Goal: Task Accomplishment & Management: Use online tool/utility

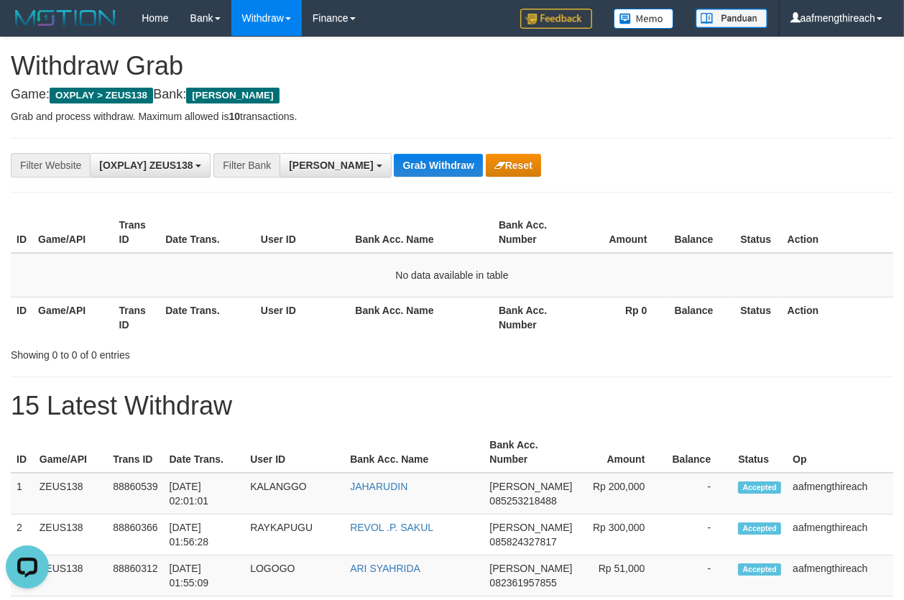
click at [223, 185] on div "**********" at bounding box center [452, 165] width 883 height 55
click at [397, 157] on button "Grab Withdraw" at bounding box center [438, 165] width 88 height 23
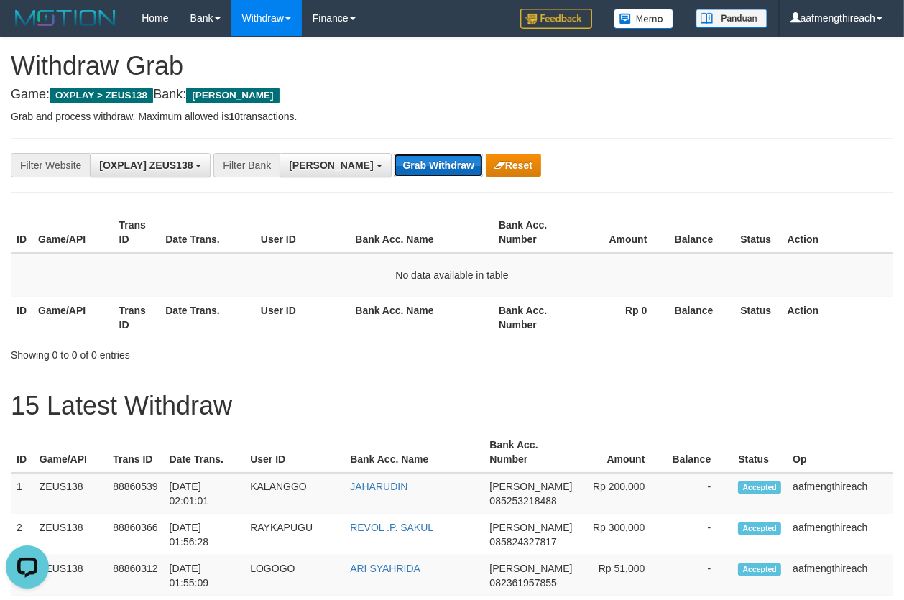
click at [397, 157] on button "Grab Withdraw" at bounding box center [438, 165] width 88 height 23
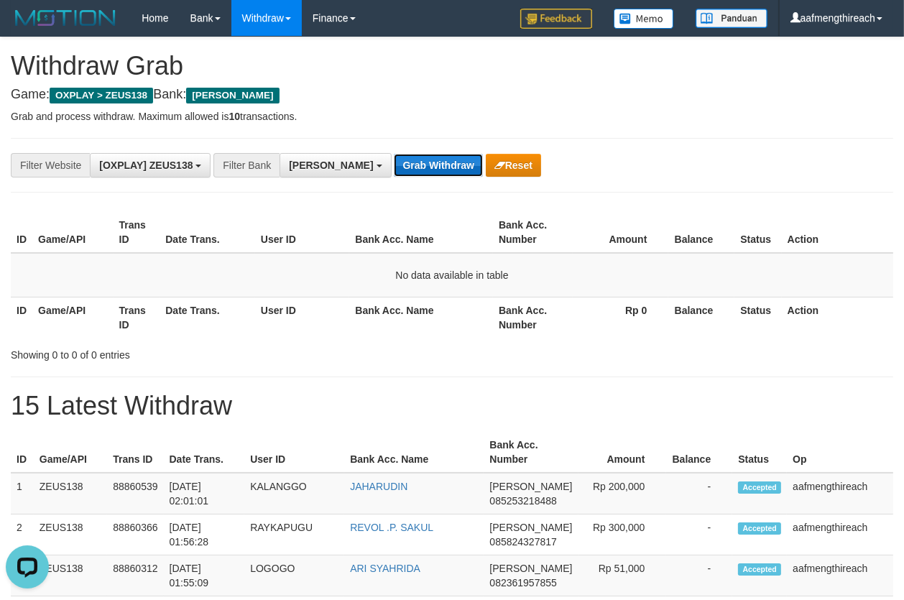
click at [397, 157] on button "Grab Withdraw" at bounding box center [438, 165] width 88 height 23
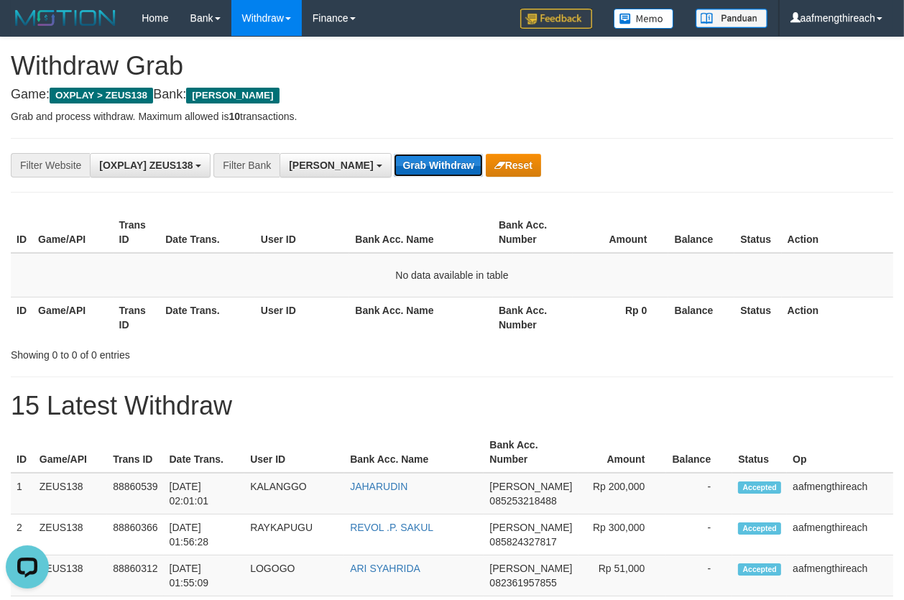
click at [397, 157] on button "Grab Withdraw" at bounding box center [438, 165] width 88 height 23
click at [395, 157] on button "Grab Withdraw" at bounding box center [438, 165] width 88 height 23
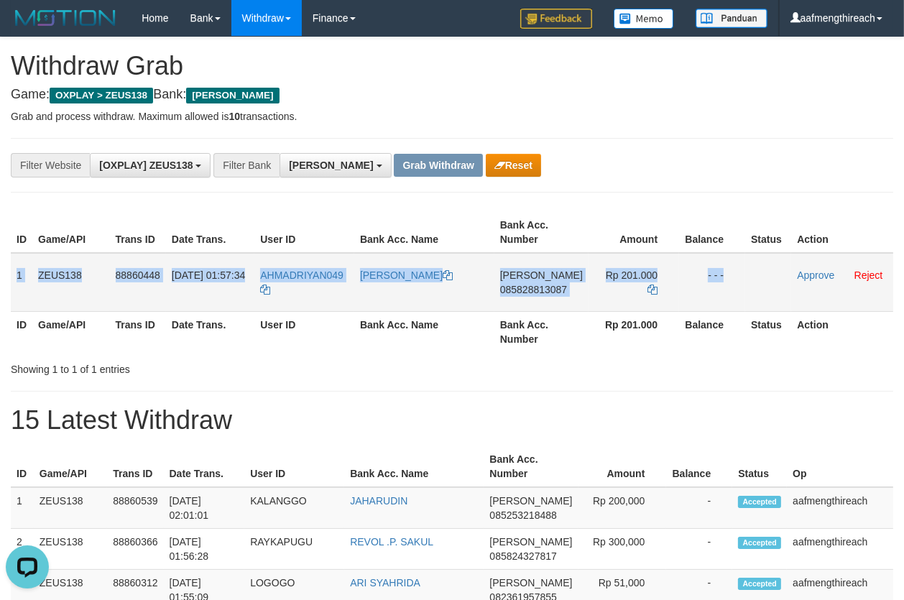
drag, startPoint x: 14, startPoint y: 274, endPoint x: 745, endPoint y: 288, distance: 731.2
click at [744, 288] on tr "1 ZEUS138 88860448 01/10/2025 01:57:34 AHMADRIYAN049 MUHAMMAD NUR RIANTO DANA 0…" at bounding box center [452, 282] width 883 height 59
copy tr "1 ZEUS138 88860448 01/10/2025 01:57:34 AHMADRIYAN049 MUHAMMAD NUR RIANTO DANA 0…"
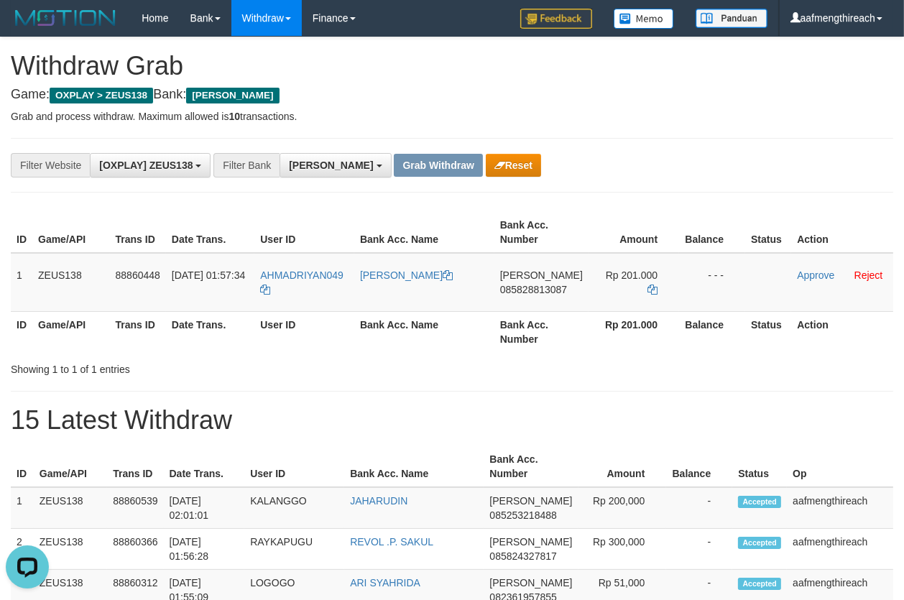
click at [648, 140] on div "**********" at bounding box center [452, 165] width 883 height 55
click at [319, 287] on td "AHMADRIYAN049" at bounding box center [304, 282] width 100 height 59
click at [319, 286] on td "AHMADRIYAN049" at bounding box center [304, 282] width 100 height 59
copy tr "AHMADRIYAN049"
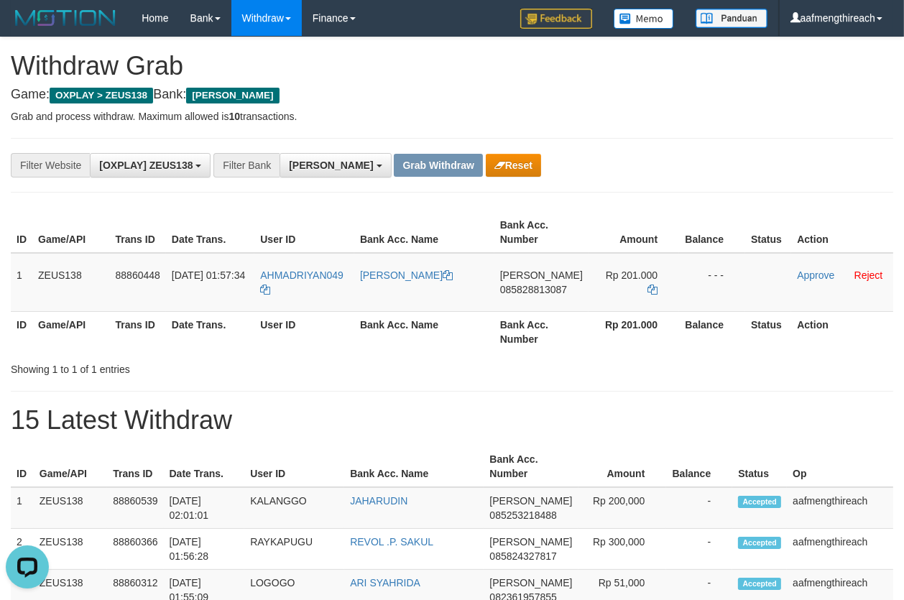
click at [330, 366] on div "Showing 1 to 1 of 1 entries" at bounding box center [188, 367] width 355 height 20
click at [536, 304] on td "DANA 085828813087" at bounding box center [542, 282] width 94 height 59
copy span "085828813087"
click at [691, 97] on h4 "Game: OXPLAY > ZEUS138 Bank: DANA" at bounding box center [452, 95] width 883 height 14
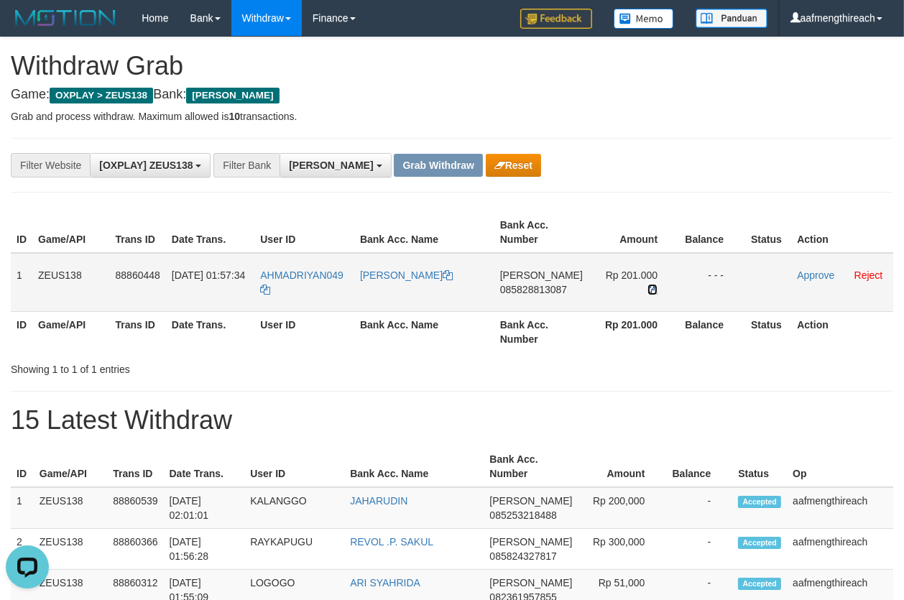
click at [648, 285] on icon at bounding box center [653, 290] width 10 height 10
click at [798, 281] on td "Approve Reject" at bounding box center [842, 282] width 102 height 59
click at [801, 275] on link "Approve" at bounding box center [815, 276] width 37 height 12
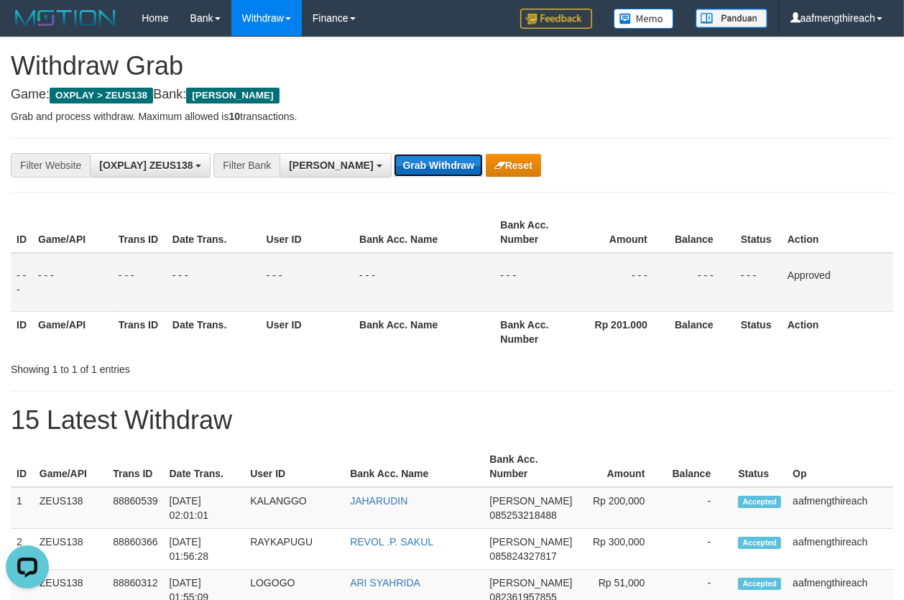
click at [394, 162] on button "Grab Withdraw" at bounding box center [438, 165] width 88 height 23
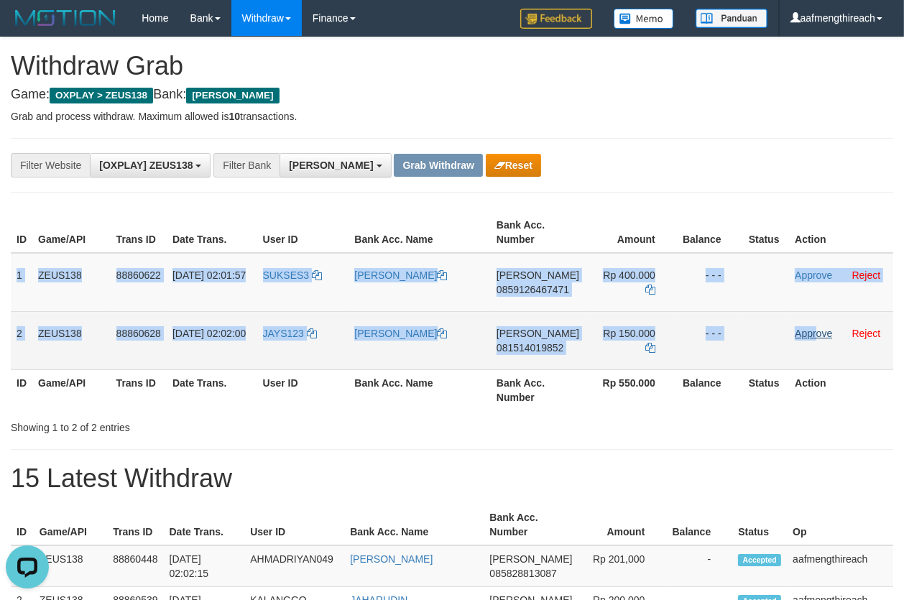
drag, startPoint x: 16, startPoint y: 277, endPoint x: 822, endPoint y: 328, distance: 807.4
click at [819, 330] on tbody "1 ZEUS138 88860622 [DATE] 02:01:57 SUKSES3 [PERSON_NAME] [PERSON_NAME] 08591264…" at bounding box center [452, 311] width 883 height 117
copy tbody "1 ZEUS138 88860622 [DATE] 02:01:57 SUKSES3 [PERSON_NAME] 0859126467471 Rp 400.0…"
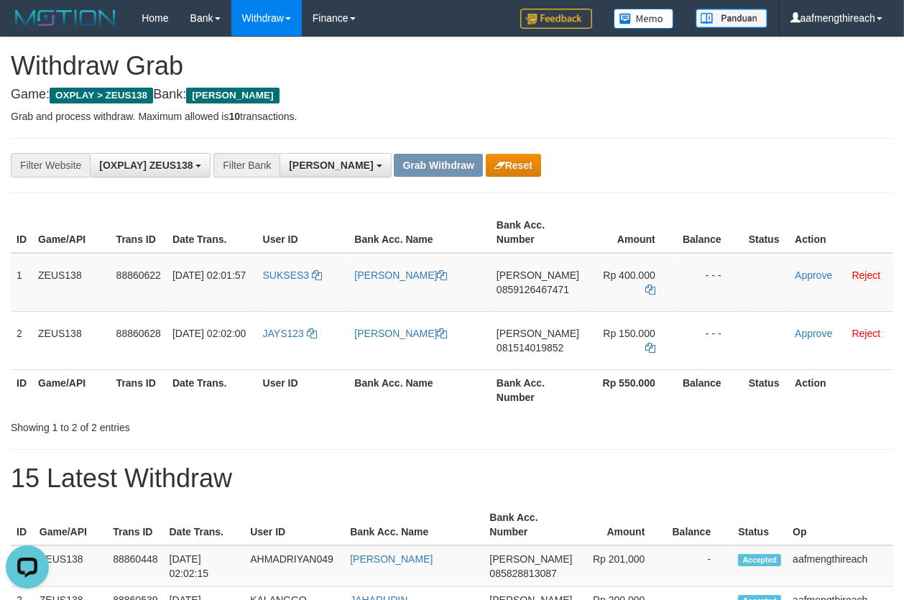
drag, startPoint x: 550, startPoint y: 123, endPoint x: 542, endPoint y: 157, distance: 35.4
click at [284, 285] on td "SUKSES3" at bounding box center [303, 282] width 92 height 59
copy link "SUKSES3"
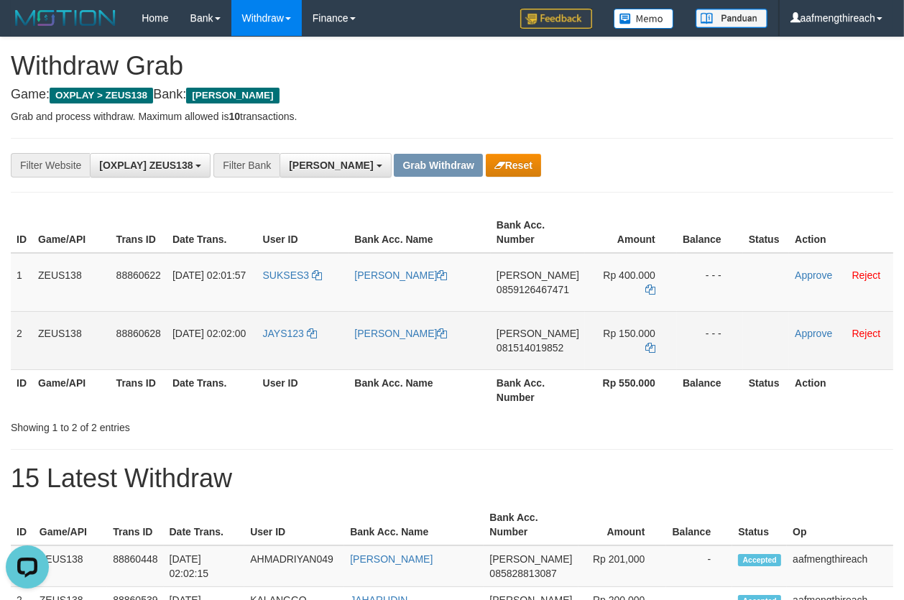
click at [301, 352] on td "JAYS123" at bounding box center [303, 340] width 92 height 58
copy link "JAYS123"
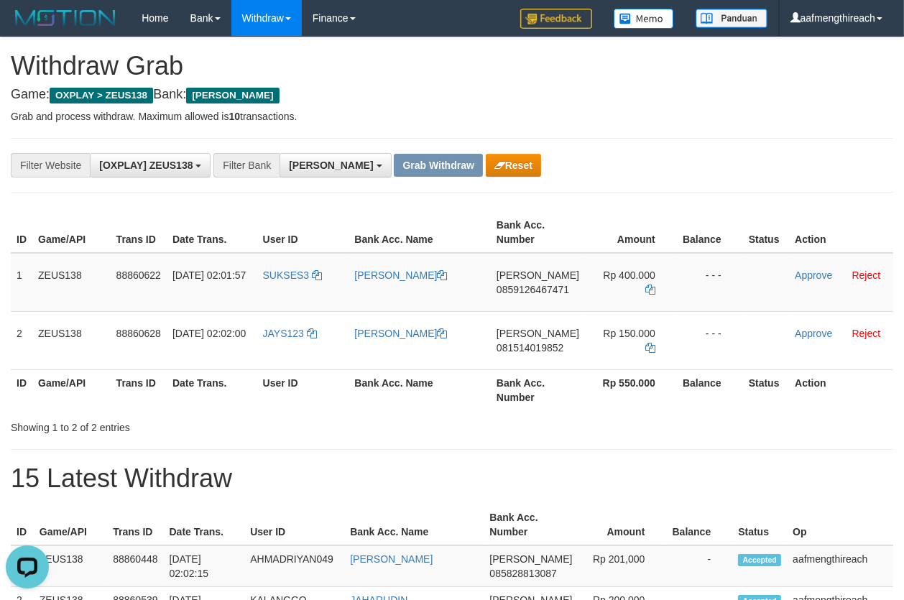
click at [414, 415] on div at bounding box center [641, 415] width 528 height 1
click at [587, 62] on h1 "Withdraw Grab" at bounding box center [452, 66] width 883 height 29
click at [549, 300] on td "DANA 0859126467471" at bounding box center [538, 282] width 94 height 59
copy span "0859126467471"
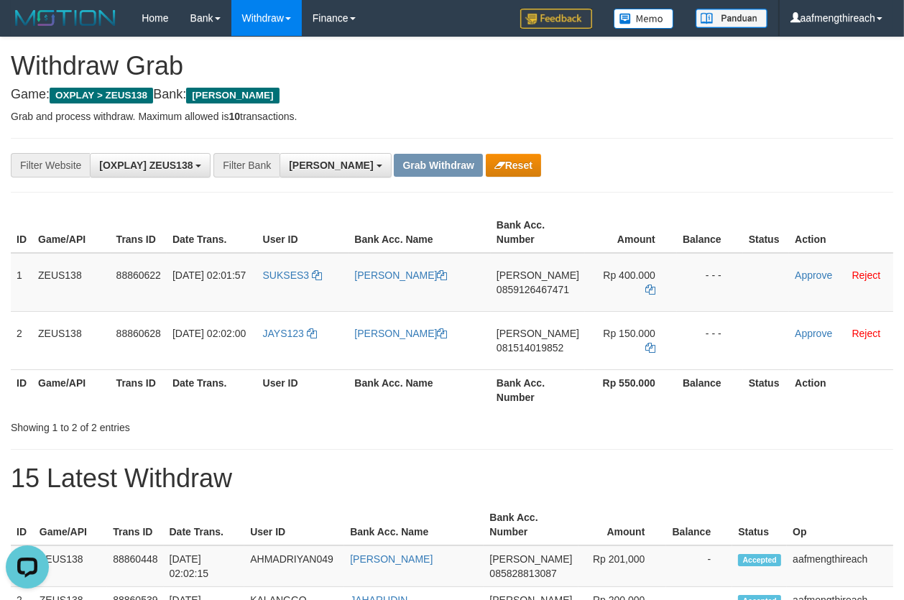
click at [653, 285] on icon at bounding box center [650, 290] width 10 height 10
click at [806, 270] on link "Approve" at bounding box center [813, 276] width 37 height 12
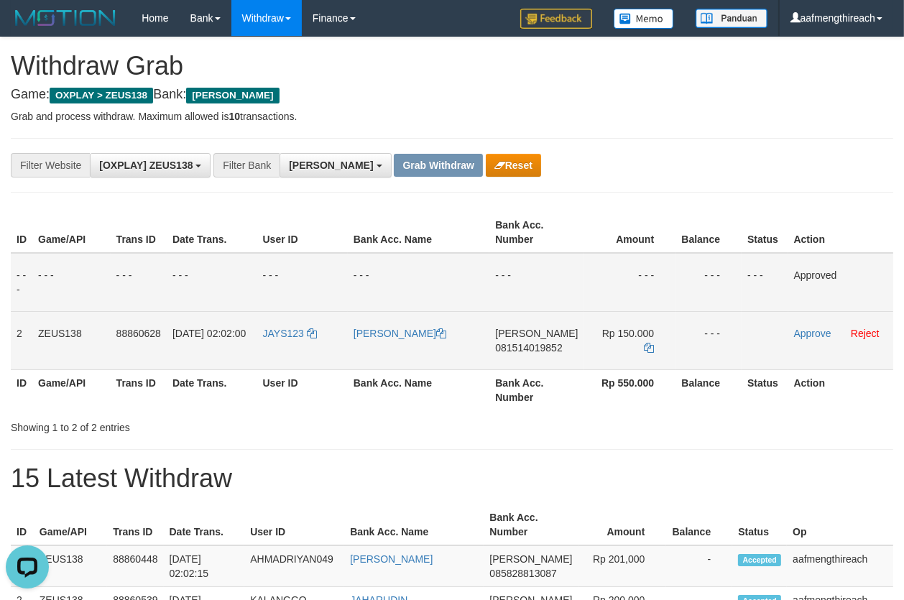
click at [516, 354] on td "DANA 081514019852" at bounding box center [537, 340] width 94 height 58
copy span "081514019852"
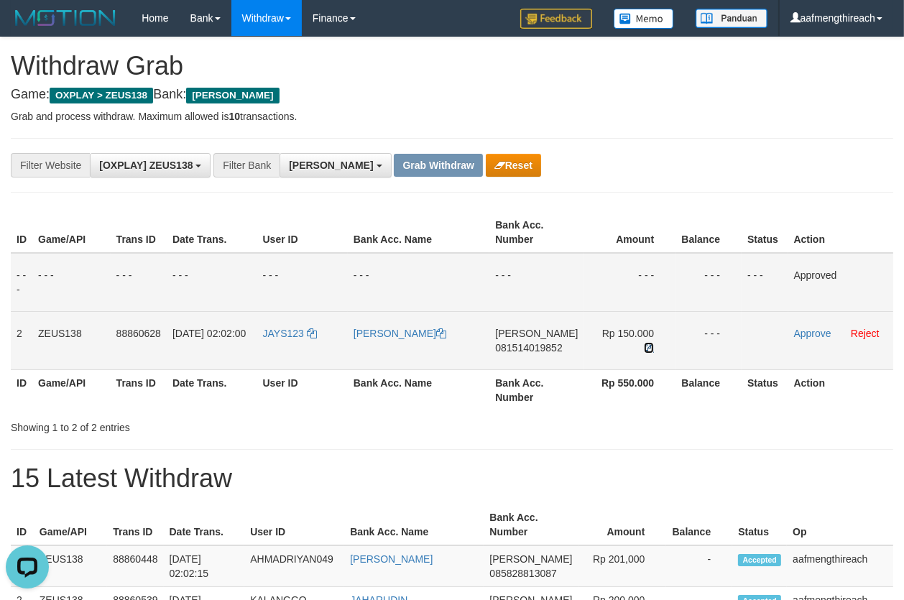
click at [647, 343] on icon at bounding box center [649, 348] width 10 height 10
click at [805, 329] on link "Approve" at bounding box center [812, 334] width 37 height 12
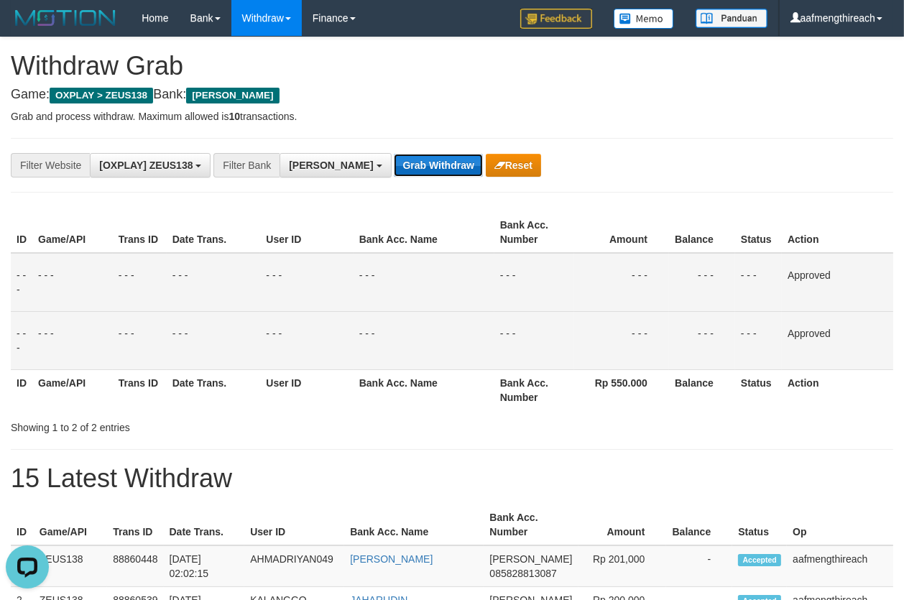
click at [394, 166] on button "Grab Withdraw" at bounding box center [438, 165] width 88 height 23
click at [394, 165] on button "Grab Withdraw" at bounding box center [438, 165] width 88 height 23
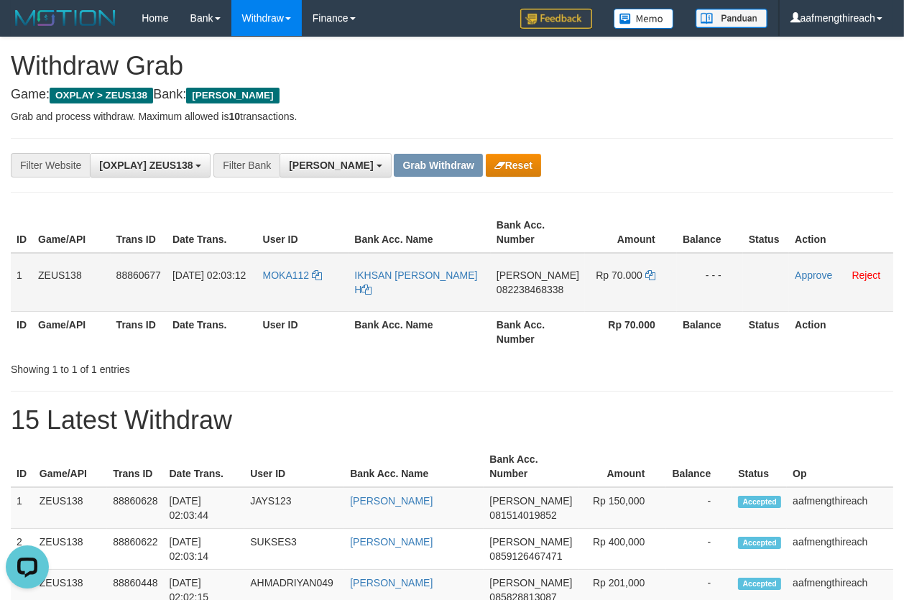
drag, startPoint x: 14, startPoint y: 275, endPoint x: 749, endPoint y: 288, distance: 735.4
click at [731, 290] on tr "1 ZEUS138 88860677 01/10/2025 02:03:12 MOKA112 IKHSAN FITRA RAMADHAN H DANA 082…" at bounding box center [452, 282] width 883 height 59
copy tr "1 ZEUS138 88860677 01/10/2025 02:03:12 MOKA112 IKHSAN FITRA RAMADHAN H DANA 082…"
click at [640, 157] on div "**********" at bounding box center [376, 165] width 753 height 24
click at [298, 287] on td "MOKA112" at bounding box center [303, 282] width 92 height 59
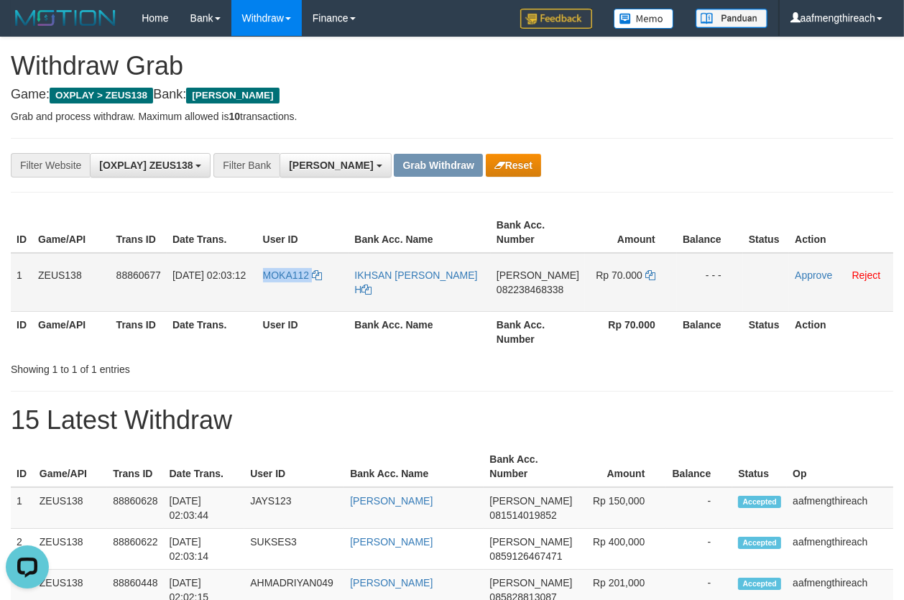
click at [298, 287] on td "MOKA112" at bounding box center [303, 282] width 92 height 59
copy link "MOKA112"
click at [413, 353] on div "ID Game/API Trans ID Date Trans. User ID Bank Acc. Name Bank Acc. Number Amount…" at bounding box center [452, 282] width 904 height 149
click at [513, 300] on td "DANA 082238468338" at bounding box center [538, 282] width 94 height 59
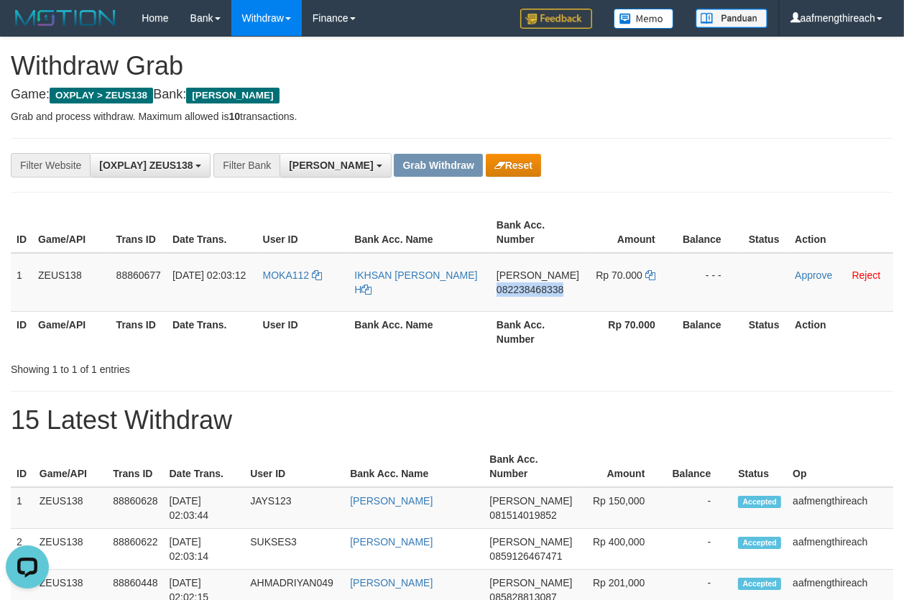
copy span "082238468338"
click at [649, 275] on icon at bounding box center [650, 275] width 10 height 10
drag, startPoint x: 649, startPoint y: 275, endPoint x: 840, endPoint y: 241, distance: 194.3
click at [650, 275] on icon at bounding box center [650, 275] width 10 height 10
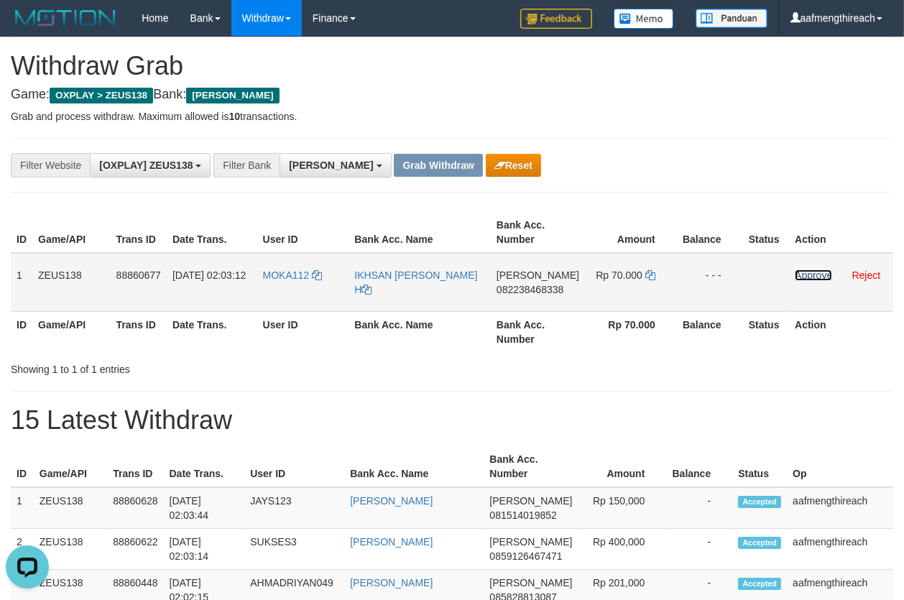
click at [806, 277] on link "Approve" at bounding box center [813, 276] width 37 height 12
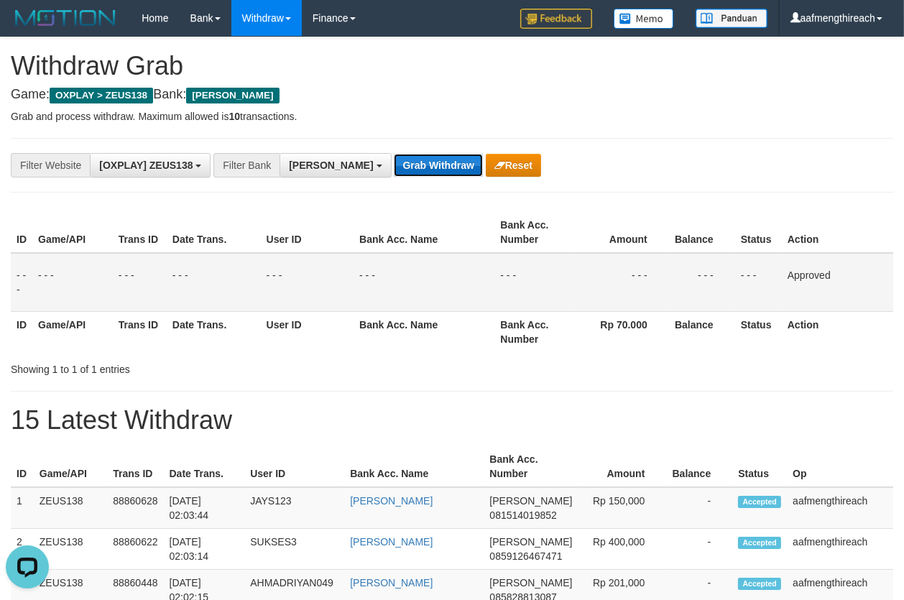
click at [394, 164] on button "Grab Withdraw" at bounding box center [438, 165] width 88 height 23
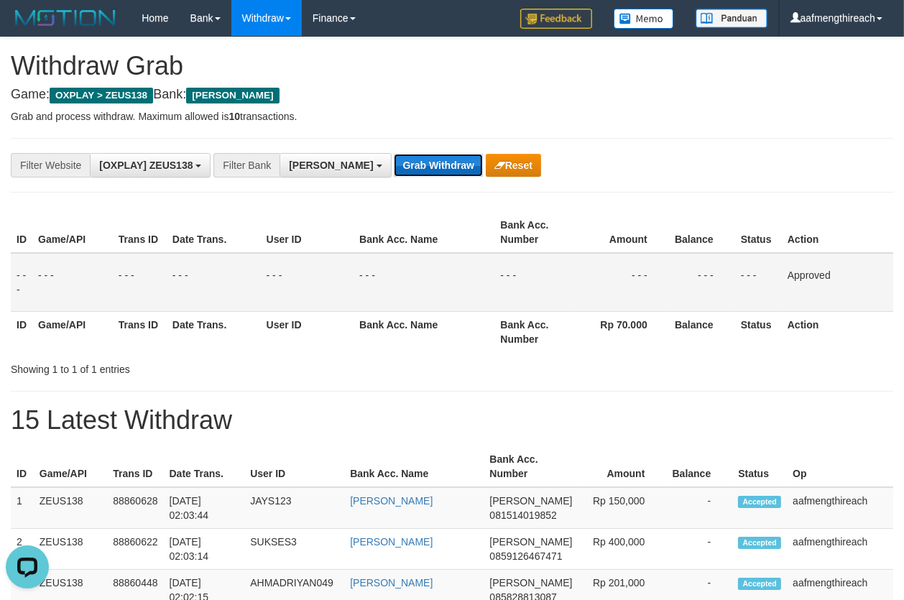
click at [394, 164] on button "Grab Withdraw" at bounding box center [438, 165] width 88 height 23
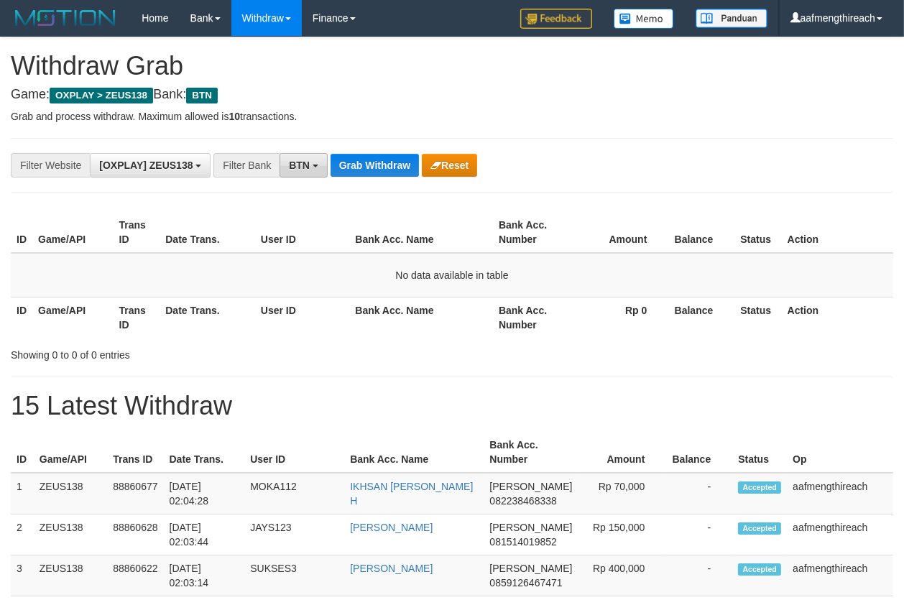
click at [309, 153] on button "BTN" at bounding box center [304, 165] width 48 height 24
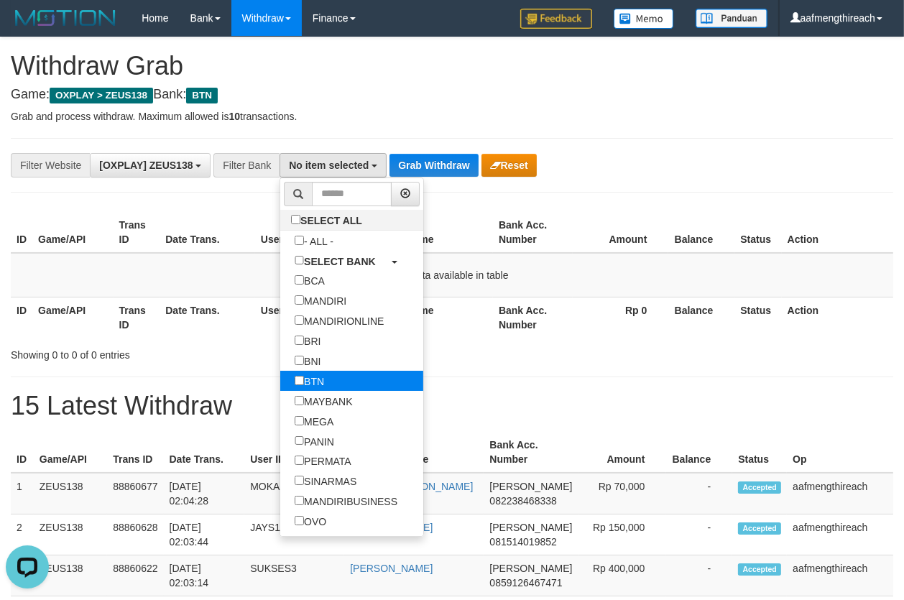
scroll to position [348, 0]
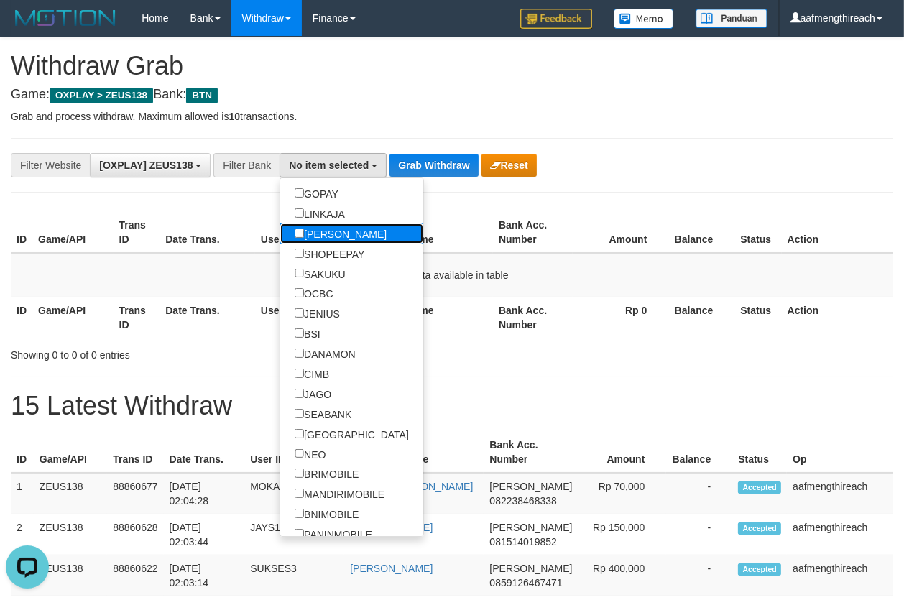
click at [330, 238] on label "[PERSON_NAME]" at bounding box center [340, 234] width 121 height 20
select select "****"
click at [394, 165] on button "Grab Withdraw" at bounding box center [438, 165] width 88 height 23
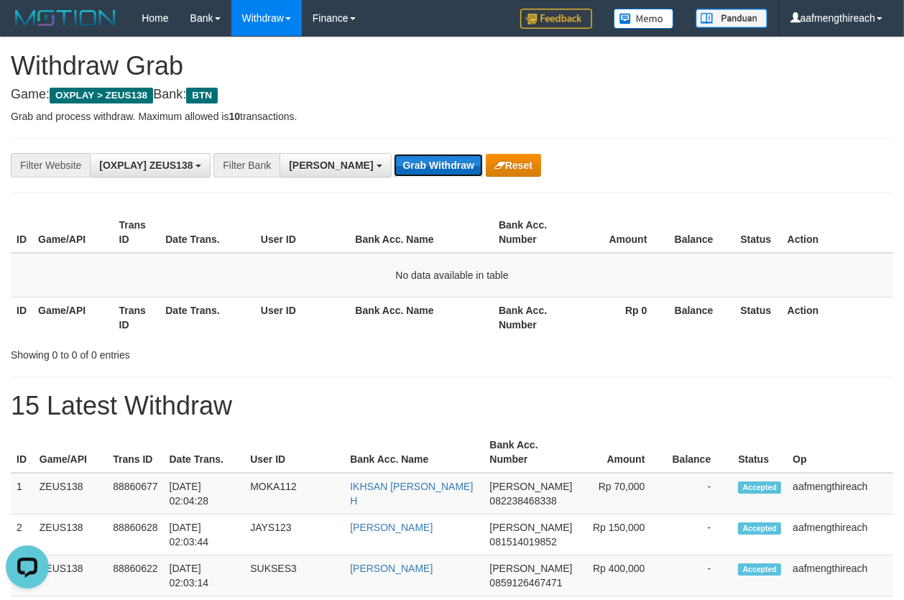
click at [394, 165] on button "Grab Withdraw" at bounding box center [438, 165] width 88 height 23
click at [394, 157] on button "Grab Withdraw" at bounding box center [438, 165] width 88 height 23
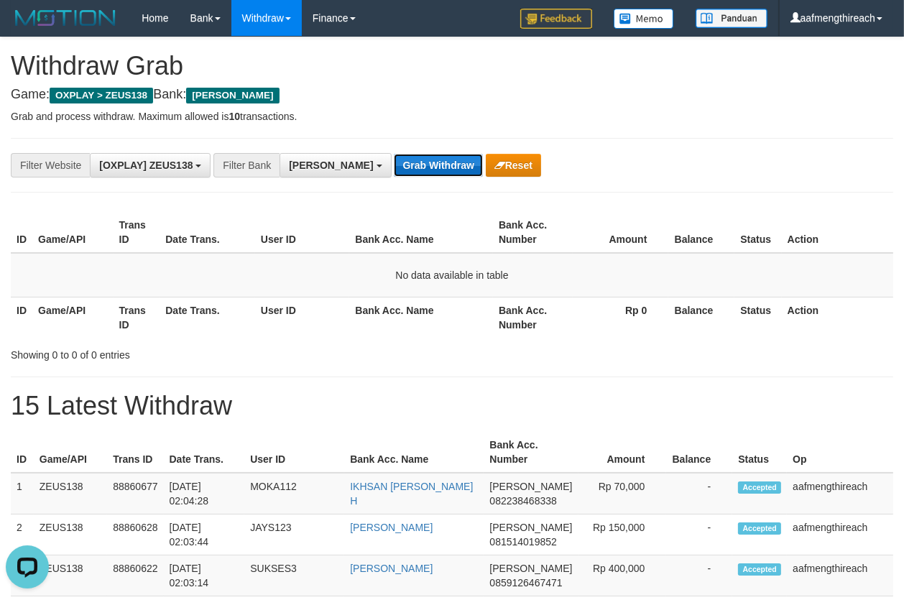
click at [394, 157] on button "Grab Withdraw" at bounding box center [438, 165] width 88 height 23
click at [394, 158] on button "Grab Withdraw" at bounding box center [438, 165] width 88 height 23
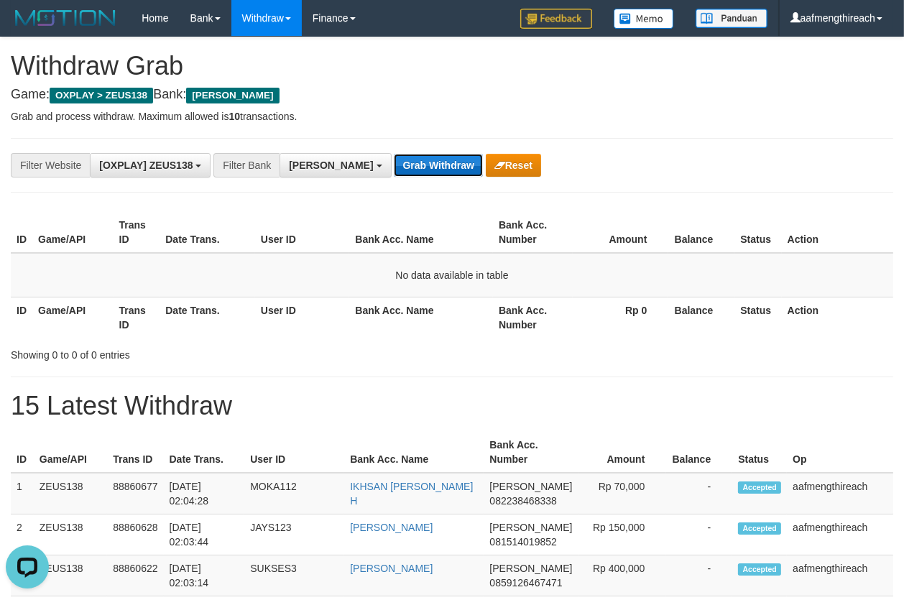
click at [394, 158] on button "Grab Withdraw" at bounding box center [438, 165] width 88 height 23
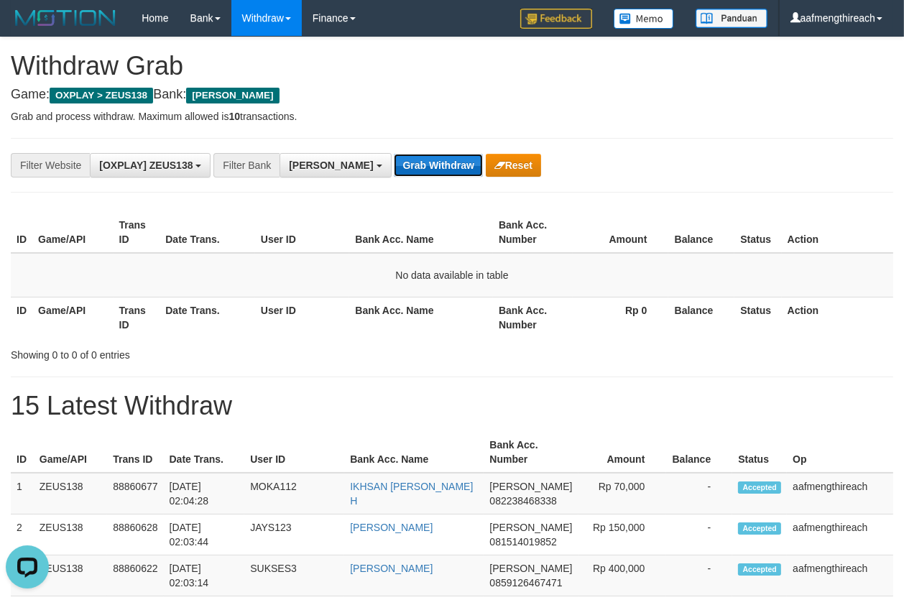
click at [394, 158] on button "Grab Withdraw" at bounding box center [438, 165] width 88 height 23
click at [216, 244] on th "Date Trans." at bounding box center [208, 232] width 96 height 41
click at [394, 162] on button "Grab Withdraw" at bounding box center [438, 165] width 88 height 23
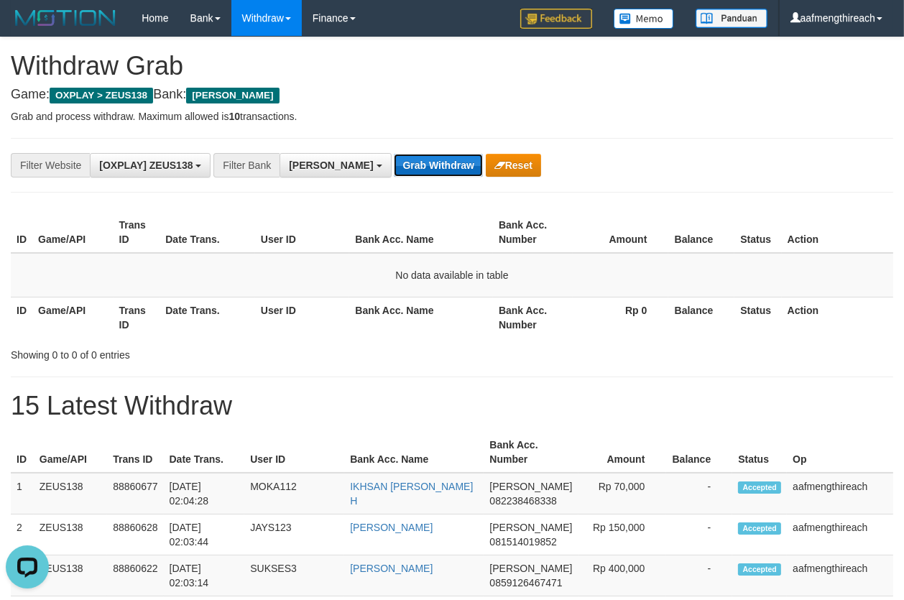
click at [394, 162] on button "Grab Withdraw" at bounding box center [438, 165] width 88 height 23
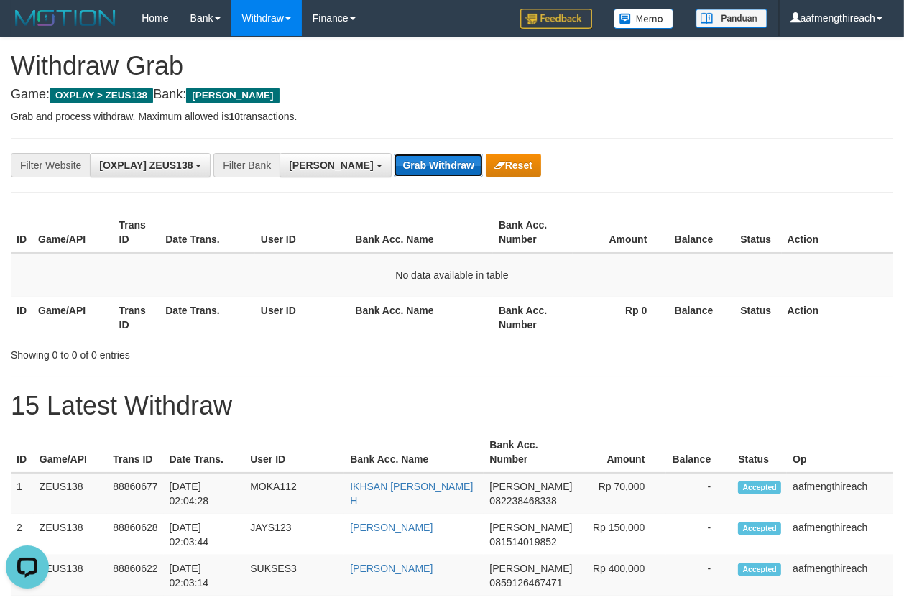
click at [394, 162] on button "Grab Withdraw" at bounding box center [438, 165] width 88 height 23
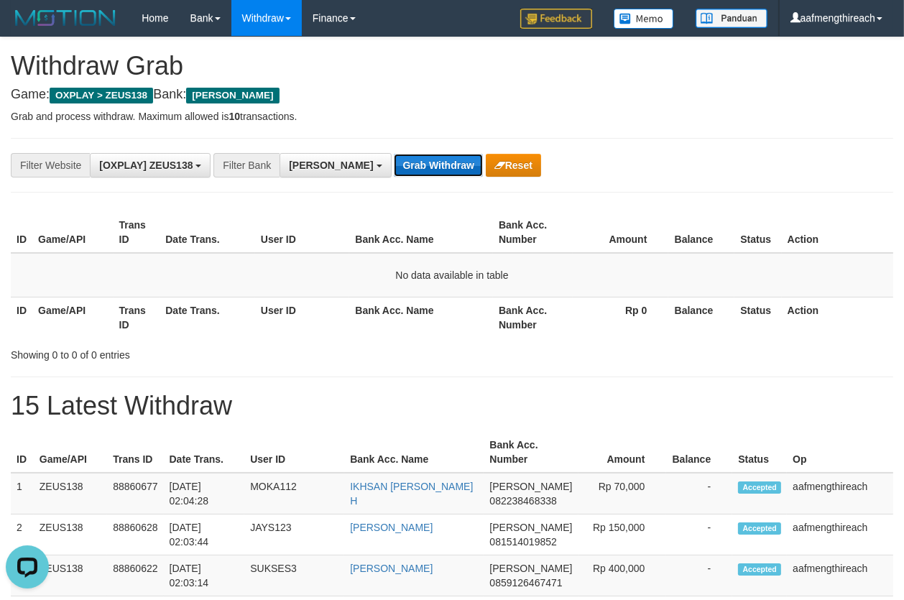
click at [394, 162] on button "Grab Withdraw" at bounding box center [438, 165] width 88 height 23
click at [398, 160] on button "Grab Withdraw" at bounding box center [438, 165] width 88 height 23
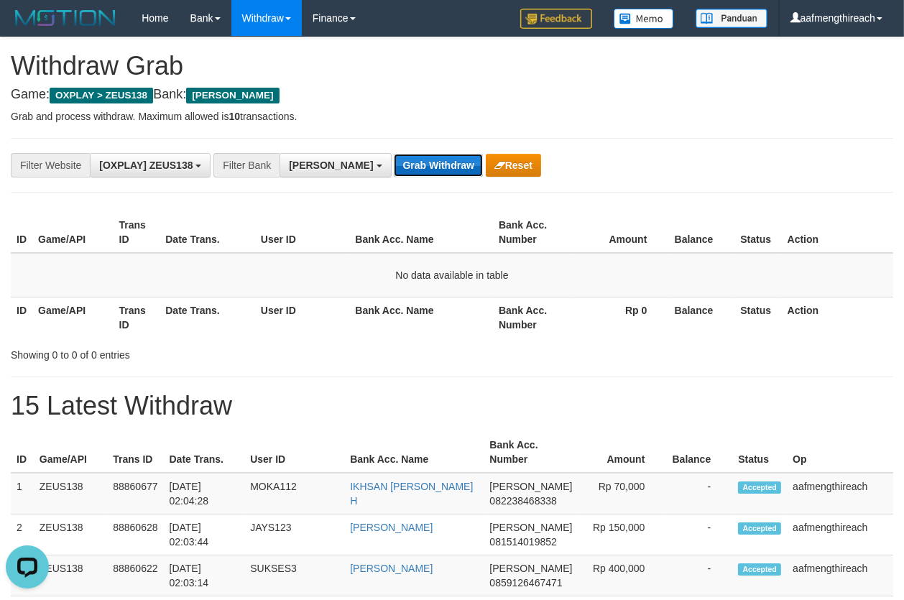
click at [398, 160] on button "Grab Withdraw" at bounding box center [438, 165] width 88 height 23
click at [394, 162] on button "Grab Withdraw" at bounding box center [438, 165] width 88 height 23
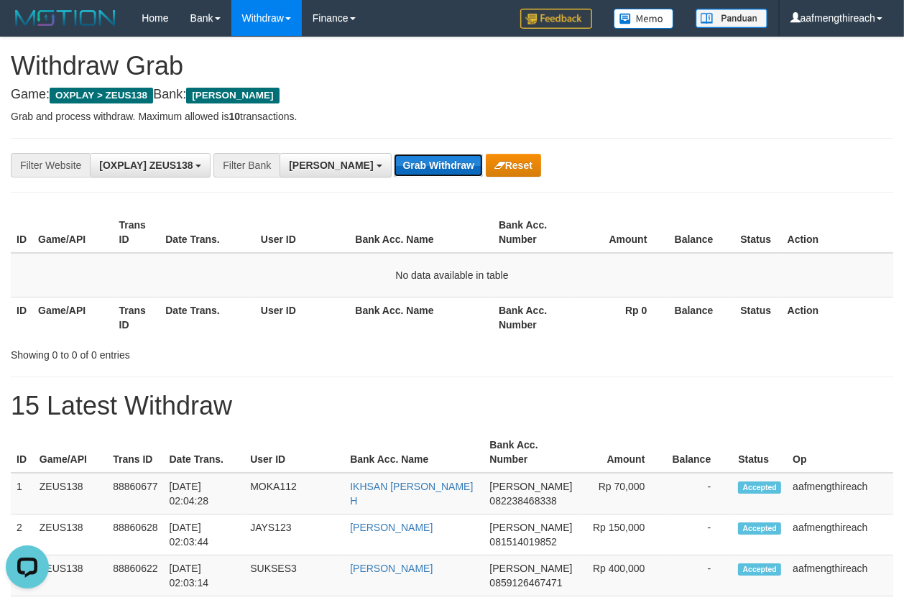
click at [394, 162] on button "Grab Withdraw" at bounding box center [438, 165] width 88 height 23
drag, startPoint x: 0, startPoint y: 0, endPoint x: 382, endPoint y: 163, distance: 415.1
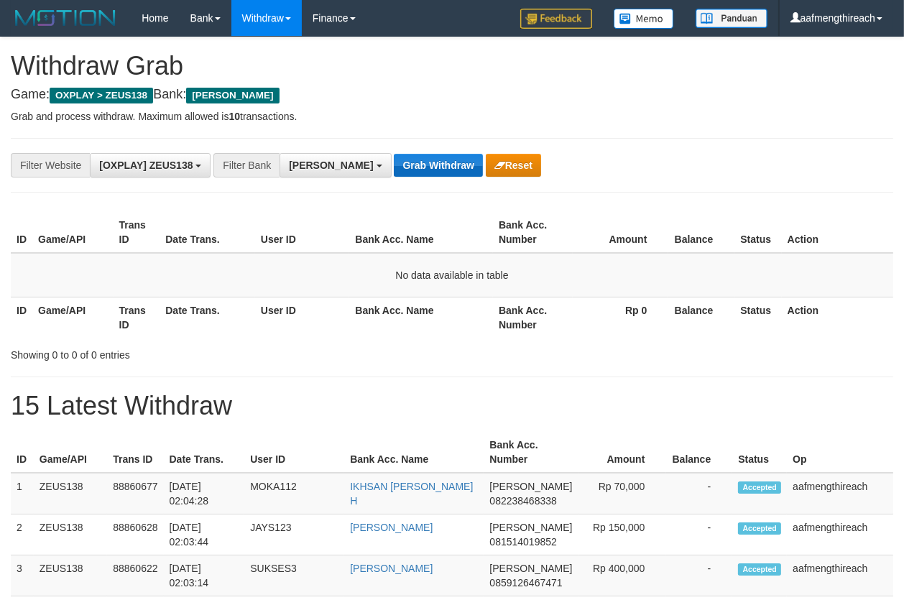
click at [394, 163] on button "Grab Withdraw" at bounding box center [438, 165] width 88 height 23
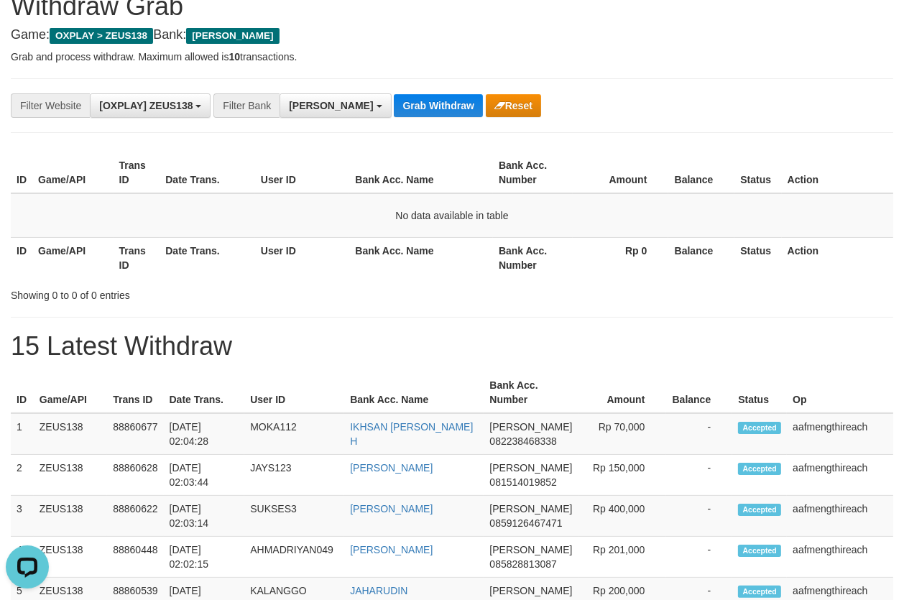
scroll to position [86, 0]
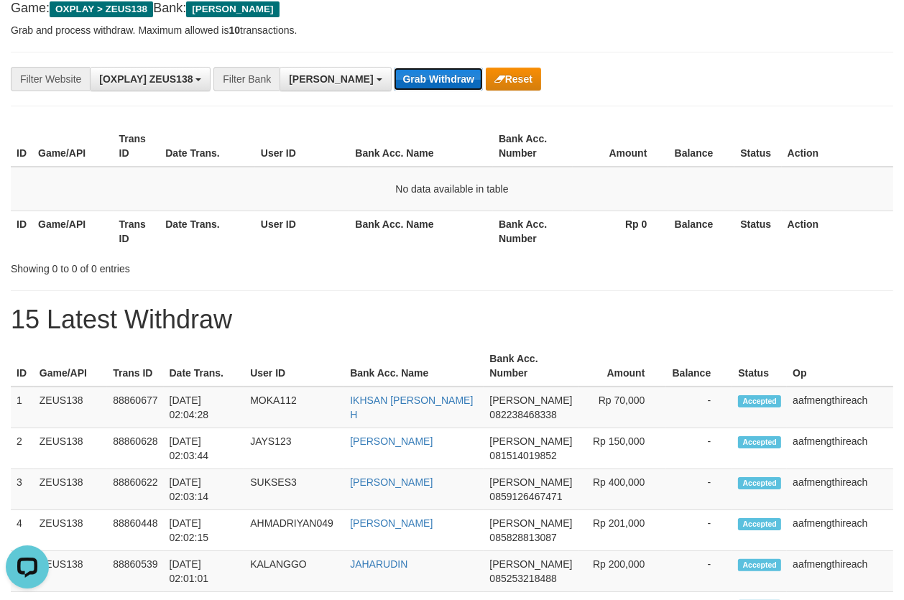
click at [394, 78] on button "Grab Withdraw" at bounding box center [438, 79] width 88 height 23
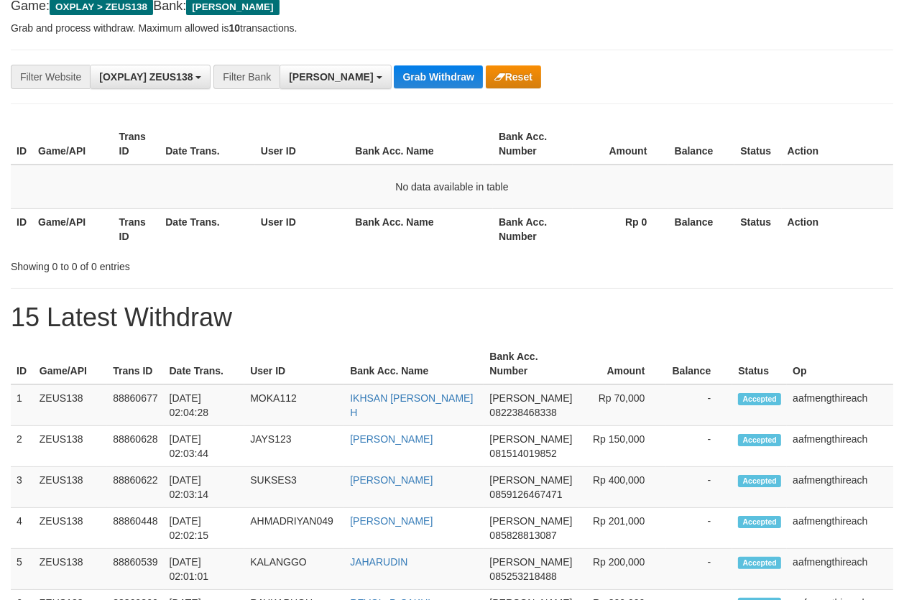
scroll to position [86, 0]
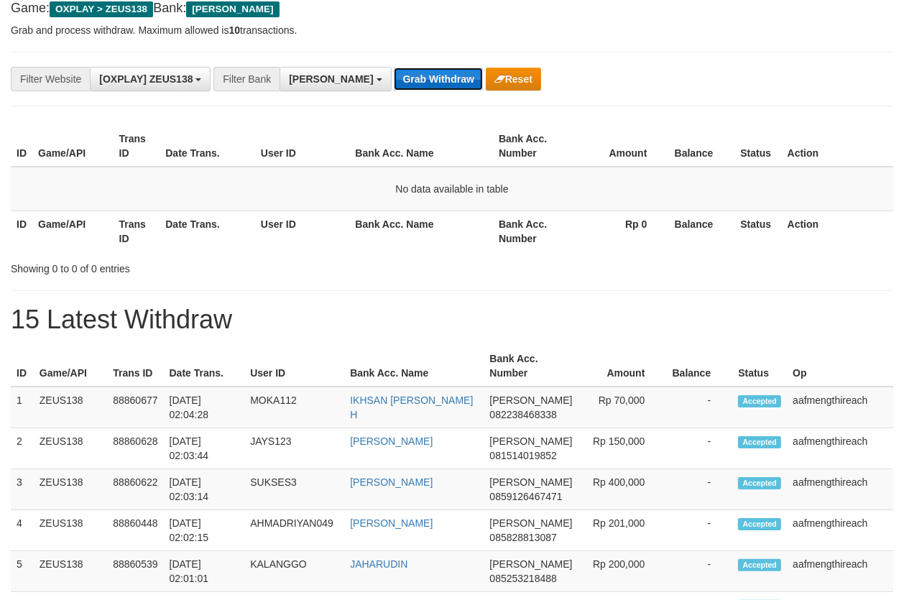
click at [394, 72] on button "Grab Withdraw" at bounding box center [438, 79] width 88 height 23
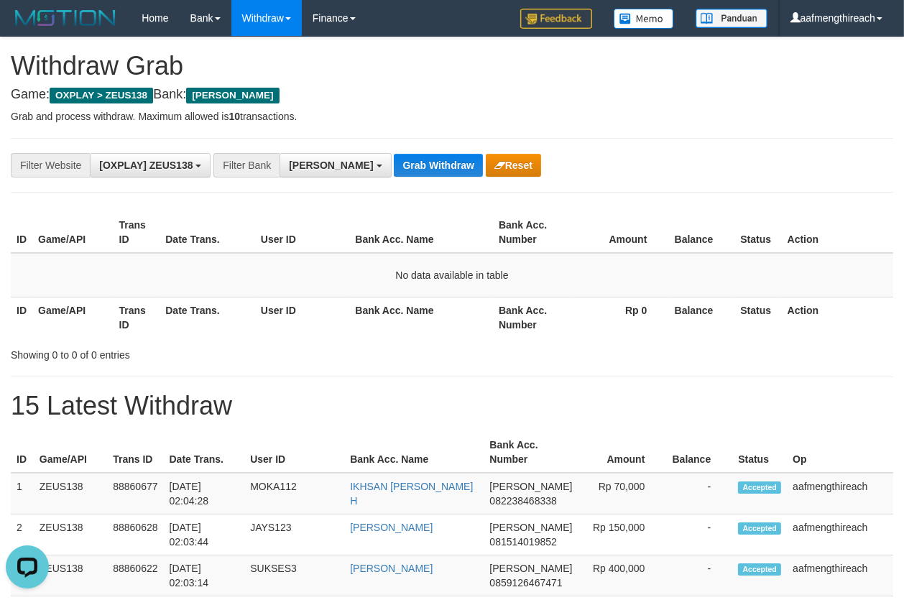
click at [389, 72] on h1 "Withdraw Grab" at bounding box center [452, 66] width 883 height 29
click at [394, 157] on button "Grab Withdraw" at bounding box center [438, 165] width 88 height 23
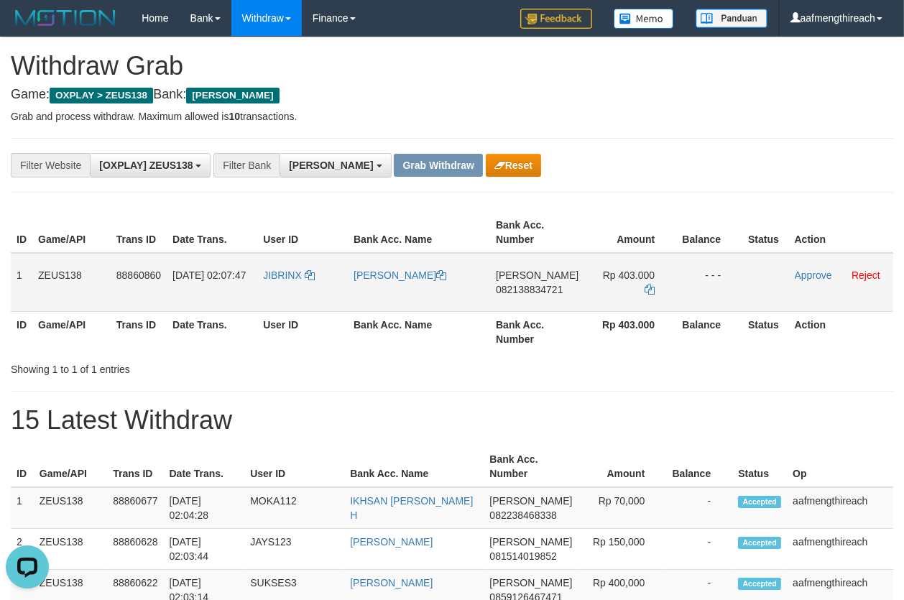
drag, startPoint x: 11, startPoint y: 275, endPoint x: 736, endPoint y: 279, distance: 725.3
click at [736, 279] on tr "1 ZEUS138 88860860 01/10/2025 02:07:47 JIBRINX ARIS SUSANTO DANA 082138834721 R…" at bounding box center [452, 282] width 883 height 59
copy tr "1 ZEUS138 88860860 01/10/2025 02:07:47 JIBRINX ARIS SUSANTO DANA 082138834721 R…"
click at [651, 185] on div "**********" at bounding box center [452, 165] width 883 height 55
click at [277, 286] on td "JIBRINX" at bounding box center [302, 282] width 91 height 59
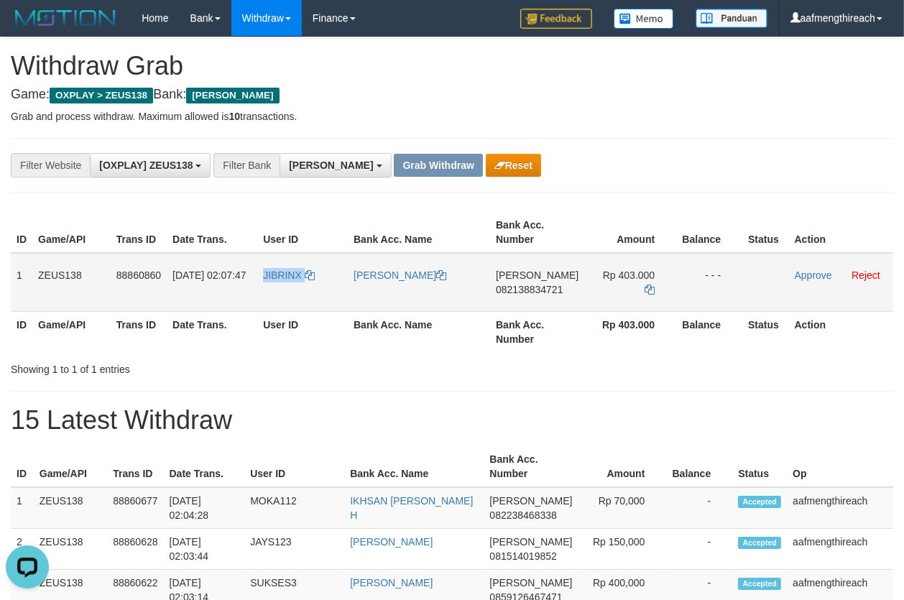
click at [277, 286] on td "JIBRINX" at bounding box center [302, 282] width 91 height 59
copy link "JIBRINX"
drag, startPoint x: 374, startPoint y: 376, endPoint x: 380, endPoint y: 370, distance: 8.1
click at [520, 297] on td "DANA 082138834721" at bounding box center [537, 282] width 94 height 59
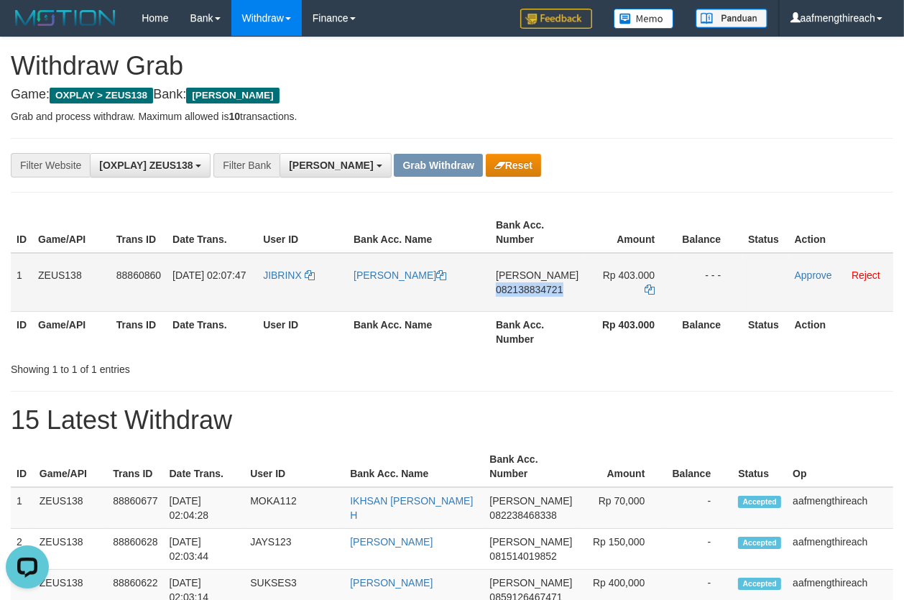
click at [520, 297] on td "DANA 082138834721" at bounding box center [537, 282] width 94 height 59
copy span "082138834721"
click at [648, 285] on icon at bounding box center [650, 290] width 10 height 10
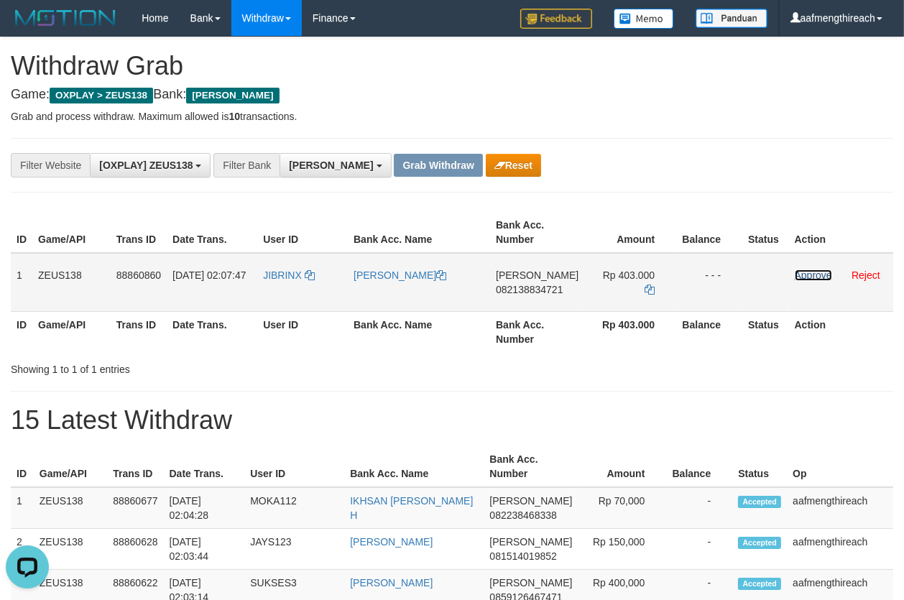
click at [799, 271] on link "Approve" at bounding box center [813, 276] width 37 height 12
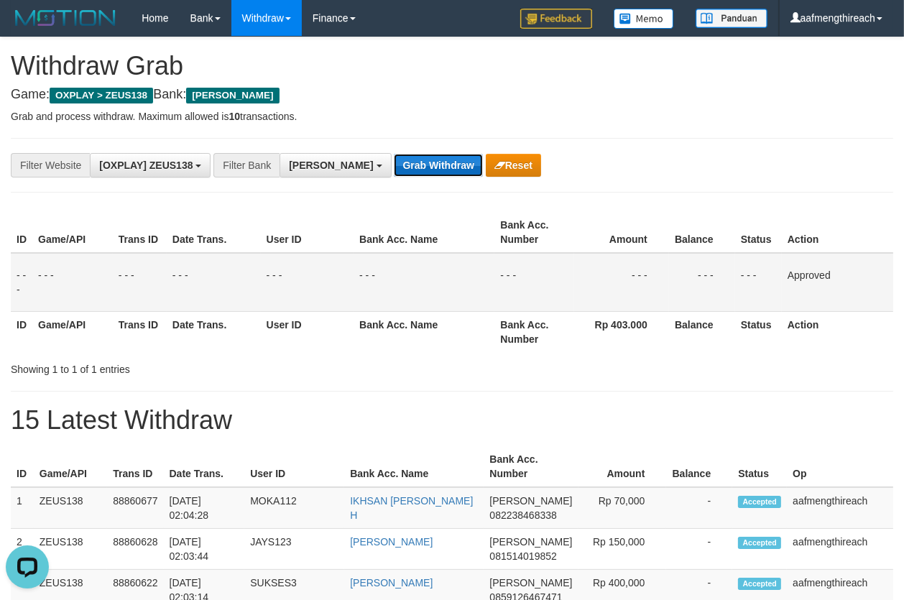
click at [394, 162] on button "Grab Withdraw" at bounding box center [438, 165] width 88 height 23
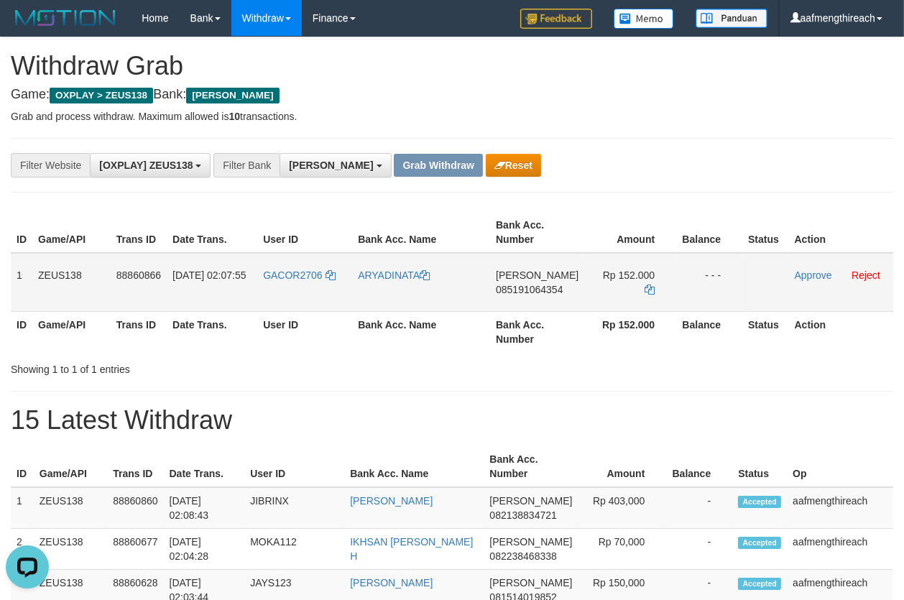
drag, startPoint x: 21, startPoint y: 272, endPoint x: 732, endPoint y: 282, distance: 711.7
click at [729, 283] on tr "1 ZEUS138 88860866 01/10/2025 02:07:55 GACOR2706 ARYADINATA DANA 085191064354 R…" at bounding box center [452, 282] width 883 height 59
copy tr "1 ZEUS138 88860866 01/10/2025 02:07:55 GACOR2706 ARYADINATA DANA 085191064354 R…"
click at [547, 172] on div "**********" at bounding box center [376, 165] width 753 height 24
click at [285, 302] on td "GACOR2706" at bounding box center [304, 282] width 95 height 59
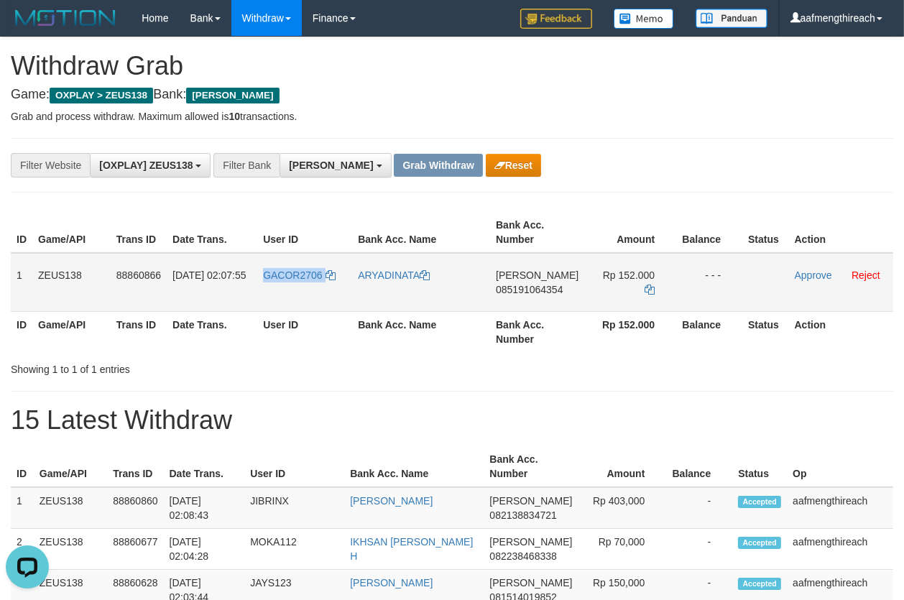
click at [285, 301] on td "GACOR2706" at bounding box center [304, 282] width 95 height 59
copy link "GACOR2706"
click at [393, 358] on div "Showing 1 to 1 of 1 entries" at bounding box center [452, 367] width 904 height 20
click at [531, 295] on td "DANA 085191064354" at bounding box center [537, 282] width 94 height 59
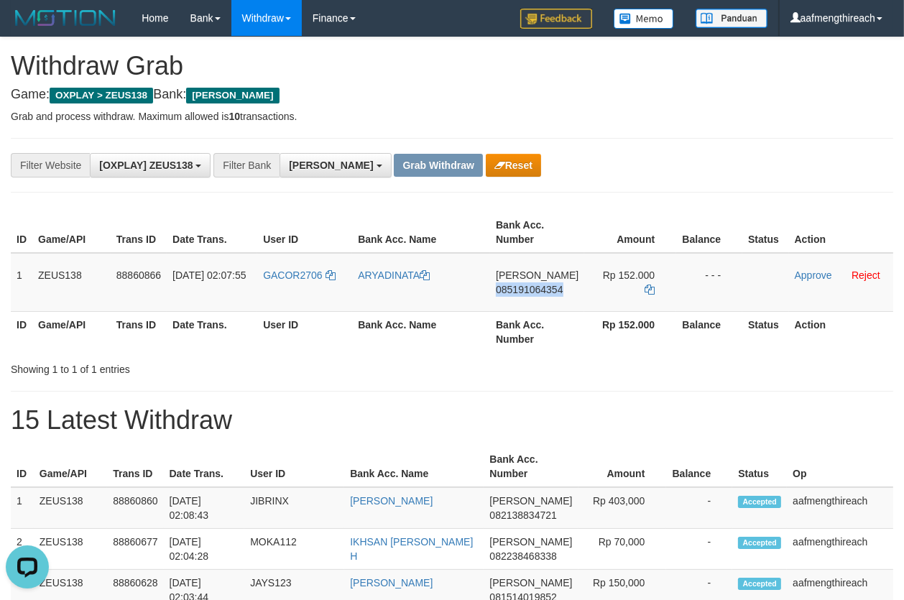
copy span "085191064354"
click at [653, 109] on p "Grab and process withdraw. Maximum allowed is 10 transactions." at bounding box center [452, 116] width 883 height 14
click at [652, 285] on icon at bounding box center [650, 290] width 10 height 10
click at [650, 285] on icon at bounding box center [650, 290] width 10 height 10
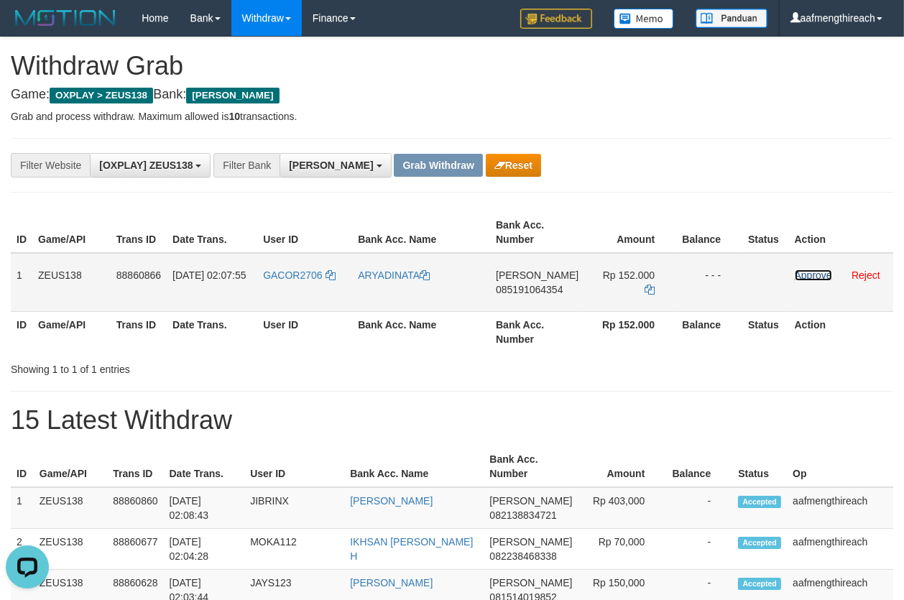
click at [796, 273] on link "Approve" at bounding box center [813, 276] width 37 height 12
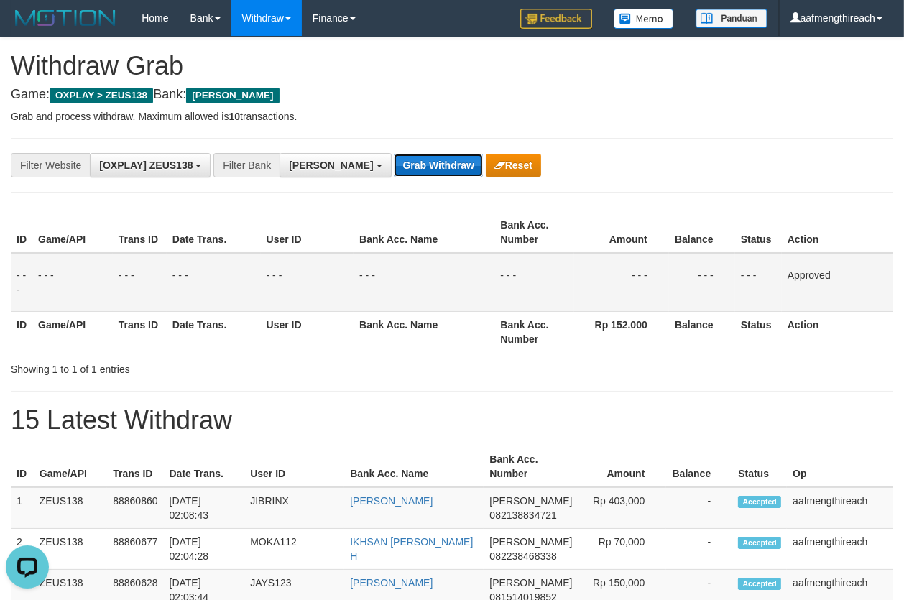
click at [395, 160] on button "Grab Withdraw" at bounding box center [438, 165] width 88 height 23
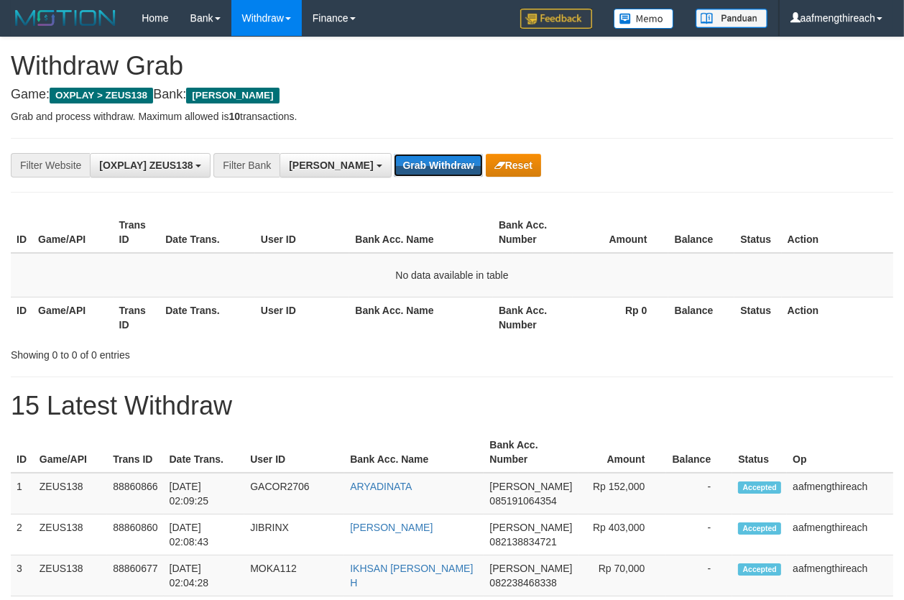
click at [397, 160] on button "Grab Withdraw" at bounding box center [438, 165] width 88 height 23
click at [394, 169] on button "Grab Withdraw" at bounding box center [438, 165] width 88 height 23
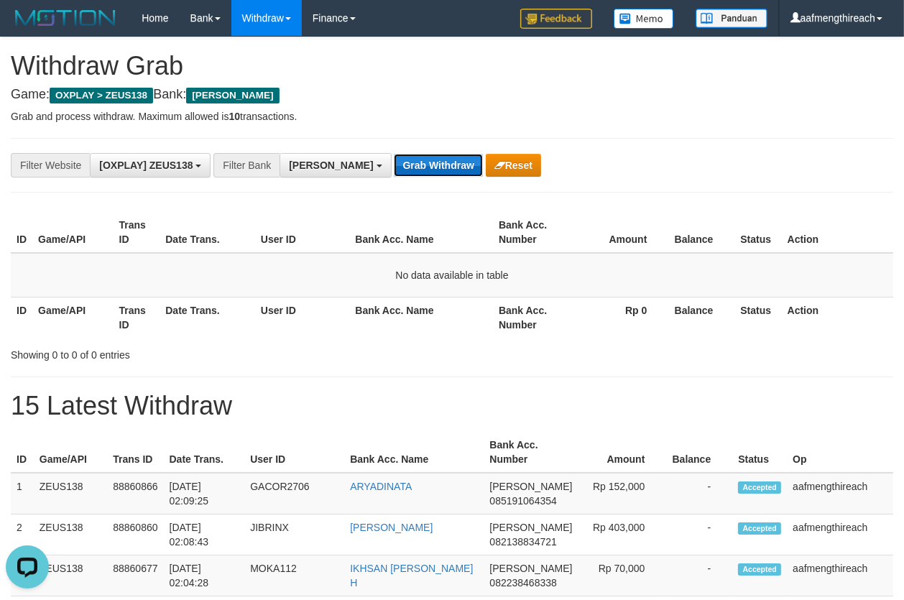
click at [394, 169] on button "Grab Withdraw" at bounding box center [438, 165] width 88 height 23
click at [264, 310] on th "User ID" at bounding box center [302, 317] width 95 height 41
click at [397, 160] on button "Grab Withdraw" at bounding box center [438, 165] width 88 height 23
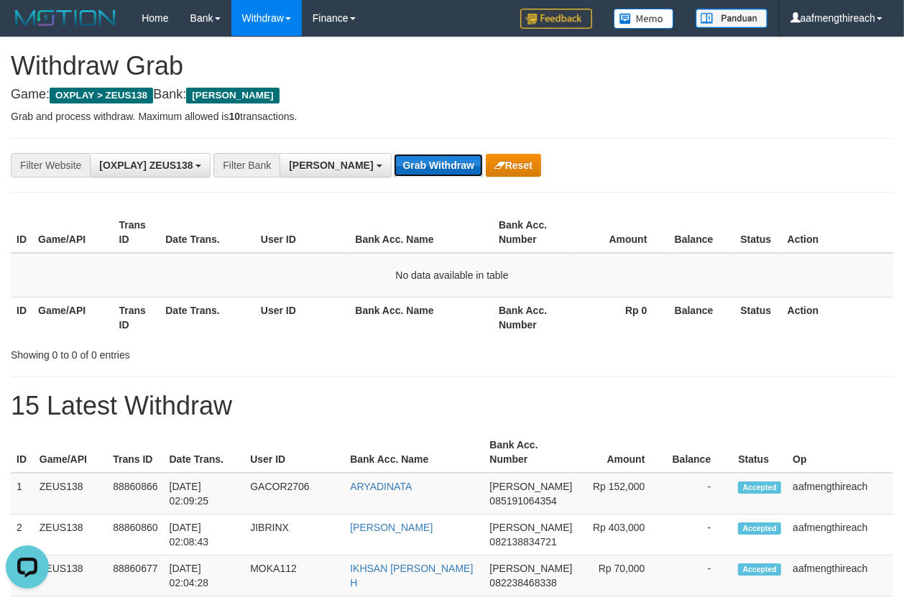
click at [394, 165] on button "Grab Withdraw" at bounding box center [438, 165] width 88 height 23
click at [394, 162] on button "Grab Withdraw" at bounding box center [438, 165] width 88 height 23
click at [394, 154] on button "Grab Withdraw" at bounding box center [438, 165] width 88 height 23
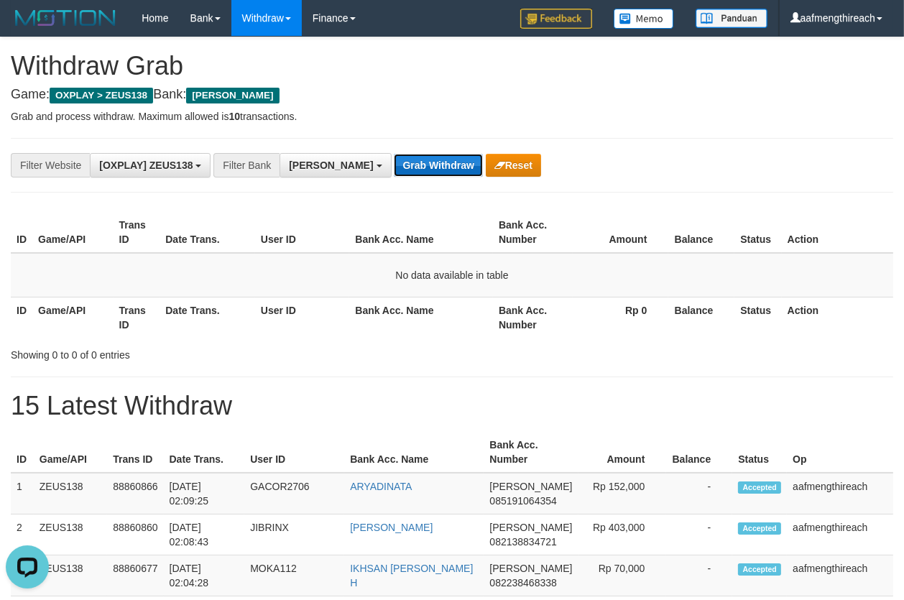
click at [394, 157] on button "Grab Withdraw" at bounding box center [438, 165] width 88 height 23
click at [394, 162] on button "Grab Withdraw" at bounding box center [438, 165] width 88 height 23
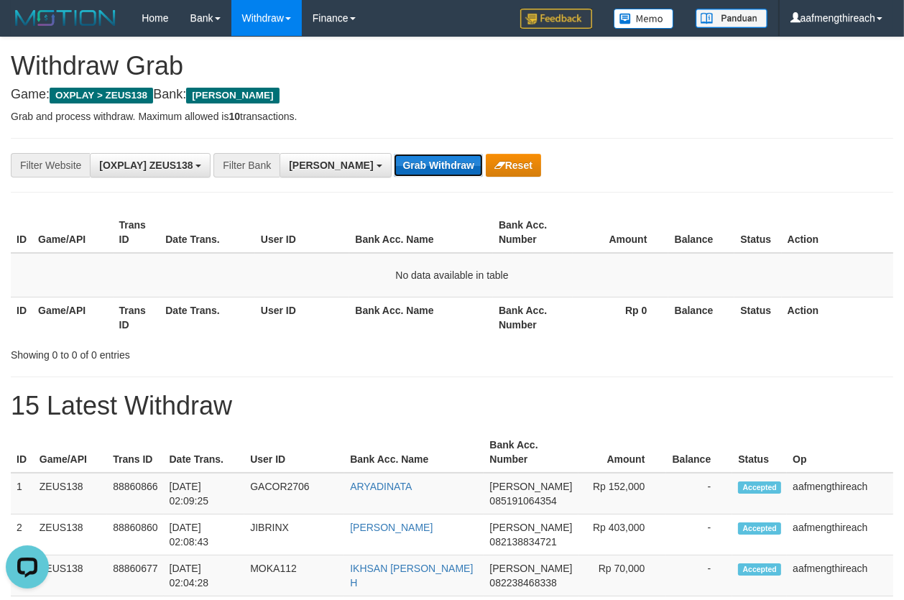
click at [394, 162] on button "Grab Withdraw" at bounding box center [438, 165] width 88 height 23
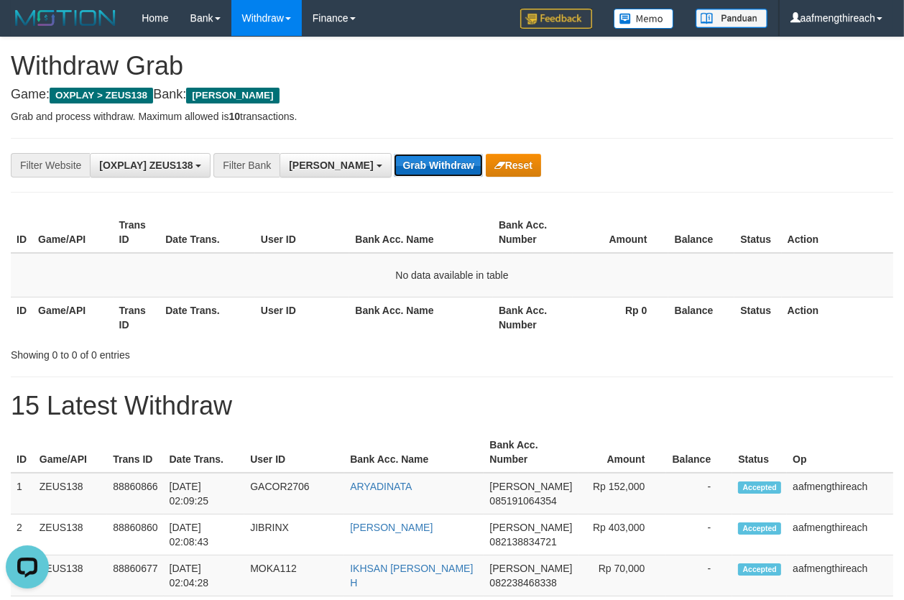
click at [394, 162] on button "Grab Withdraw" at bounding box center [438, 165] width 88 height 23
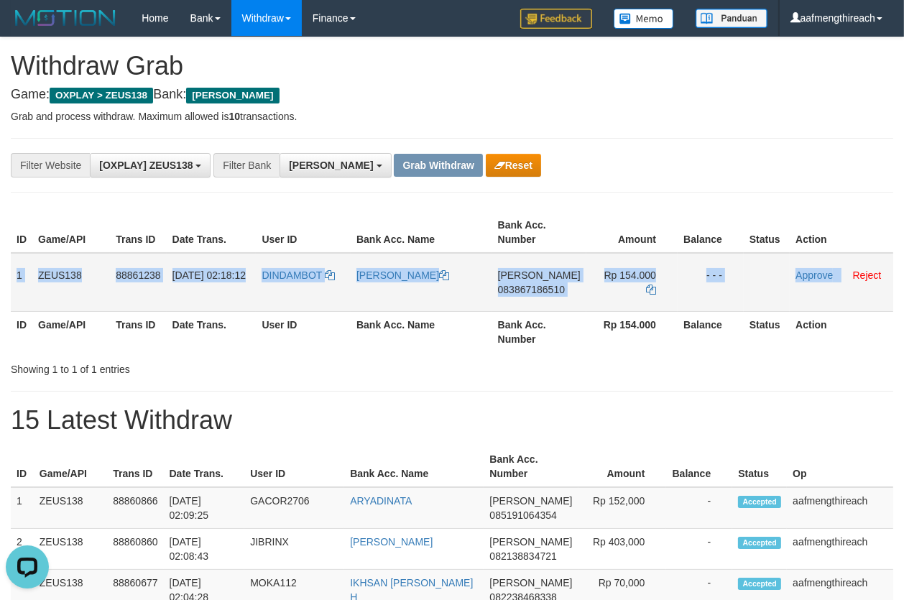
drag, startPoint x: 18, startPoint y: 276, endPoint x: 840, endPoint y: 271, distance: 822.3
click at [839, 271] on tr "1 ZEUS138 88861238 [DATE] 02:18:12 [GEOGRAPHIC_DATA] [PERSON_NAME] [PERSON_NAME…" at bounding box center [452, 282] width 883 height 59
copy tr "1 ZEUS138 88861238 01/10/2025 02:18:12 DINDAMBOT DINDA AULIA NASUTION DANA 0838…"
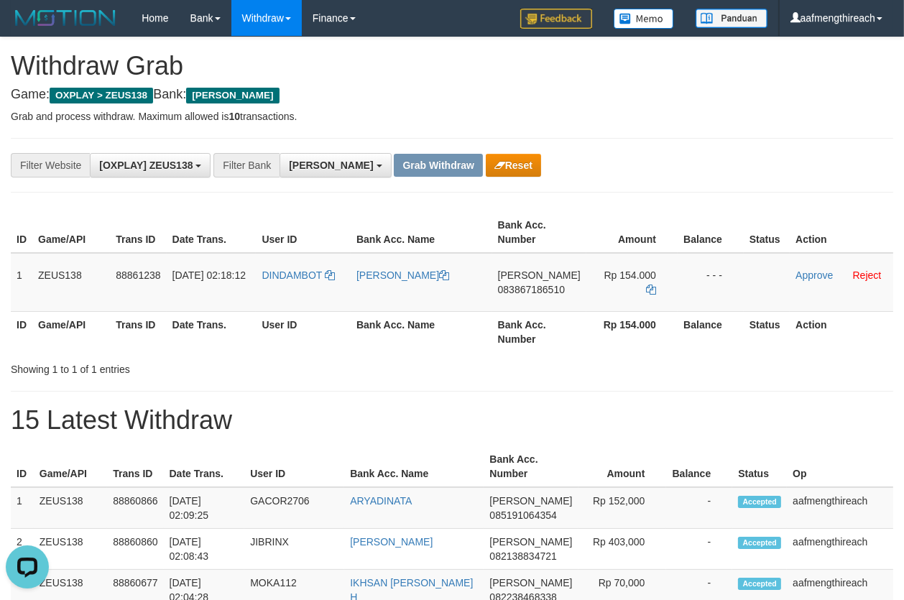
click at [617, 147] on div "**********" at bounding box center [452, 165] width 883 height 55
click at [288, 292] on td "DINDAMBOT" at bounding box center [303, 282] width 95 height 59
copy link "DINDAMBOT"
drag, startPoint x: 331, startPoint y: 359, endPoint x: 344, endPoint y: 356, distance: 13.3
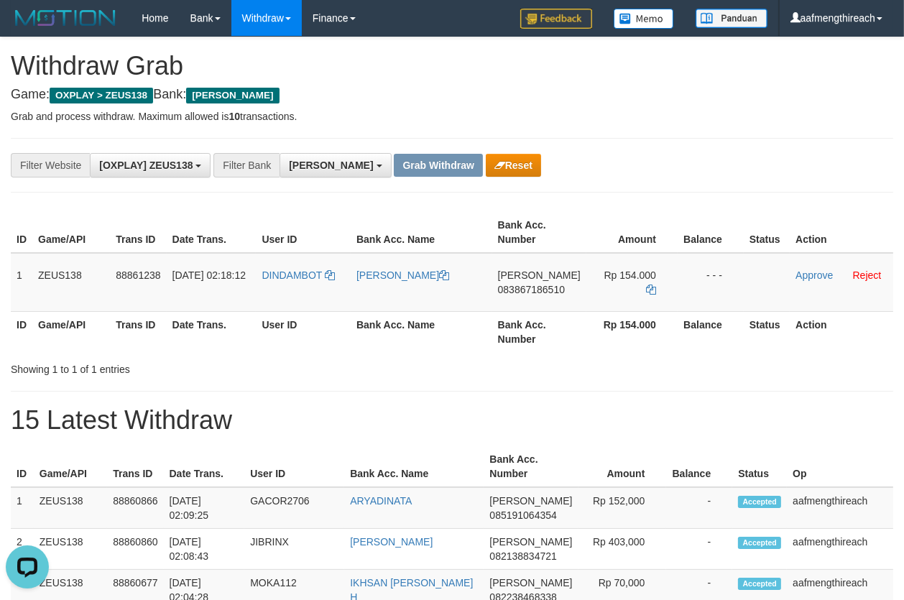
click at [334, 358] on div "Showing 1 to 1 of 1 entries" at bounding box center [188, 367] width 355 height 20
click at [538, 293] on span "083867186510" at bounding box center [531, 290] width 67 height 12
click at [539, 297] on td "DANA 083867186510" at bounding box center [539, 282] width 94 height 59
copy span "083867186510"
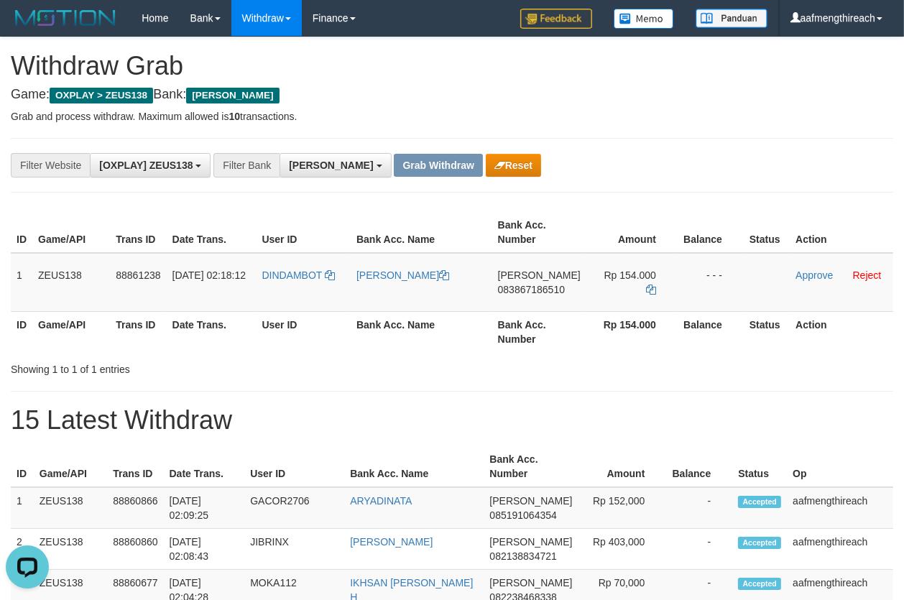
click at [648, 285] on icon at bounding box center [651, 290] width 10 height 10
click at [699, 160] on div "**********" at bounding box center [376, 165] width 753 height 24
click at [797, 275] on link "Approve" at bounding box center [814, 276] width 37 height 12
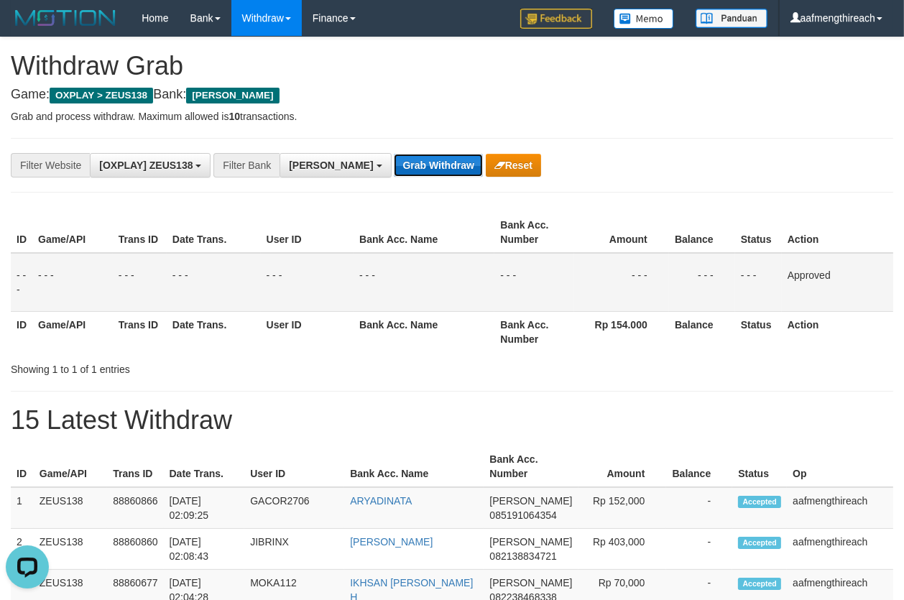
click at [394, 157] on button "Grab Withdraw" at bounding box center [438, 165] width 88 height 23
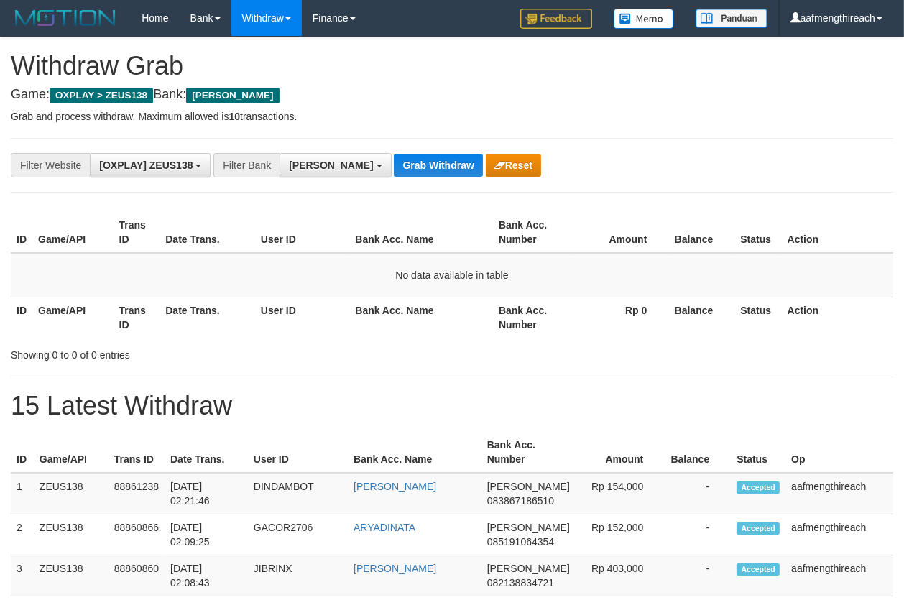
click at [394, 157] on button "Grab Withdraw" at bounding box center [438, 165] width 88 height 23
click at [394, 161] on button "Grab Withdraw" at bounding box center [438, 165] width 88 height 23
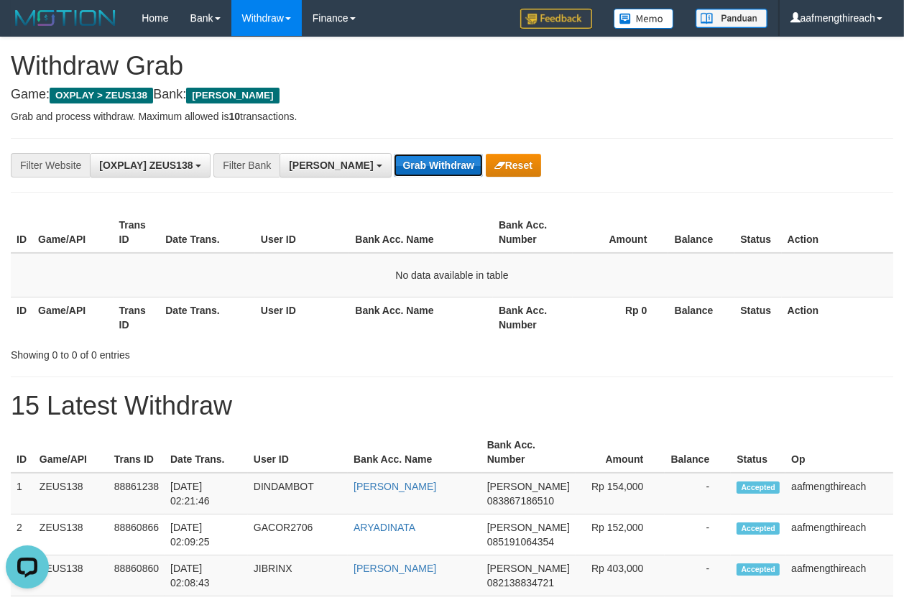
click at [394, 161] on button "Grab Withdraw" at bounding box center [438, 165] width 88 height 23
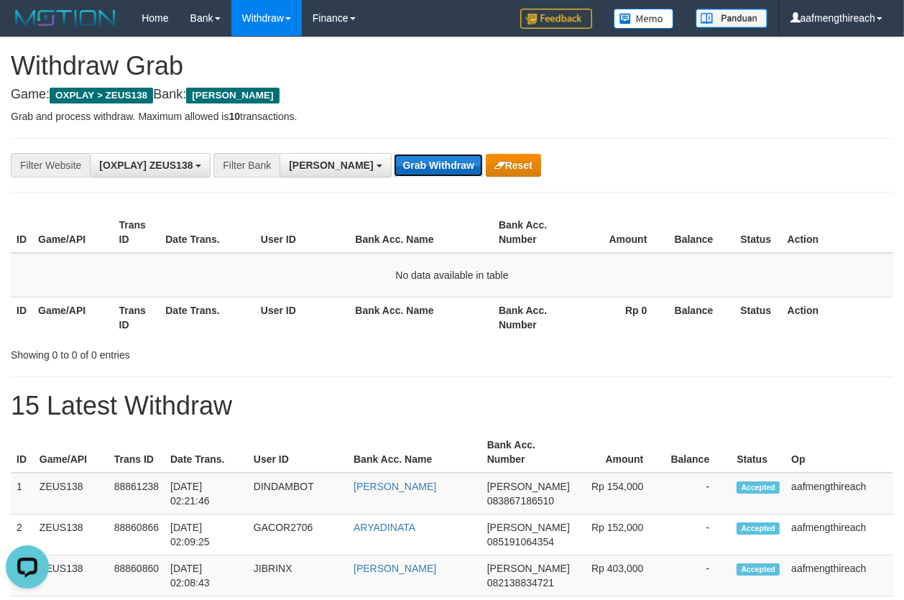
click at [394, 161] on button "Grab Withdraw" at bounding box center [438, 165] width 88 height 23
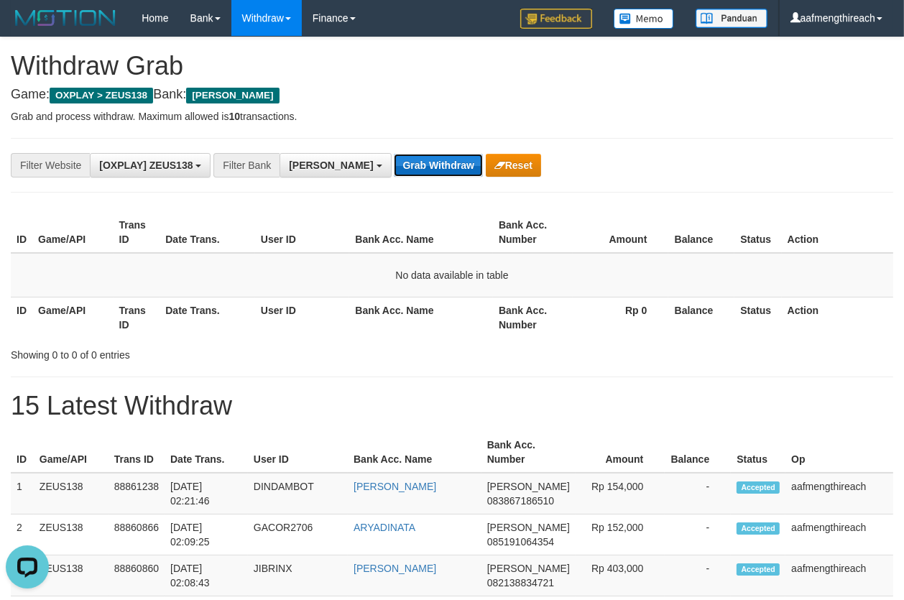
click at [394, 161] on button "Grab Withdraw" at bounding box center [438, 165] width 88 height 23
click at [251, 316] on th "Date Trans." at bounding box center [208, 317] width 96 height 41
click at [396, 164] on button "Grab Withdraw" at bounding box center [438, 165] width 88 height 23
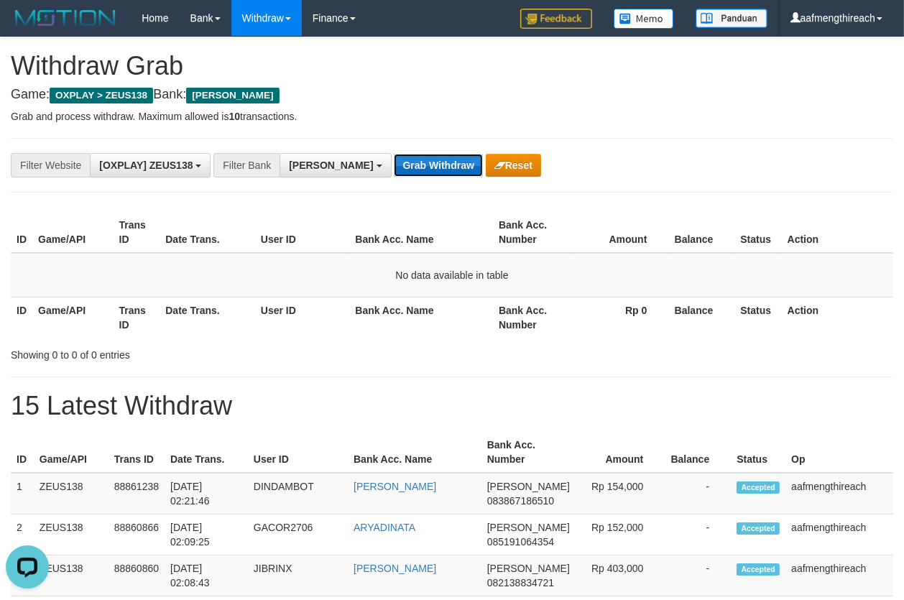
click at [396, 164] on button "Grab Withdraw" at bounding box center [438, 165] width 88 height 23
click at [394, 164] on button "Grab Withdraw" at bounding box center [438, 165] width 88 height 23
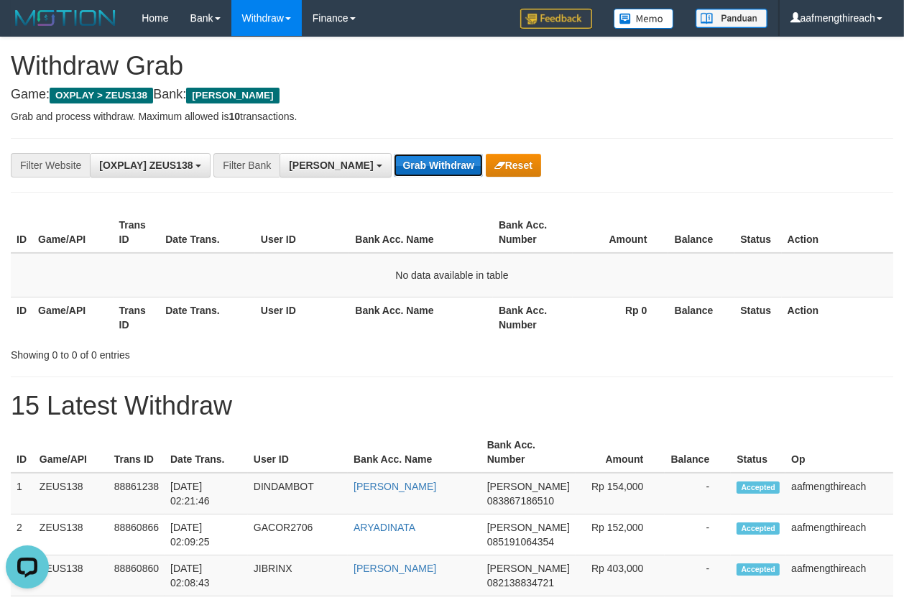
click at [394, 164] on button "Grab Withdraw" at bounding box center [438, 165] width 88 height 23
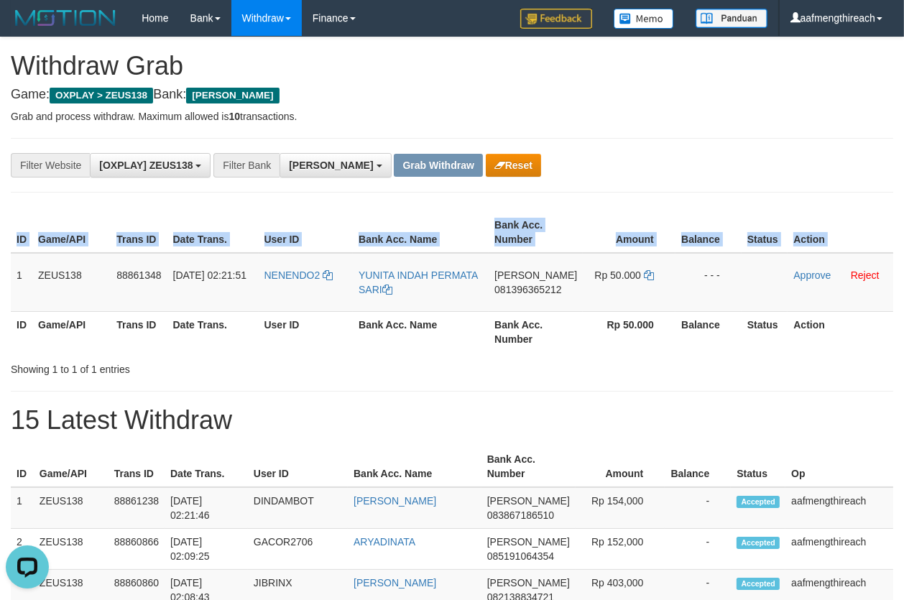
drag, startPoint x: 14, startPoint y: 277, endPoint x: 894, endPoint y: 284, distance: 879.8
click at [894, 284] on div "ID Game/API Trans ID Date Trans. User ID Bank Acc. Name Bank Acc. Number Amount…" at bounding box center [452, 282] width 904 height 149
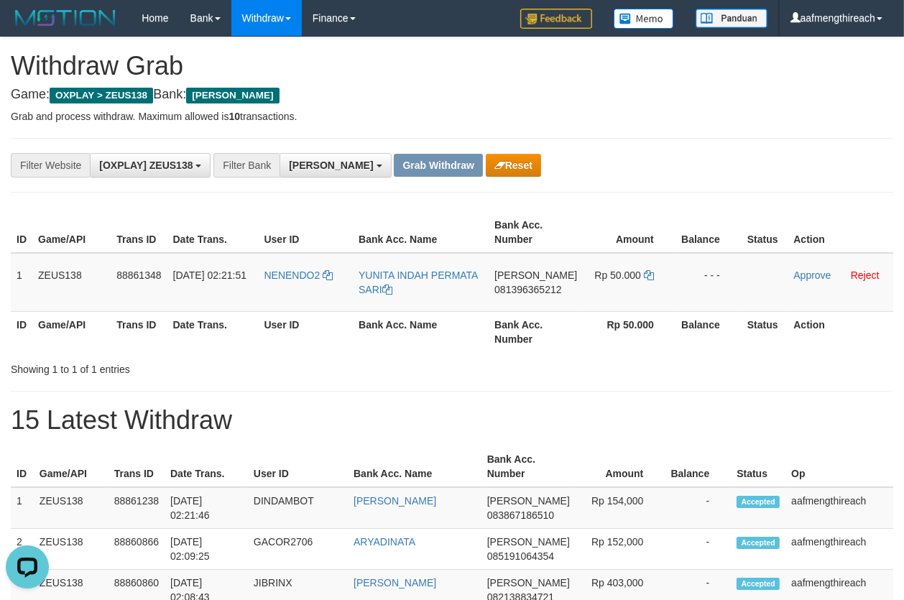
drag, startPoint x: 766, startPoint y: 164, endPoint x: 748, endPoint y: 177, distance: 22.1
click at [765, 164] on div "**********" at bounding box center [452, 165] width 904 height 24
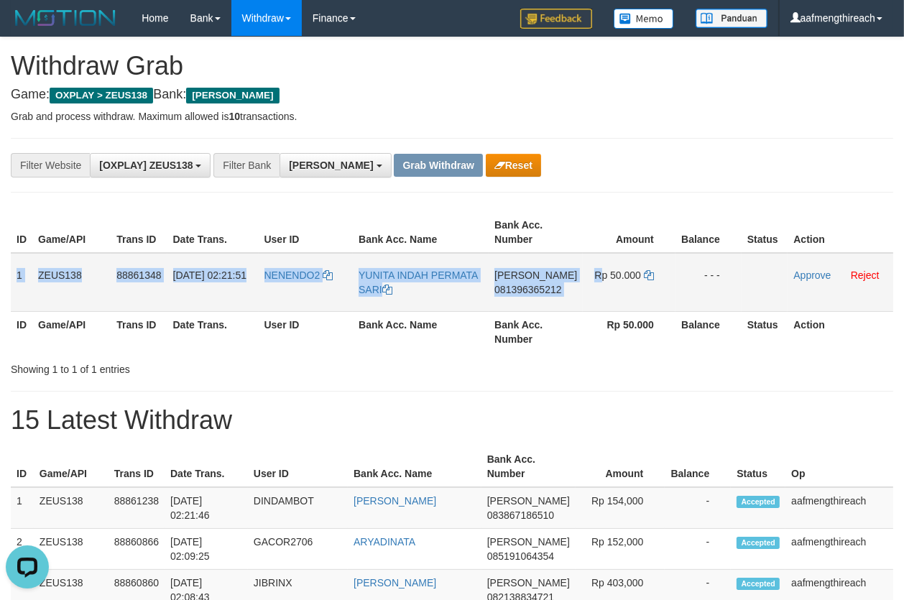
drag, startPoint x: 14, startPoint y: 274, endPoint x: 656, endPoint y: 273, distance: 641.9
click at [644, 273] on tr "1 ZEUS138 88861348 01/10/2025 02:21:51 NENENDO2 YUNITA INDAH PERMATA SARI DANA …" at bounding box center [452, 282] width 883 height 59
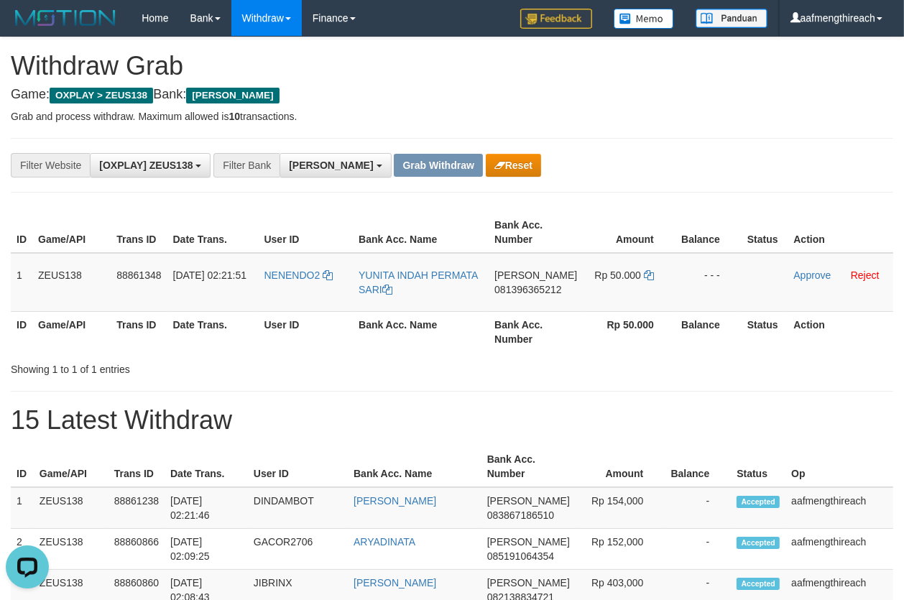
click at [704, 170] on div "**********" at bounding box center [376, 165] width 753 height 24
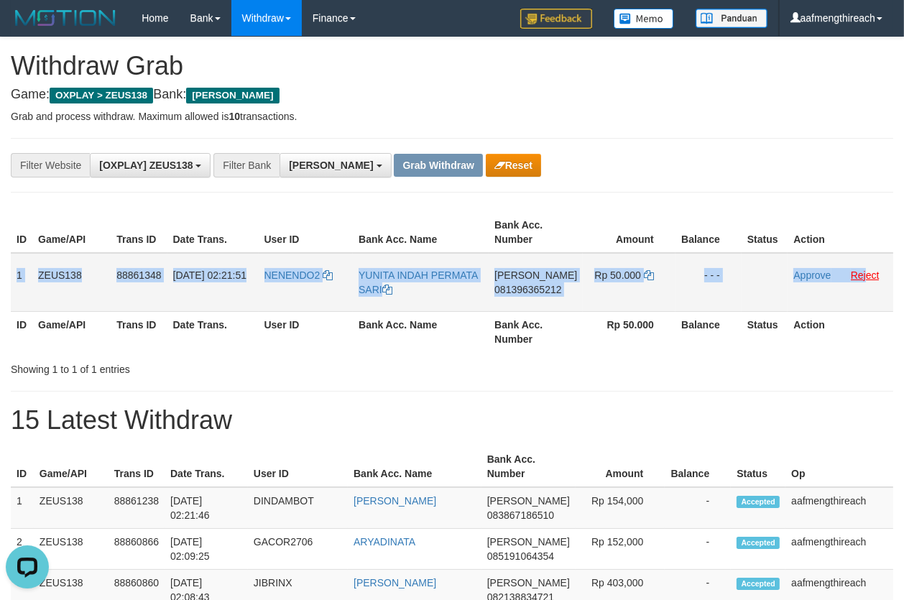
drag, startPoint x: 14, startPoint y: 277, endPoint x: 863, endPoint y: 272, distance: 848.9
click at [863, 272] on tr "1 ZEUS138 88861348 01/10/2025 02:21:51 NENENDO2 YUNITA INDAH PERMATA SARI DANA …" at bounding box center [452, 282] width 883 height 59
copy tr "1 ZEUS138 88861348 01/10/2025 02:21:51 NENENDO2 YUNITA INDAH PERMATA SARI DANA …"
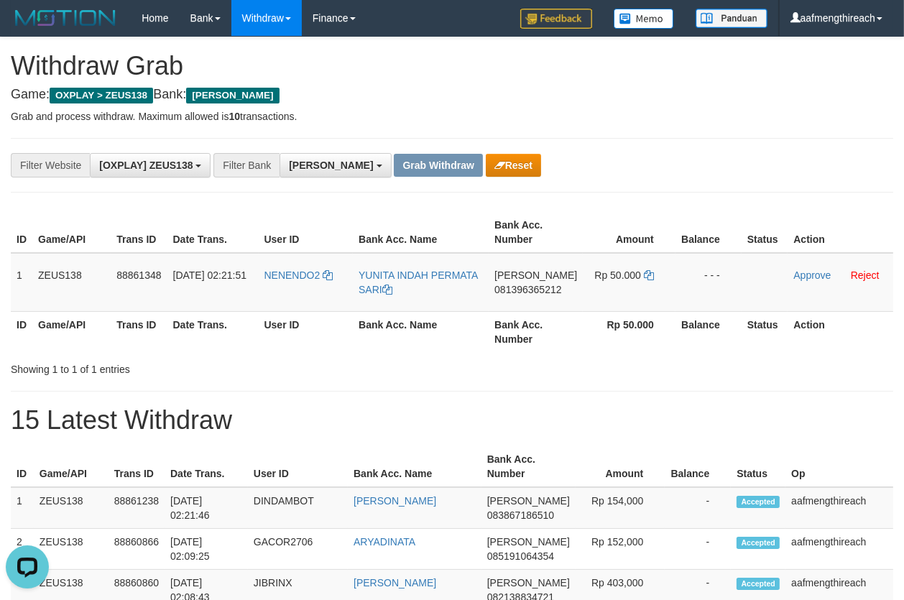
click at [299, 288] on td "NENENDO2" at bounding box center [306, 282] width 95 height 59
copy link "NENENDO2"
click at [230, 357] on div "Showing 1 to 1 of 1 entries" at bounding box center [188, 367] width 355 height 20
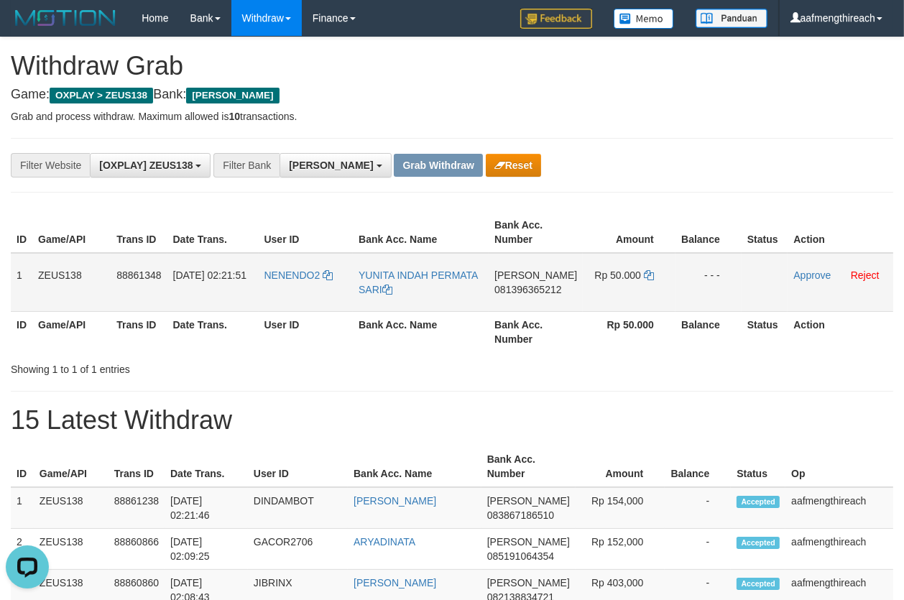
click at [532, 295] on td "DANA 081396365212" at bounding box center [536, 282] width 94 height 59
copy span "081396365212"
click at [538, 302] on td "DANA 081396365212" at bounding box center [536, 282] width 94 height 59
click at [538, 301] on td "DANA 081396365212" at bounding box center [536, 282] width 94 height 59
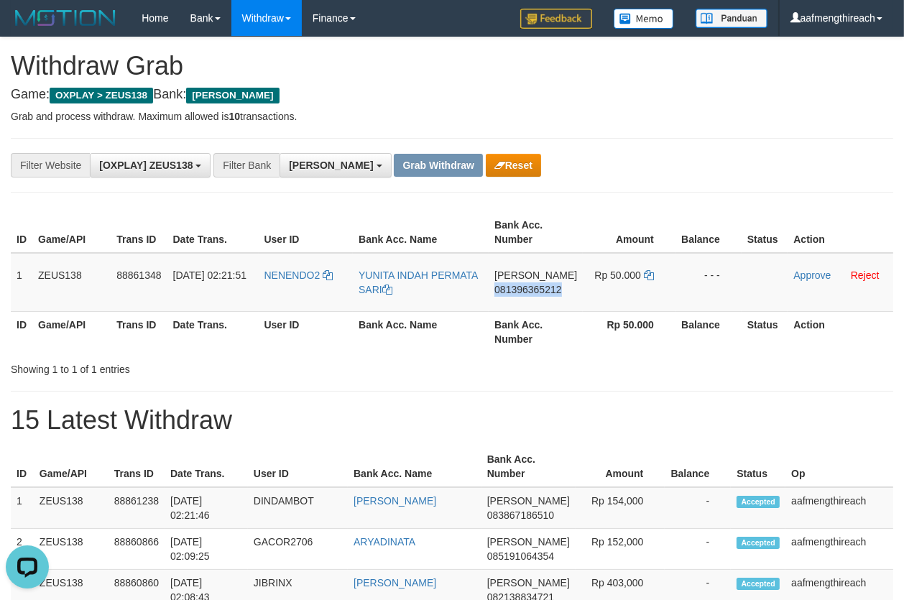
copy span "081396365212"
click at [682, 114] on p "Grab and process withdraw. Maximum allowed is 10 transactions." at bounding box center [452, 116] width 883 height 14
click at [648, 275] on icon at bounding box center [649, 275] width 10 height 10
click at [799, 277] on link "Approve" at bounding box center [812, 276] width 37 height 12
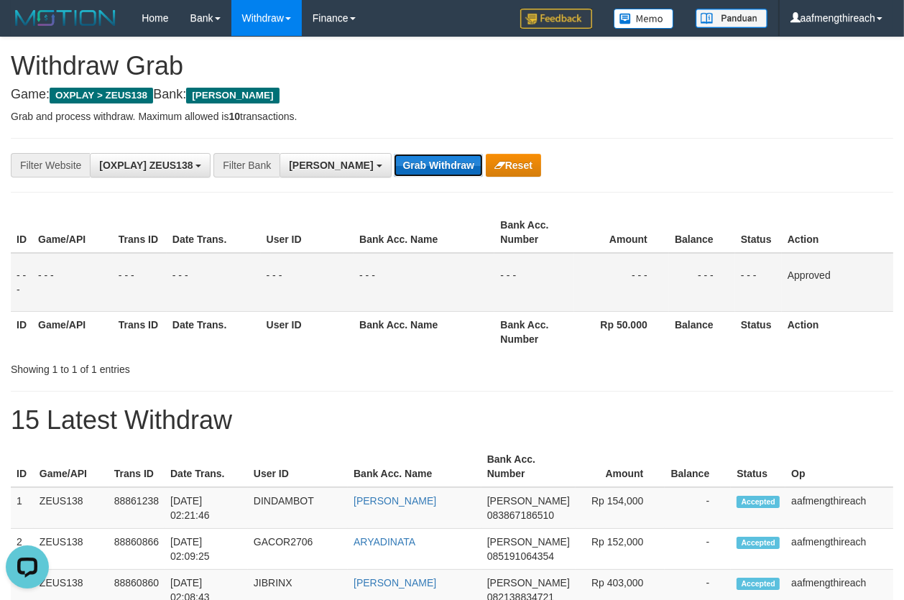
click at [394, 169] on button "Grab Withdraw" at bounding box center [438, 165] width 88 height 23
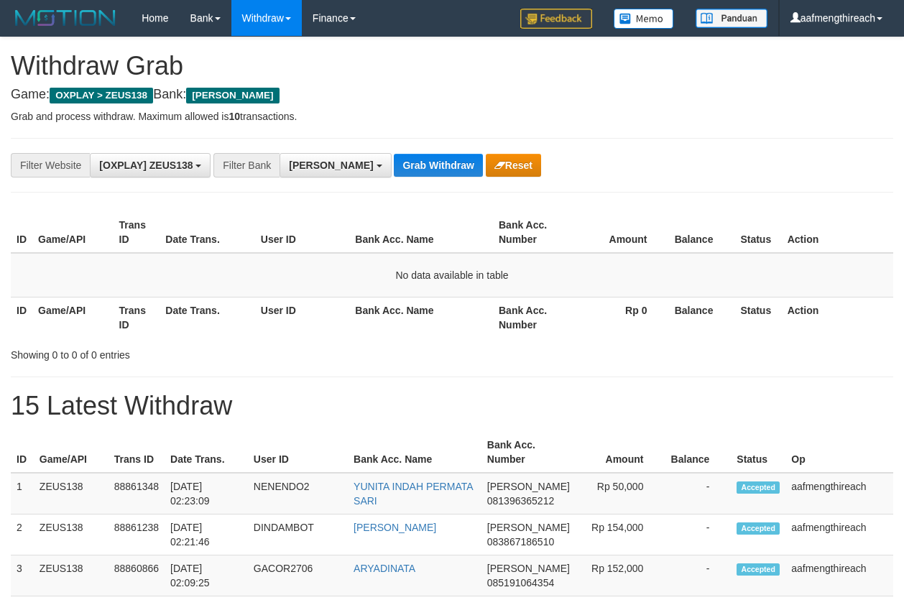
click at [394, 169] on button "Grab Withdraw" at bounding box center [438, 165] width 88 height 23
click at [395, 163] on button "Grab Withdraw" at bounding box center [438, 165] width 88 height 23
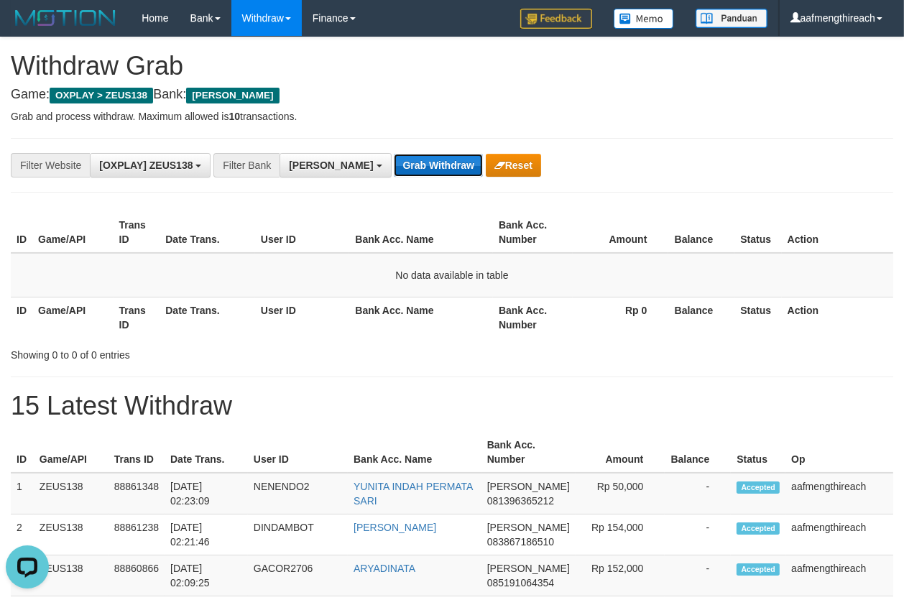
click at [394, 157] on button "Grab Withdraw" at bounding box center [438, 165] width 88 height 23
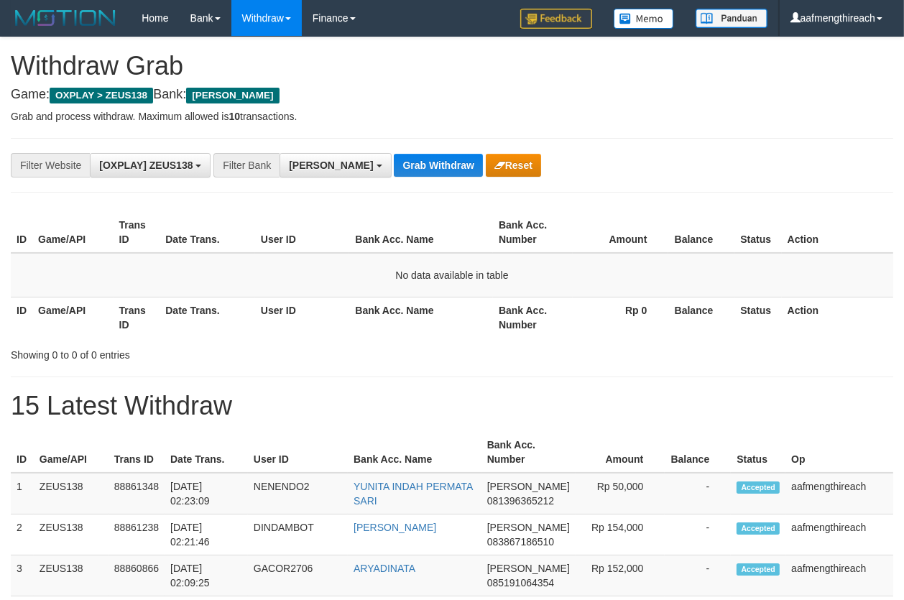
click at [394, 157] on button "Grab Withdraw" at bounding box center [438, 165] width 88 height 23
click at [415, 169] on button "Grab Withdraw" at bounding box center [438, 165] width 88 height 23
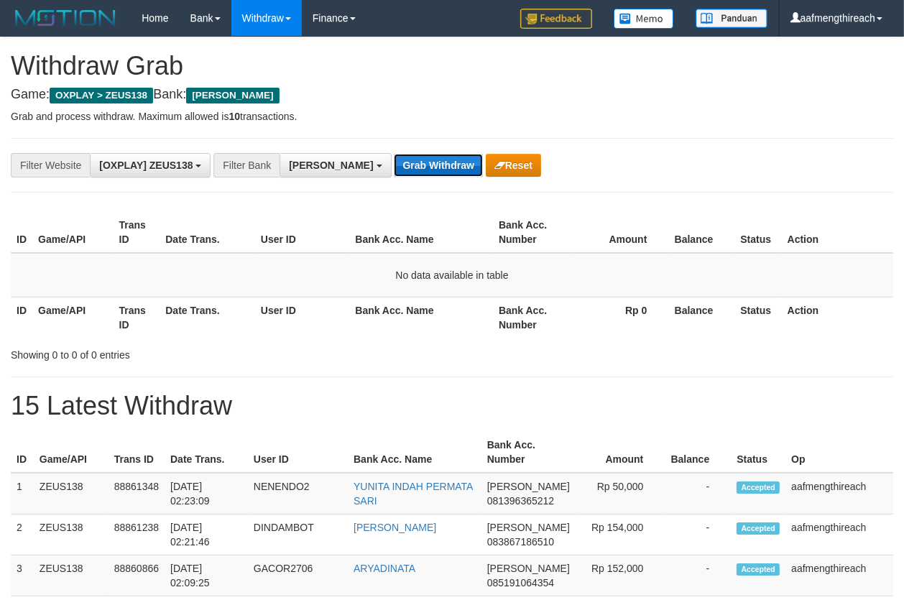
click at [394, 159] on button "Grab Withdraw" at bounding box center [438, 165] width 88 height 23
click at [394, 160] on button "Grab Withdraw" at bounding box center [438, 165] width 88 height 23
click at [394, 161] on button "Grab Withdraw" at bounding box center [438, 165] width 88 height 23
click at [394, 157] on button "Grab Withdraw" at bounding box center [438, 165] width 88 height 23
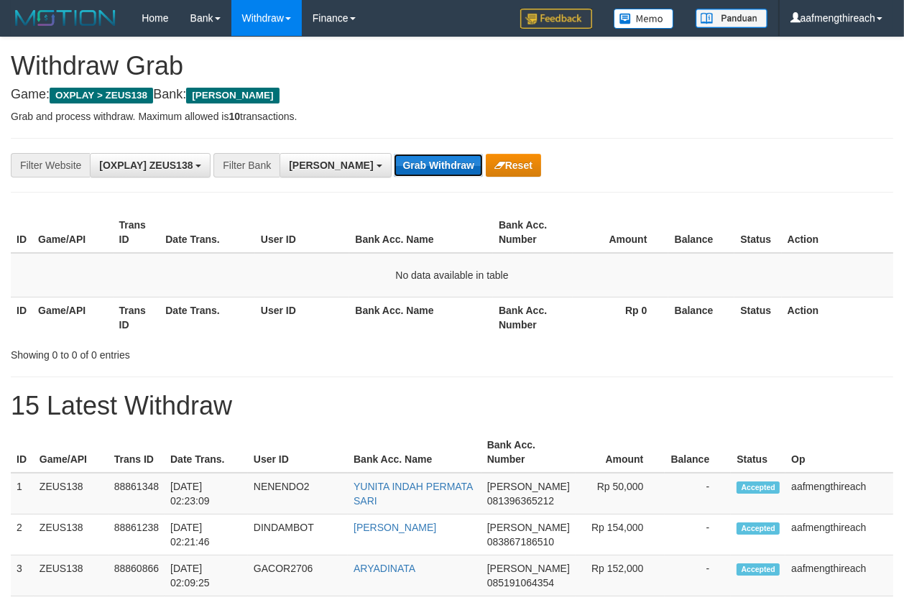
click at [400, 166] on button "Grab Withdraw" at bounding box center [438, 165] width 88 height 23
click at [395, 164] on button "Grab Withdraw" at bounding box center [438, 165] width 88 height 23
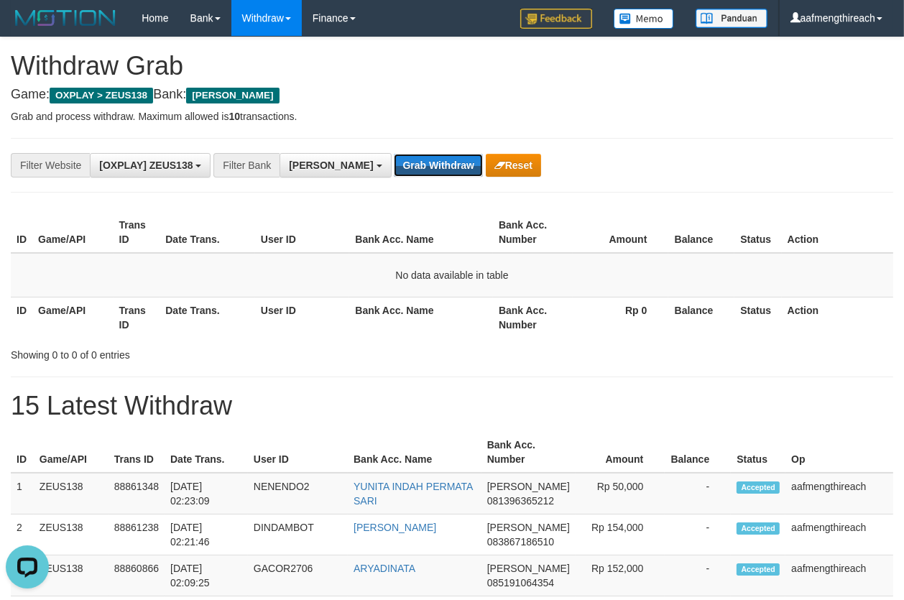
click at [395, 164] on button "Grab Withdraw" at bounding box center [438, 165] width 88 height 23
click at [394, 165] on button "Grab Withdraw" at bounding box center [438, 165] width 88 height 23
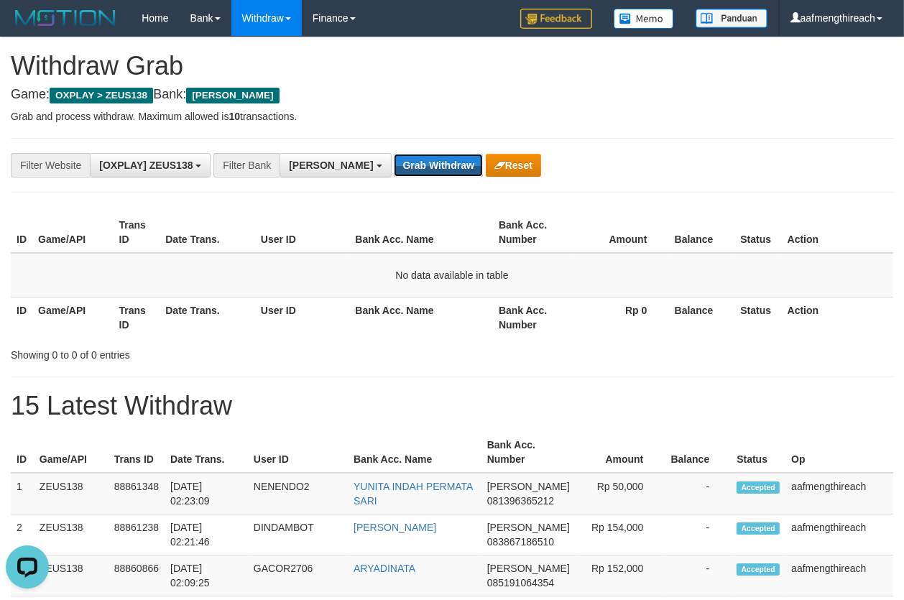
click at [394, 165] on button "Grab Withdraw" at bounding box center [438, 165] width 88 height 23
click at [318, 238] on th "User ID" at bounding box center [302, 232] width 95 height 41
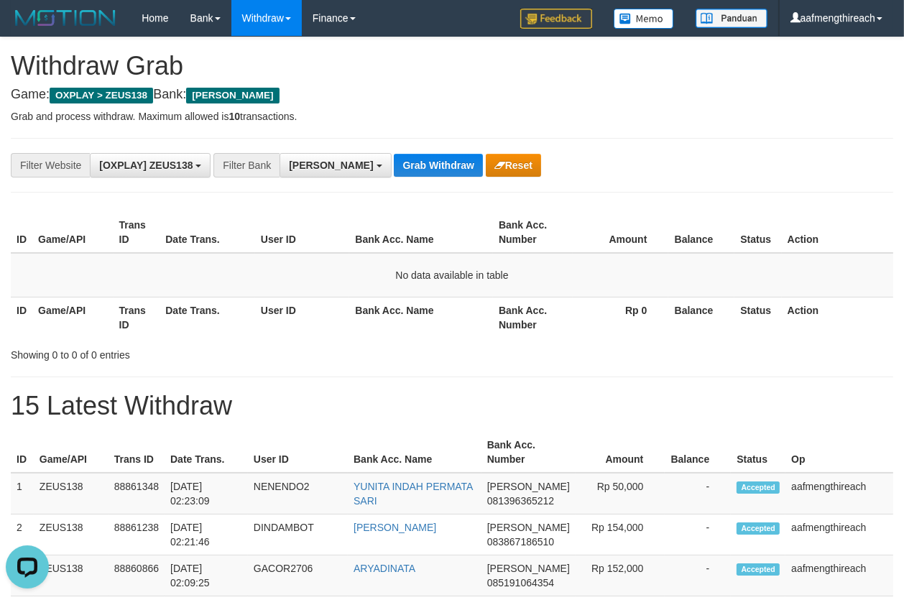
click at [381, 151] on div "**********" at bounding box center [452, 165] width 883 height 55
click at [394, 166] on button "Grab Withdraw" at bounding box center [438, 165] width 88 height 23
click at [394, 174] on button "Grab Withdraw" at bounding box center [438, 165] width 88 height 23
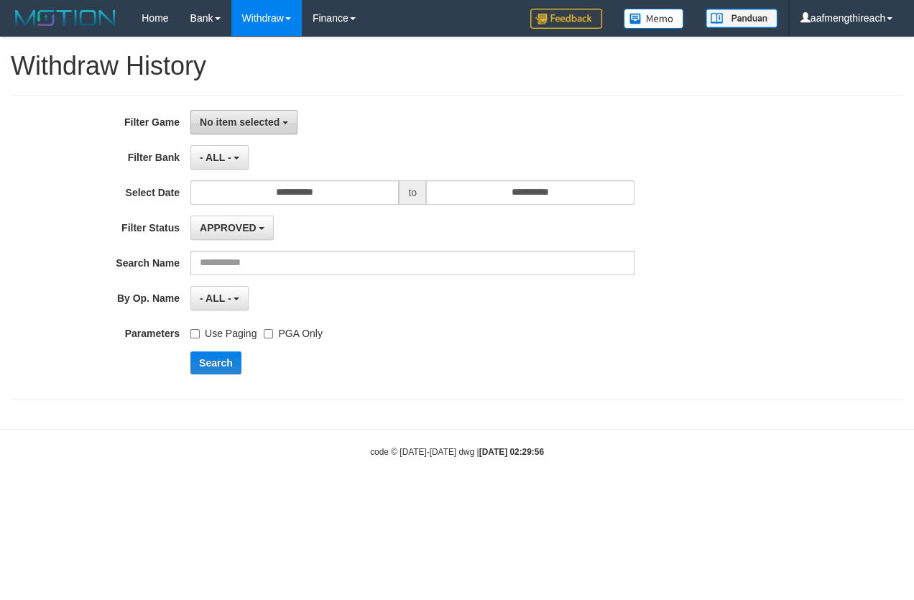
click at [240, 120] on span "No item selected" at bounding box center [240, 122] width 80 height 12
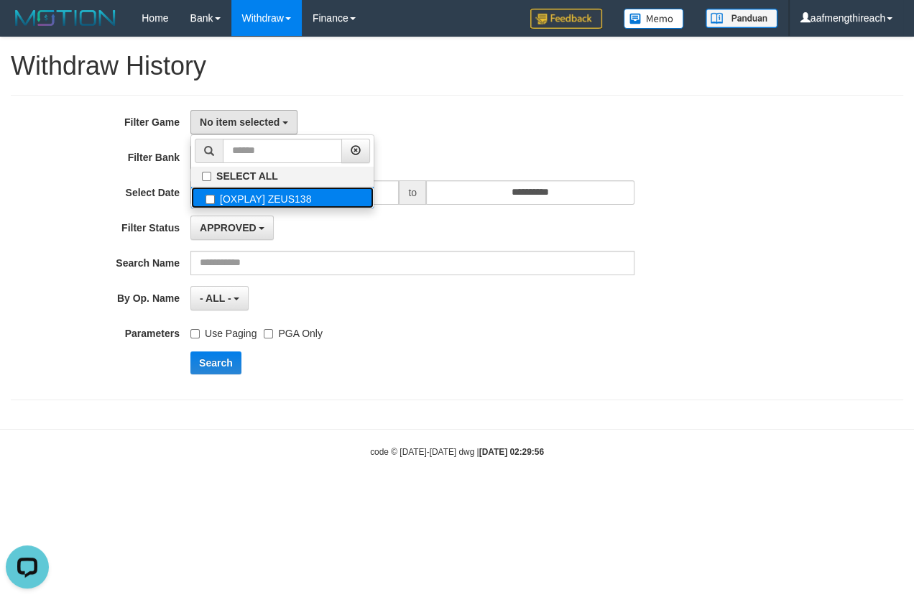
click at [239, 187] on label "[OXPLAY] ZEUS138" at bounding box center [282, 198] width 183 height 22
select select "***"
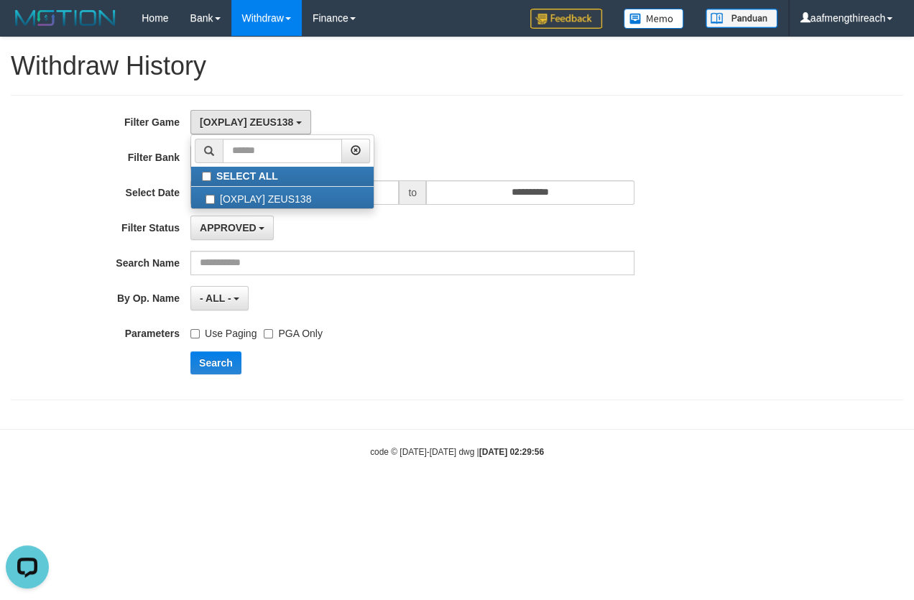
click at [372, 332] on div "Use Paging PGA Only" at bounding box center [412, 330] width 444 height 19
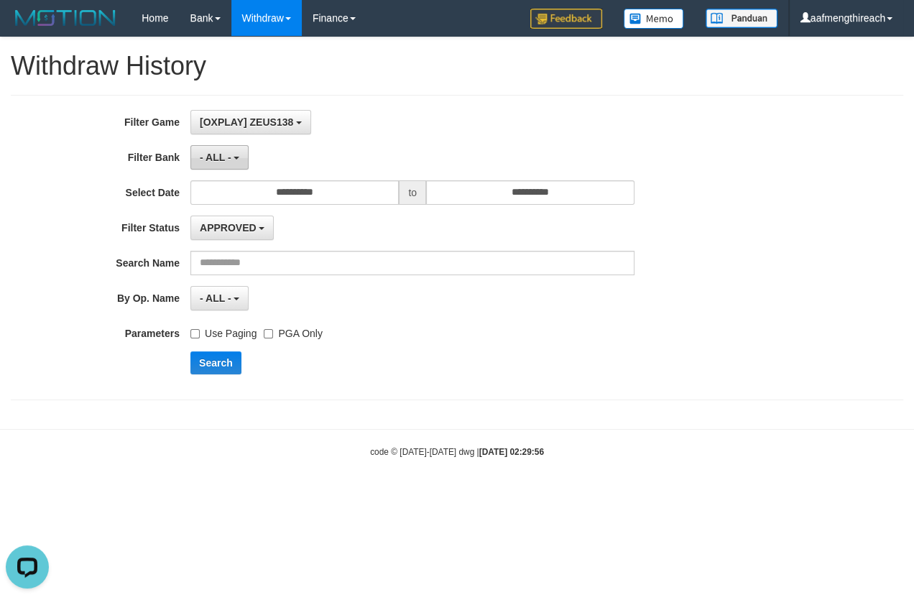
click at [229, 168] on button "- ALL -" at bounding box center [219, 157] width 58 height 24
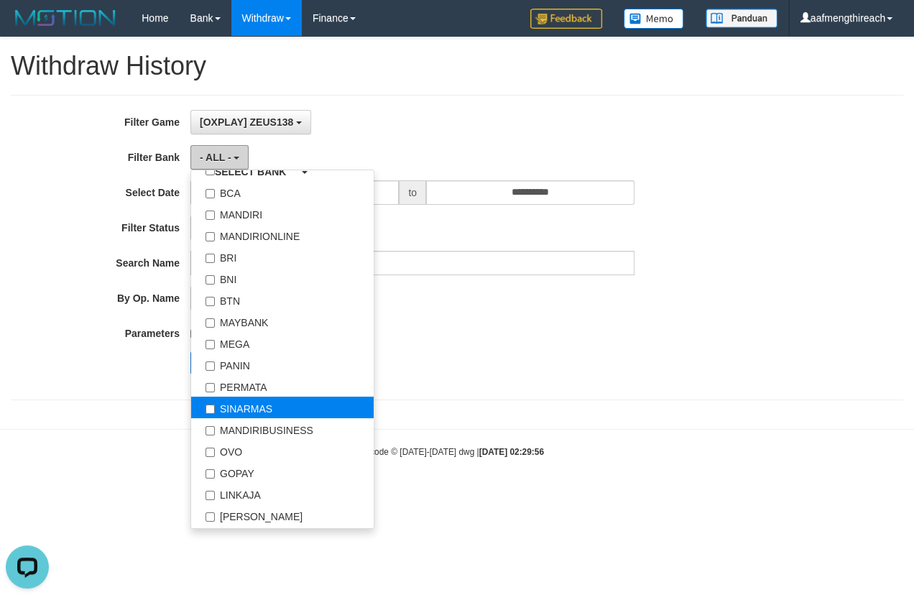
scroll to position [174, 0]
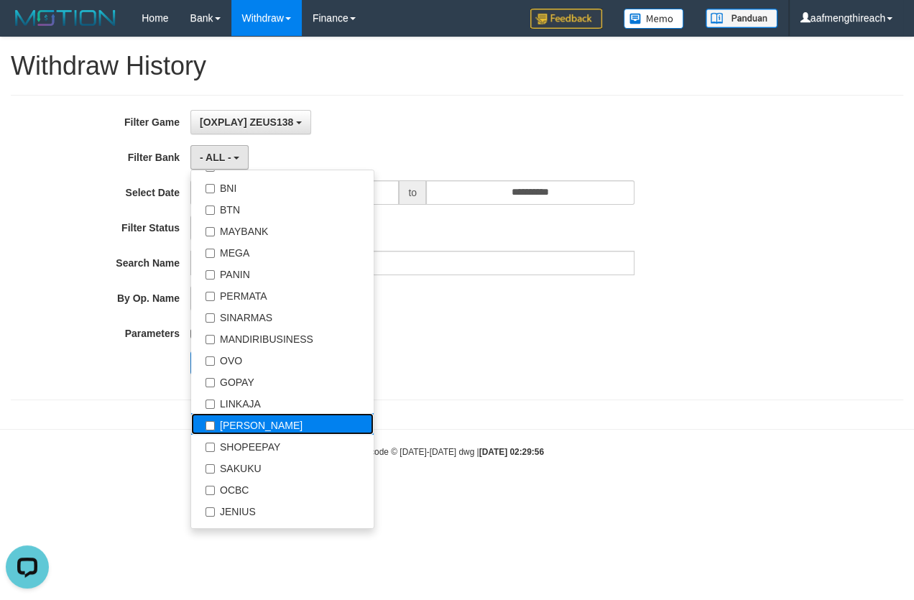
click at [243, 421] on label "[PERSON_NAME]" at bounding box center [282, 424] width 183 height 22
select select "****"
click at [433, 121] on div "[OXPLAY] ZEUS138 SELECT ALL [OXPLAY] ZEUS138" at bounding box center [412, 122] width 444 height 24
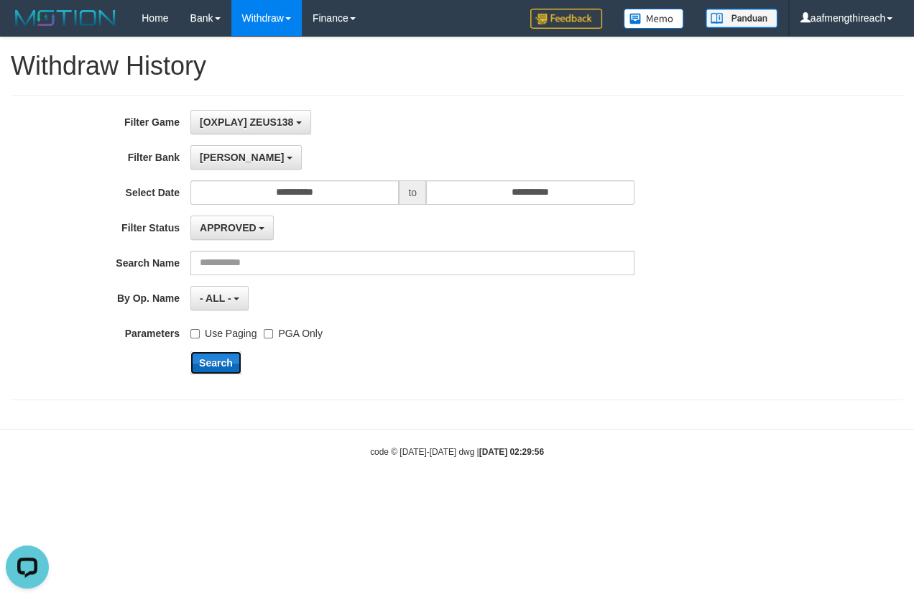
click at [210, 362] on button "Search" at bounding box center [215, 362] width 51 height 23
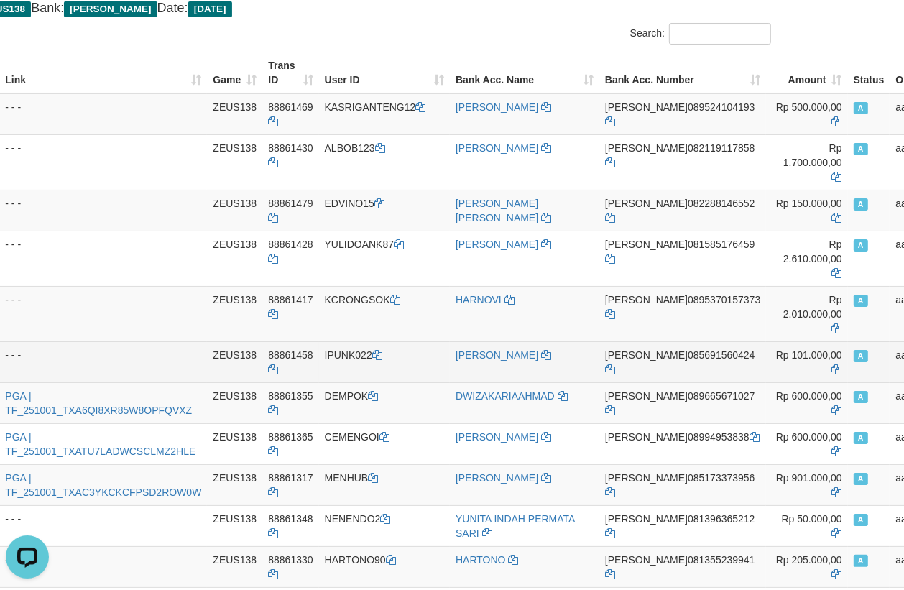
scroll to position [86, 122]
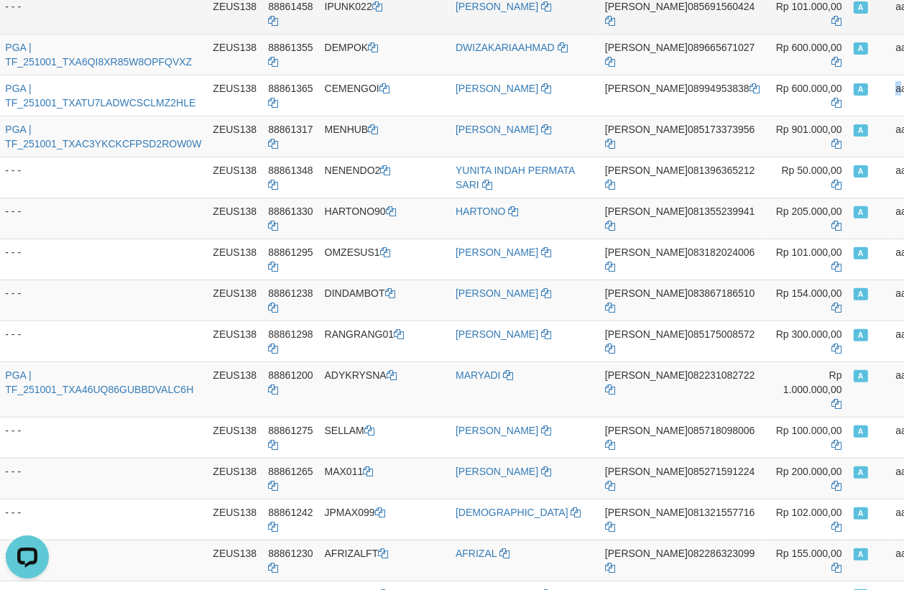
scroll to position [436, 122]
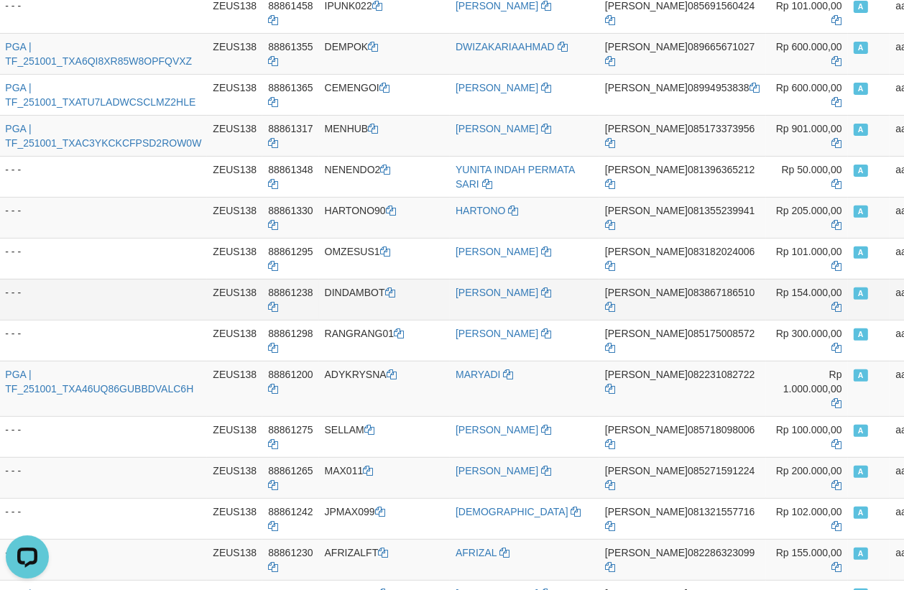
drag, startPoint x: 819, startPoint y: 422, endPoint x: 901, endPoint y: 429, distance: 82.3
copy td "aafmengthireach"
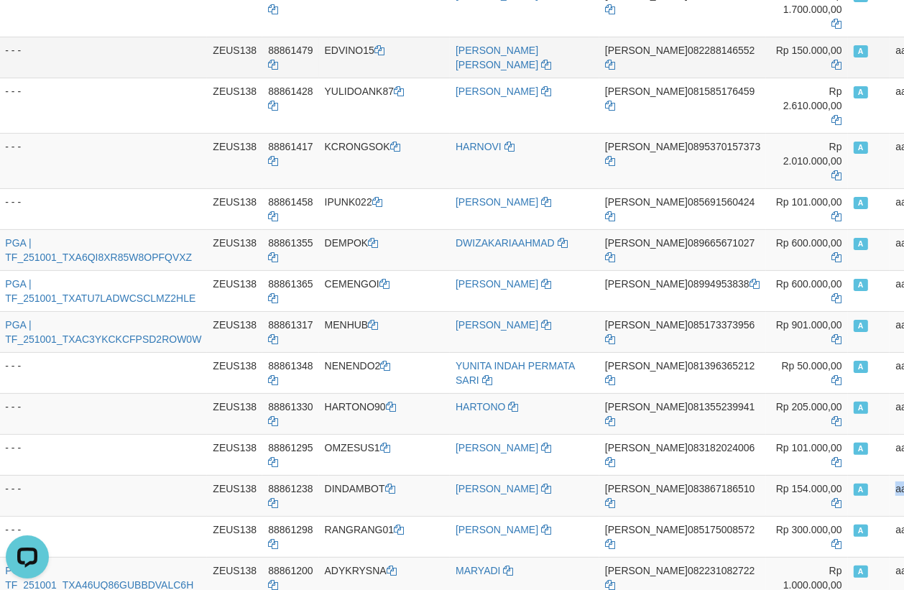
scroll to position [0, 122]
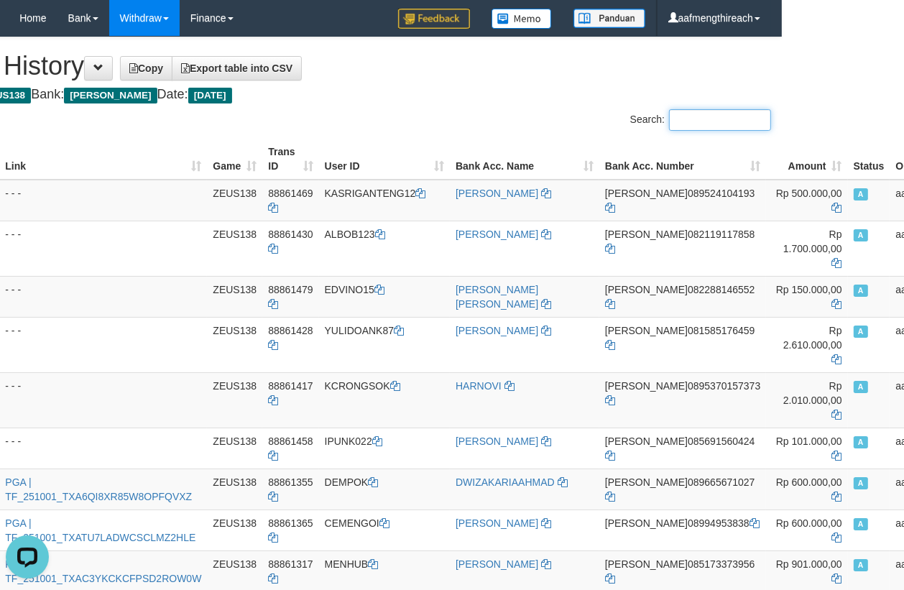
click at [700, 124] on input "Search:" at bounding box center [720, 120] width 102 height 22
paste input "**********"
type input "**********"
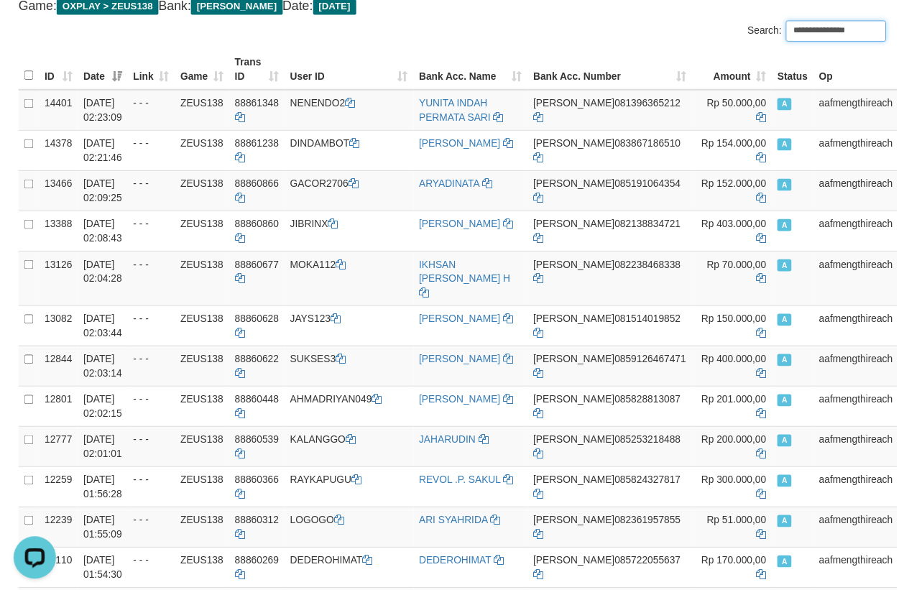
scroll to position [0, 0]
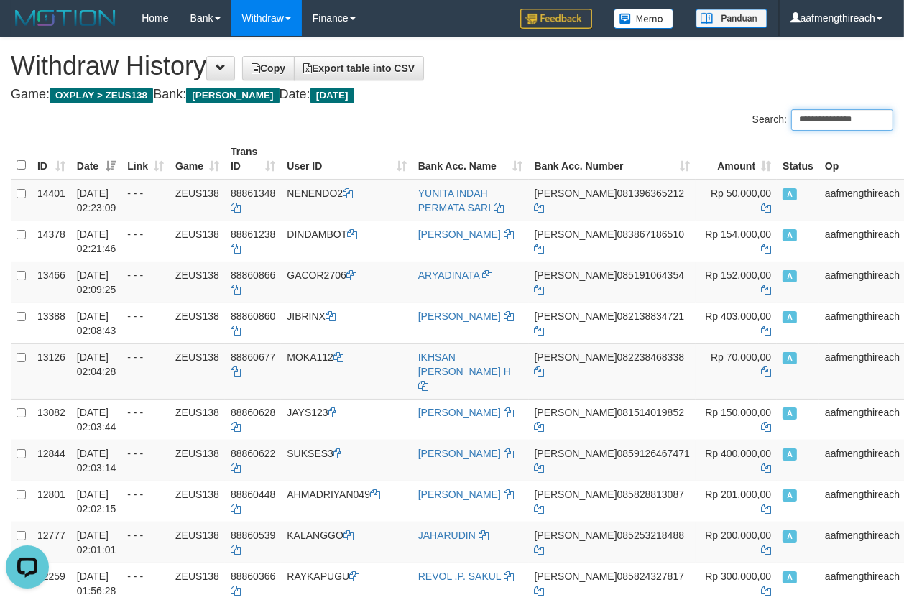
drag, startPoint x: 854, startPoint y: 117, endPoint x: 745, endPoint y: 122, distance: 108.7
click at [753, 122] on label "**********" at bounding box center [823, 120] width 141 height 22
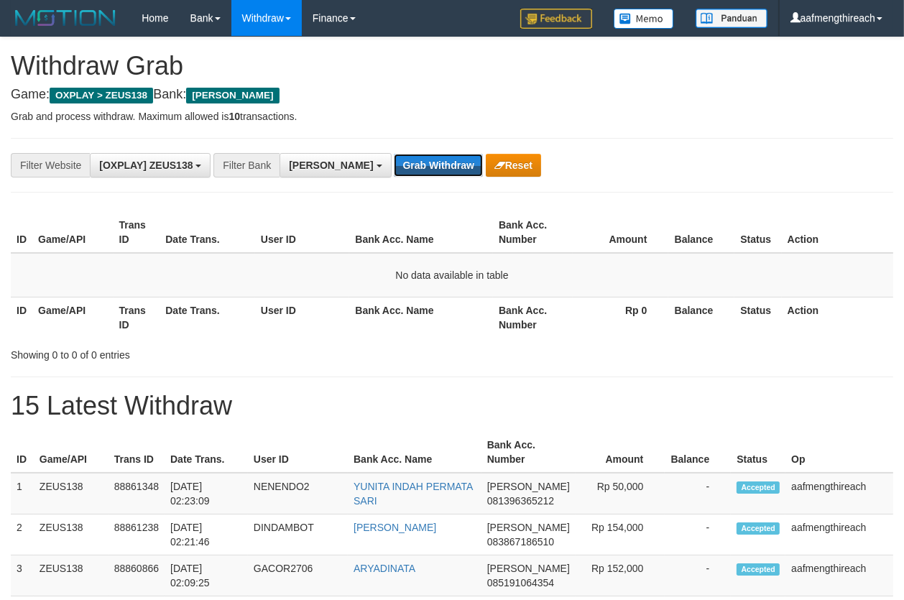
click at [394, 174] on button "Grab Withdraw" at bounding box center [438, 165] width 88 height 23
click at [394, 173] on button "Grab Withdraw" at bounding box center [438, 165] width 88 height 23
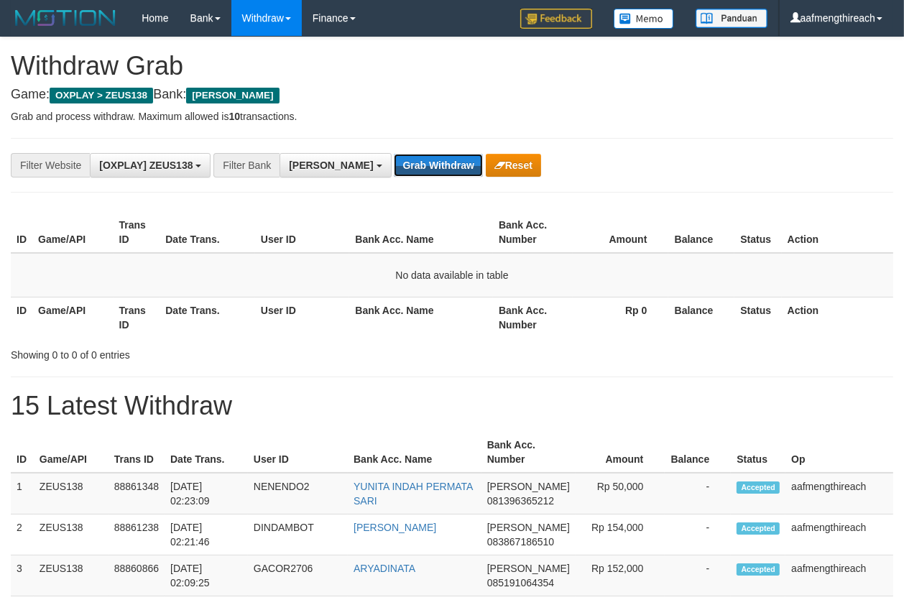
click at [394, 173] on button "Grab Withdraw" at bounding box center [438, 165] width 88 height 23
click at [394, 165] on button "Grab Withdraw" at bounding box center [438, 165] width 88 height 23
click at [300, 217] on th "User ID" at bounding box center [302, 232] width 95 height 41
click at [394, 160] on button "Grab Withdraw" at bounding box center [438, 165] width 88 height 23
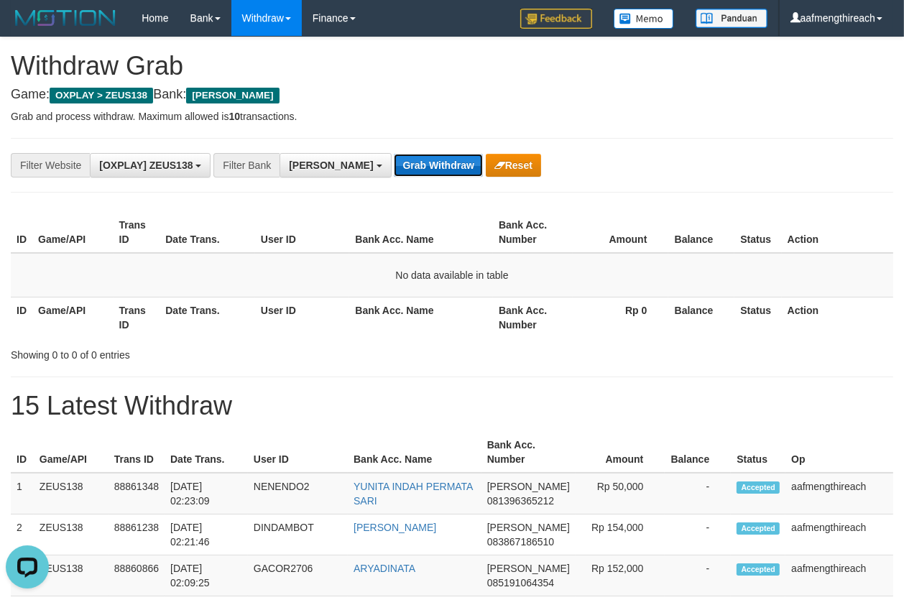
click at [394, 160] on button "Grab Withdraw" at bounding box center [438, 165] width 88 height 23
click at [394, 162] on button "Grab Withdraw" at bounding box center [438, 165] width 88 height 23
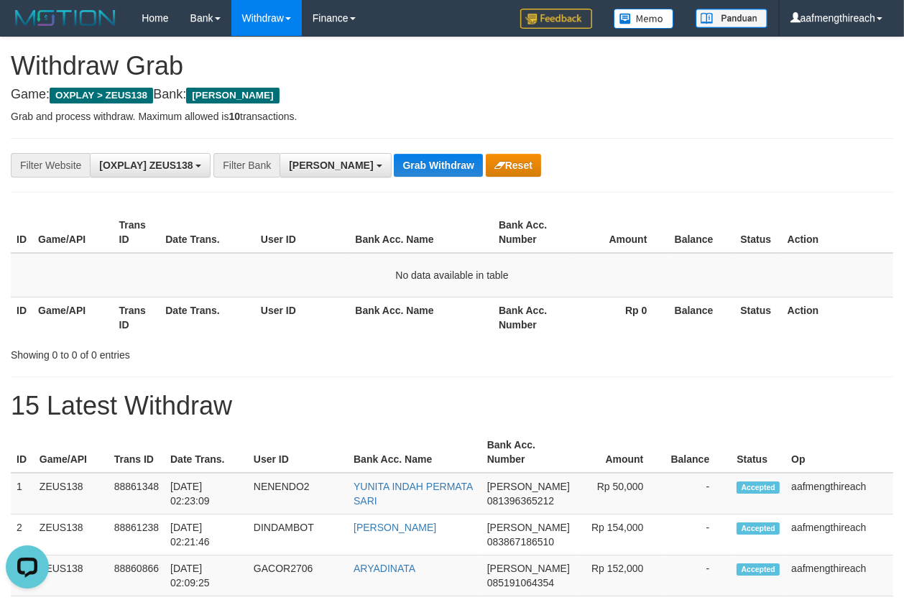
click at [311, 230] on th "User ID" at bounding box center [302, 232] width 95 height 41
click at [394, 164] on button "Grab Withdraw" at bounding box center [438, 165] width 88 height 23
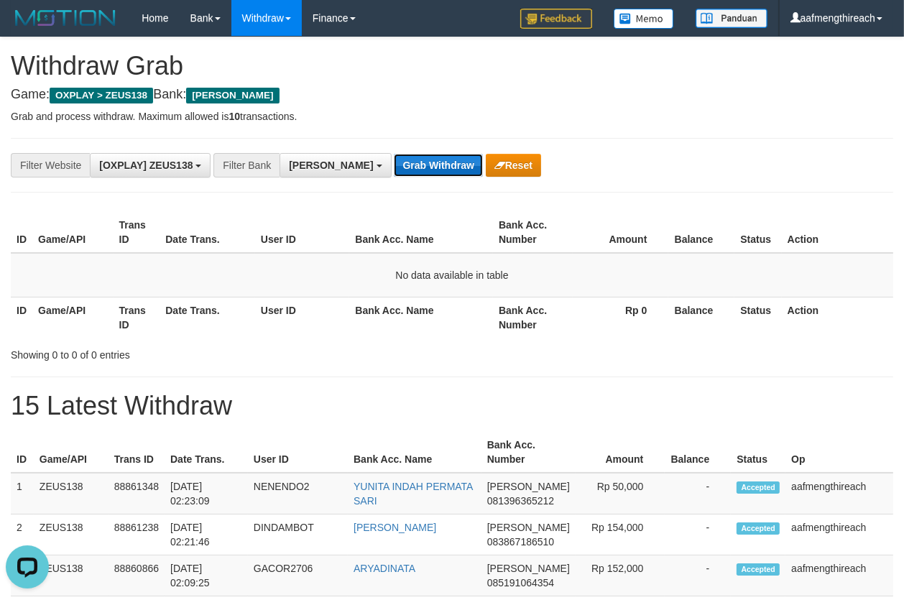
click at [405, 163] on button "Grab Withdraw" at bounding box center [438, 165] width 88 height 23
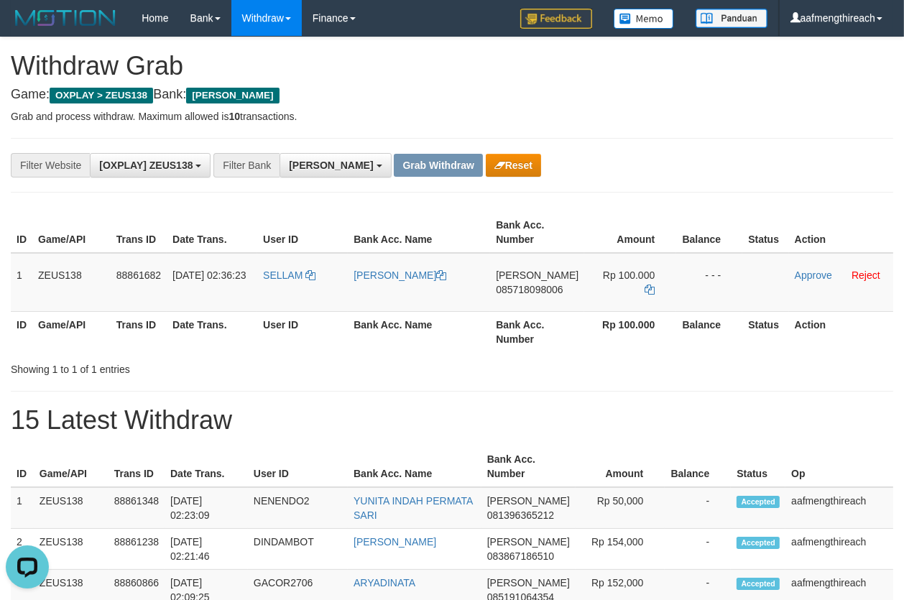
click at [344, 351] on div "ID Game/API Trans ID Date Trans. User ID Bank Acc. Name Bank Acc. Number Amount…" at bounding box center [452, 282] width 904 height 149
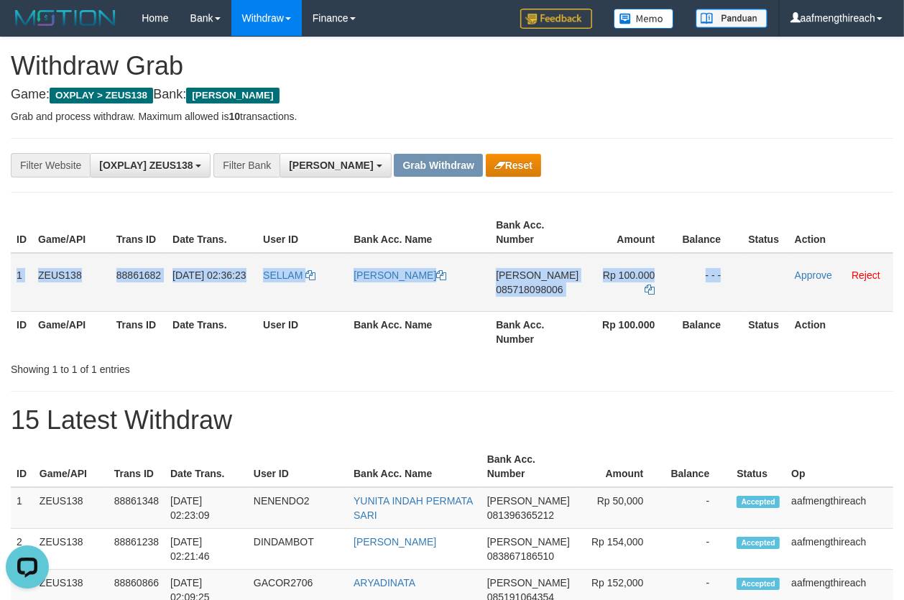
drag, startPoint x: 16, startPoint y: 280, endPoint x: 760, endPoint y: 279, distance: 744.0
click at [753, 277] on tr "1 ZEUS138 88861682 01/10/2025 02:36:23 SELLAM TEGAR NURYADI DANA 085718098006 R…" at bounding box center [452, 282] width 883 height 59
copy tr "1 ZEUS138 88861682 01/10/2025 02:36:23 SELLAM TEGAR NURYADI DANA 085718098006 R…"
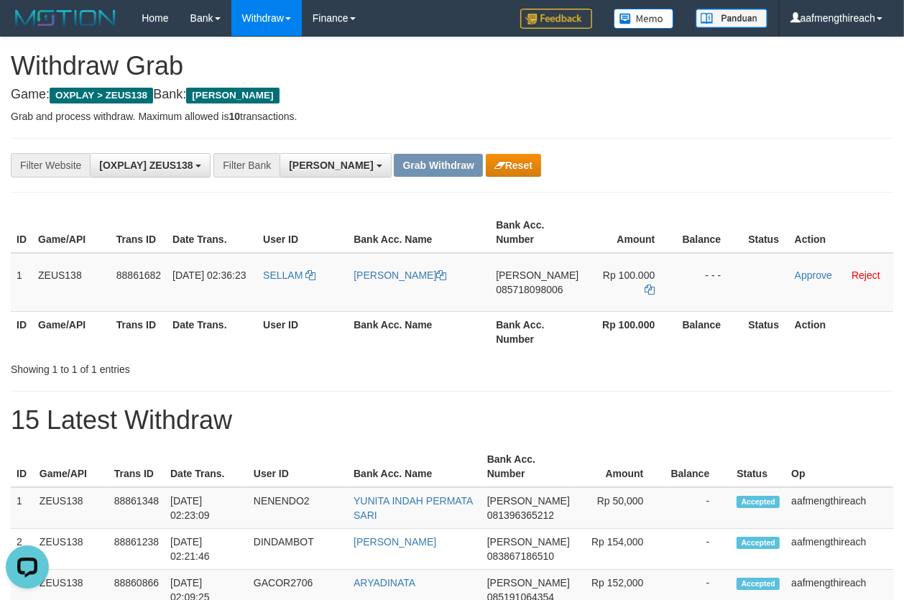
click at [610, 143] on div "**********" at bounding box center [452, 165] width 883 height 55
click at [285, 288] on td "SELLAM" at bounding box center [302, 282] width 91 height 59
copy link "SELLAM"
click at [279, 374] on div "Showing 1 to 1 of 1 entries" at bounding box center [188, 367] width 355 height 20
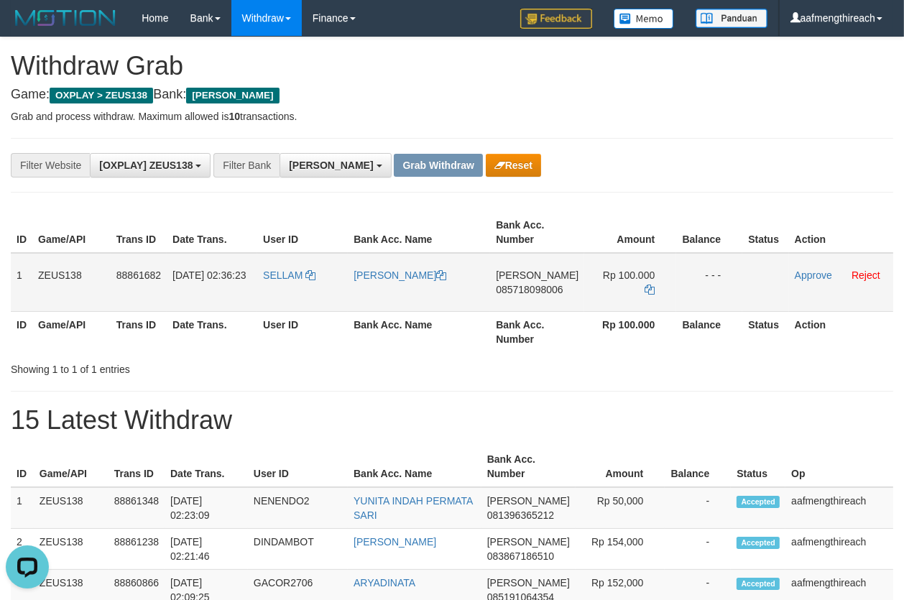
click at [546, 300] on td "DANA 085718098006" at bounding box center [537, 282] width 94 height 59
copy span "085718098006"
click at [701, 75] on h1 "Withdraw Grab" at bounding box center [452, 66] width 883 height 29
click at [645, 285] on icon at bounding box center [650, 290] width 10 height 10
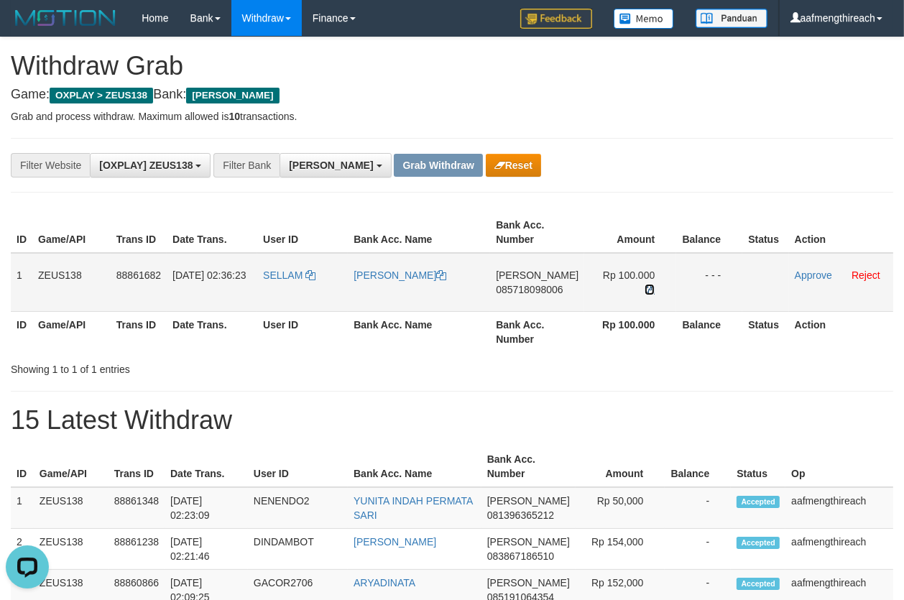
click at [645, 285] on icon at bounding box center [650, 290] width 10 height 10
click at [801, 276] on link "Approve" at bounding box center [813, 276] width 37 height 12
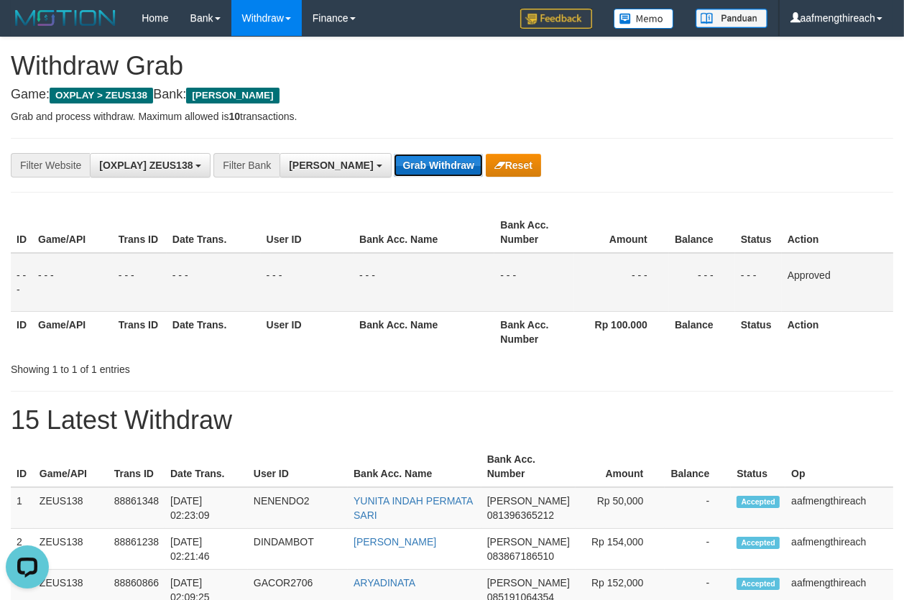
click at [394, 164] on button "Grab Withdraw" at bounding box center [438, 165] width 88 height 23
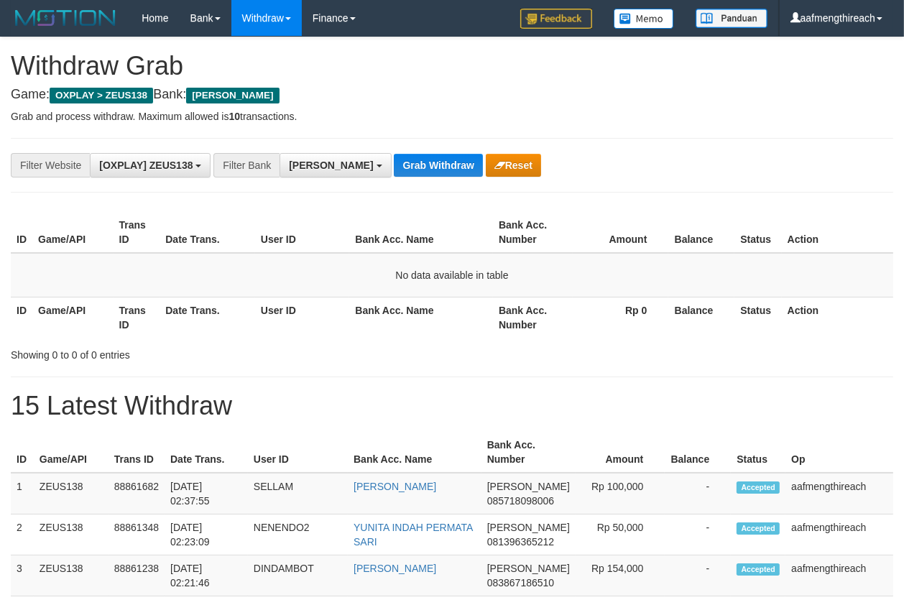
click at [394, 164] on button "Grab Withdraw" at bounding box center [438, 165] width 88 height 23
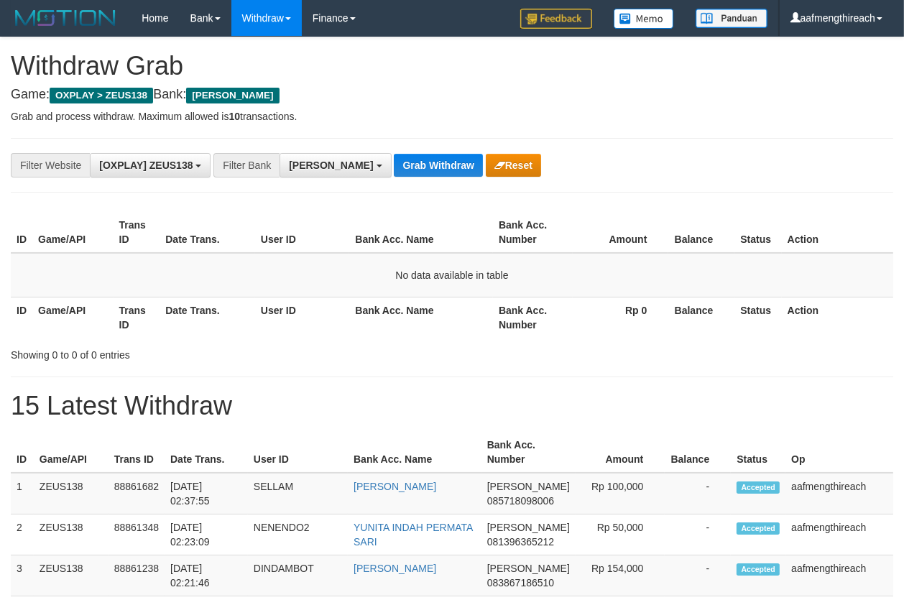
click at [394, 164] on button "Grab Withdraw" at bounding box center [438, 165] width 88 height 23
click at [394, 162] on button "Grab Withdraw" at bounding box center [438, 165] width 88 height 23
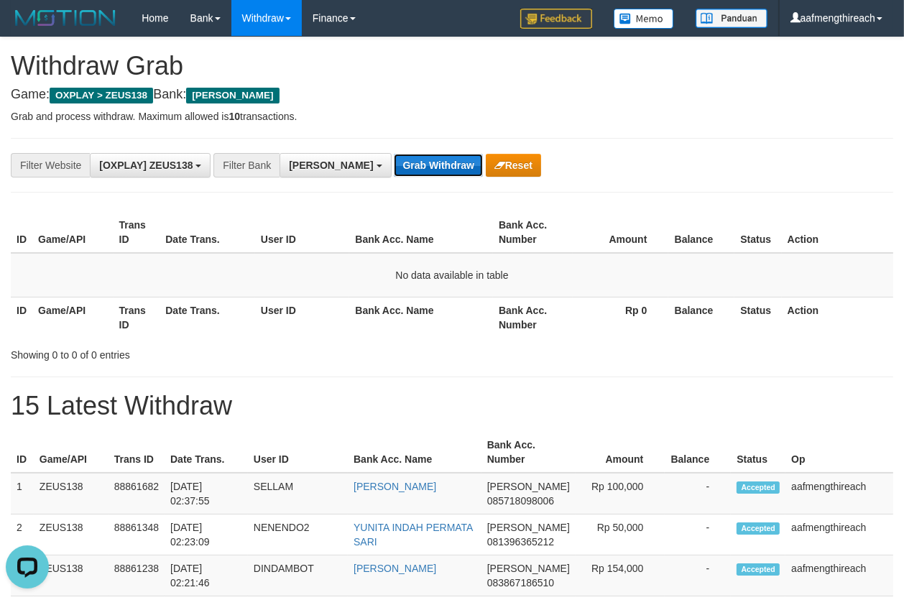
click at [394, 162] on button "Grab Withdraw" at bounding box center [438, 165] width 88 height 23
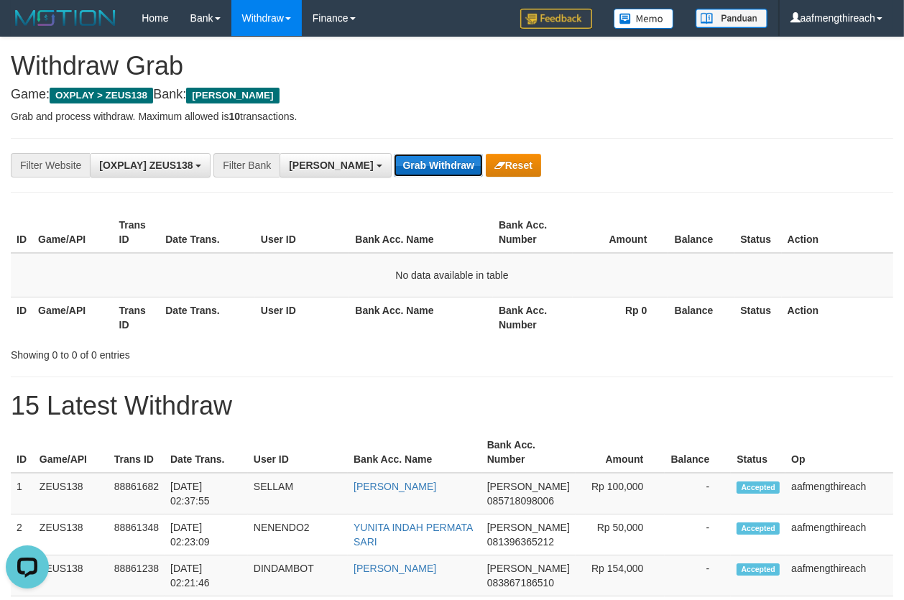
click at [394, 162] on button "Grab Withdraw" at bounding box center [438, 165] width 88 height 23
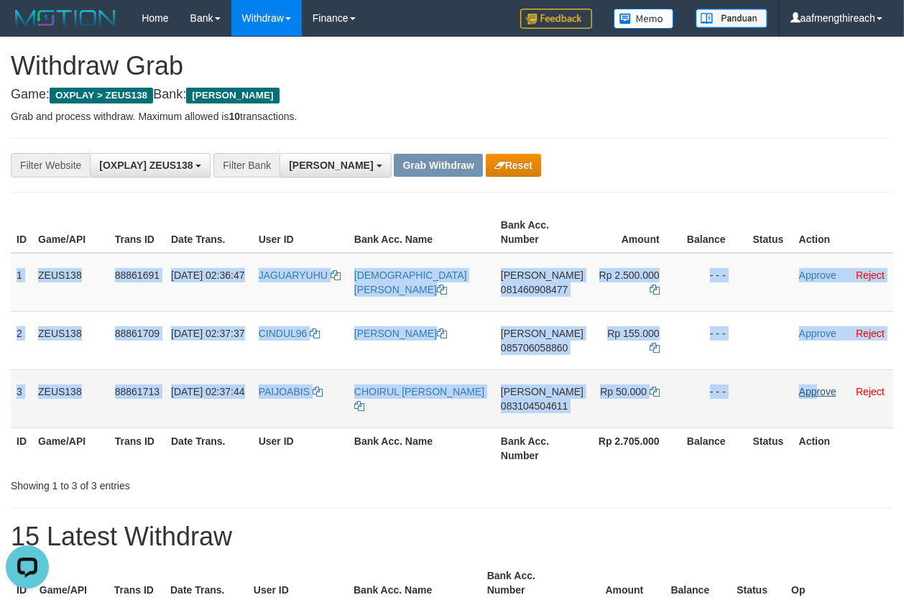
drag, startPoint x: 17, startPoint y: 275, endPoint x: 811, endPoint y: 387, distance: 802.2
click at [809, 387] on tbody "1 ZEUS138 88861691 01/10/2025 02:36:47 JAGUARYUHU MUHAMMAD ABDUL LATIF DANA 081…" at bounding box center [452, 340] width 883 height 175
copy tbody "1 ZEUS138 88861691 01/10/2025 02:36:47 JAGUARYUHU MUHAMMAD ABDUL LATIF DANA 081…"
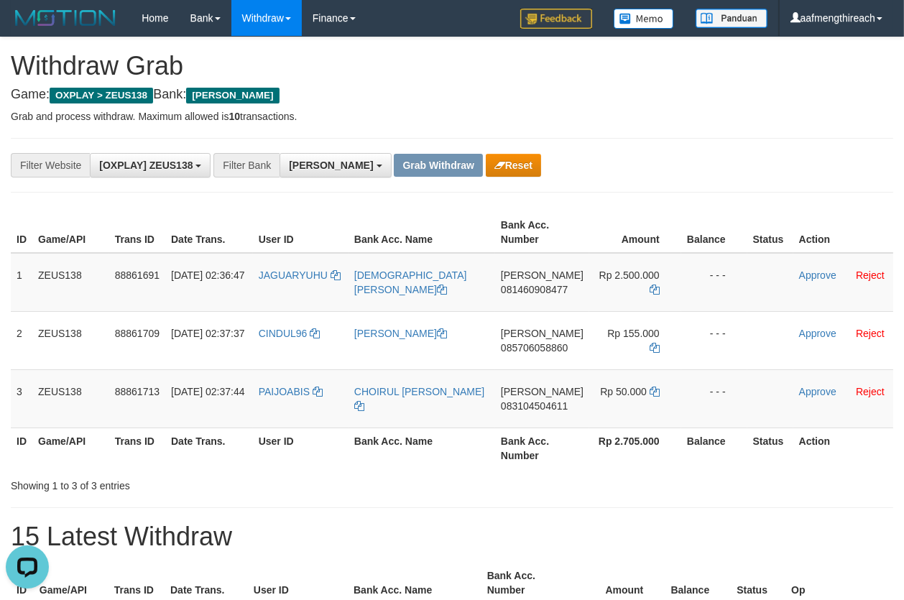
drag, startPoint x: 685, startPoint y: 143, endPoint x: 563, endPoint y: 231, distance: 150.4
click at [685, 143] on div "**********" at bounding box center [452, 165] width 883 height 55
click at [296, 288] on td "JAGUARYUHU" at bounding box center [301, 282] width 96 height 59
copy link "JAGUARYUHU"
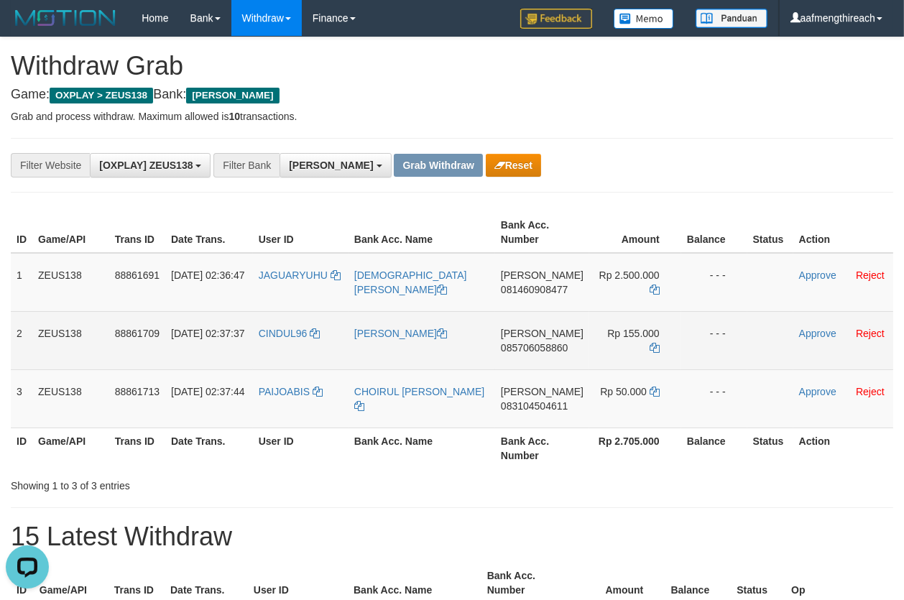
click at [294, 344] on td "CINDUL96" at bounding box center [301, 340] width 96 height 58
copy link "CINDUL96"
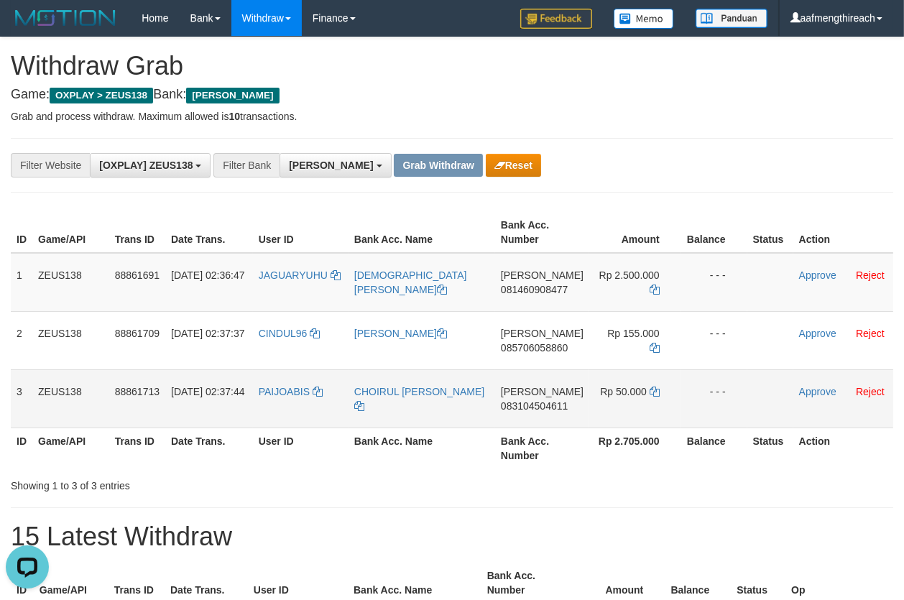
click at [298, 408] on td "PAIJOABIS" at bounding box center [301, 398] width 96 height 58
copy link "PAIJOABIS"
click at [378, 96] on h4 "Game: OXPLAY > ZEUS138 Bank: DANA" at bounding box center [452, 95] width 883 height 14
click at [541, 306] on td "DANA 081460908477" at bounding box center [542, 282] width 94 height 59
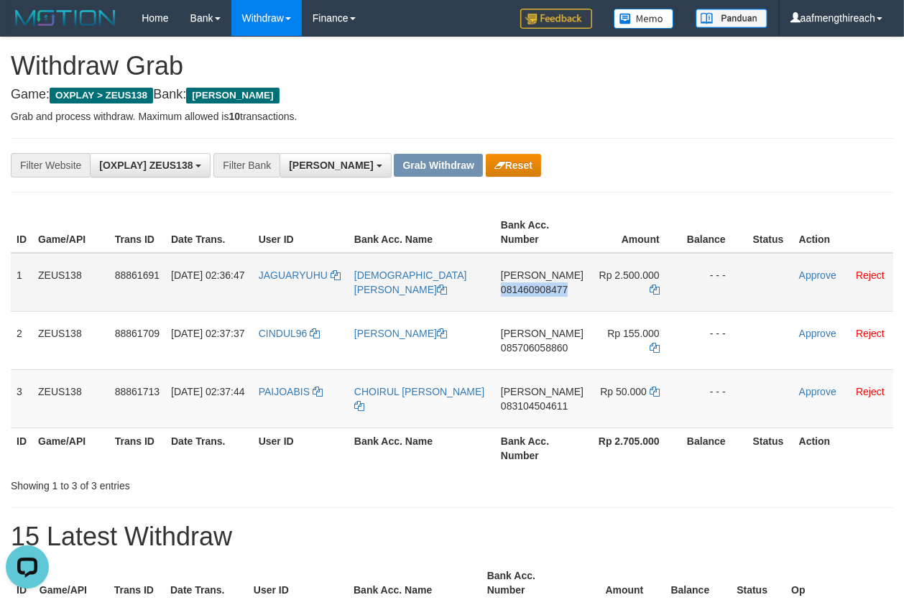
click at [541, 306] on td "DANA 081460908477" at bounding box center [542, 282] width 94 height 59
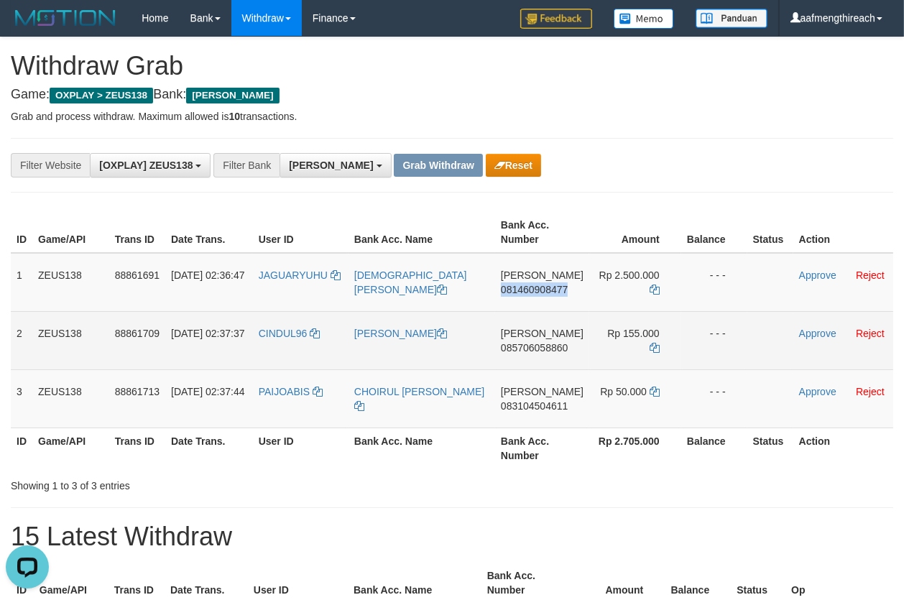
copy span "081460908477"
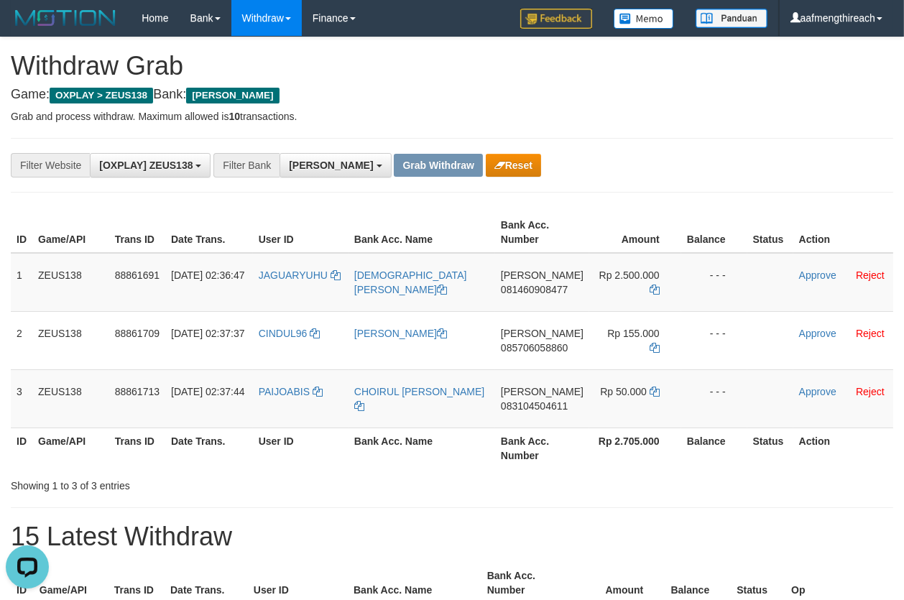
click at [701, 140] on div "**********" at bounding box center [452, 165] width 883 height 55
click at [650, 285] on icon at bounding box center [655, 290] width 10 height 10
click at [800, 273] on link "Approve" at bounding box center [817, 276] width 37 height 12
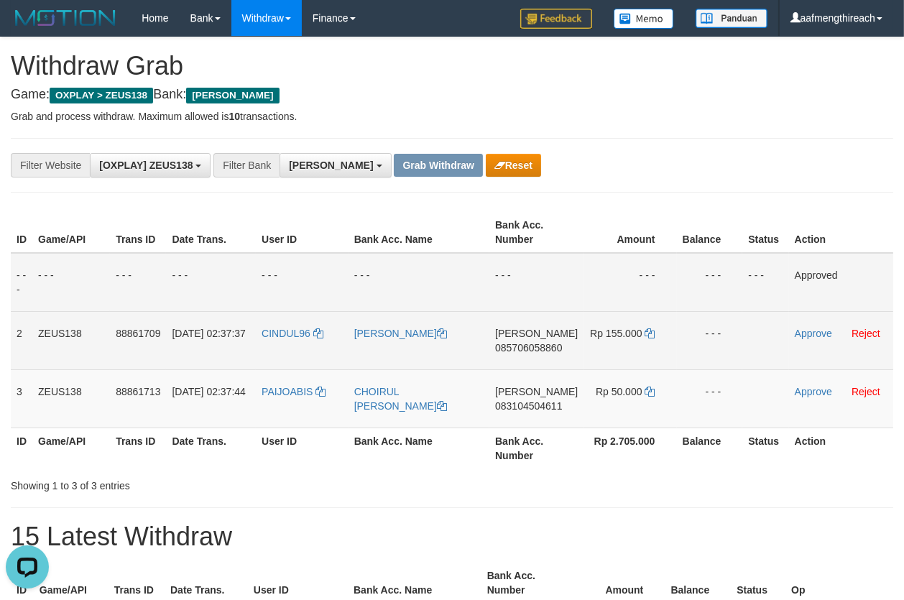
click at [525, 360] on td "DANA 085706058860" at bounding box center [537, 340] width 94 height 58
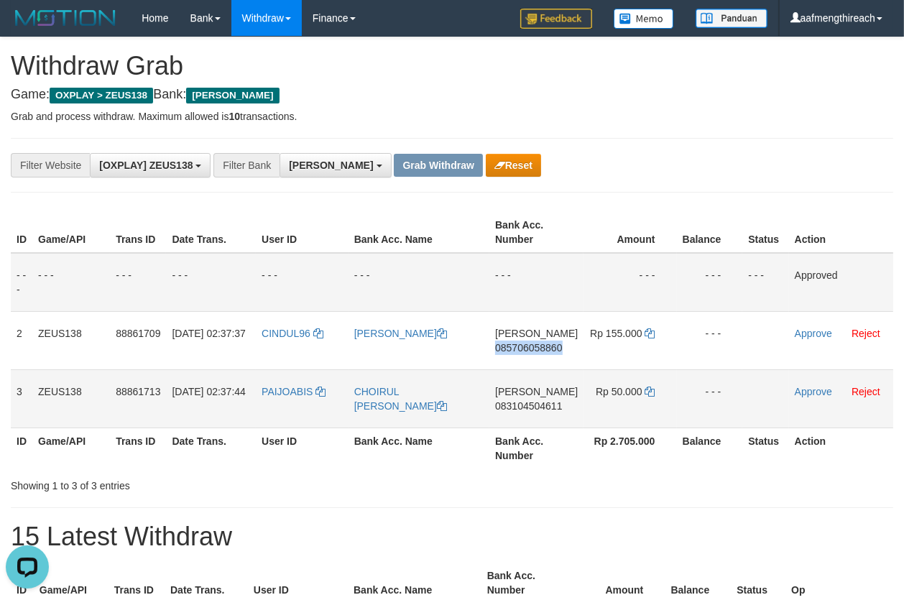
copy span "085706058860"
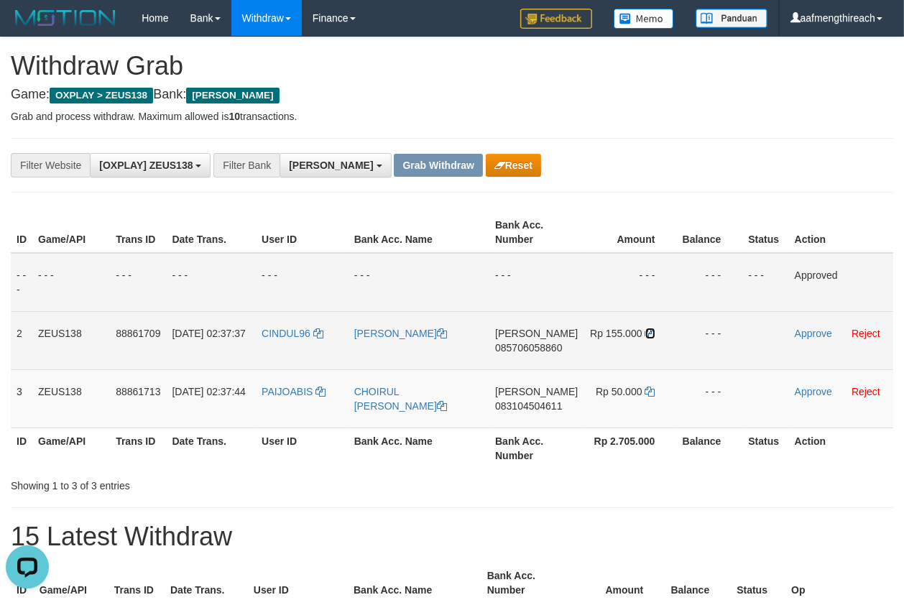
click at [647, 329] on icon at bounding box center [650, 333] width 10 height 10
click at [800, 336] on link "Approve" at bounding box center [813, 334] width 37 height 12
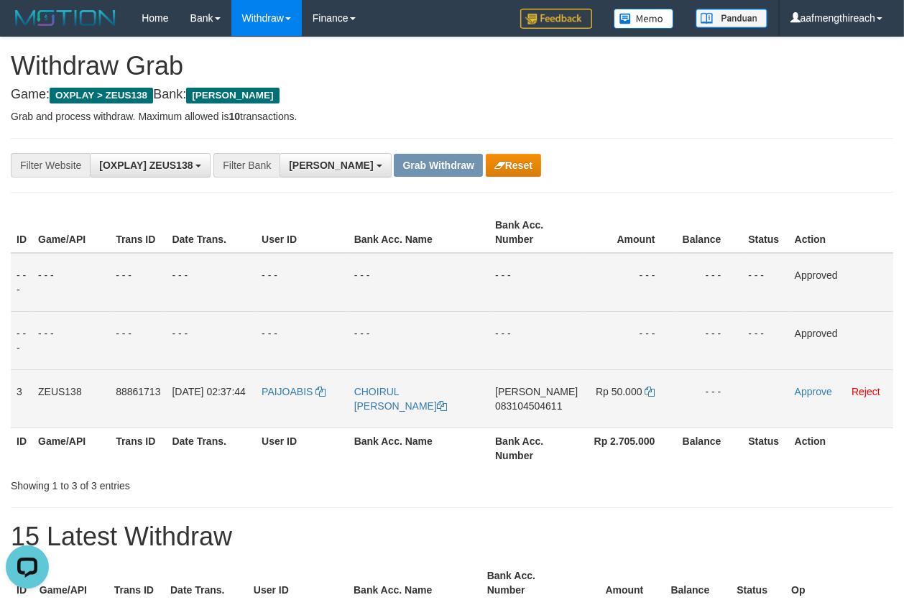
click at [524, 422] on td "DANA 083104504611" at bounding box center [537, 398] width 94 height 58
copy span "083104504611"
click at [713, 70] on h1 "Withdraw Grab" at bounding box center [452, 66] width 883 height 29
click at [645, 388] on icon at bounding box center [650, 392] width 10 height 10
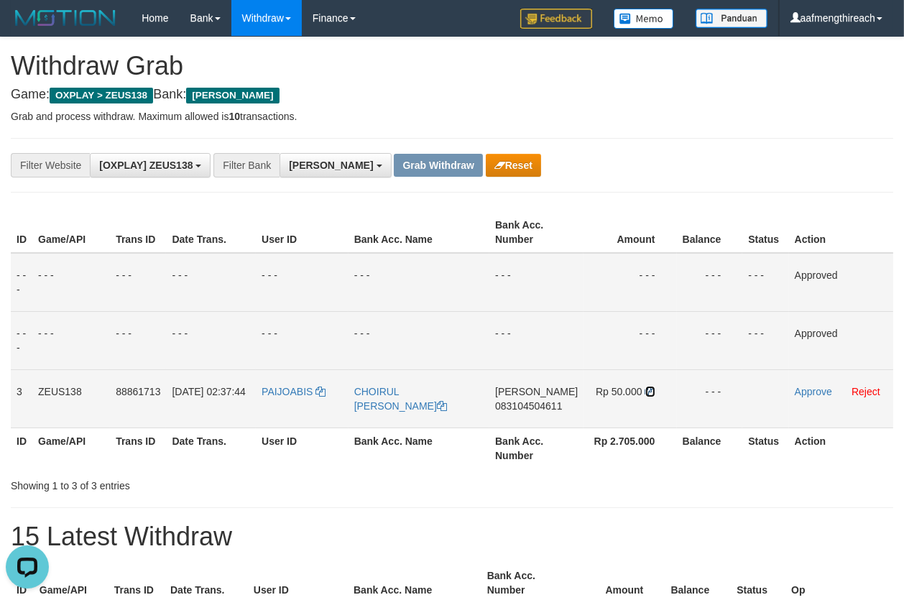
click at [645, 388] on icon at bounding box center [650, 392] width 10 height 10
click at [805, 395] on link "Approve" at bounding box center [813, 392] width 37 height 12
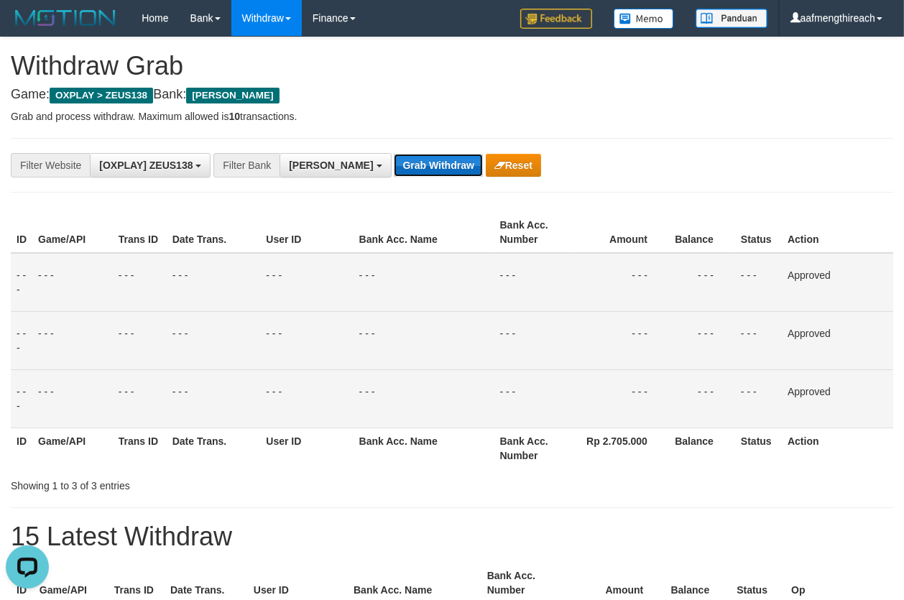
click at [394, 170] on button "Grab Withdraw" at bounding box center [438, 165] width 88 height 23
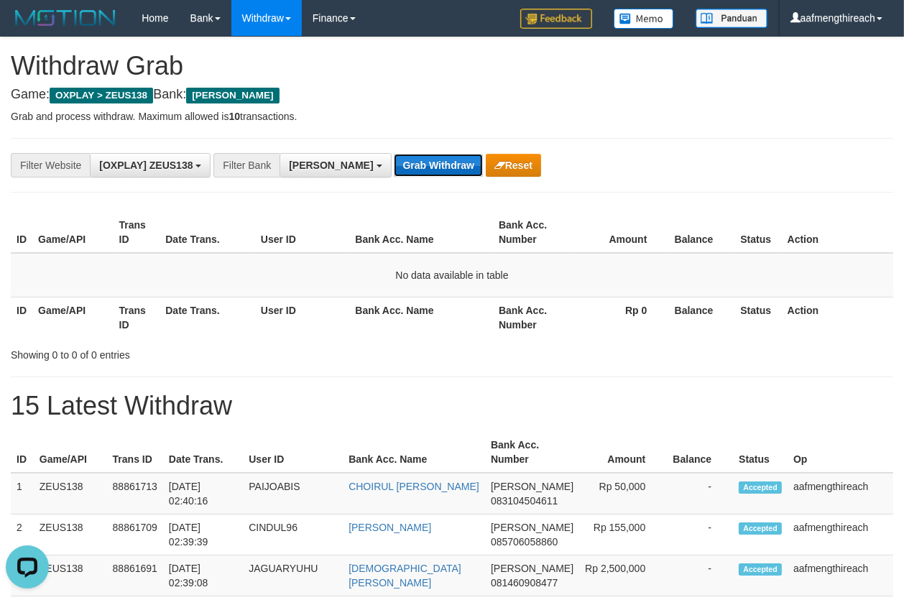
click at [399, 165] on button "Grab Withdraw" at bounding box center [438, 165] width 88 height 23
click at [394, 154] on button "Grab Withdraw" at bounding box center [438, 165] width 88 height 23
click at [394, 160] on button "Grab Withdraw" at bounding box center [438, 165] width 88 height 23
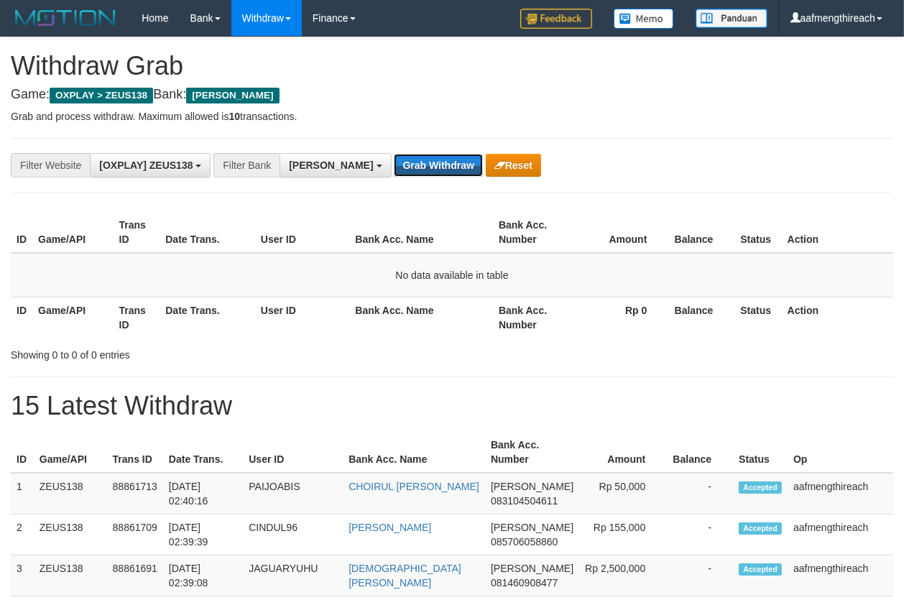
click at [394, 160] on button "Grab Withdraw" at bounding box center [438, 165] width 88 height 23
drag, startPoint x: 264, startPoint y: 288, endPoint x: 292, endPoint y: 255, distance: 43.3
click at [264, 288] on td "No data available in table" at bounding box center [452, 275] width 883 height 45
click at [398, 166] on button "Grab Withdraw" at bounding box center [438, 165] width 88 height 23
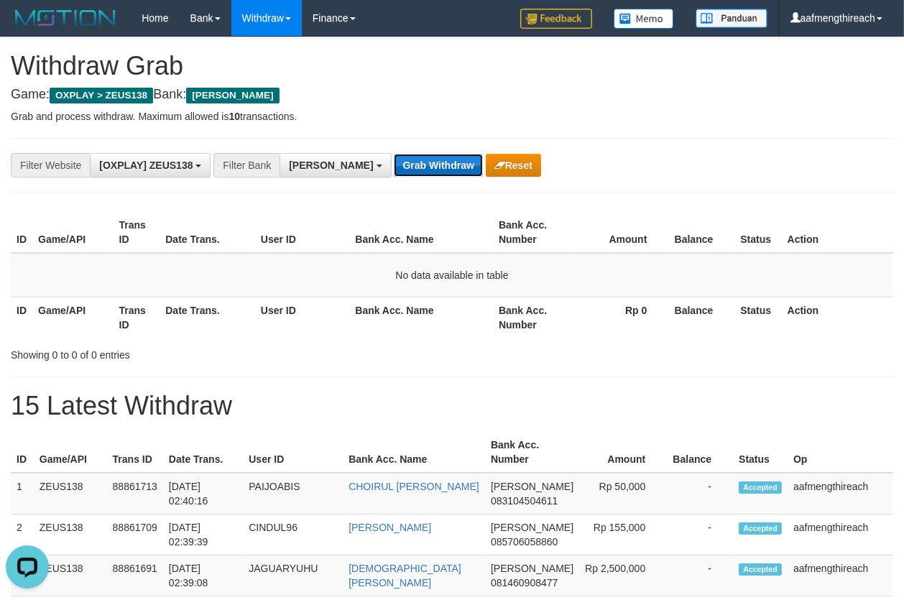
click at [394, 160] on button "Grab Withdraw" at bounding box center [438, 165] width 88 height 23
click at [297, 256] on td "No data available in table" at bounding box center [452, 275] width 883 height 45
click at [410, 167] on button "Grab Withdraw" at bounding box center [438, 165] width 88 height 23
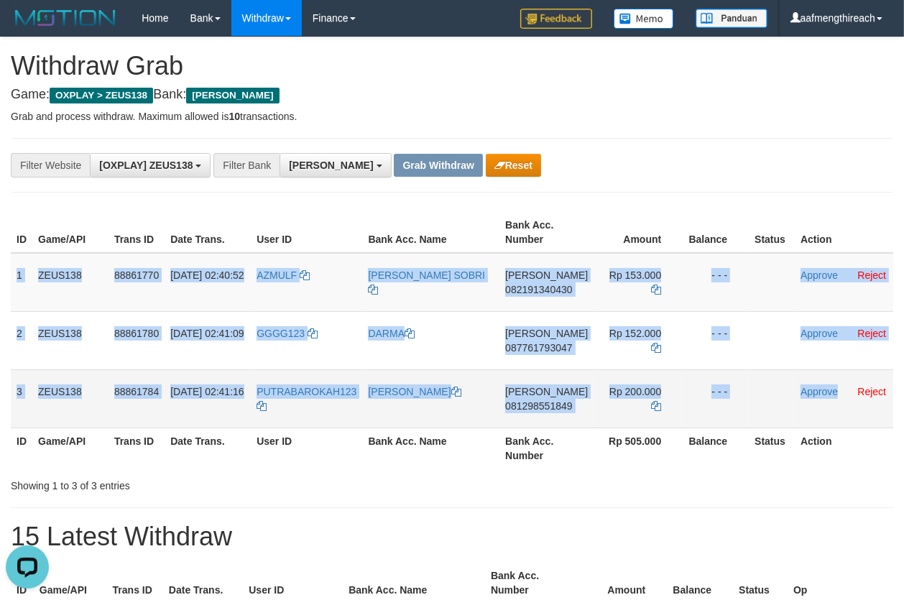
drag, startPoint x: 17, startPoint y: 272, endPoint x: 837, endPoint y: 405, distance: 830.9
click at [837, 405] on tbody "1 ZEUS138 88861770 01/10/2025 02:40:52 AZMULF AZMUL FADHLI SOBRI DANA 082191340…" at bounding box center [452, 340] width 883 height 175
copy tbody "1 ZEUS138 88861770 01/10/2025 02:40:52 AZMULF AZMUL FADHLI SOBRI DANA 082191340…"
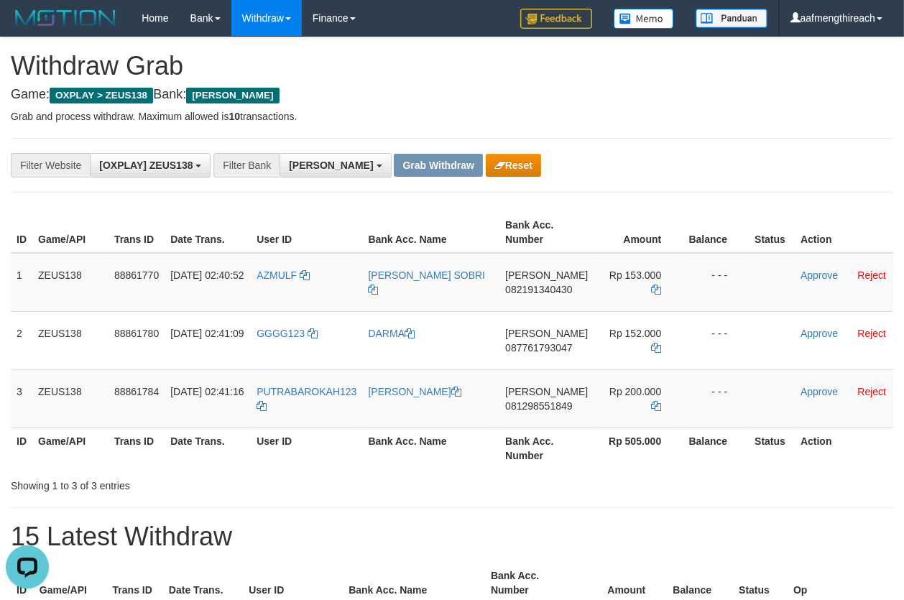
click at [661, 150] on div "**********" at bounding box center [452, 165] width 883 height 55
click at [288, 292] on td "AZMULF" at bounding box center [306, 282] width 111 height 59
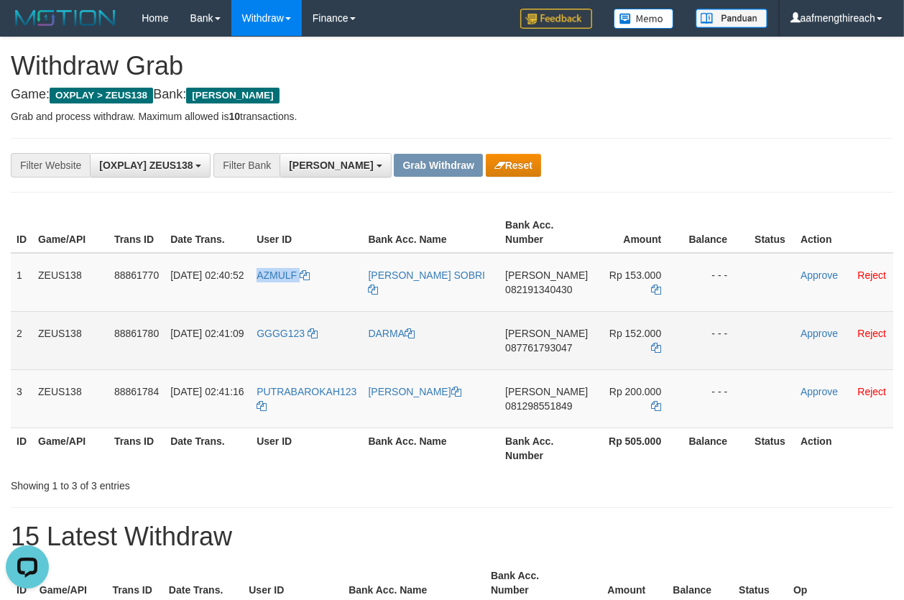
copy link "AZMULF"
click at [288, 344] on td "GGGG123" at bounding box center [306, 340] width 111 height 58
copy link "GGGG123"
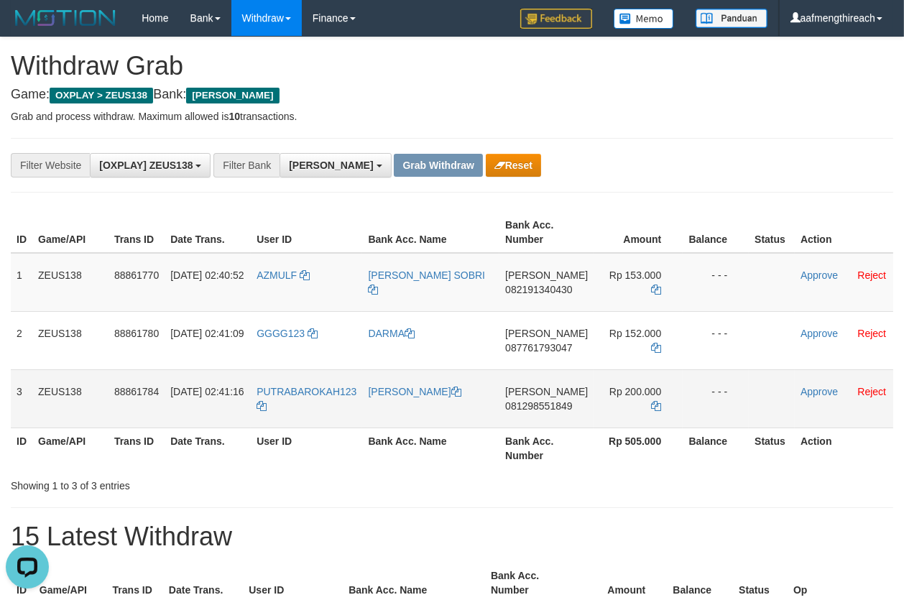
click at [303, 403] on td "PUTRABAROKAH123" at bounding box center [306, 398] width 111 height 58
click at [304, 403] on td "PUTRABAROKAH123" at bounding box center [306, 398] width 111 height 58
copy tr "PUTRABAROKAH123"
drag, startPoint x: 308, startPoint y: 484, endPoint x: 359, endPoint y: 452, distance: 60.7
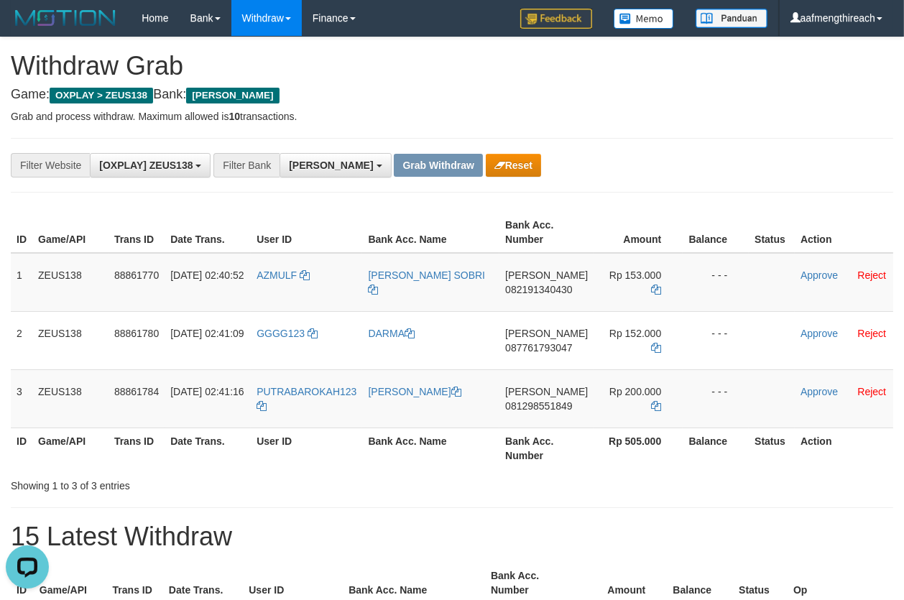
click at [308, 485] on div "Showing 1 to 3 of 3 entries" at bounding box center [188, 483] width 355 height 20
click at [525, 299] on td "DANA 082191340430" at bounding box center [547, 282] width 94 height 59
copy span "082191340430"
click at [718, 88] on h4 "Game: OXPLAY > ZEUS138 Bank: [PERSON_NAME]" at bounding box center [452, 95] width 883 height 14
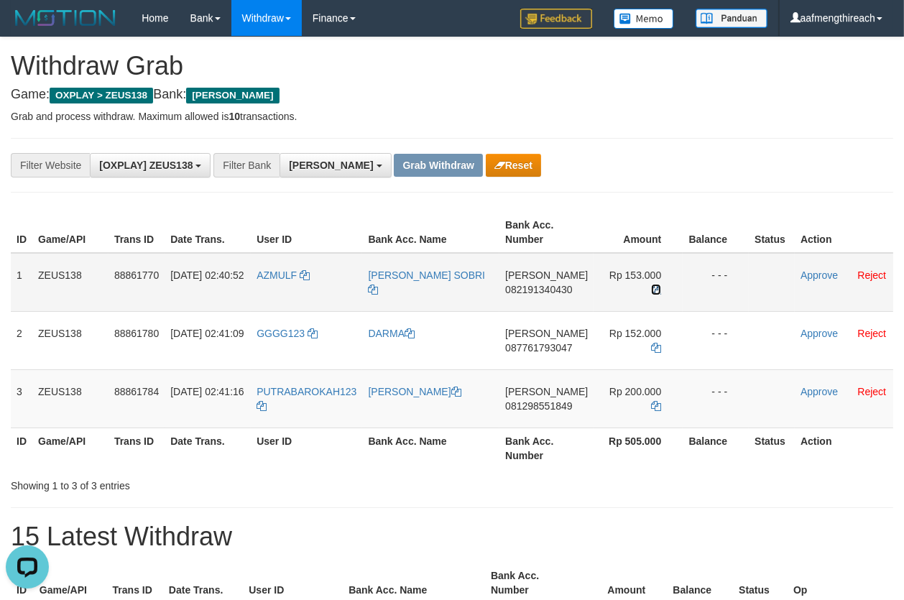
click at [653, 288] on icon at bounding box center [656, 290] width 10 height 10
click at [806, 273] on link "Approve" at bounding box center [819, 276] width 37 height 12
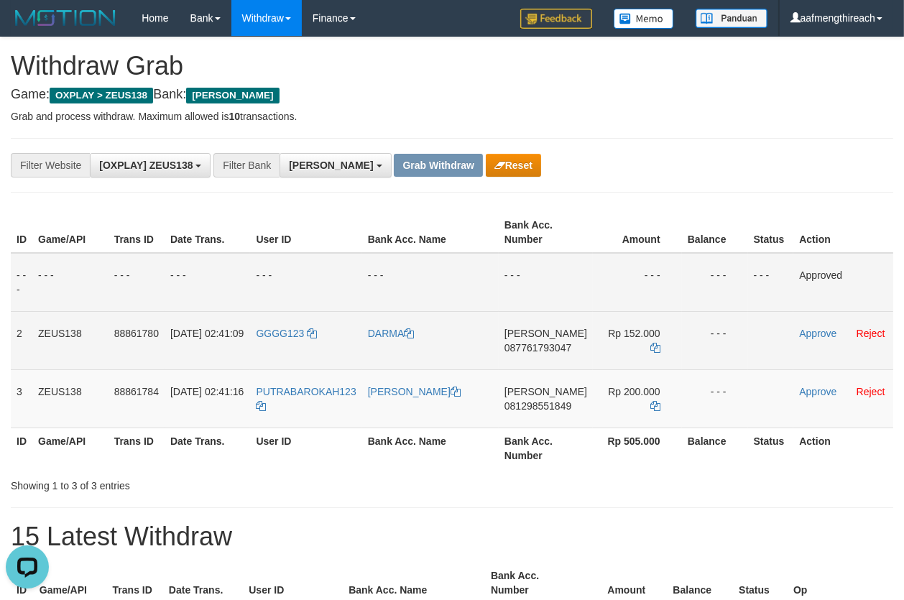
click at [538, 353] on td "DANA 087761793047" at bounding box center [546, 340] width 94 height 58
copy span "087761793047"
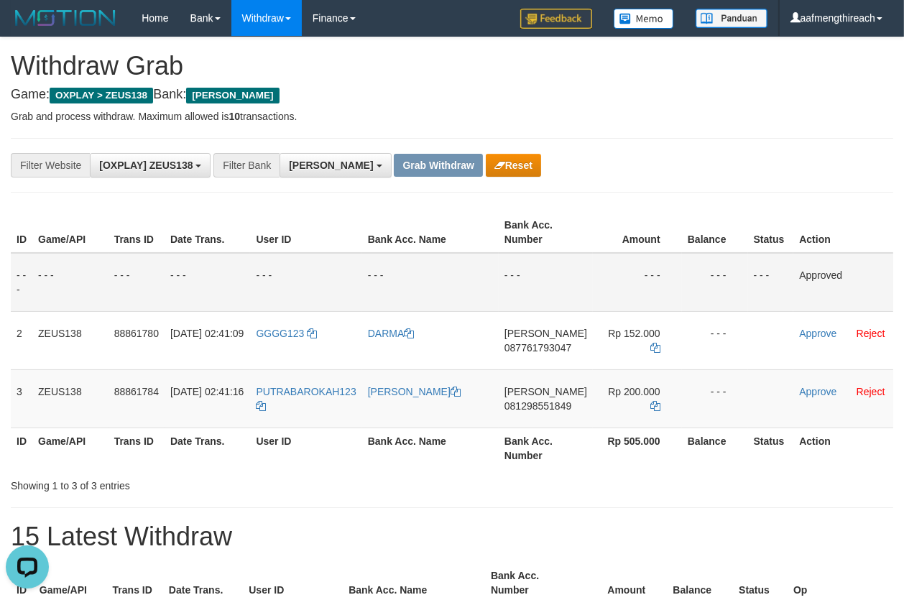
click at [707, 113] on p "Grab and process withdraw. Maximum allowed is 10 transactions." at bounding box center [452, 116] width 883 height 14
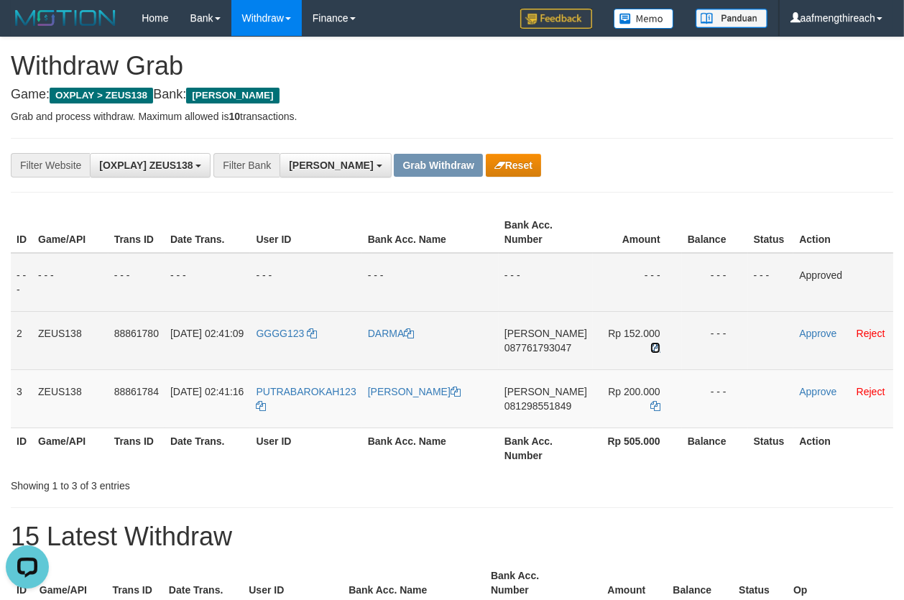
click at [651, 343] on icon at bounding box center [656, 348] width 10 height 10
click at [270, 344] on td "GGGG123" at bounding box center [305, 340] width 111 height 58
copy link "GGGG123"
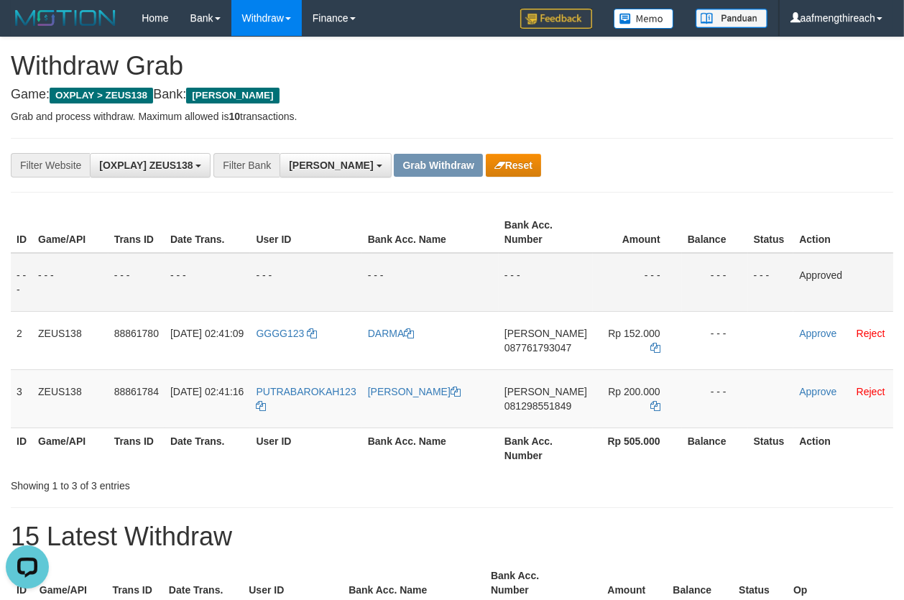
click at [722, 72] on h1 "Withdraw Grab" at bounding box center [452, 66] width 883 height 29
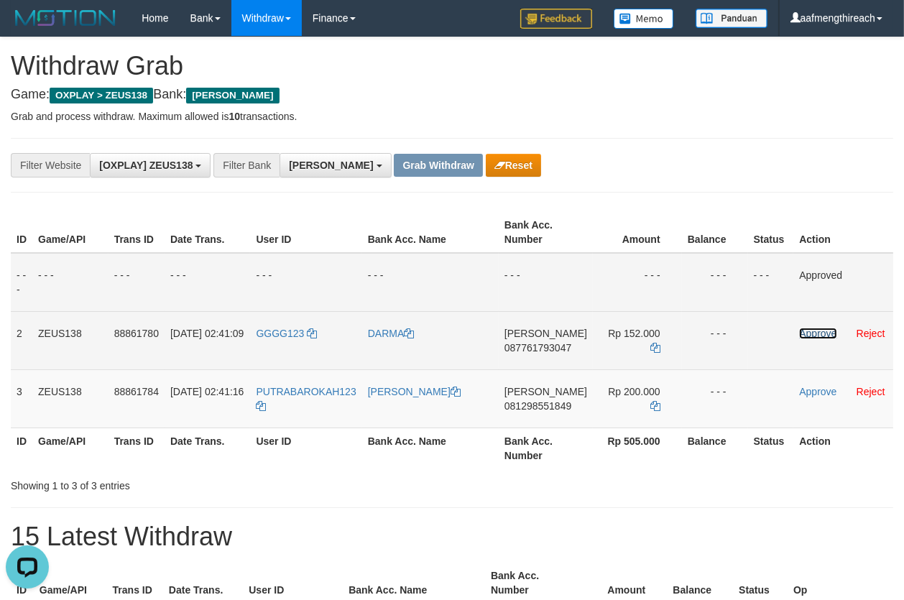
click at [810, 331] on link "Approve" at bounding box center [817, 334] width 37 height 12
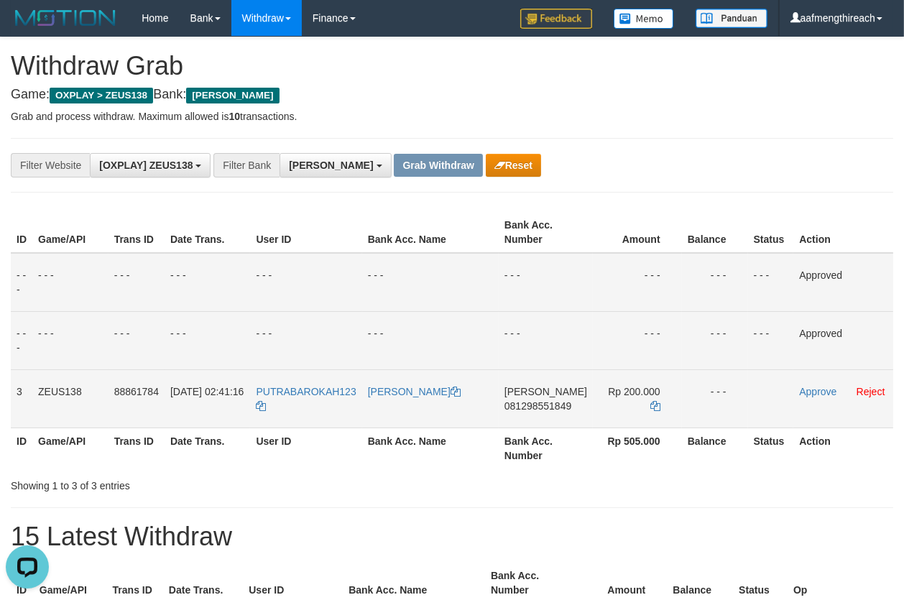
click at [553, 417] on td "DANA 081298551849" at bounding box center [546, 398] width 94 height 58
copy span "081298551849"
click at [707, 109] on p "Grab and process withdraw. Maximum allowed is 10 transactions." at bounding box center [452, 116] width 883 height 14
click at [651, 403] on icon at bounding box center [656, 406] width 10 height 10
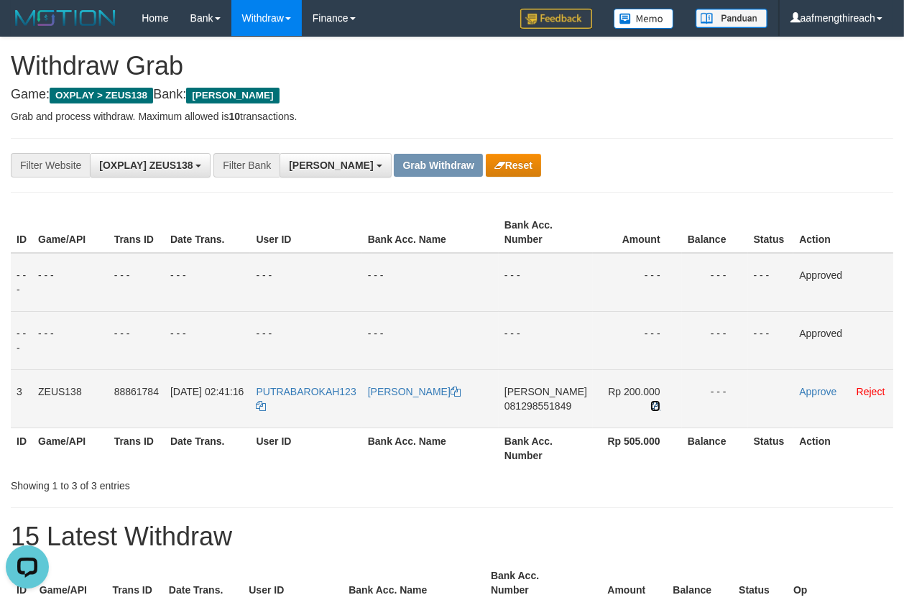
click at [651, 403] on icon at bounding box center [656, 406] width 10 height 10
click at [805, 395] on link "Approve" at bounding box center [817, 392] width 37 height 12
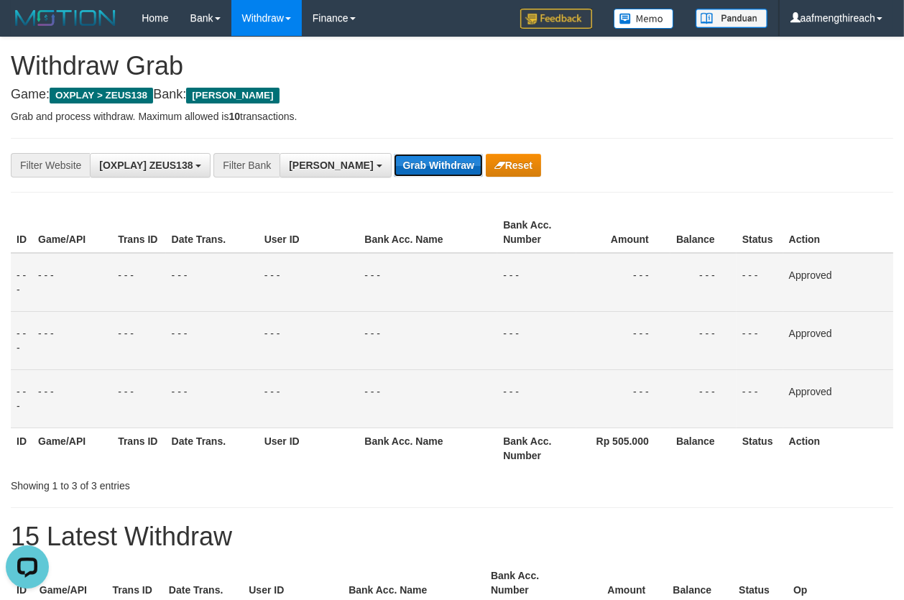
click at [394, 165] on button "Grab Withdraw" at bounding box center [438, 165] width 88 height 23
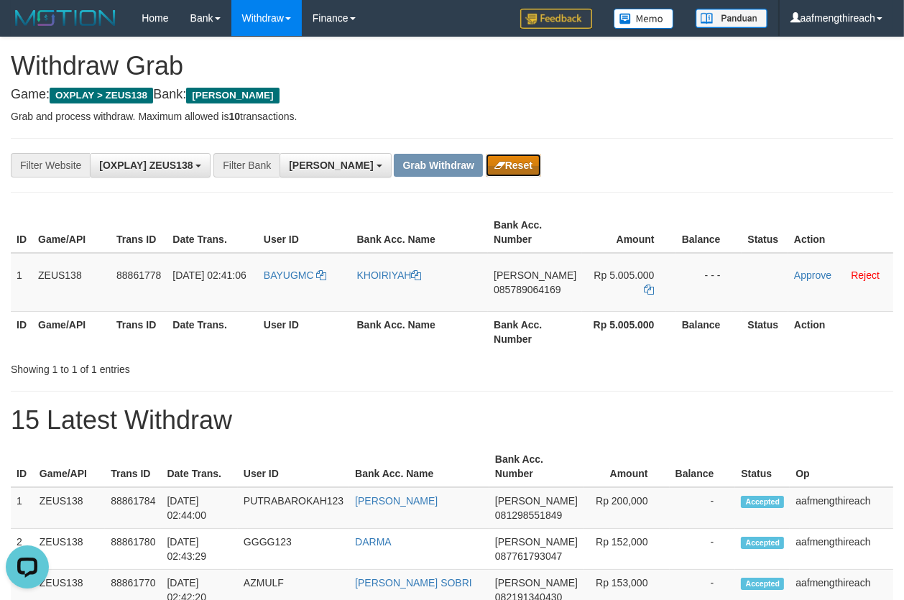
click at [486, 160] on button "Reset" at bounding box center [513, 165] width 55 height 23
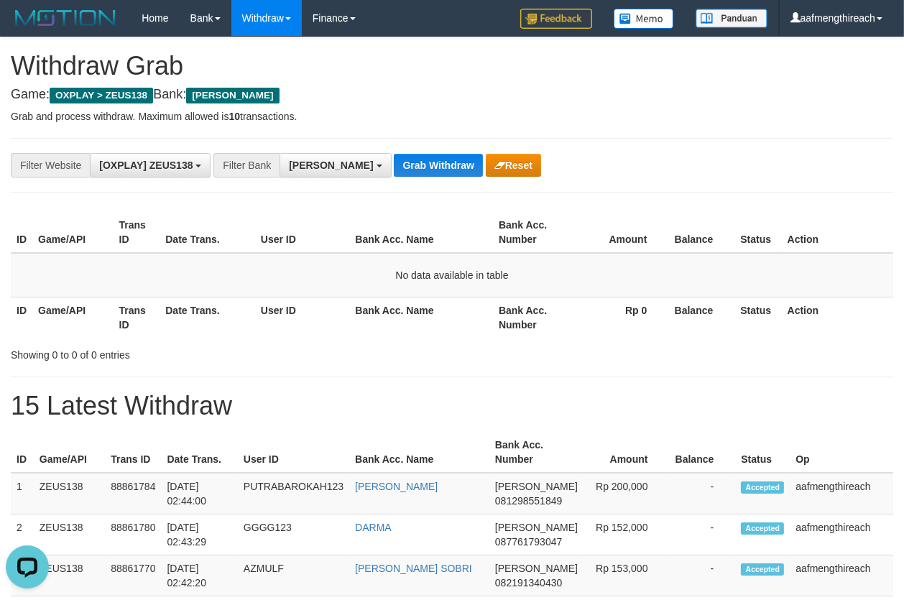
click at [736, 412] on h1 "15 Latest Withdraw" at bounding box center [452, 406] width 883 height 29
click at [262, 280] on td "No data available in table" at bounding box center [452, 275] width 883 height 45
click at [394, 170] on button "Grab Withdraw" at bounding box center [438, 165] width 88 height 23
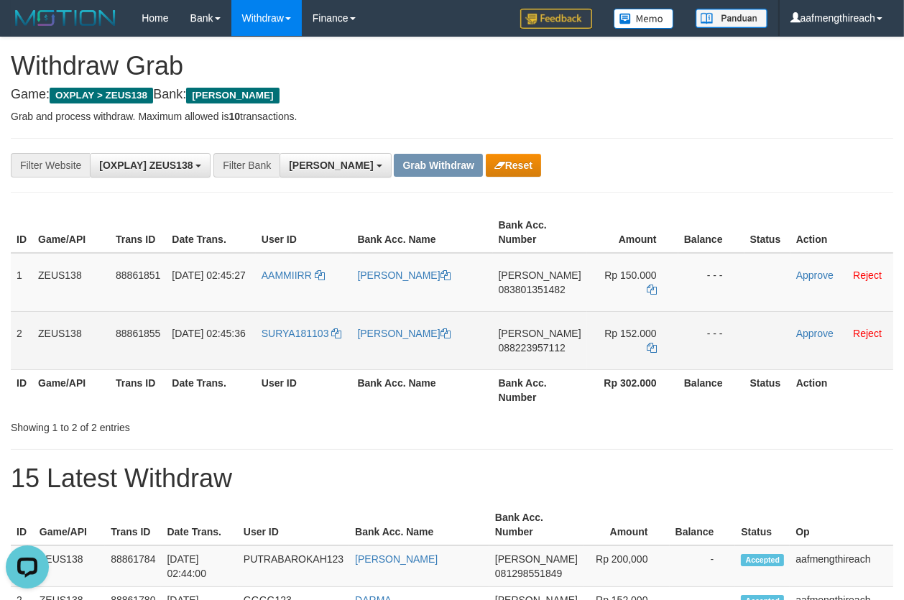
click at [282, 316] on td "SURYA181103" at bounding box center [304, 340] width 96 height 58
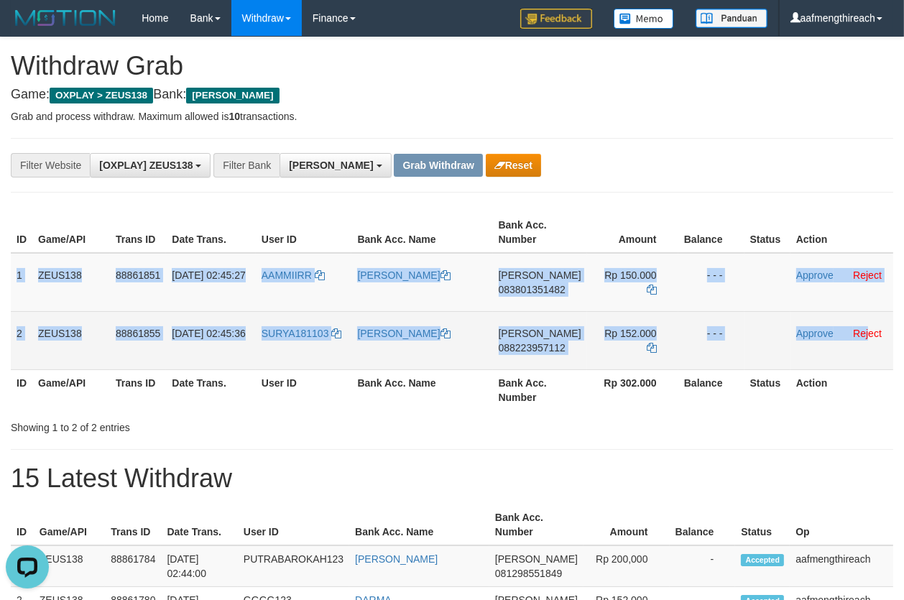
drag, startPoint x: 14, startPoint y: 272, endPoint x: 866, endPoint y: 341, distance: 854.6
click at [866, 341] on tbody "1 ZEUS138 88861851 [DATE] 02:45:27 AAMMIIRR LUTFI [PERSON_NAME] 083801351482 Rp…" at bounding box center [452, 311] width 883 height 117
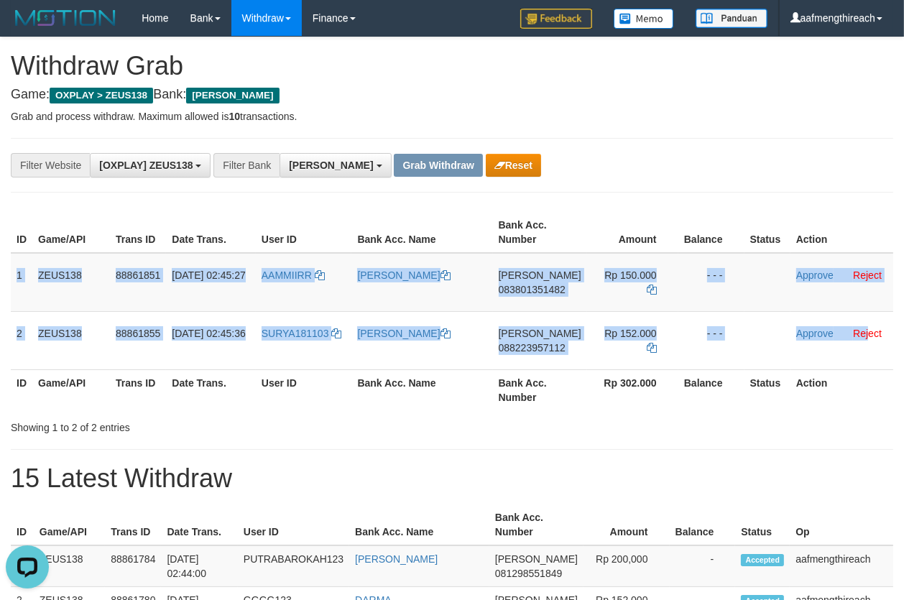
copy tbody "1 ZEUS138 88861851 [DATE] 02:45:27 AAMMIIRR LUTFI [PERSON_NAME] 083801351482 Rp…"
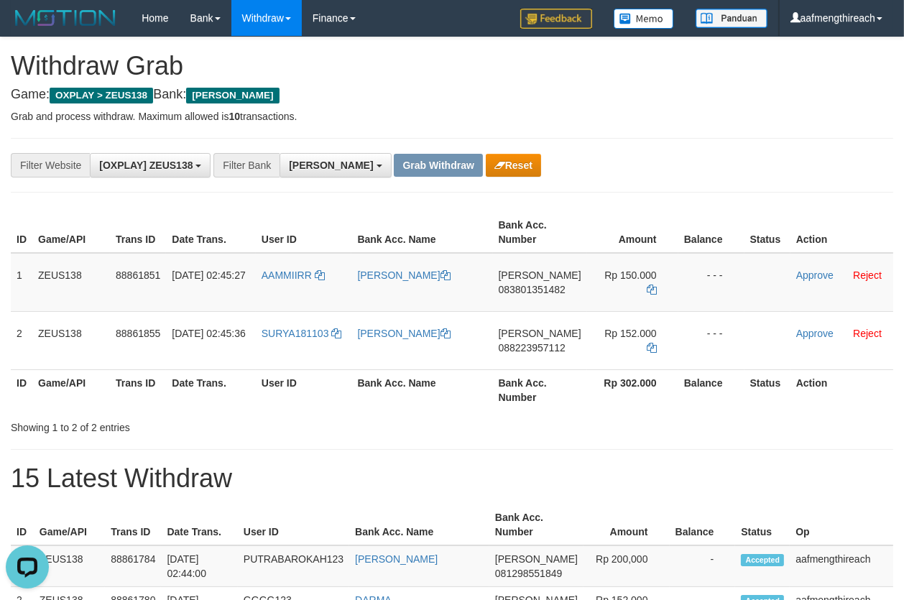
drag, startPoint x: 693, startPoint y: 167, endPoint x: 659, endPoint y: 190, distance: 40.9
click at [693, 167] on div "**********" at bounding box center [376, 165] width 753 height 24
click at [292, 288] on td "AAMMIIRR" at bounding box center [304, 282] width 96 height 59
copy link "AAMMIIRR"
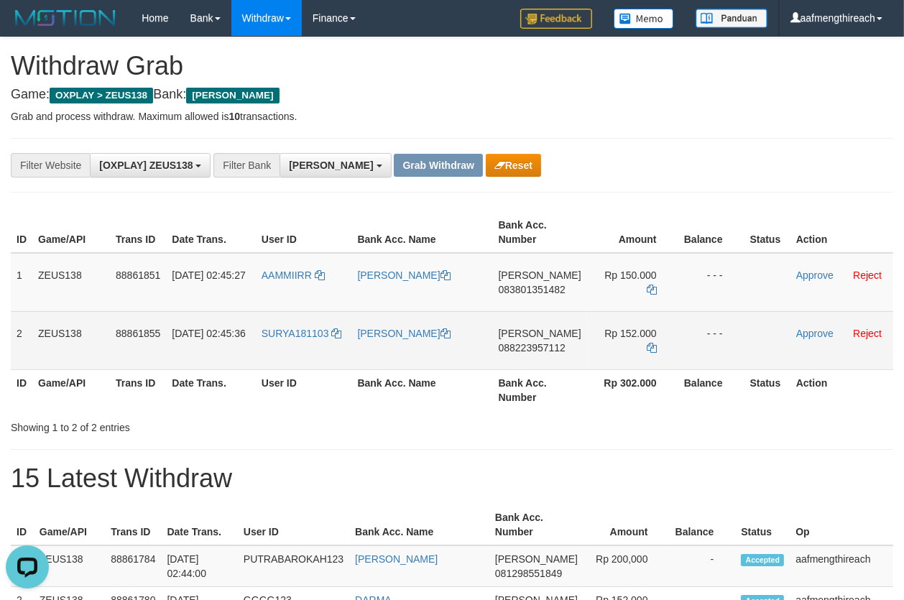
click at [295, 346] on td "SURYA181103" at bounding box center [304, 340] width 96 height 58
copy link "SURYA181103"
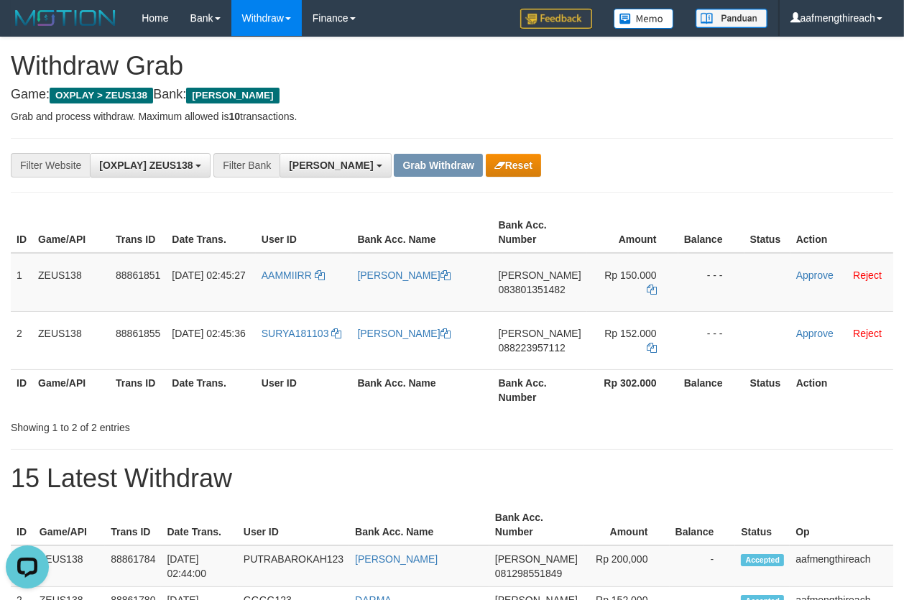
click at [553, 297] on td "DANA 083801351482" at bounding box center [540, 282] width 94 height 59
copy span "083801351482"
click at [694, 93] on h4 "Game: OXPLAY > ZEUS138 Bank: DANA" at bounding box center [452, 95] width 883 height 14
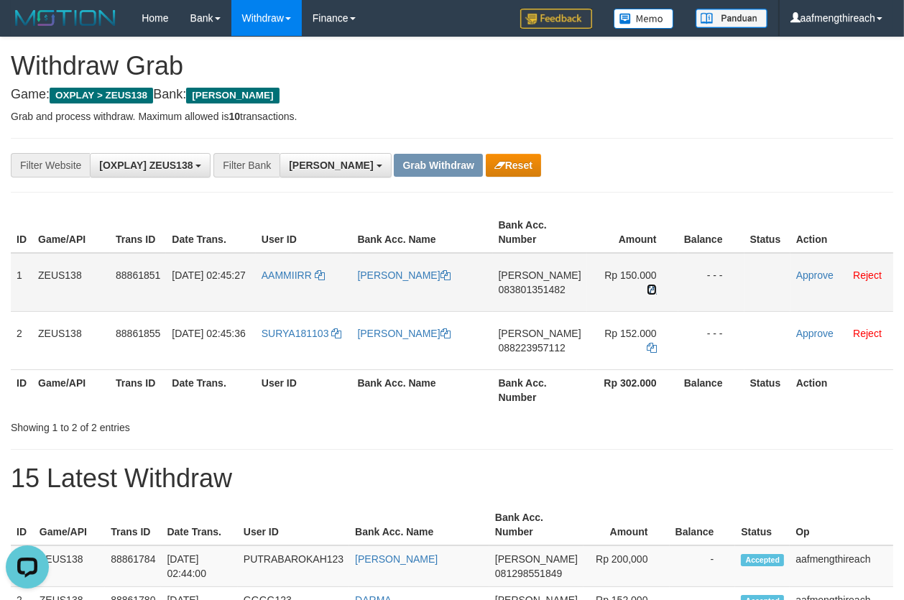
click at [647, 285] on icon at bounding box center [652, 290] width 10 height 10
click at [801, 277] on link "Approve" at bounding box center [814, 276] width 37 height 12
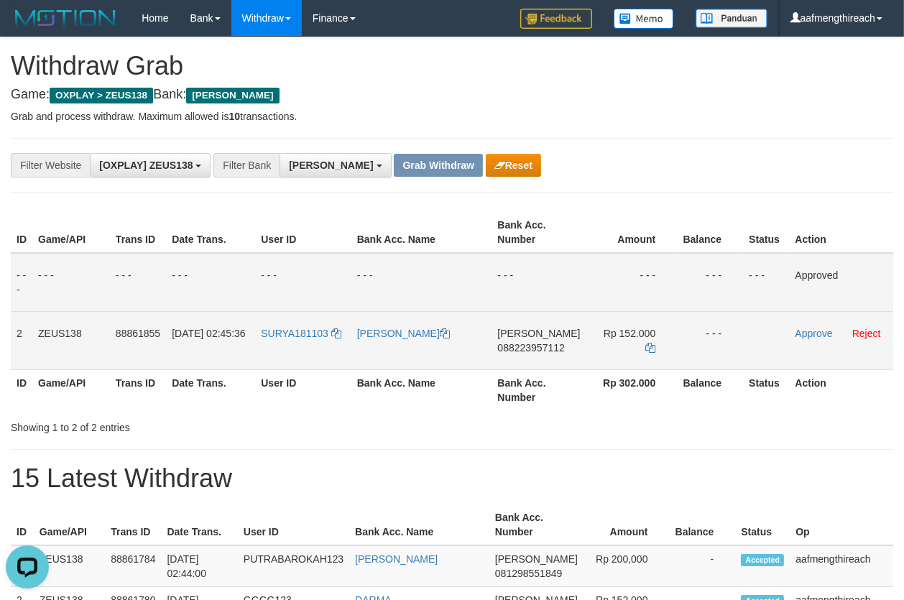
click at [535, 357] on td "DANA 088223957112" at bounding box center [539, 340] width 94 height 58
copy span "088223957112"
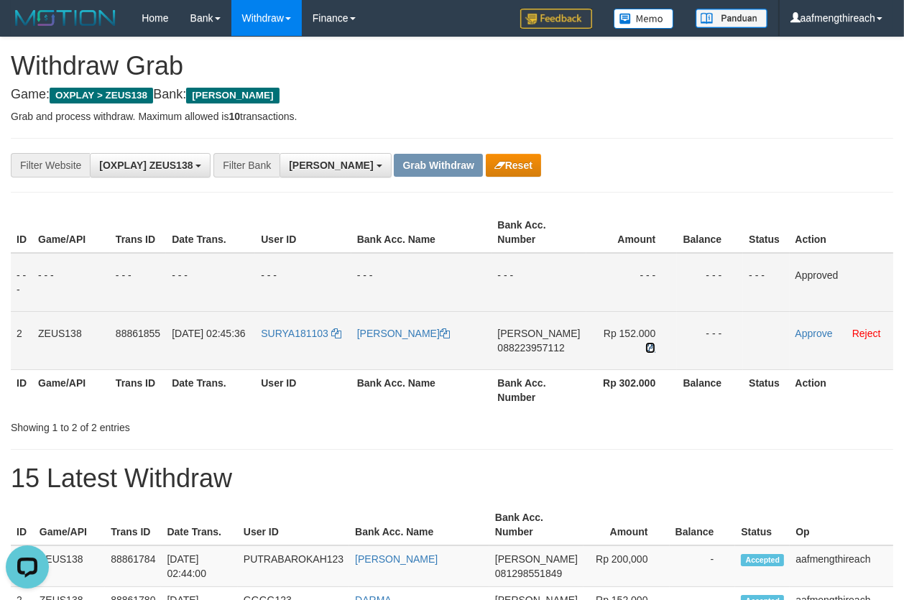
click at [645, 343] on icon at bounding box center [650, 348] width 10 height 10
click at [802, 333] on link "Approve" at bounding box center [814, 334] width 37 height 12
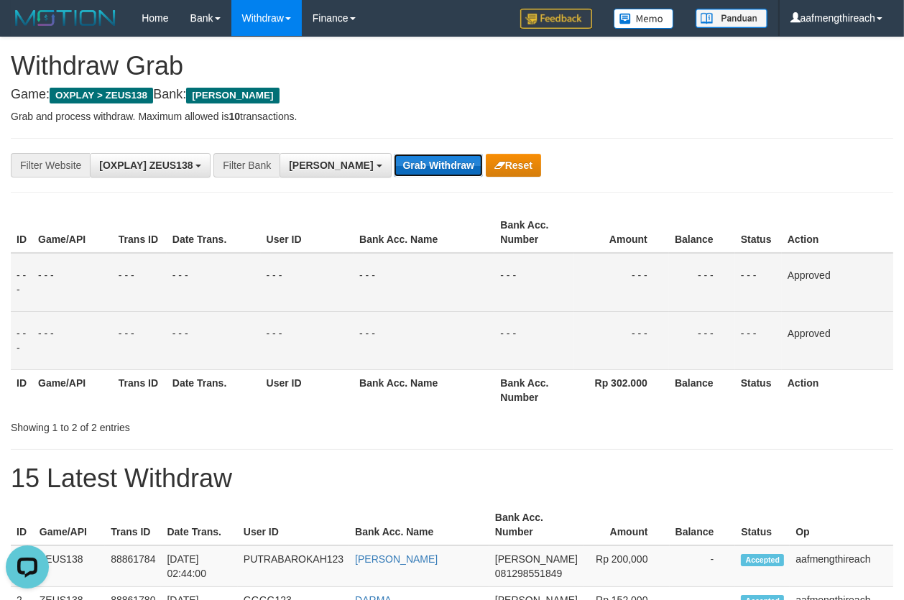
click at [394, 165] on button "Grab Withdraw" at bounding box center [438, 165] width 88 height 23
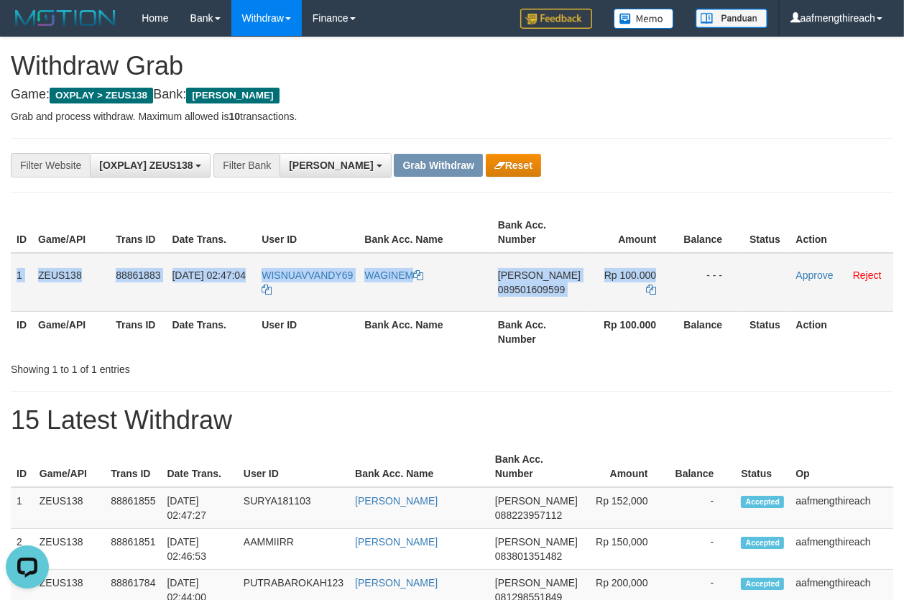
drag, startPoint x: 17, startPoint y: 277, endPoint x: 709, endPoint y: 273, distance: 691.5
click at [707, 273] on tr "1 ZEUS138 88861883 01/10/2025 02:47:04 WISNUAVVANDY69 WAGINEM DANA 089501609599…" at bounding box center [452, 282] width 883 height 59
copy tr "1 ZEUS138 88861883 01/10/2025 02:47:04 WISNUAVVANDY69 WAGINEM DANA 089501609599…"
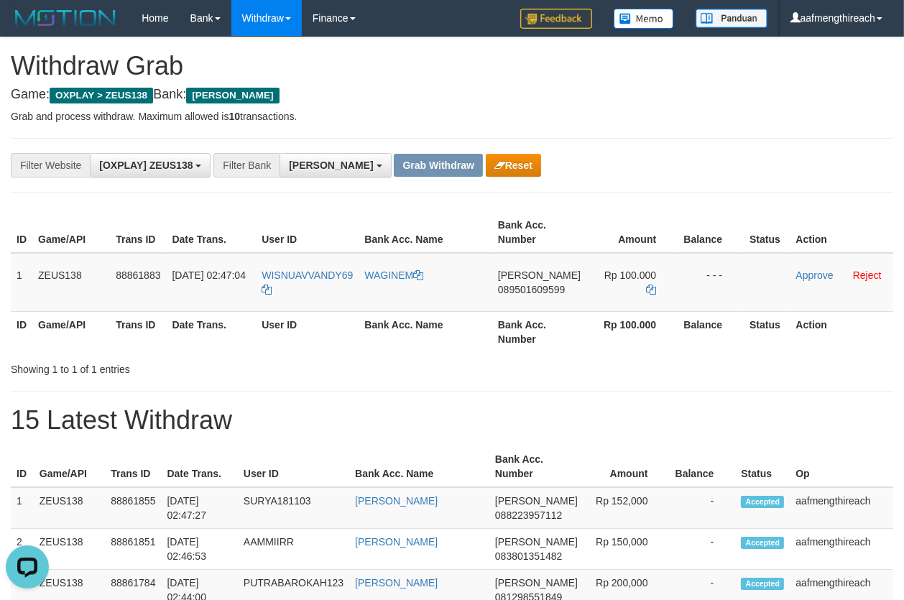
click at [418, 409] on h1 "15 Latest Withdraw" at bounding box center [452, 420] width 883 height 29
click at [302, 298] on td "WISNUAVVANDY69" at bounding box center [307, 282] width 103 height 59
copy tr "WISNUAVVANDY69"
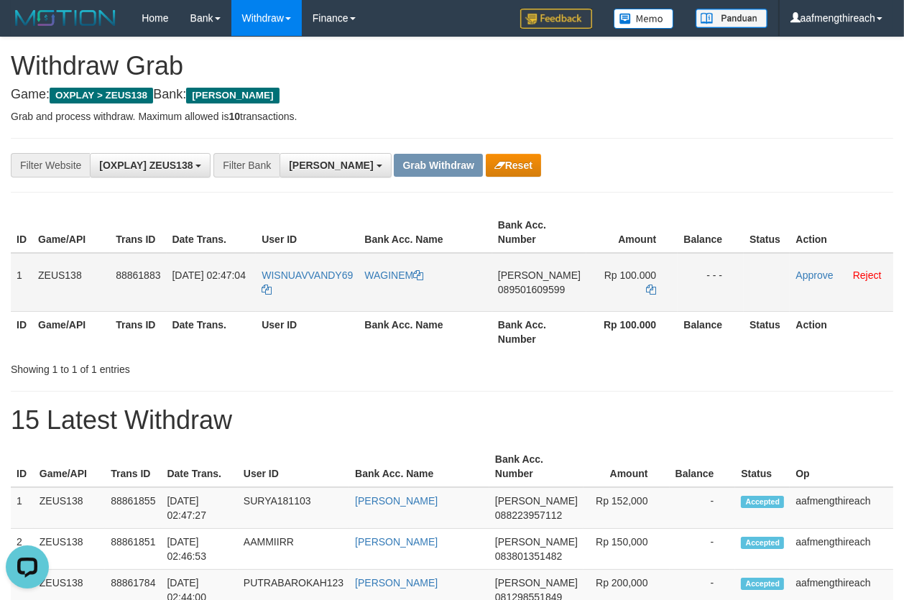
click at [426, 300] on td "WAGINEM" at bounding box center [426, 282] width 134 height 59
click at [518, 298] on td "DANA 089501609599" at bounding box center [539, 282] width 94 height 59
copy span "089501609599"
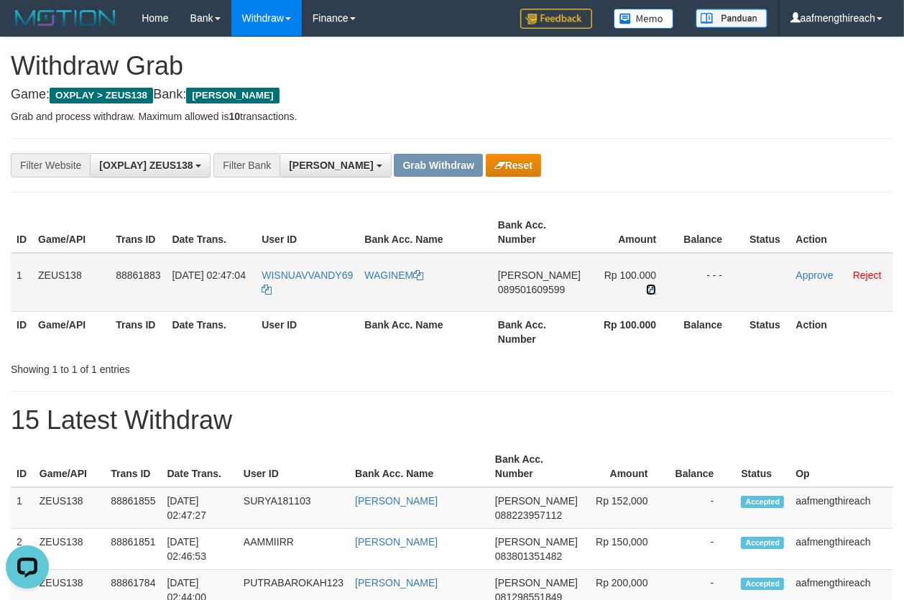
click at [646, 285] on icon at bounding box center [651, 290] width 10 height 10
click at [804, 275] on link "Approve" at bounding box center [814, 276] width 37 height 12
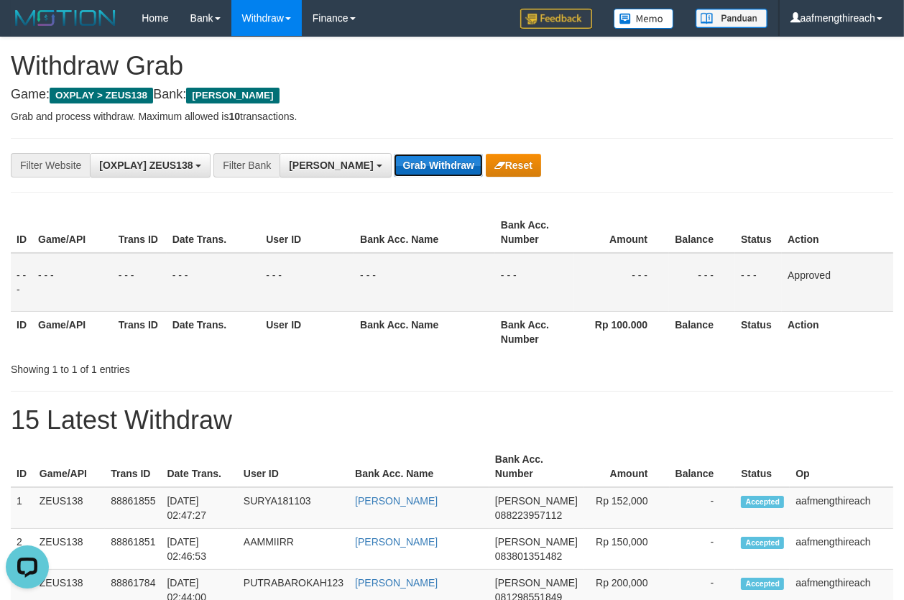
click at [394, 162] on button "Grab Withdraw" at bounding box center [438, 165] width 88 height 23
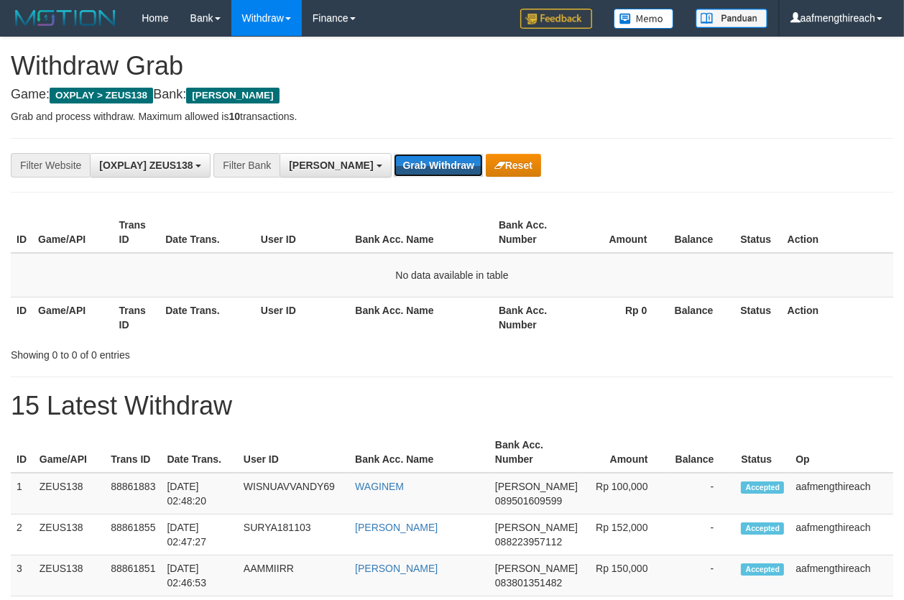
click at [394, 162] on button "Grab Withdraw" at bounding box center [438, 165] width 88 height 23
click at [244, 212] on th "Date Trans." at bounding box center [208, 232] width 96 height 41
click at [394, 172] on button "Grab Withdraw" at bounding box center [438, 165] width 88 height 23
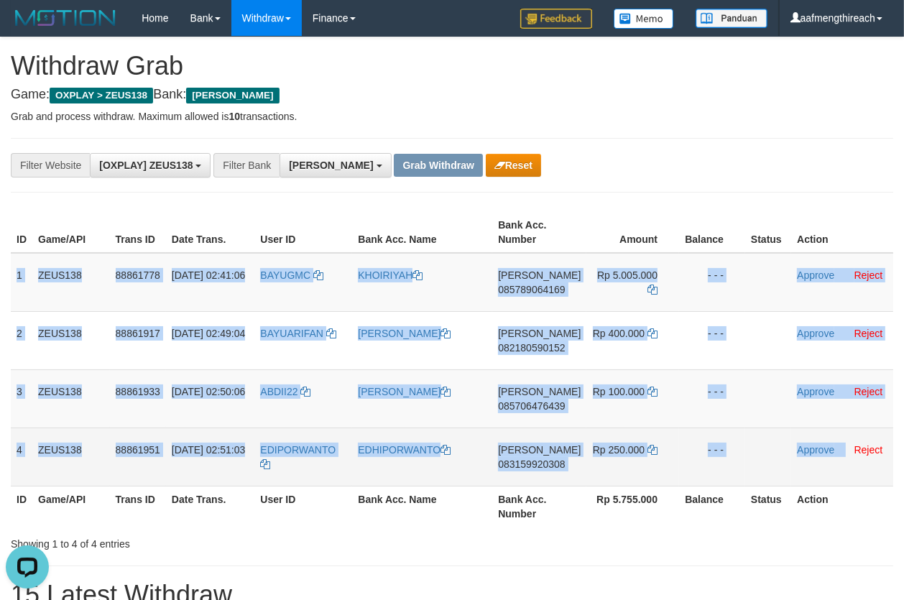
drag, startPoint x: 15, startPoint y: 273, endPoint x: 846, endPoint y: 463, distance: 852.3
click at [846, 463] on tbody "1 ZEUS138 88861778 01/10/2025 02:41:06 BAYUGMC KHOIRIYAH DANA 085789064169 Rp 5…" at bounding box center [452, 370] width 883 height 234
copy tbody "1 ZEUS138 88861778 01/10/2025 02:41:06 BAYUGMC KHOIRIYAH DANA 085789064169 Rp 5…"
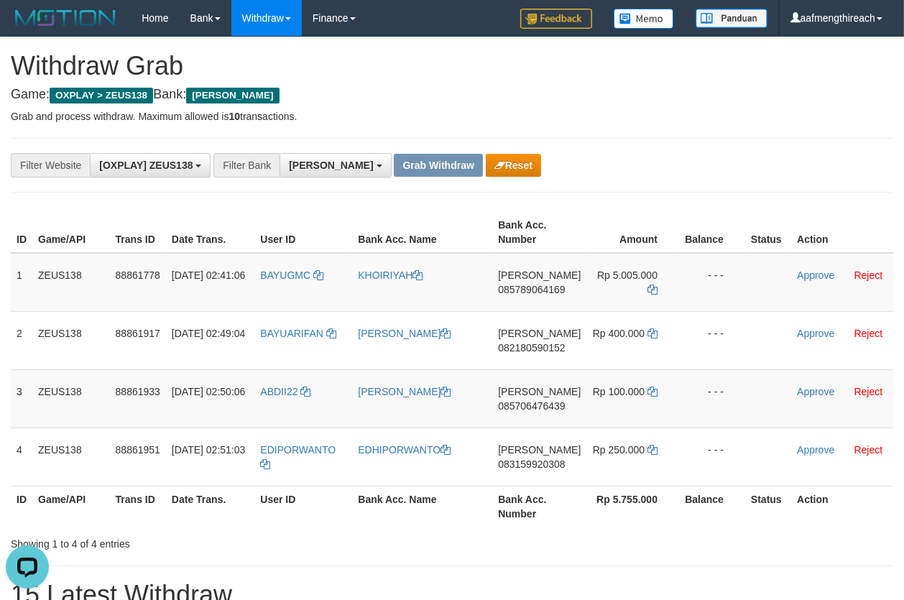
click at [293, 279] on span "BAYUGMC" at bounding box center [285, 276] width 50 height 12
click at [294, 281] on td "BAYUGMC" at bounding box center [303, 282] width 98 height 59
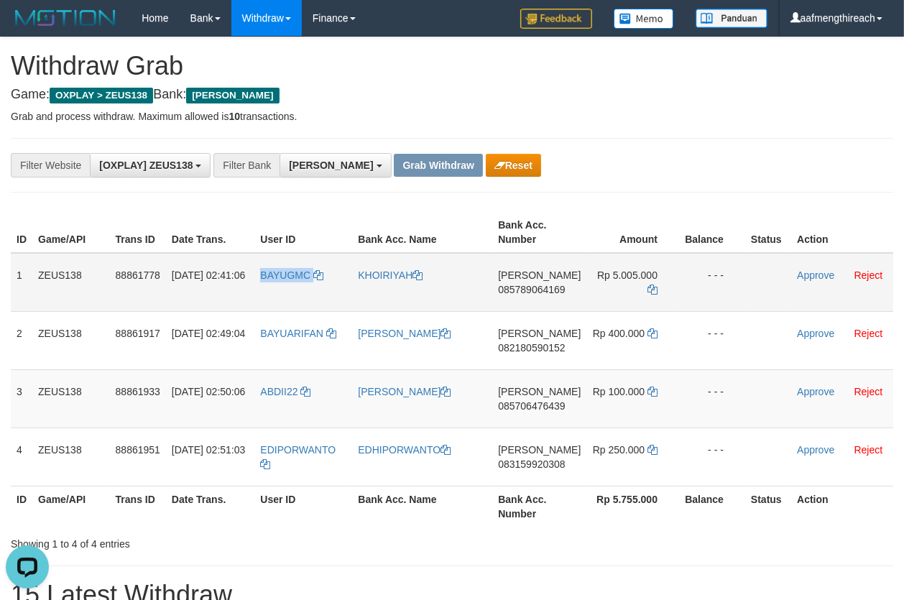
copy link "BAYUGMC"
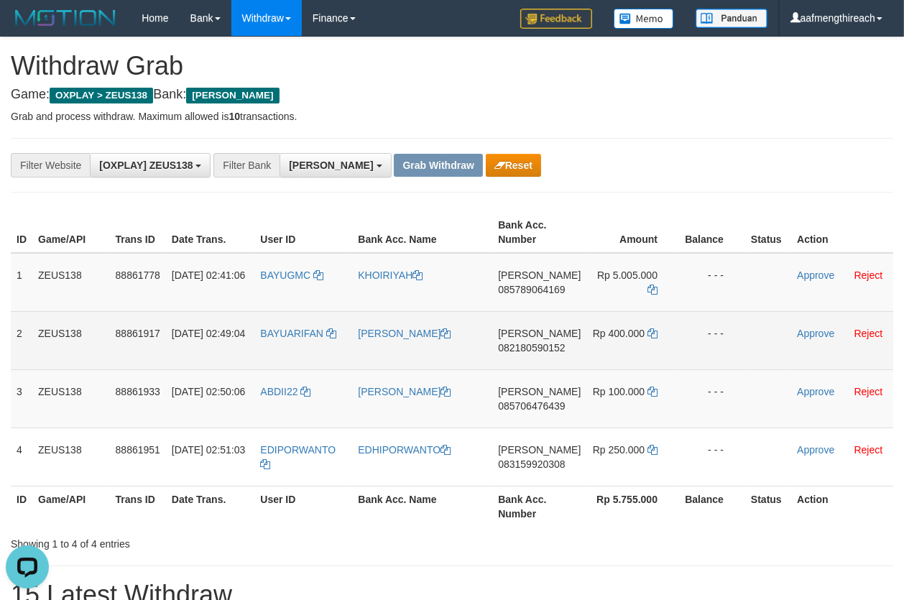
click at [296, 345] on td "BAYUARIFAN" at bounding box center [303, 340] width 98 height 58
copy link "BAYUARIFAN"
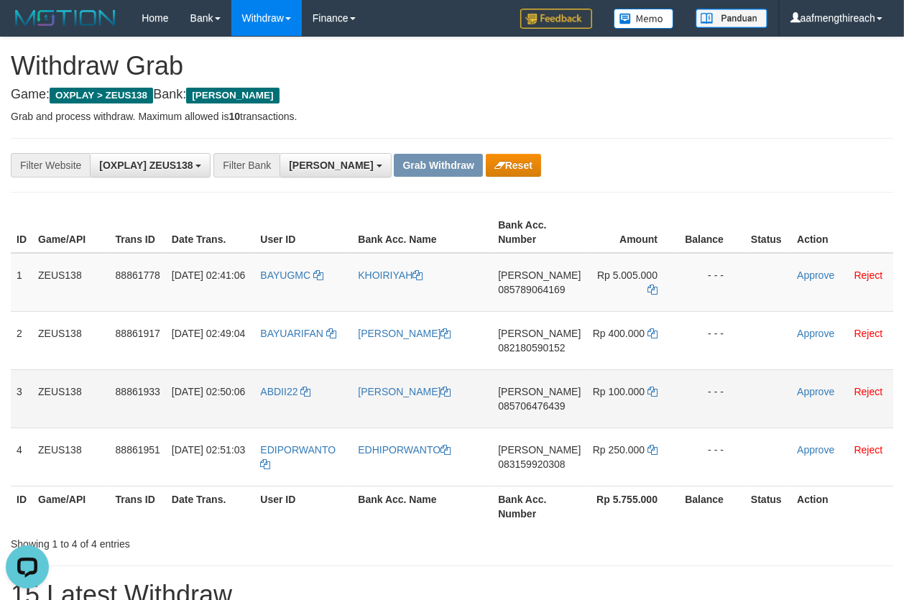
click at [285, 400] on td "ABDII22" at bounding box center [303, 398] width 98 height 58
click at [285, 399] on td "ABDII22" at bounding box center [303, 398] width 98 height 58
copy span "ABDII22"
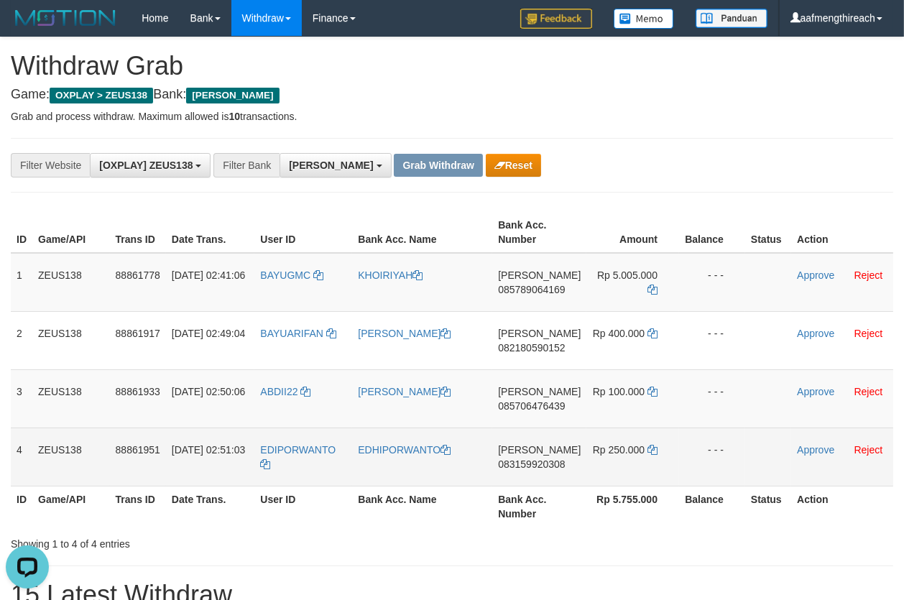
click at [295, 463] on td "EDIPORWANTO" at bounding box center [303, 457] width 98 height 58
copy tr "EDIPORWANTO"
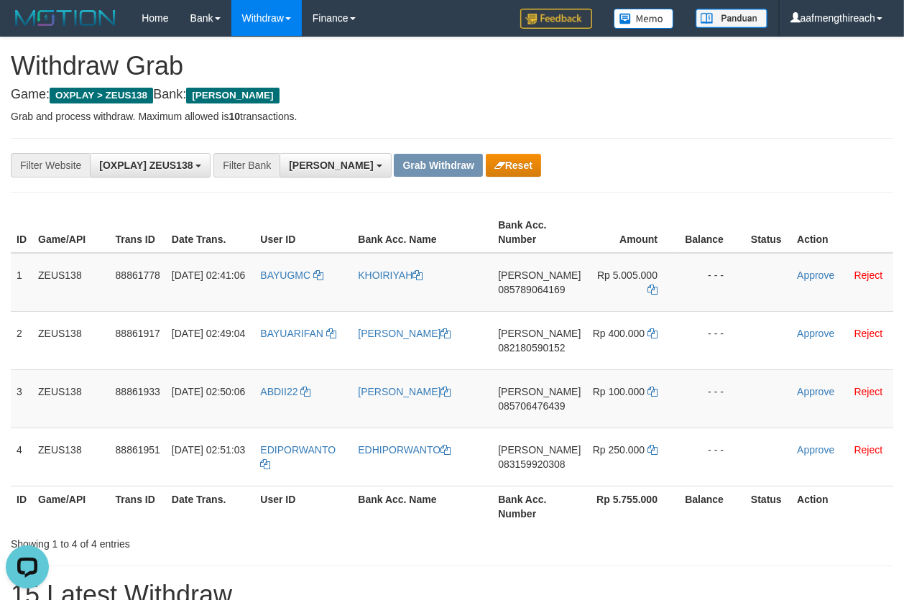
click at [464, 60] on h1 "Withdraw Grab" at bounding box center [452, 66] width 883 height 29
click at [525, 297] on td "DANA 085789064169" at bounding box center [539, 282] width 94 height 59
copy span "085789064169"
click at [787, 91] on h4 "Game: OXPLAY > ZEUS138 Bank: DANA" at bounding box center [452, 95] width 883 height 14
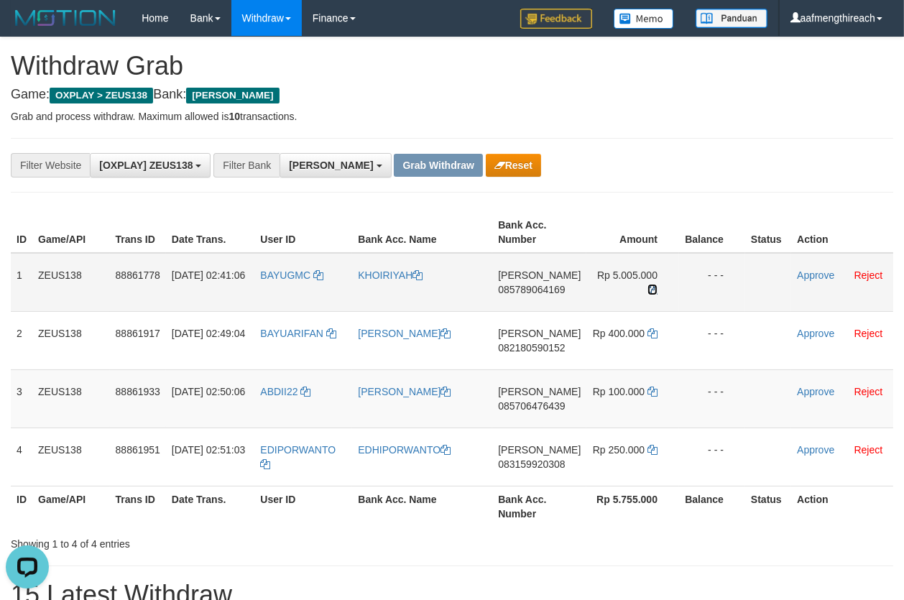
click at [648, 288] on icon at bounding box center [653, 290] width 10 height 10
click at [648, 287] on icon at bounding box center [653, 290] width 10 height 10
click at [803, 273] on link "Approve" at bounding box center [815, 276] width 37 height 12
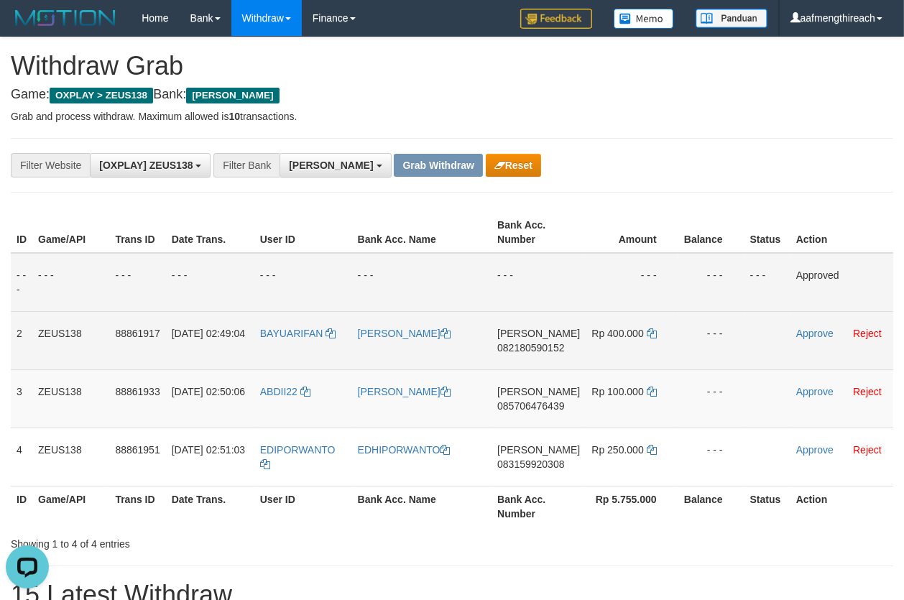
click at [517, 354] on td "DANA 082180590152" at bounding box center [539, 340] width 94 height 58
copy span "082180590152"
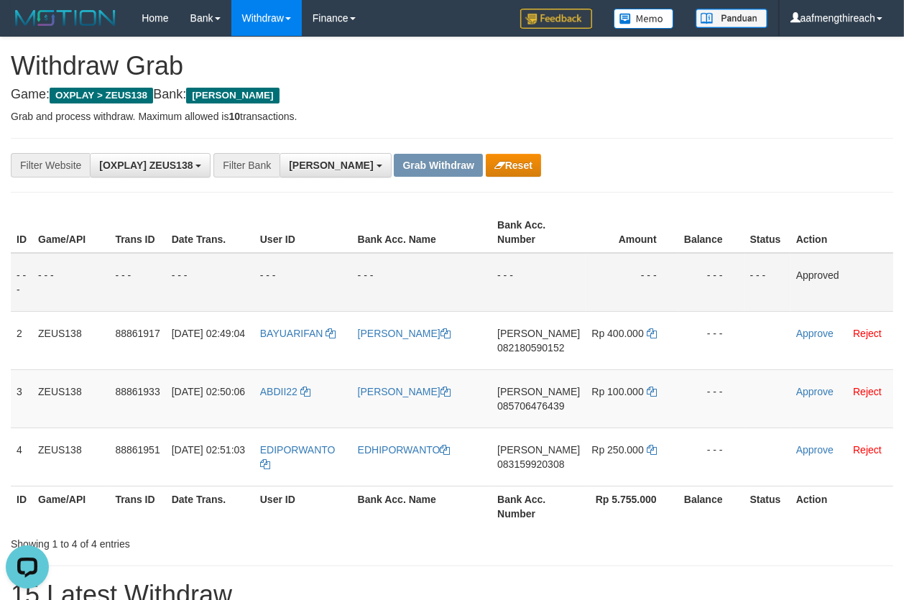
click at [704, 109] on p "Grab and process withdraw. Maximum allowed is 10 transactions." at bounding box center [452, 116] width 883 height 14
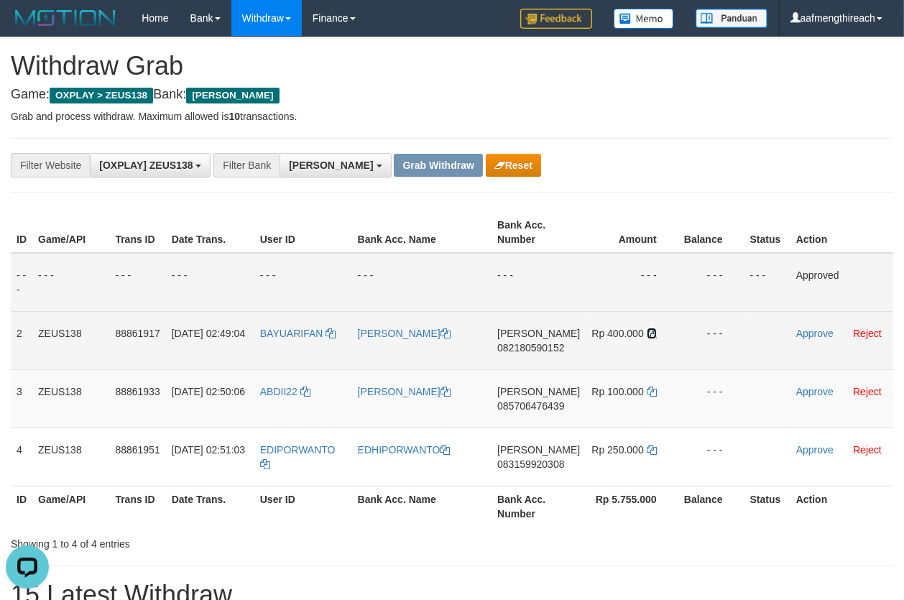
click at [649, 331] on icon at bounding box center [652, 333] width 10 height 10
click at [805, 333] on link "Approve" at bounding box center [814, 334] width 37 height 12
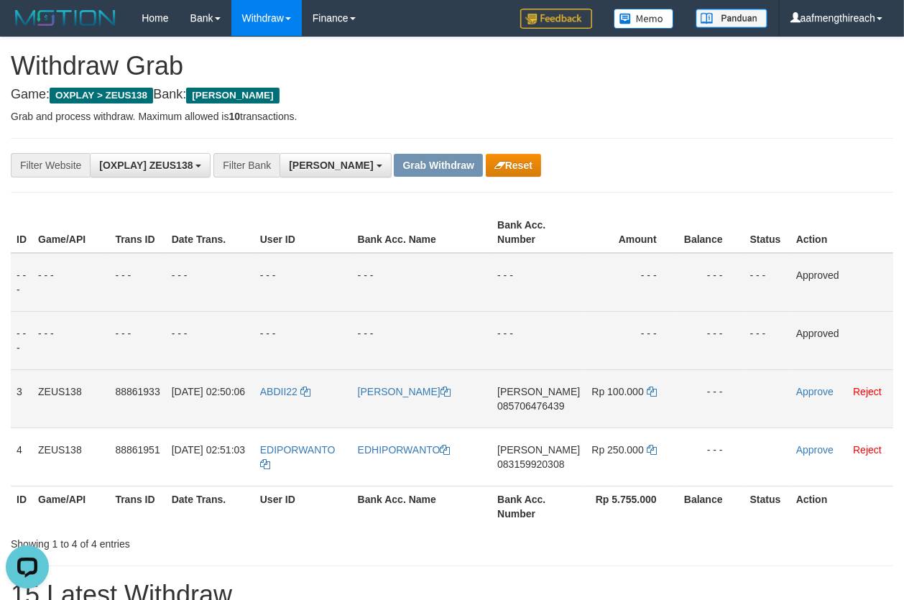
click at [541, 420] on td "DANA 085706476439" at bounding box center [539, 398] width 94 height 58
click at [541, 419] on td "DANA 085706476439" at bounding box center [539, 398] width 94 height 58
copy span "085706476439"
click at [620, 113] on p "Grab and process withdraw. Maximum allowed is 10 transactions." at bounding box center [452, 116] width 883 height 14
click at [650, 387] on icon at bounding box center [652, 392] width 10 height 10
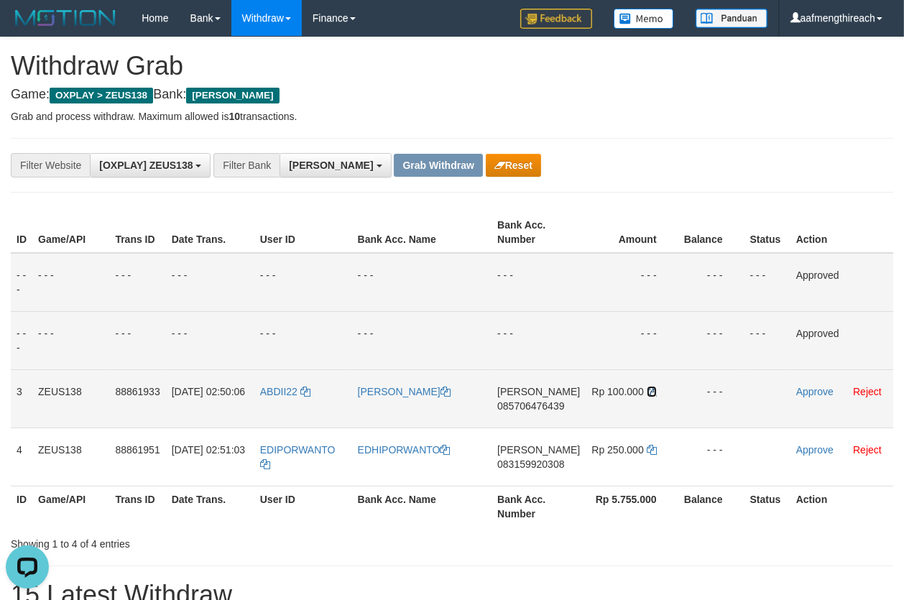
click at [650, 387] on icon at bounding box center [652, 392] width 10 height 10
click at [802, 392] on link "Approve" at bounding box center [814, 392] width 37 height 12
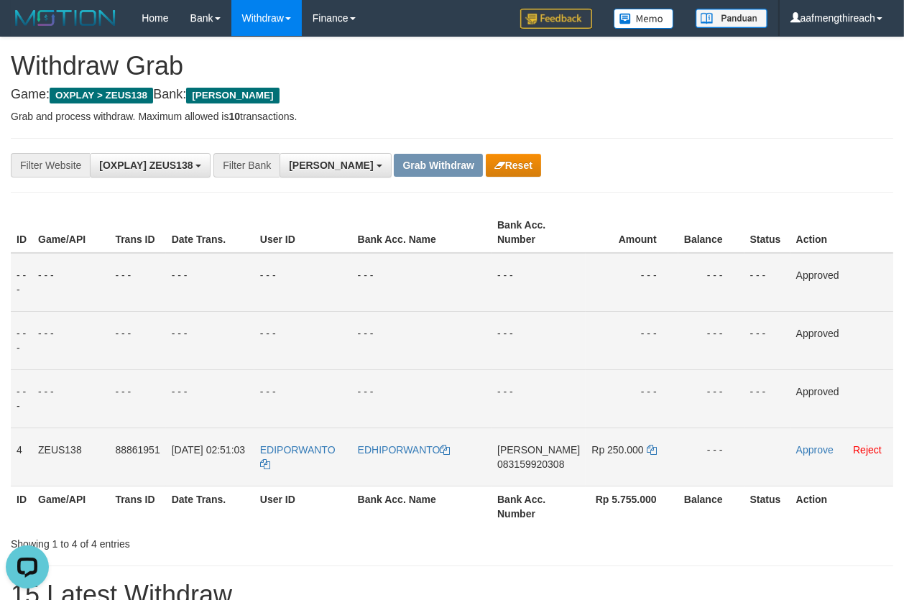
click at [525, 473] on td "DANA 083159920308" at bounding box center [539, 457] width 94 height 58
copy span "083159920308"
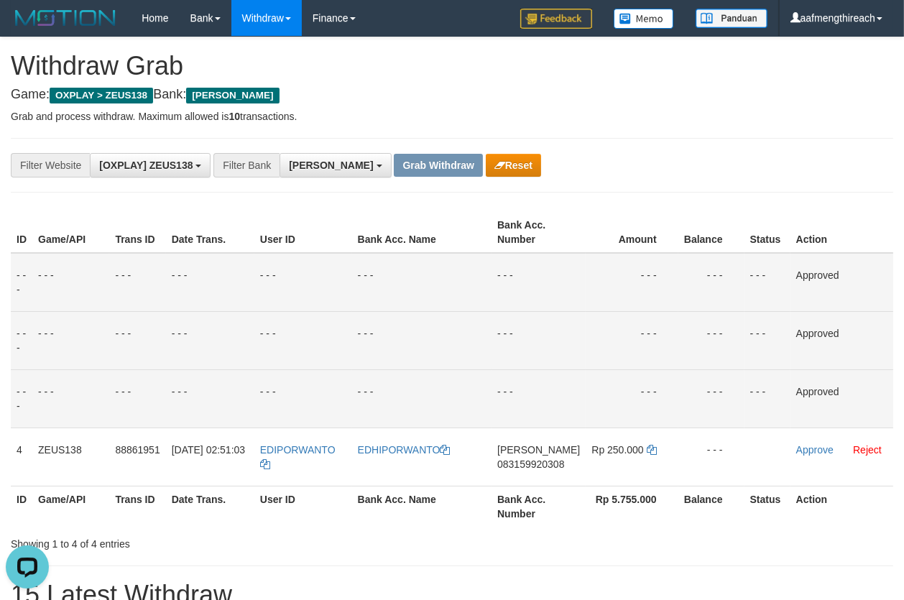
click at [714, 101] on h4 "Game: OXPLAY > ZEUS138 Bank: DANA" at bounding box center [452, 95] width 883 height 14
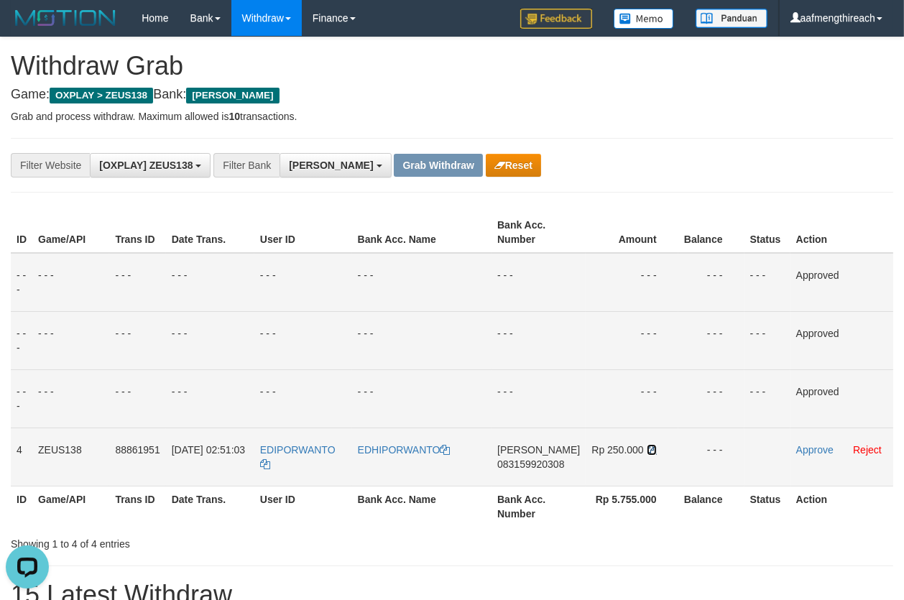
click at [648, 445] on icon at bounding box center [652, 450] width 10 height 10
click at [806, 451] on link "Approve" at bounding box center [814, 450] width 37 height 12
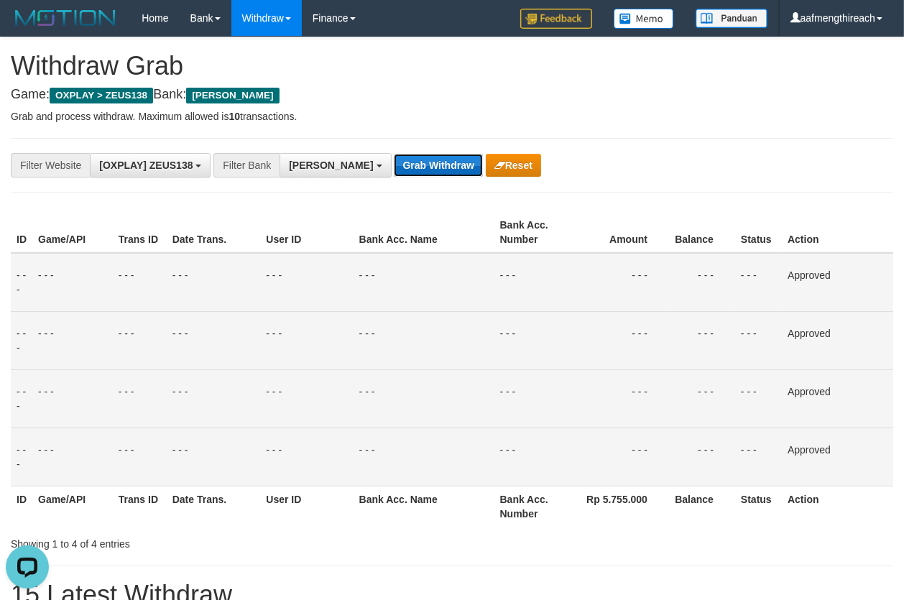
click at [403, 168] on button "Grab Withdraw" at bounding box center [438, 165] width 88 height 23
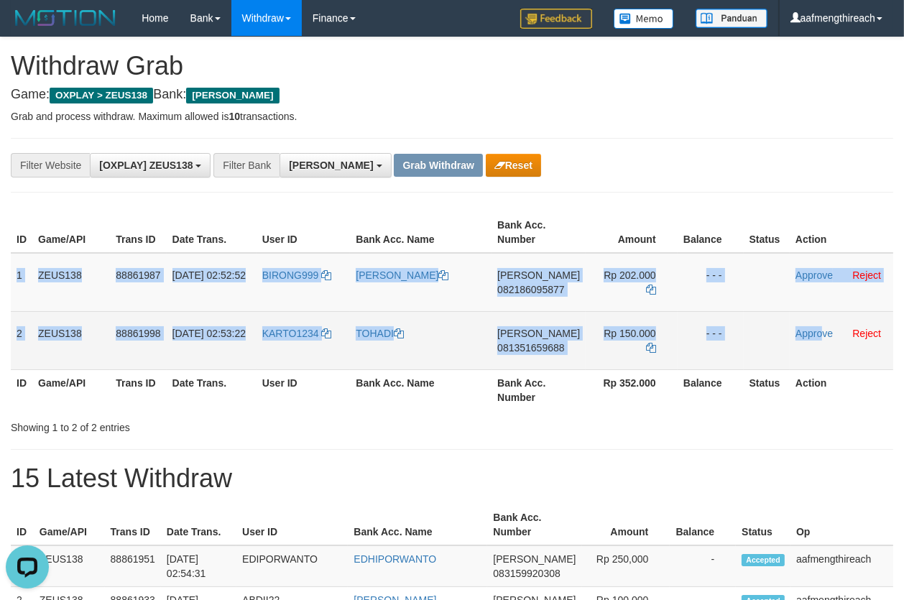
drag, startPoint x: 16, startPoint y: 275, endPoint x: 817, endPoint y: 350, distance: 805.0
click at [817, 350] on tbody "1 ZEUS138 88861987 [DATE] 02:52:52 BIRONG999 KRIDHA [PERSON_NAME] 082186095877 …" at bounding box center [452, 311] width 883 height 117
copy tbody "1 ZEUS138 88861987 01/10/2025 02:52:52 BIRONG999 KRIDHA LAKSANA DANA 0821860958…"
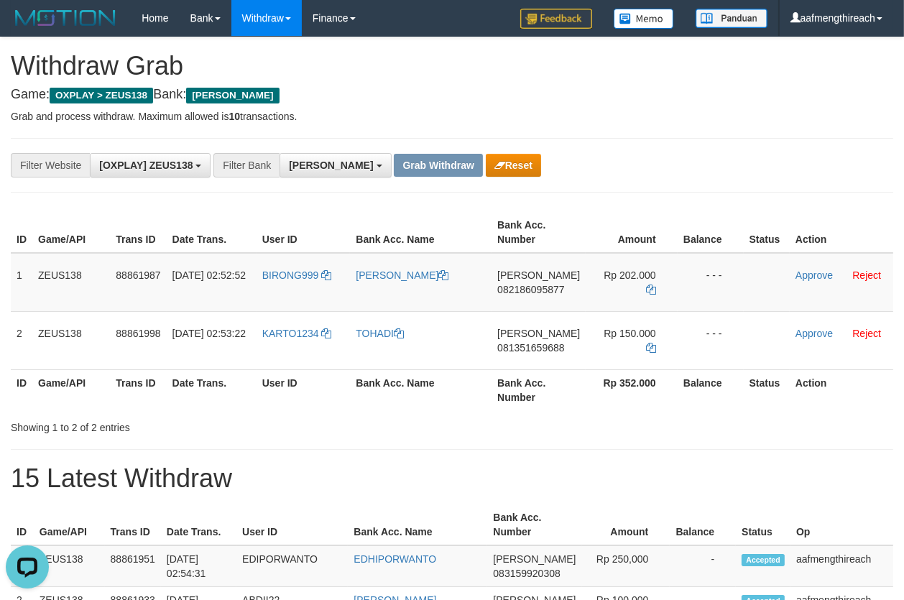
click at [586, 142] on div "**********" at bounding box center [452, 165] width 883 height 55
click at [303, 291] on td "BIRONG999" at bounding box center [304, 282] width 94 height 59
click at [304, 291] on td "BIRONG999" at bounding box center [304, 282] width 94 height 59
copy span "BIRONG999"
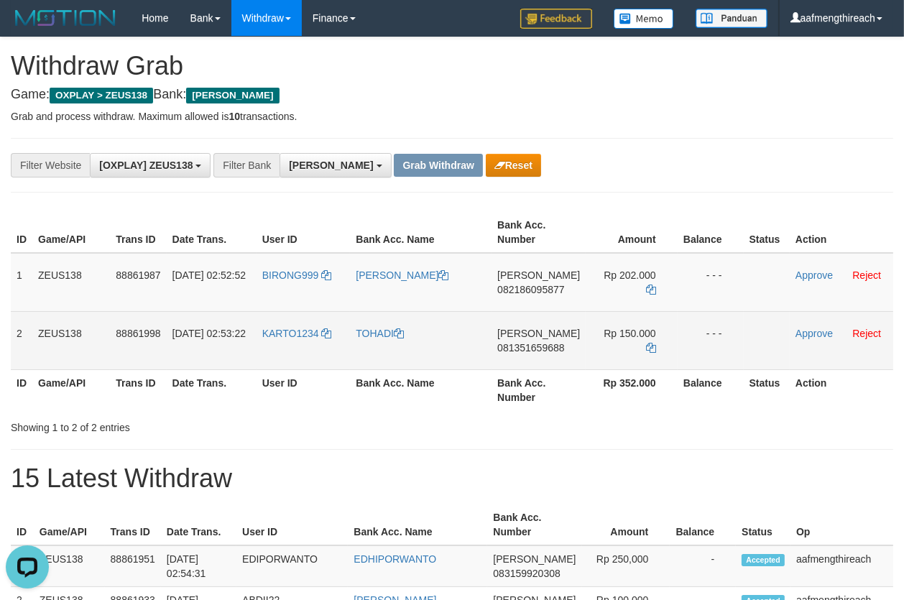
click at [296, 341] on td "KARTO1234" at bounding box center [304, 340] width 94 height 58
copy link "KARTO1234"
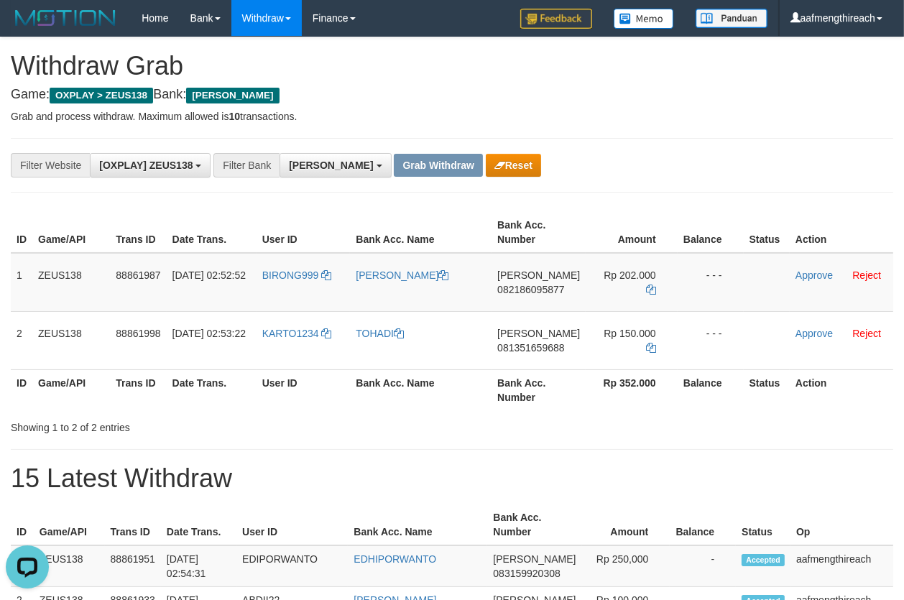
drag, startPoint x: 381, startPoint y: 451, endPoint x: 426, endPoint y: 399, distance: 68.8
click at [540, 298] on td "DANA 082186095877" at bounding box center [539, 282] width 94 height 59
copy span "082186095877"
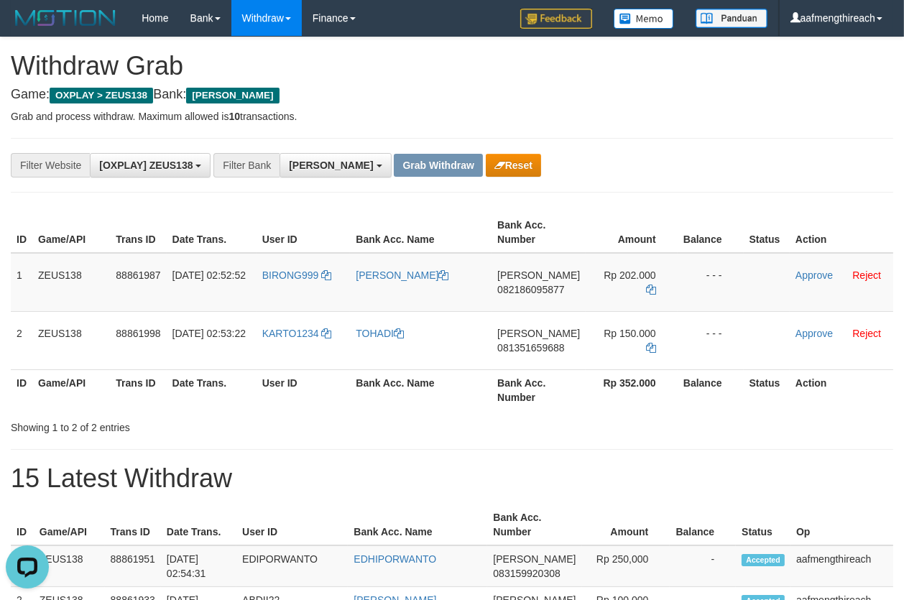
click at [647, 285] on icon at bounding box center [651, 290] width 10 height 10
click at [804, 272] on link "Approve" at bounding box center [814, 276] width 37 height 12
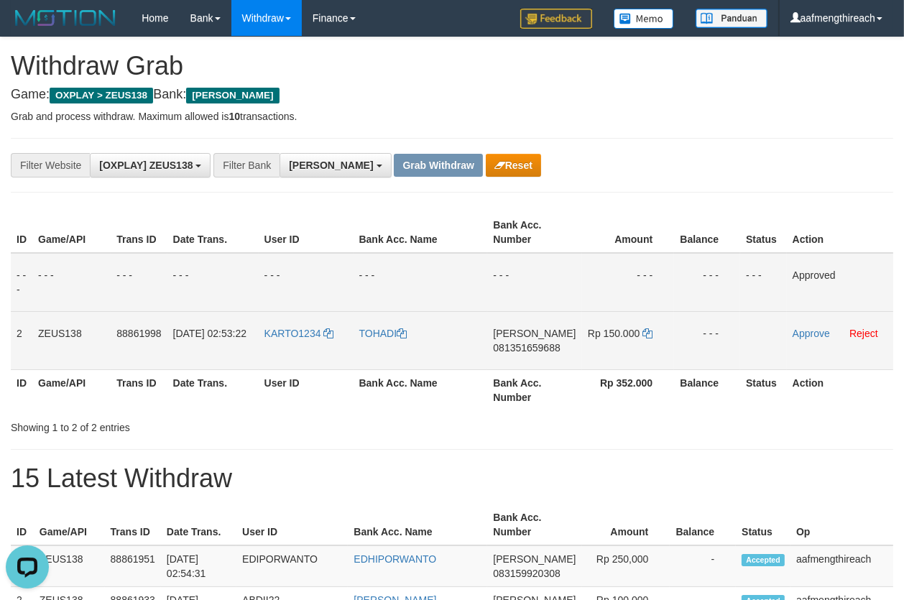
click at [546, 355] on td "DANA 081351659688" at bounding box center [534, 340] width 94 height 58
copy span "081351659688"
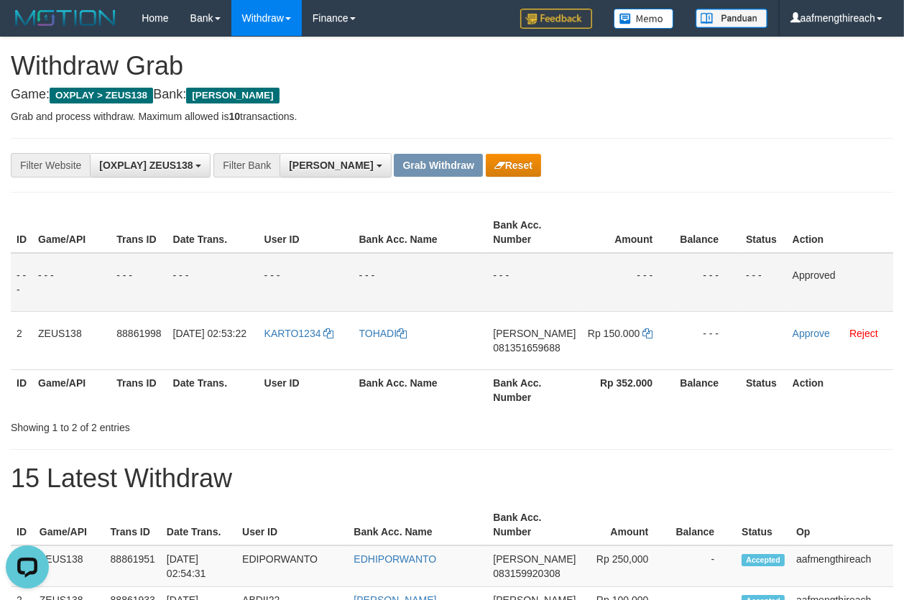
click at [678, 78] on h1 "Withdraw Grab" at bounding box center [452, 66] width 883 height 29
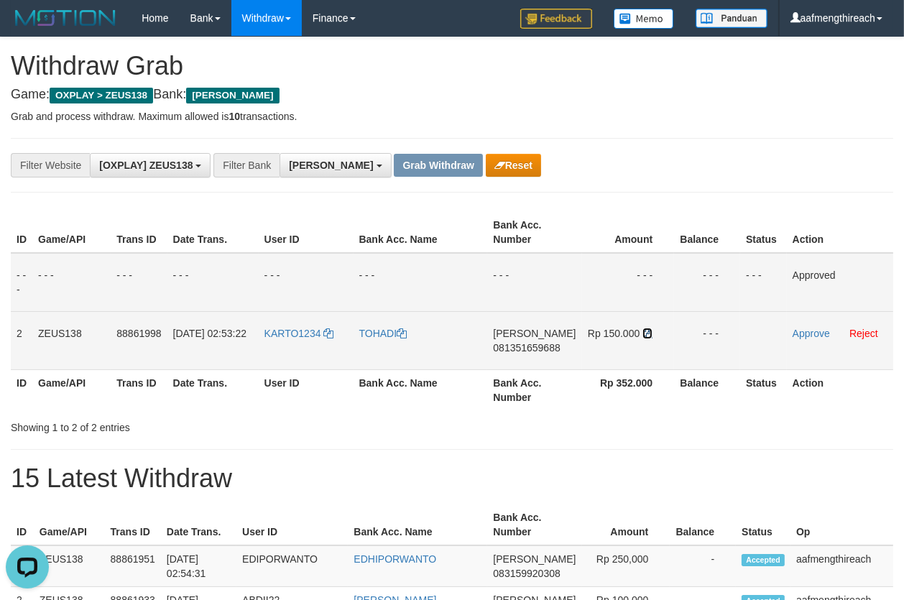
click at [644, 330] on icon at bounding box center [648, 333] width 10 height 10
click at [802, 330] on link "Approve" at bounding box center [811, 334] width 37 height 12
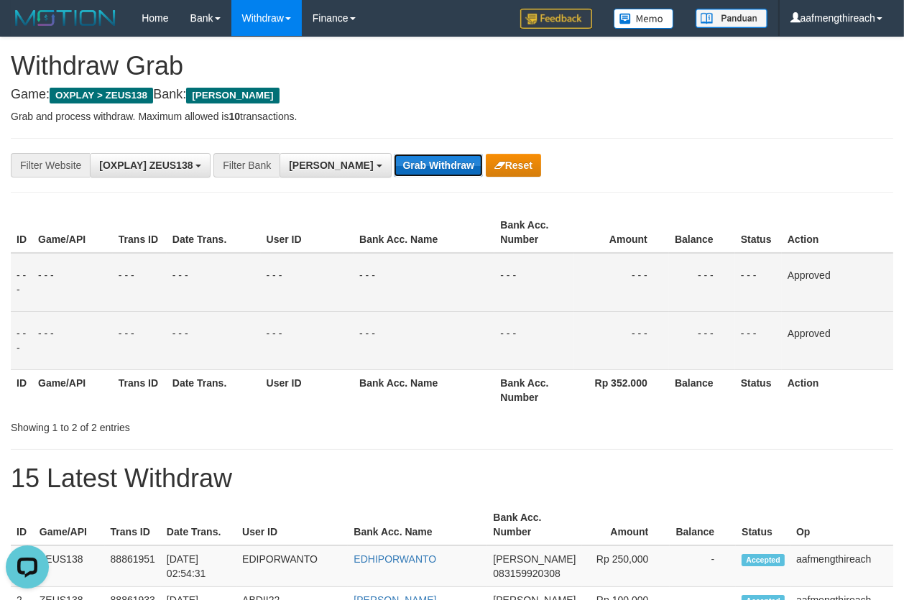
click at [394, 172] on button "Grab Withdraw" at bounding box center [438, 165] width 88 height 23
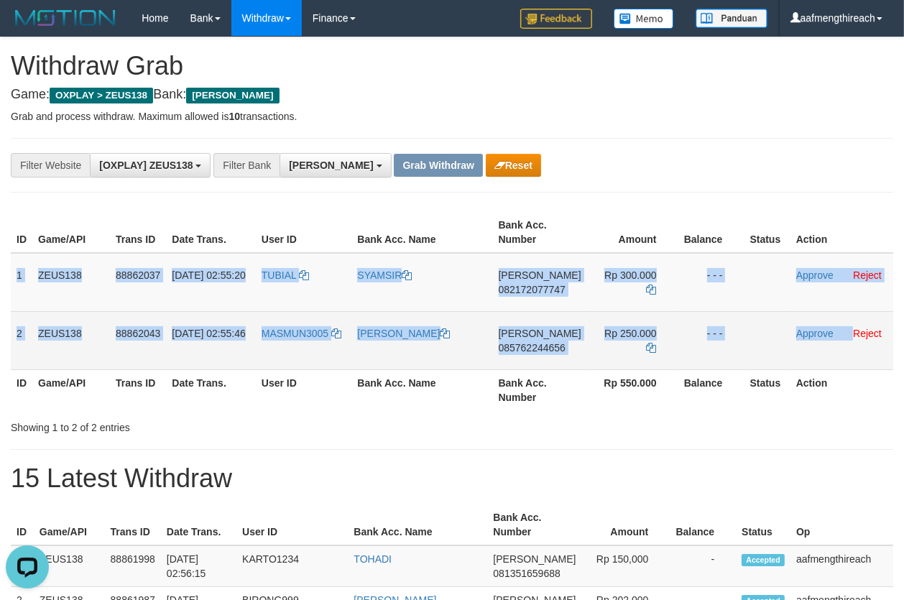
drag, startPoint x: 14, startPoint y: 270, endPoint x: 855, endPoint y: 356, distance: 845.3
click at [855, 357] on tbody "1 ZEUS138 88862037 [DATE] 02:55:20 TUBIAL SYAMSIR DANA 082172077747 Rp 300.000 …" at bounding box center [452, 311] width 883 height 117
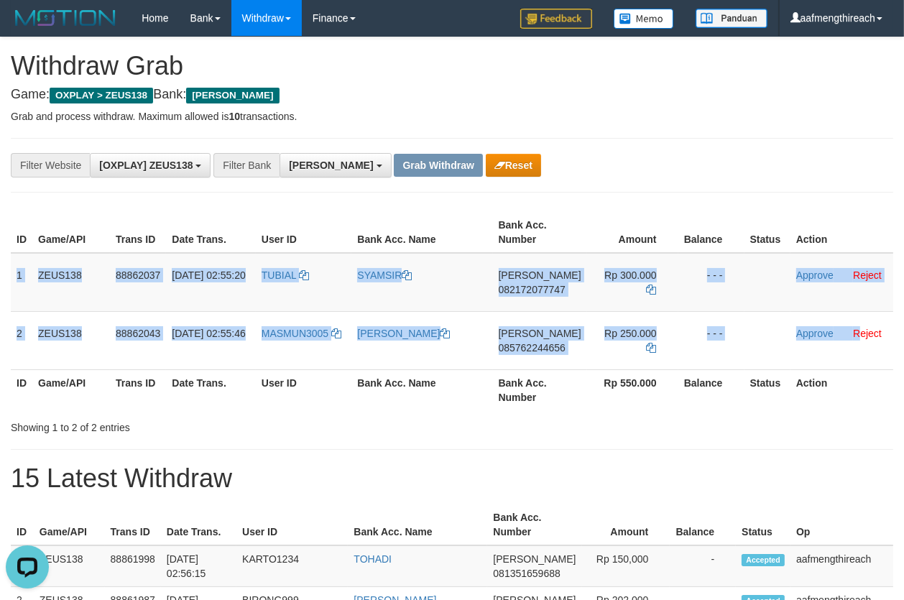
copy tbody "1 ZEUS138 88862037 [DATE] 02:55:20 TUBIAL SYAMSIR DANA 082172077747 Rp 300.000 …"
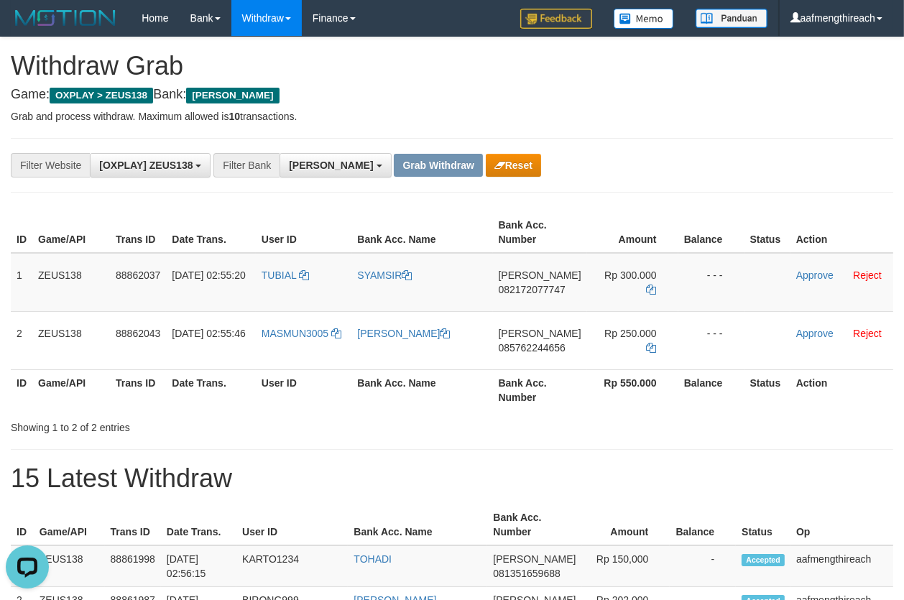
click at [648, 157] on div "**********" at bounding box center [376, 165] width 753 height 24
click at [282, 284] on td "TUBIAL" at bounding box center [304, 282] width 96 height 59
copy link "TUBIAL"
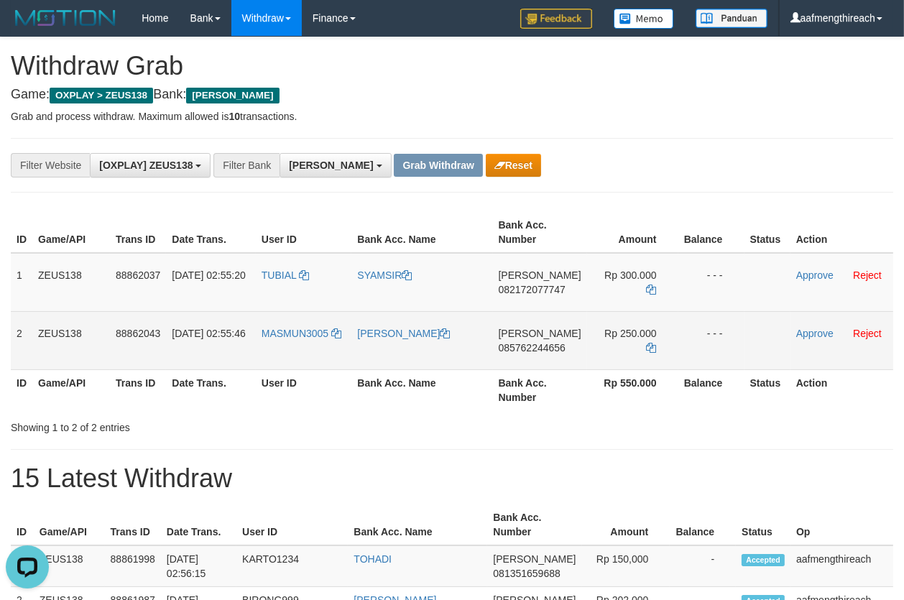
click at [291, 346] on td "MASMUN3005" at bounding box center [304, 340] width 96 height 58
copy link "MASMUN3005"
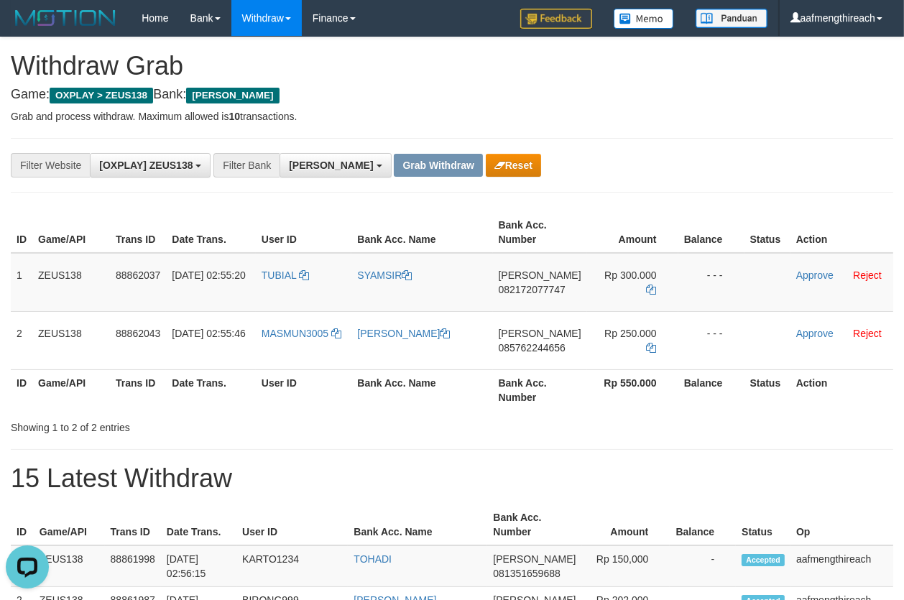
drag, startPoint x: 350, startPoint y: 428, endPoint x: 399, endPoint y: 388, distance: 62.9
click at [351, 426] on div "Showing 1 to 2 of 2 entries" at bounding box center [188, 425] width 355 height 20
click at [539, 299] on td "[PERSON_NAME] 082172077747" at bounding box center [540, 282] width 94 height 59
copy span "082172077747"
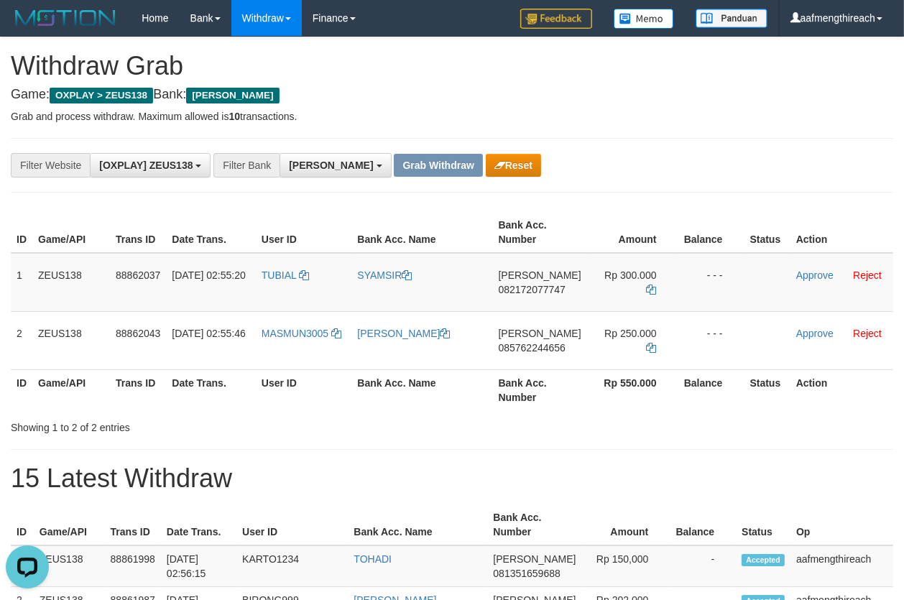
click at [704, 95] on h4 "Game: OXPLAY > ZEUS138 Bank: [PERSON_NAME]" at bounding box center [452, 95] width 883 height 14
click at [651, 285] on icon at bounding box center [652, 290] width 10 height 10
click at [803, 272] on link "Approve" at bounding box center [814, 276] width 37 height 12
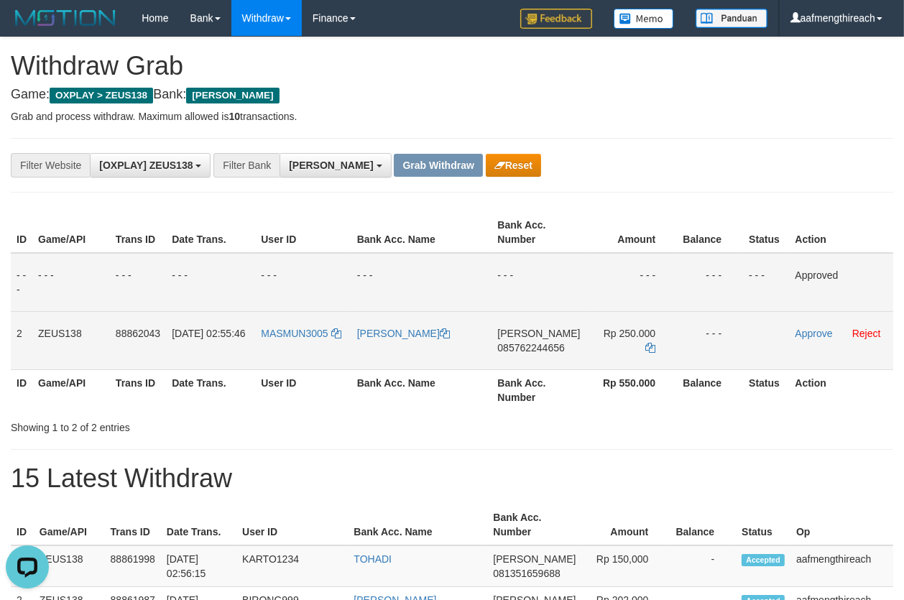
click at [547, 366] on td "[PERSON_NAME] 085762244656" at bounding box center [539, 340] width 94 height 58
copy span "085762244656"
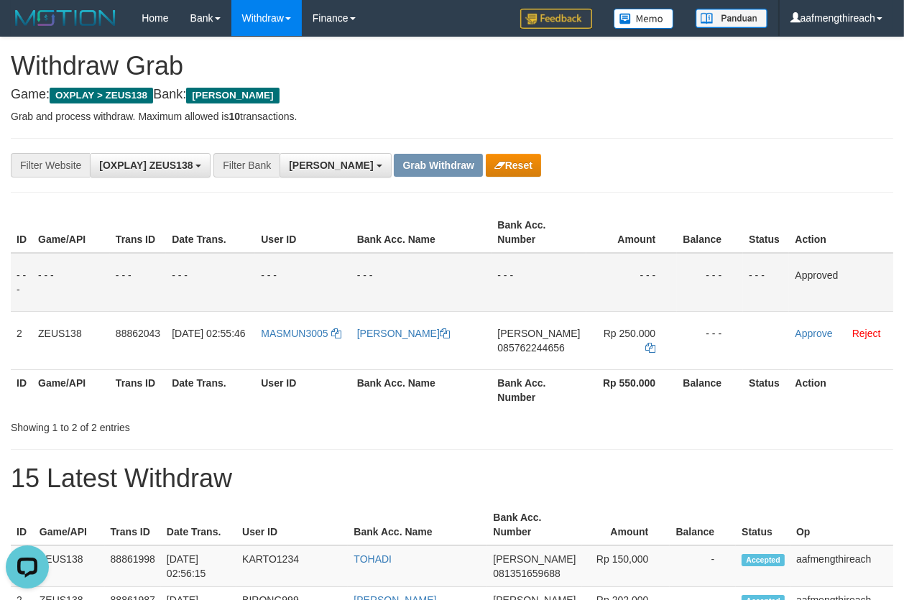
click at [706, 98] on h4 "Game: OXPLAY > ZEUS138 Bank: [PERSON_NAME]" at bounding box center [452, 95] width 883 height 14
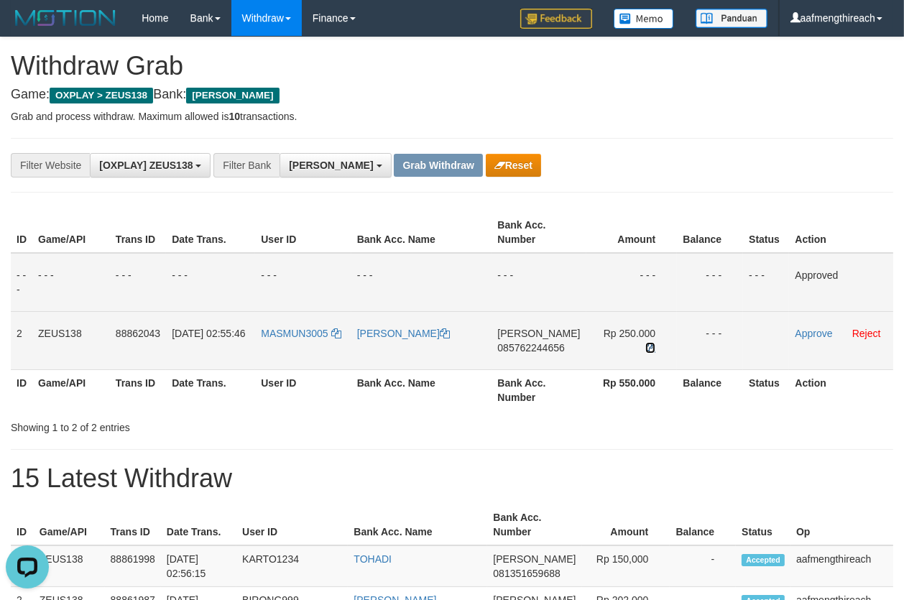
click at [651, 343] on icon at bounding box center [650, 348] width 10 height 10
click at [650, 343] on icon at bounding box center [650, 348] width 10 height 10
click at [799, 330] on link "Approve" at bounding box center [813, 334] width 37 height 12
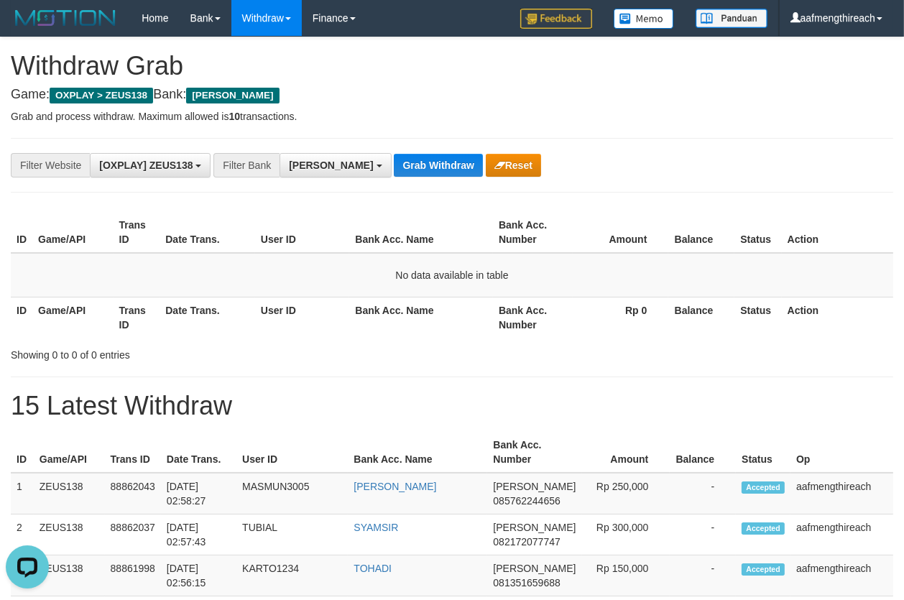
drag, startPoint x: 243, startPoint y: 351, endPoint x: 277, endPoint y: 329, distance: 40.1
click at [245, 351] on div "Showing 0 to 0 of 0 entries" at bounding box center [188, 352] width 355 height 20
click at [394, 165] on button "Grab Withdraw" at bounding box center [438, 165] width 88 height 23
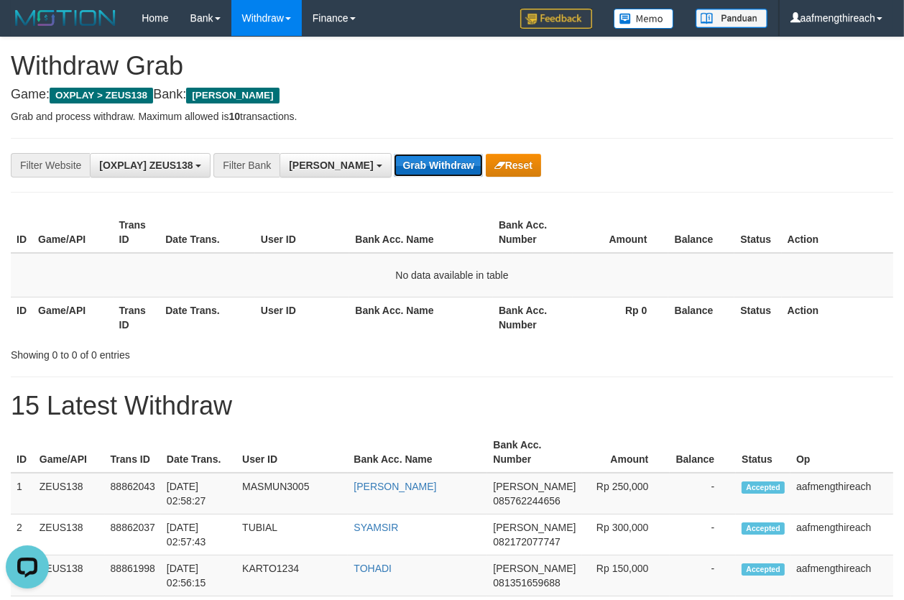
click at [394, 165] on button "Grab Withdraw" at bounding box center [438, 165] width 88 height 23
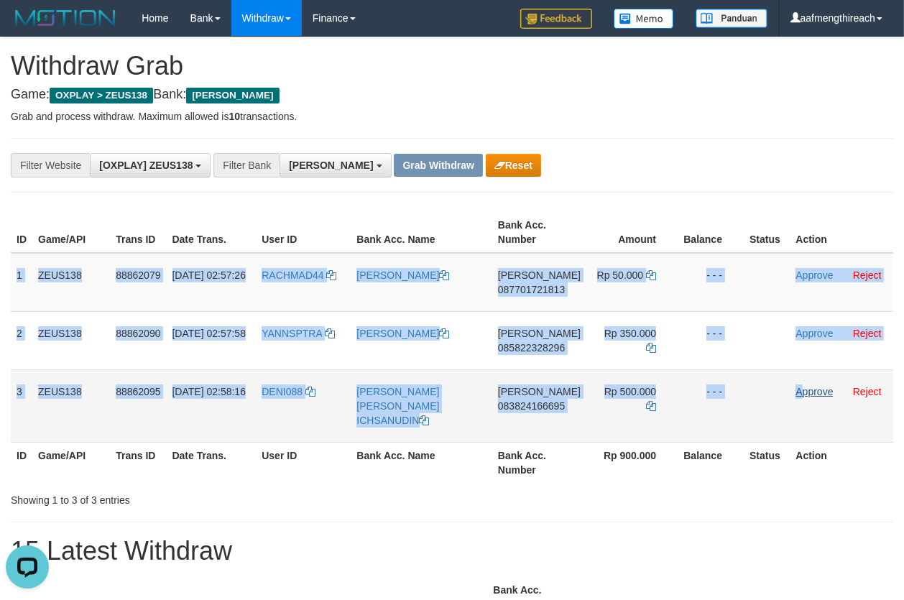
drag, startPoint x: 15, startPoint y: 271, endPoint x: 803, endPoint y: 389, distance: 796.6
click at [802, 390] on tbody "1 ZEUS138 88862079 01/10/2025 02:57:26 RACHMAD44 MUHAMMAD RAHMAT SYAIFU DANA 08…" at bounding box center [452, 348] width 883 height 190
copy tbody "1 ZEUS138 88862079 01/10/2025 02:57:26 RACHMAD44 MUHAMMAD RAHMAT SYAIFU DANA 08…"
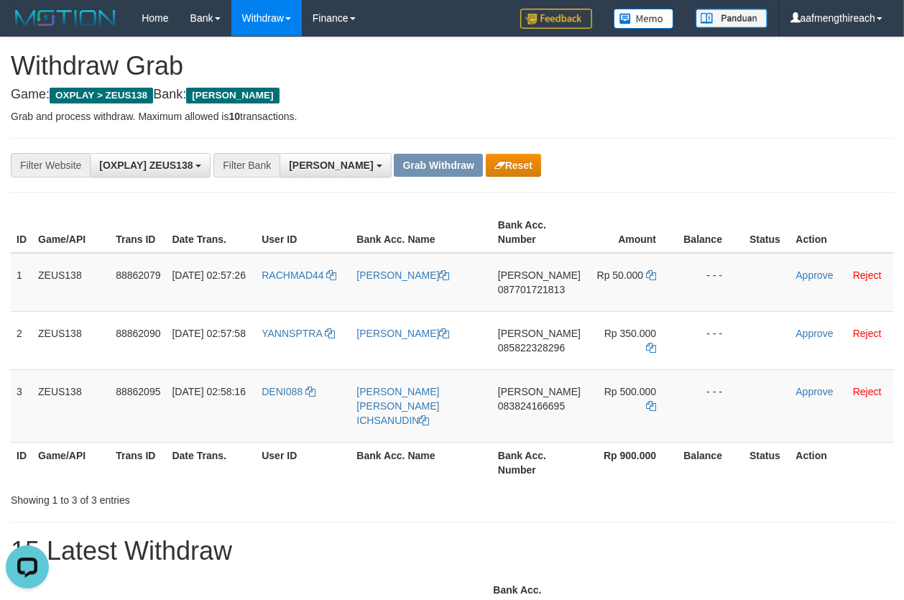
click at [657, 160] on div "**********" at bounding box center [376, 165] width 753 height 24
click at [301, 287] on td "RACHMAD44" at bounding box center [303, 282] width 95 height 59
copy link "RACHMAD44"
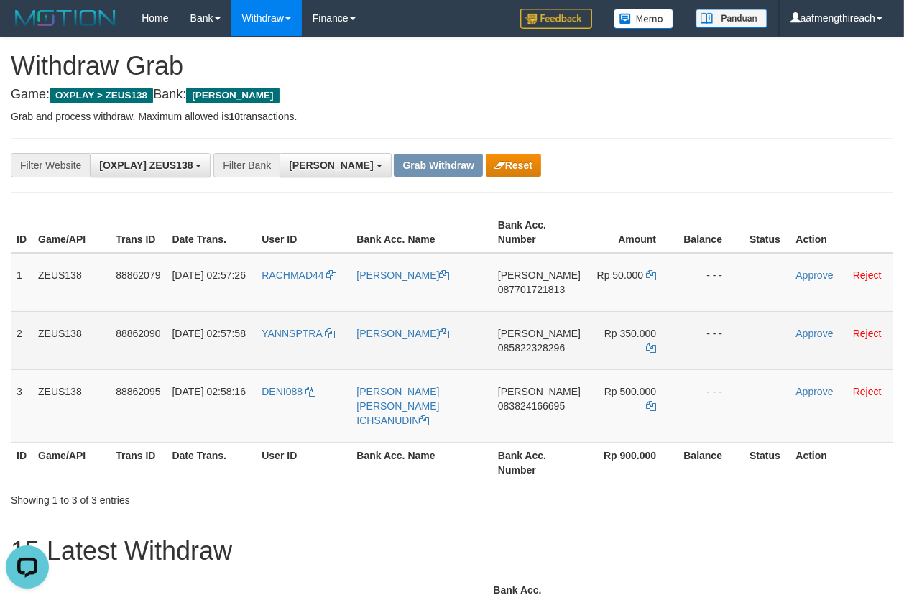
click at [293, 341] on td "YANNSPTRA" at bounding box center [303, 340] width 95 height 58
copy link "YANNSPTRA"
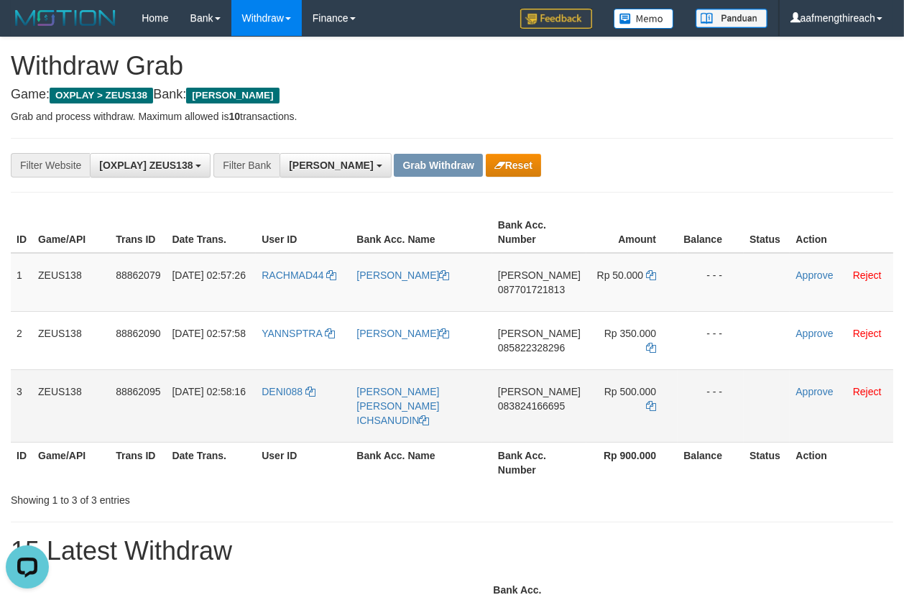
click at [296, 400] on td "DENI088" at bounding box center [303, 405] width 95 height 73
copy link "DENI088"
click at [323, 490] on div "Showing 1 to 3 of 3 entries" at bounding box center [188, 497] width 355 height 20
click at [525, 302] on td "DANA 087701721813" at bounding box center [539, 282] width 94 height 59
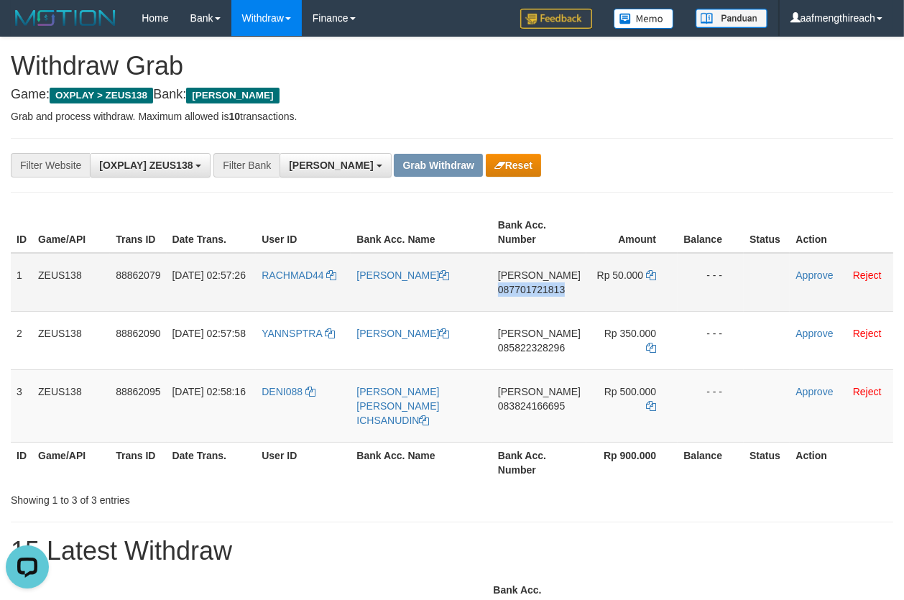
click at [525, 301] on td "DANA 087701721813" at bounding box center [539, 282] width 94 height 59
copy span "087701721813"
click at [650, 272] on icon at bounding box center [651, 275] width 10 height 10
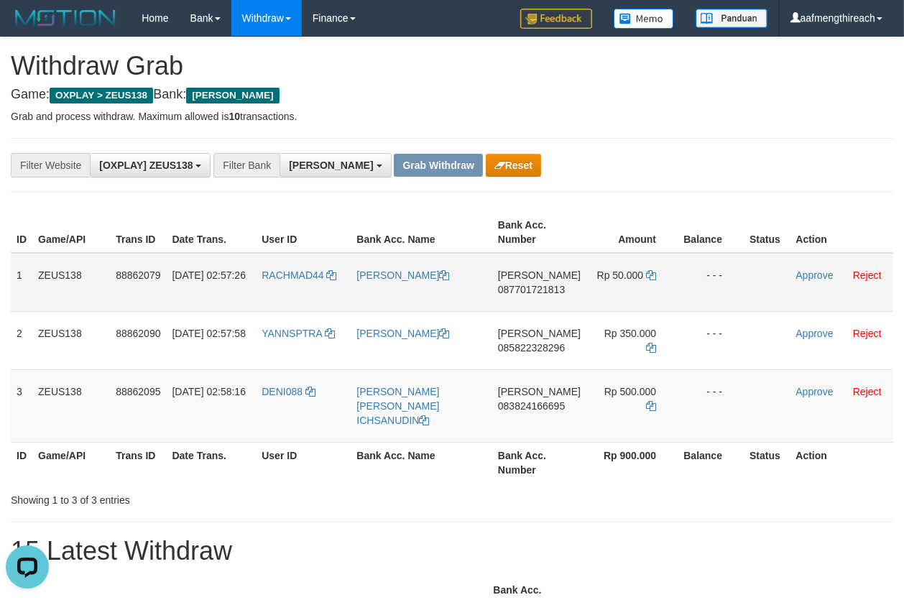
click at [299, 288] on td "RACHMAD44" at bounding box center [303, 282] width 95 height 59
copy link "RACHMAD44"
click at [308, 487] on div "Showing 1 to 3 of 3 entries" at bounding box center [188, 497] width 355 height 20
click at [800, 273] on link "Approve" at bounding box center [814, 276] width 37 height 12
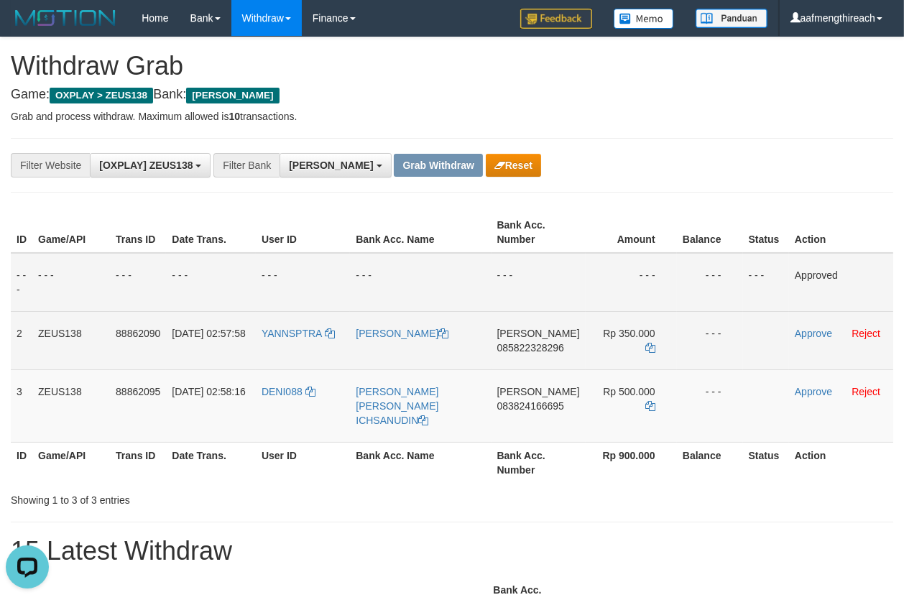
click at [515, 351] on span "085822328296" at bounding box center [530, 348] width 67 height 12
click at [517, 352] on td "DANA 085822328296" at bounding box center [539, 340] width 94 height 58
click at [525, 359] on td "DANA 085822328296" at bounding box center [539, 340] width 94 height 58
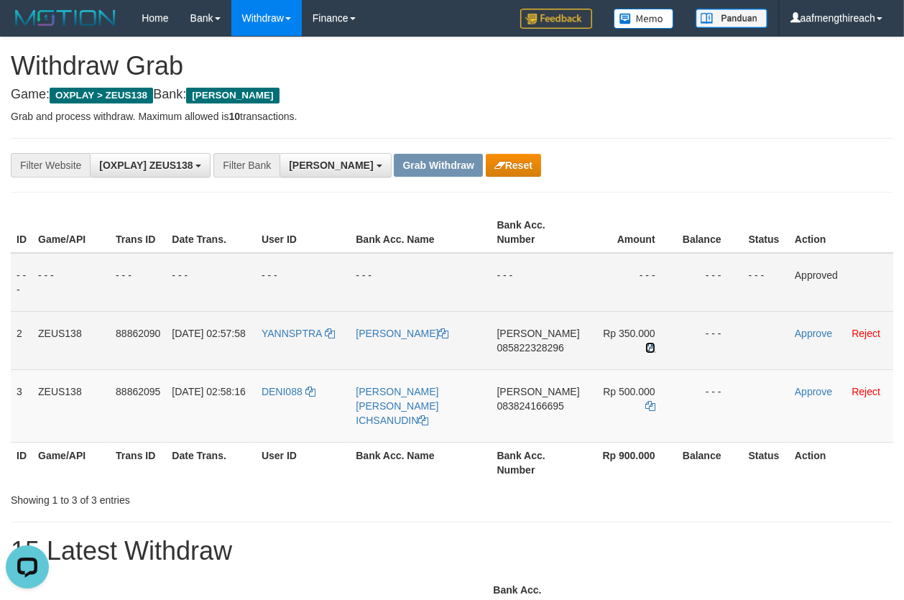
click at [650, 343] on icon at bounding box center [650, 348] width 10 height 10
click at [806, 334] on link "Approve" at bounding box center [813, 334] width 37 height 12
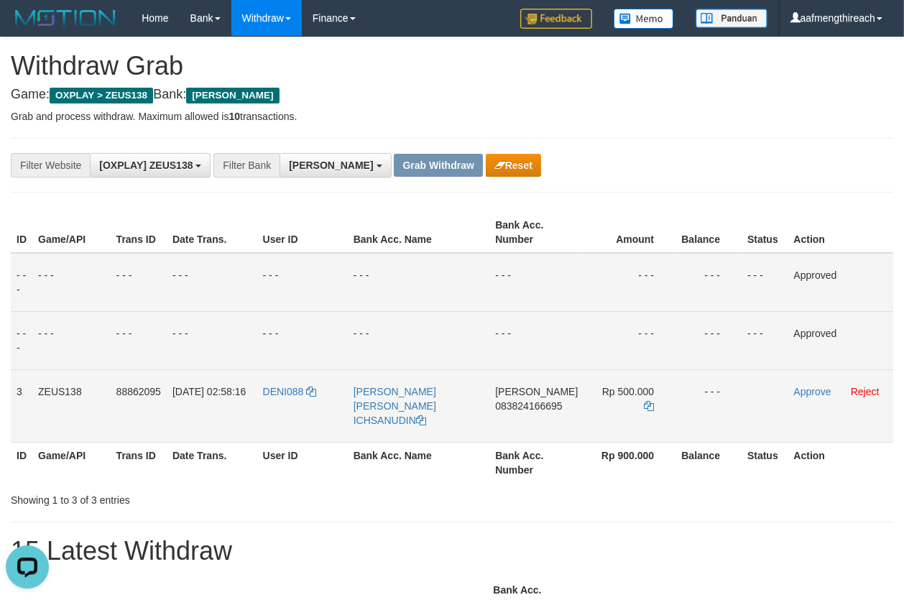
click at [534, 414] on td "DANA 083824166695" at bounding box center [537, 405] width 94 height 73
copy span "083824166695"
click at [722, 98] on h4 "Game: OXPLAY > ZEUS138 Bank: DANA" at bounding box center [452, 95] width 883 height 14
click at [644, 401] on icon at bounding box center [649, 406] width 10 height 10
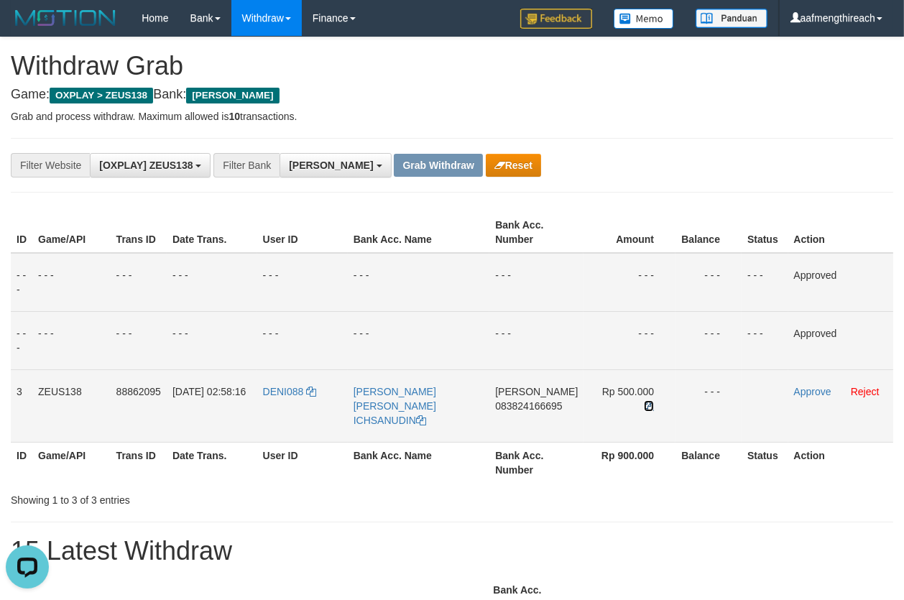
drag, startPoint x: 643, startPoint y: 387, endPoint x: 652, endPoint y: 383, distance: 9.3
click at [644, 401] on icon at bounding box center [649, 406] width 10 height 10
click at [801, 387] on link "Approve" at bounding box center [812, 392] width 37 height 12
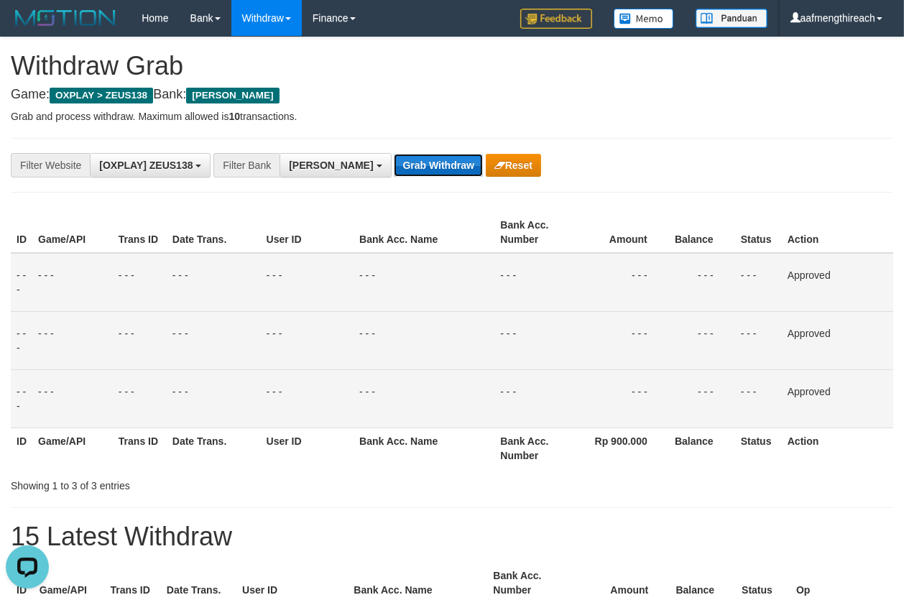
click at [394, 157] on button "Grab Withdraw" at bounding box center [438, 165] width 88 height 23
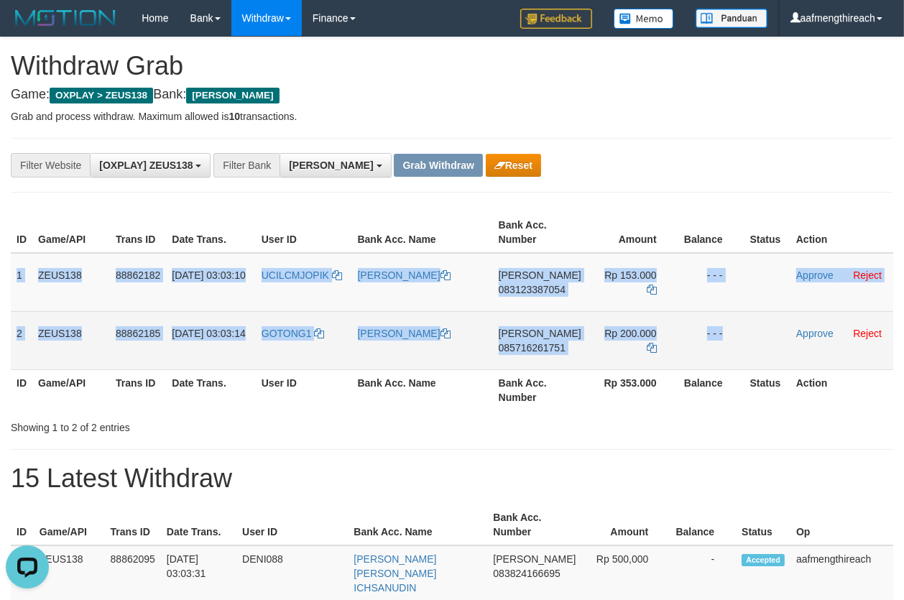
drag, startPoint x: 14, startPoint y: 272, endPoint x: 785, endPoint y: 330, distance: 772.7
click at [785, 330] on tbody "1 ZEUS138 88862182 [DATE] 03:03:10 UCILCMJOPIK [PERSON_NAME] 083123387054 Rp 15…" at bounding box center [452, 311] width 883 height 117
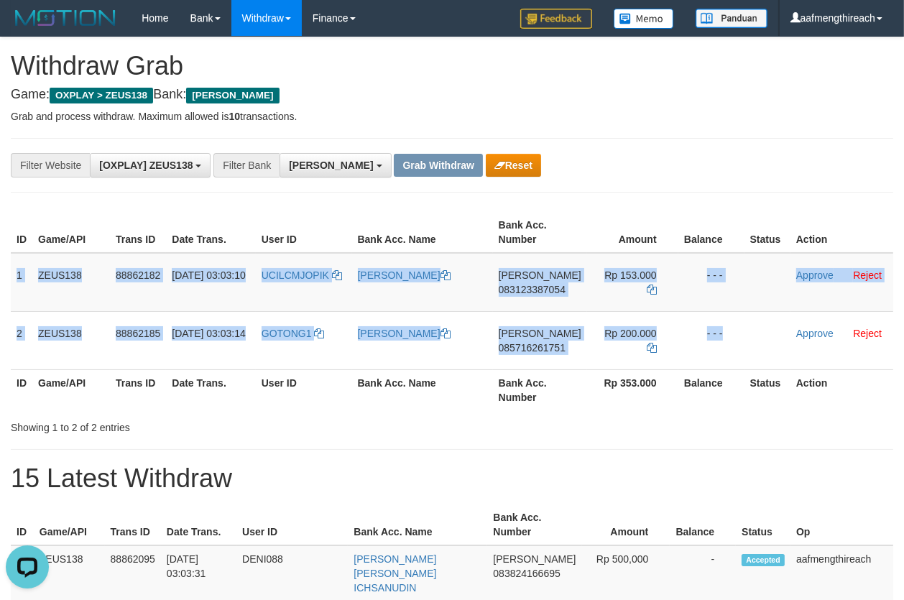
copy tbody "1 ZEUS138 88862182 01/10/2025 03:03:10 UCILCMJOPIK TAUFIK HIDAYAT DANA 08312338…"
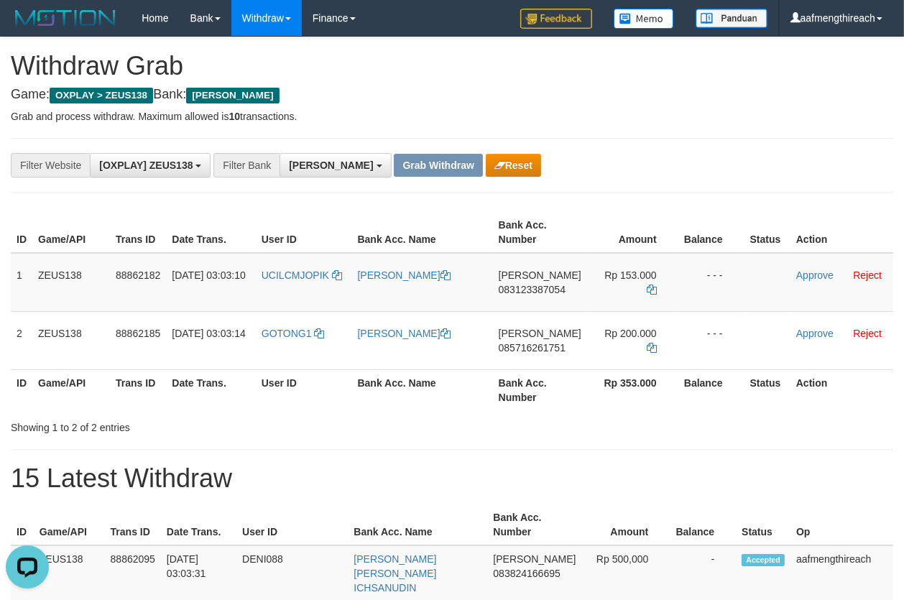
click at [306, 285] on td "UCILCMJOPIK" at bounding box center [304, 282] width 96 height 59
copy link "UCILCMJOPIK"
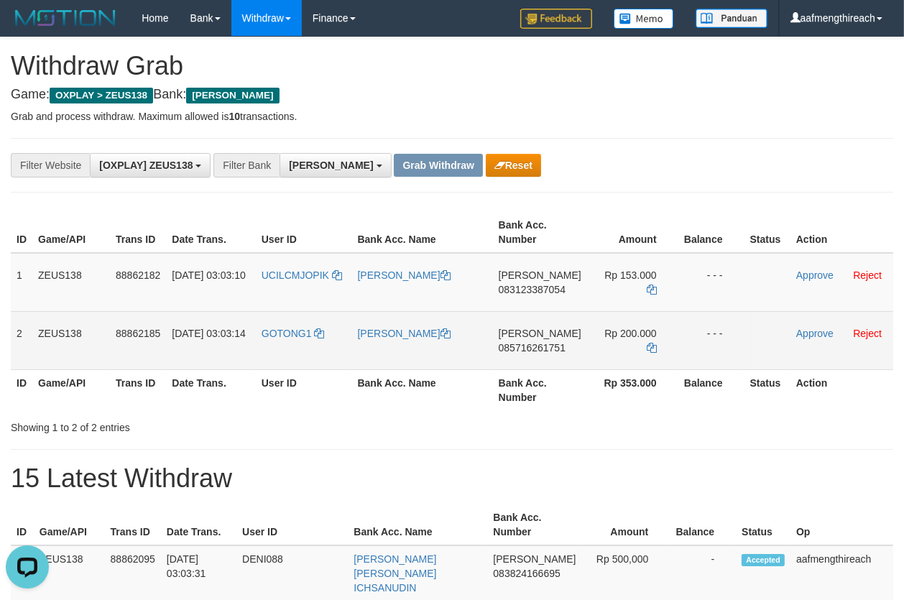
click at [310, 339] on td "GOTONG1" at bounding box center [304, 340] width 96 height 58
copy link "GOTONG1"
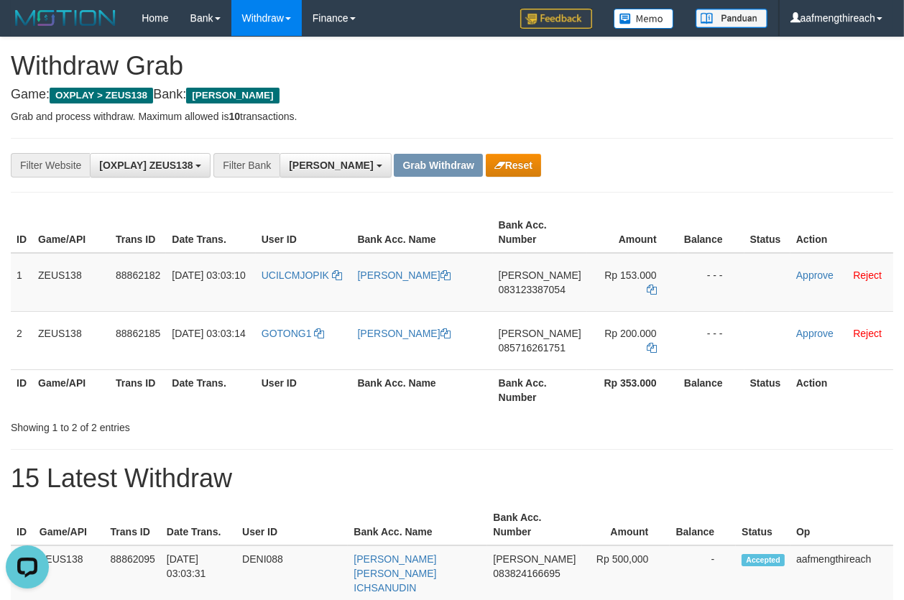
click at [300, 427] on div "Showing 1 to 2 of 2 entries" at bounding box center [188, 425] width 355 height 20
click at [523, 298] on td "DANA 083123387054" at bounding box center [540, 282] width 94 height 59
copy span "083123387054"
click at [680, 100] on h4 "Game: OXPLAY > ZEUS138 Bank: DANA" at bounding box center [452, 95] width 883 height 14
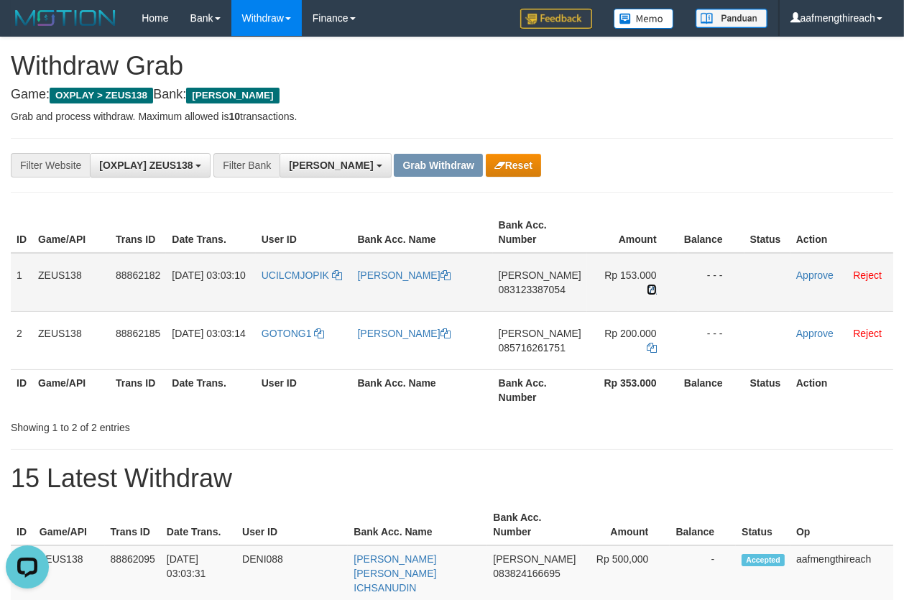
click at [651, 290] on icon at bounding box center [652, 290] width 10 height 10
click at [806, 273] on link "Approve" at bounding box center [814, 276] width 37 height 12
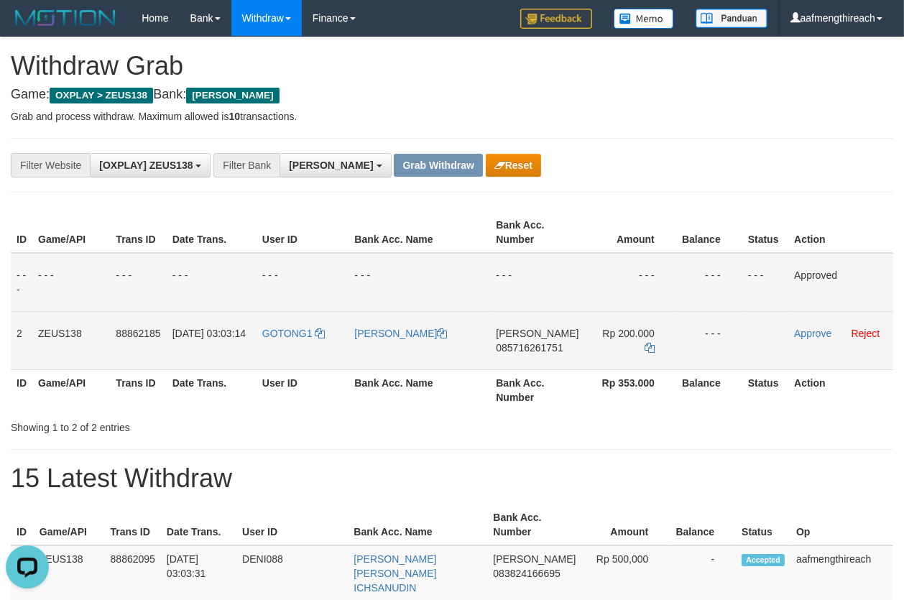
click at [533, 360] on td "DANA 085716261751" at bounding box center [537, 340] width 94 height 58
copy span "085716261751"
click at [540, 359] on td "DANA 085716261751" at bounding box center [537, 340] width 94 height 58
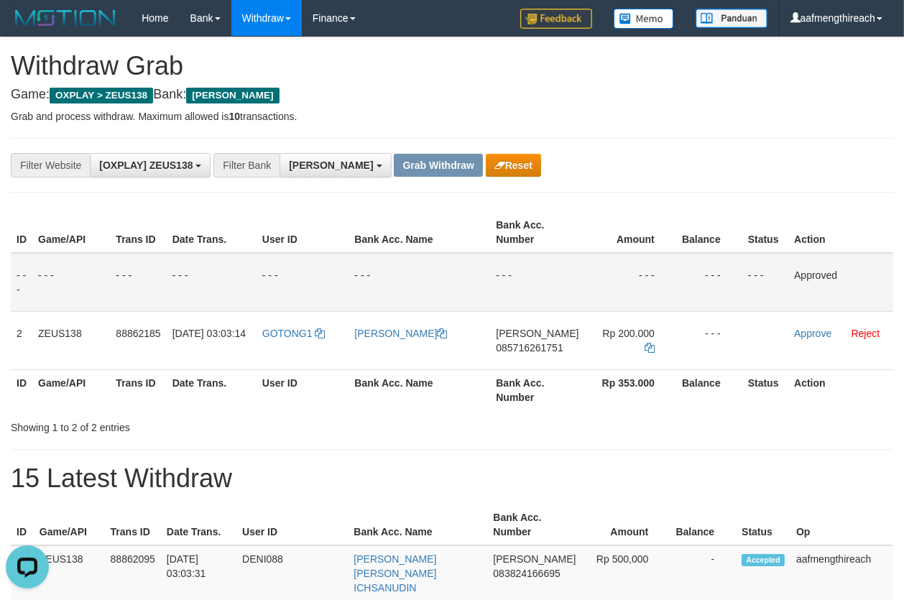
click at [700, 138] on hr at bounding box center [452, 138] width 883 height 1
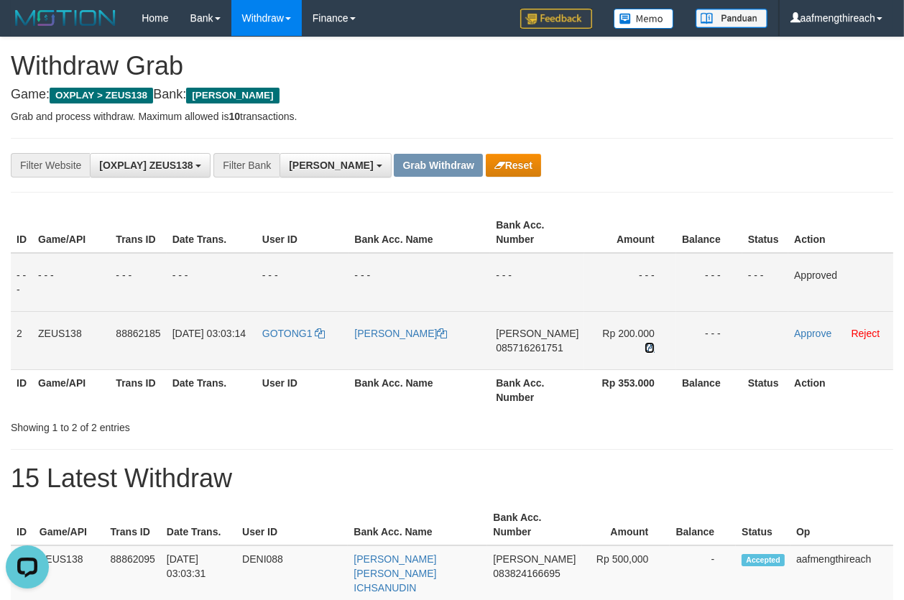
click at [649, 343] on icon at bounding box center [650, 348] width 10 height 10
click at [802, 331] on link "Approve" at bounding box center [812, 334] width 37 height 12
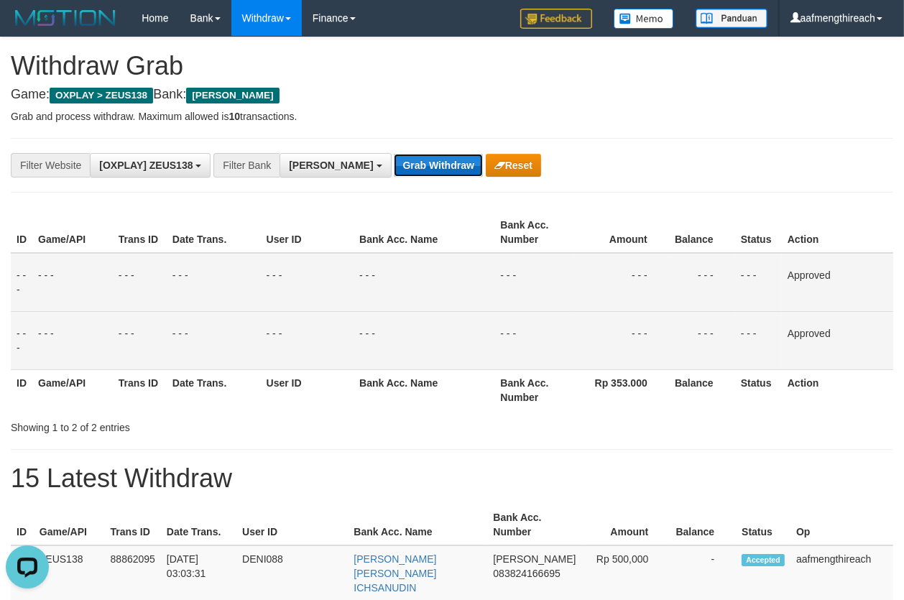
click at [399, 168] on button "Grab Withdraw" at bounding box center [438, 165] width 88 height 23
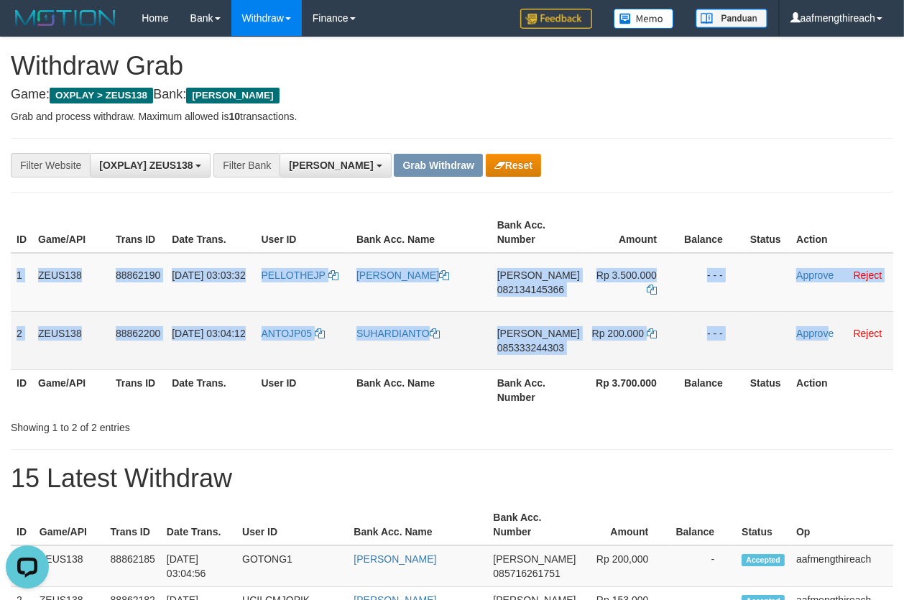
drag, startPoint x: 16, startPoint y: 271, endPoint x: 829, endPoint y: 344, distance: 816.2
click at [829, 344] on tbody "1 ZEUS138 88862190 [DATE] 03:03:32 PELLOTHEJP [PERSON_NAME] 082134145366 Rp 3.5…" at bounding box center [452, 311] width 883 height 117
copy tbody "1 ZEUS138 88862190 [DATE] 03:03:32 PELLOTHEJP [PERSON_NAME] 082134145366 Rp 3.5…"
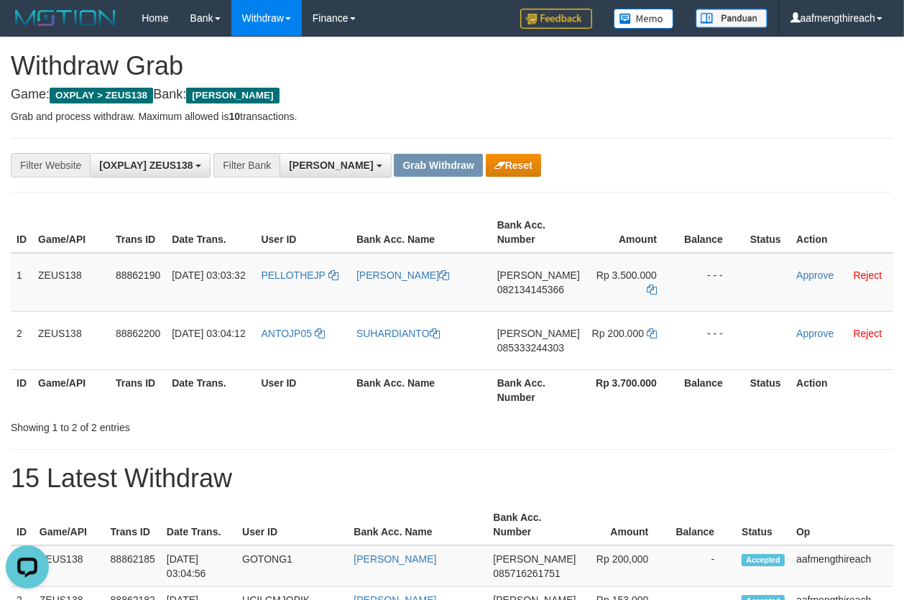
click at [300, 428] on div "Showing 1 to 2 of 2 entries" at bounding box center [188, 425] width 355 height 20
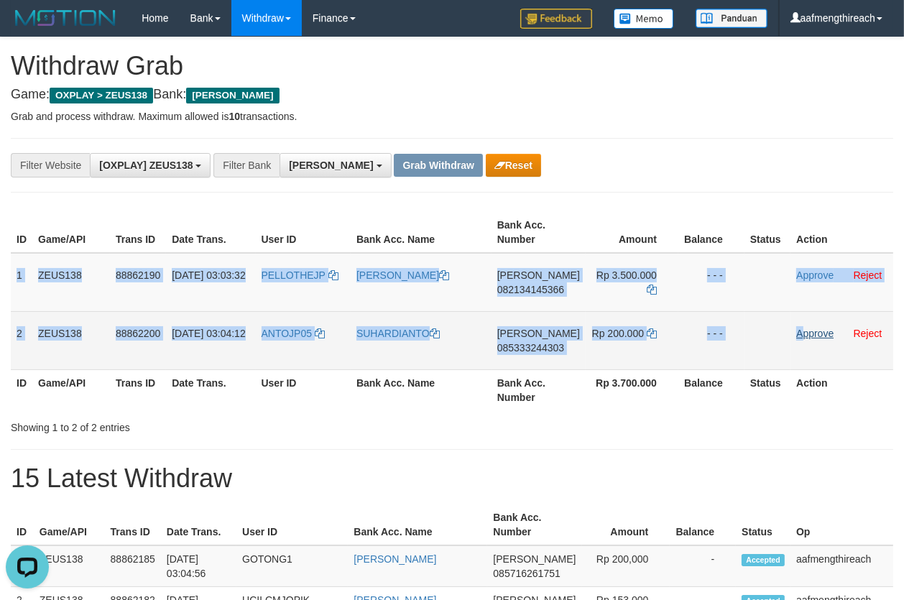
drag, startPoint x: 14, startPoint y: 273, endPoint x: 803, endPoint y: 333, distance: 791.5
click at [799, 333] on tbody "1 ZEUS138 88862190 [DATE] 03:03:32 PELLOTHEJP [PERSON_NAME] 082134145366 Rp 3.5…" at bounding box center [452, 311] width 883 height 117
copy tbody "1 ZEUS138 88862190 [DATE] 03:03:32 PELLOTHEJP [PERSON_NAME] 082134145366 Rp 3.5…"
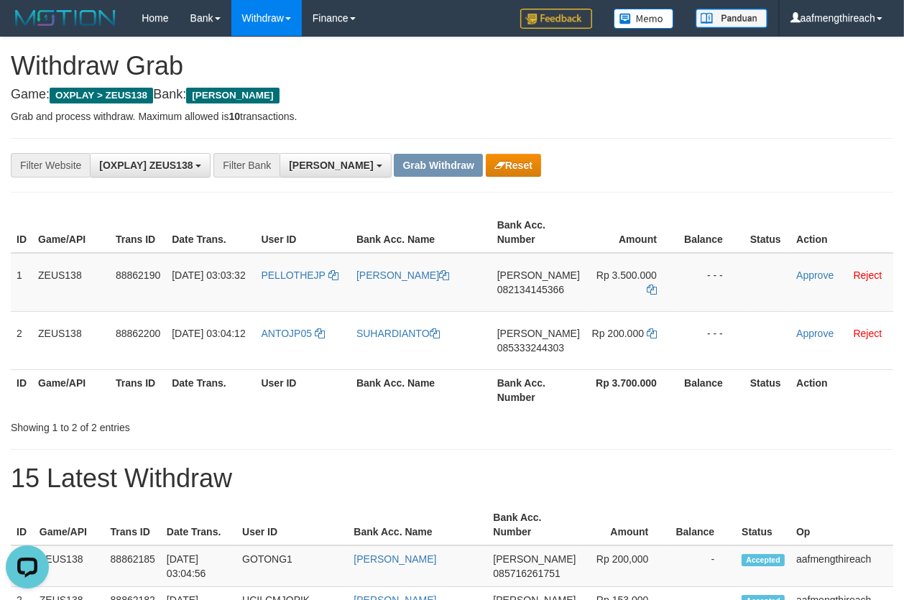
click at [789, 185] on div "**********" at bounding box center [452, 165] width 883 height 55
click at [292, 277] on span "PELLOTHEJP" at bounding box center [294, 276] width 64 height 12
click at [302, 290] on td "PELLOTHEJP" at bounding box center [304, 282] width 96 height 59
click at [302, 289] on td "PELLOTHEJP" at bounding box center [304, 282] width 96 height 59
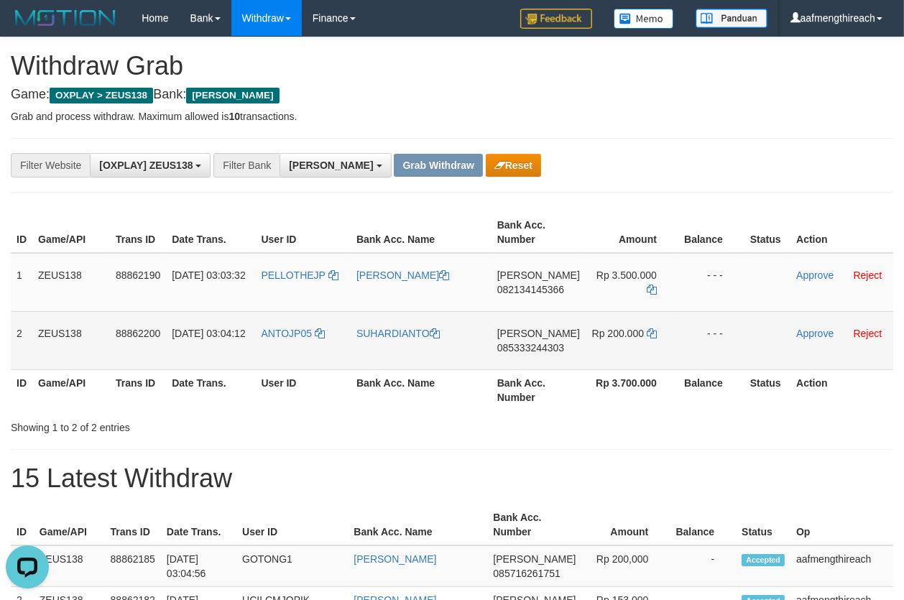
click at [285, 344] on td "ANTOJP05" at bounding box center [304, 340] width 96 height 58
copy link "ANTOJP05"
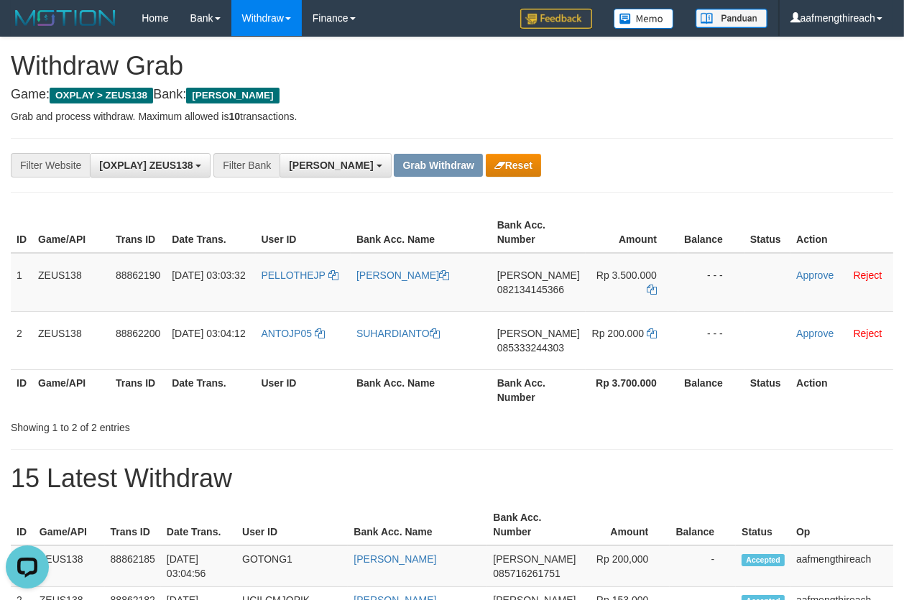
click at [313, 412] on div "ID Game/API Trans ID Date Trans. User ID Bank Acc. Name Bank Acc. Number Amount…" at bounding box center [452, 311] width 904 height 207
click at [526, 295] on td "[PERSON_NAME] 082134145366" at bounding box center [539, 282] width 94 height 59
copy span "082134145366"
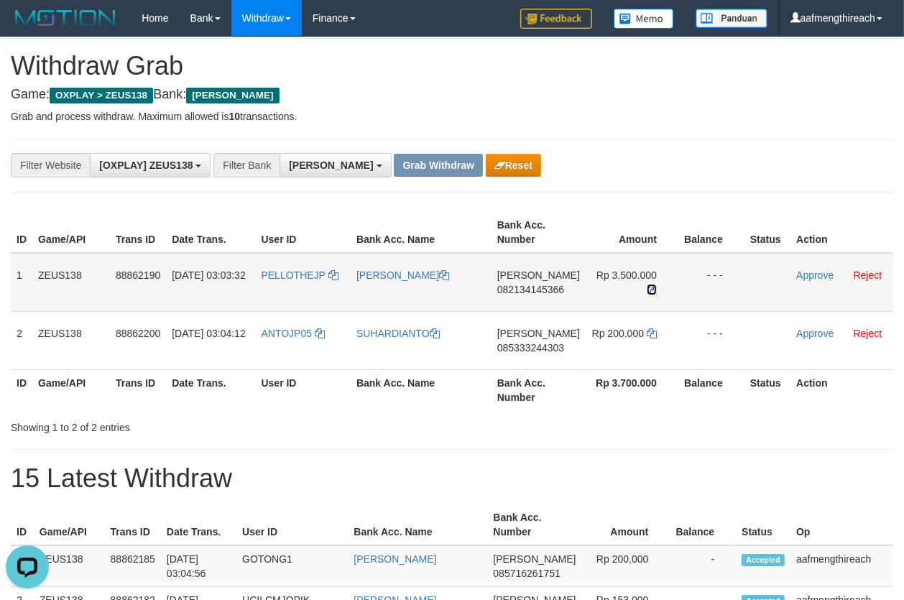
click at [651, 288] on icon at bounding box center [652, 290] width 10 height 10
click at [293, 289] on td "PELLOTHEJP" at bounding box center [304, 282] width 96 height 59
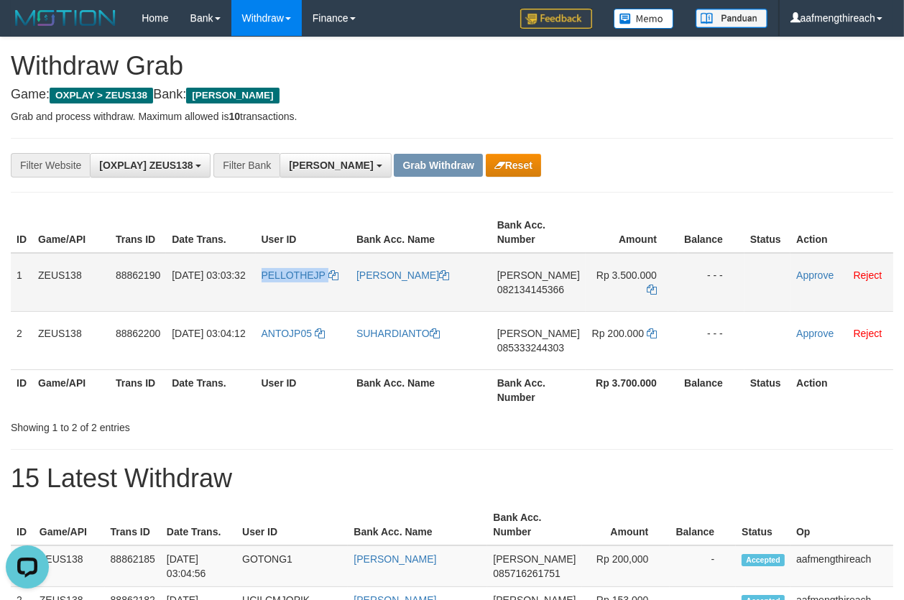
copy link "PELLOTHEJP"
click at [691, 58] on h1 "Withdraw Grab" at bounding box center [452, 66] width 883 height 29
click at [801, 270] on link "Approve" at bounding box center [814, 276] width 37 height 12
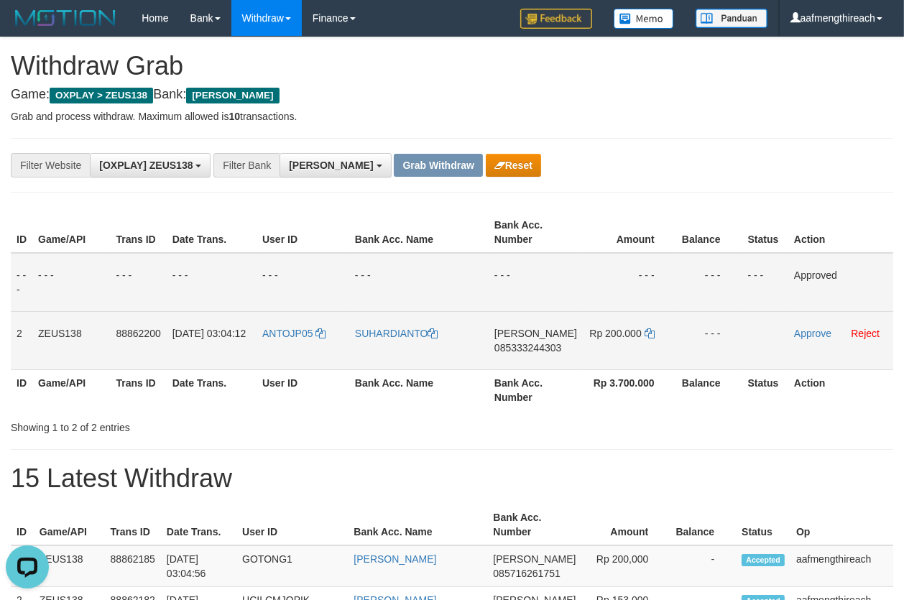
click at [525, 359] on td "DANA 085333244303" at bounding box center [536, 340] width 94 height 58
copy span "085333244303"
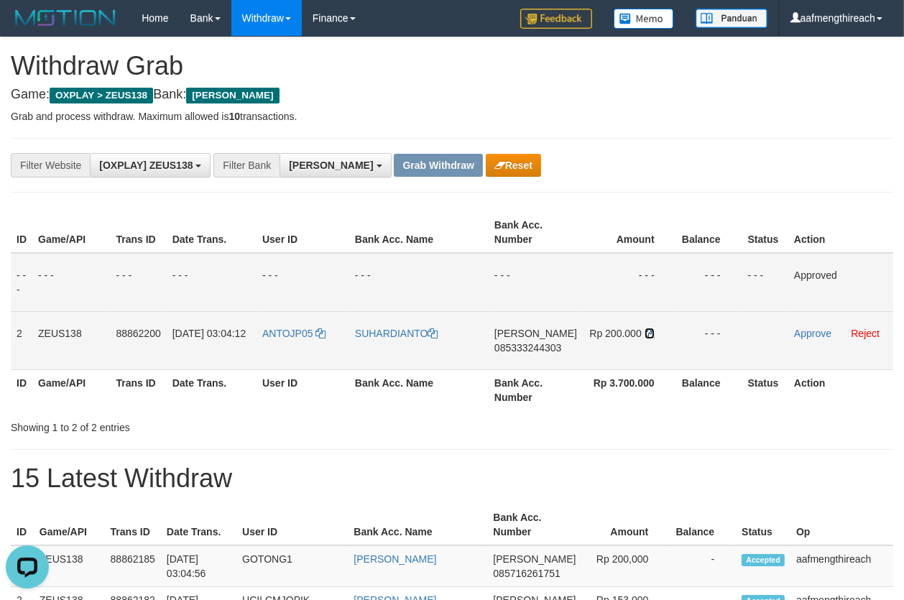
click at [645, 329] on icon at bounding box center [650, 333] width 10 height 10
click at [646, 329] on icon at bounding box center [650, 333] width 10 height 10
click at [807, 335] on link "Approve" at bounding box center [812, 334] width 37 height 12
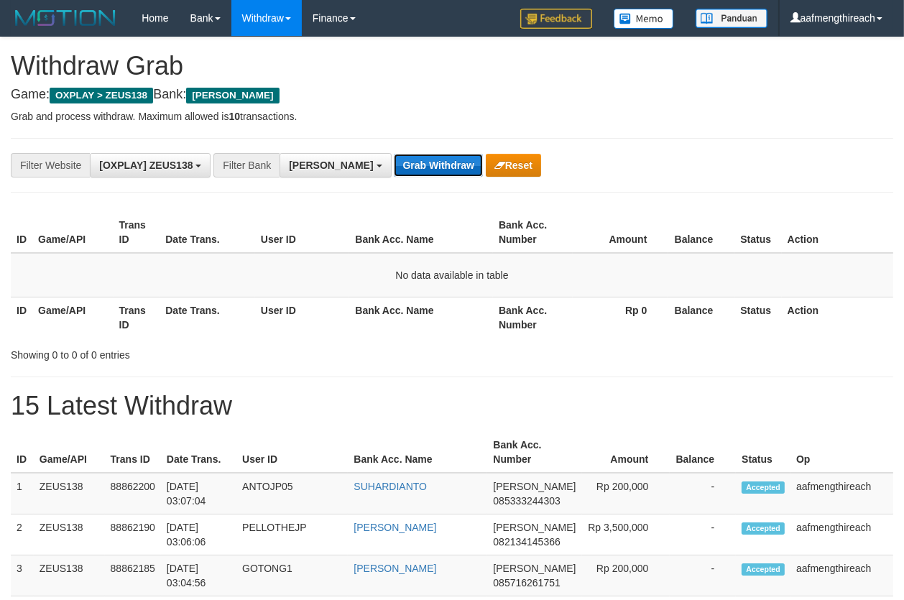
click at [410, 169] on button "Grab Withdraw" at bounding box center [438, 165] width 88 height 23
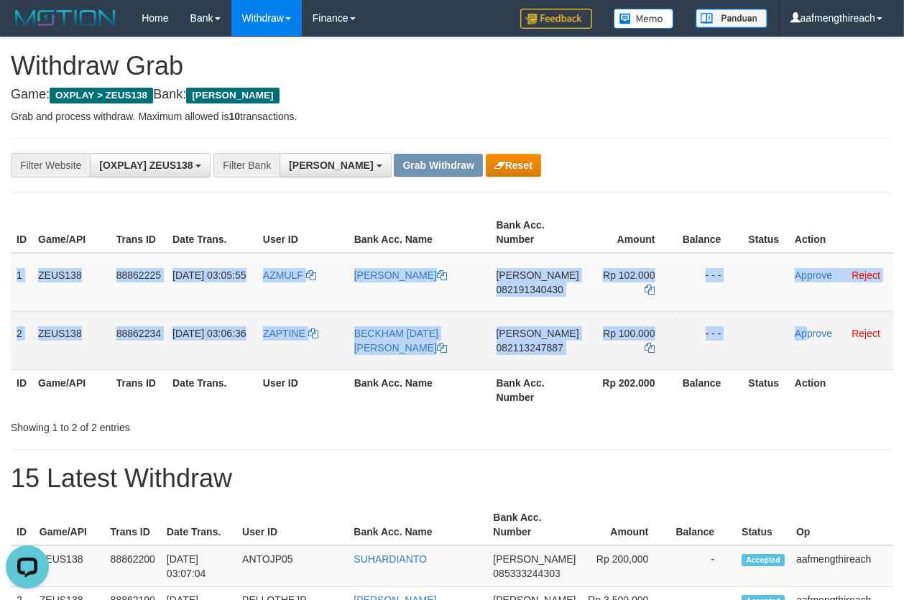
drag, startPoint x: 17, startPoint y: 275, endPoint x: 826, endPoint y: 339, distance: 811.2
click at [809, 343] on tbody "1 ZEUS138 88862225 [DATE] 03:05:55 AZMULF [PERSON_NAME] DANA 082191340430 Rp 10…" at bounding box center [452, 311] width 883 height 117
copy tbody "1 ZEUS138 88862225 [DATE] 03:05:55 AZMULF [PERSON_NAME] [PERSON_NAME] 082191340…"
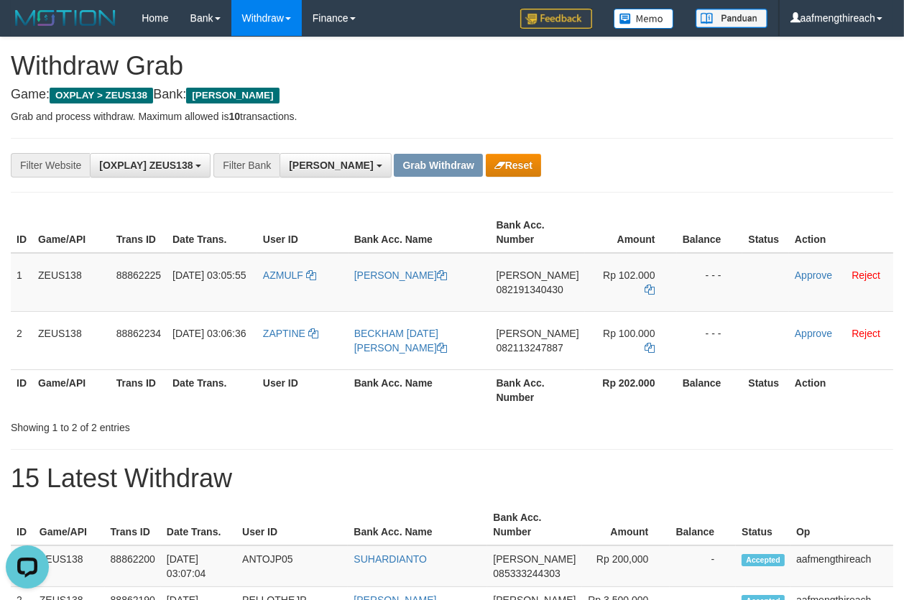
click at [284, 285] on td "AZMULF" at bounding box center [302, 282] width 91 height 59
copy link "AZMULF"
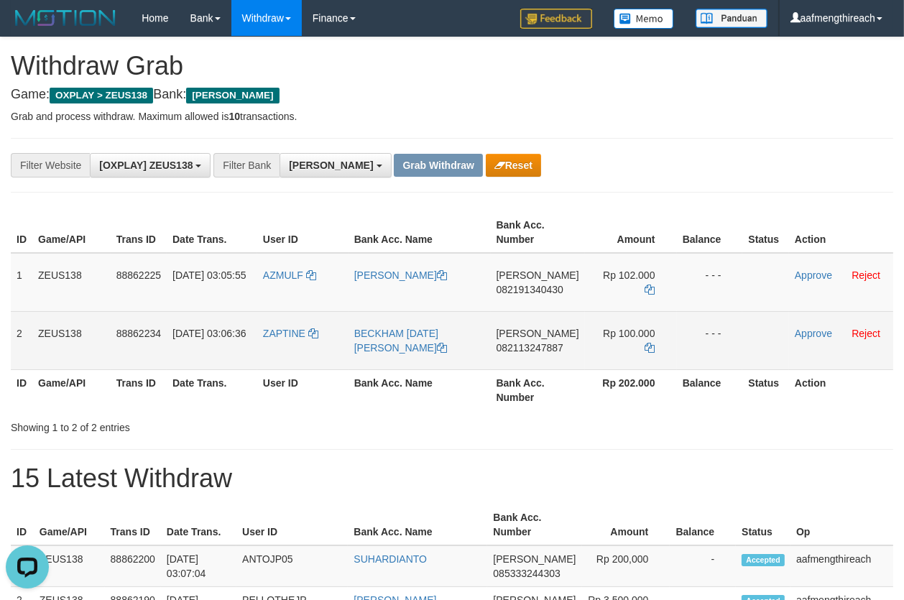
click at [282, 343] on td "ZAPTINE" at bounding box center [302, 340] width 91 height 58
copy link "ZAPTINE"
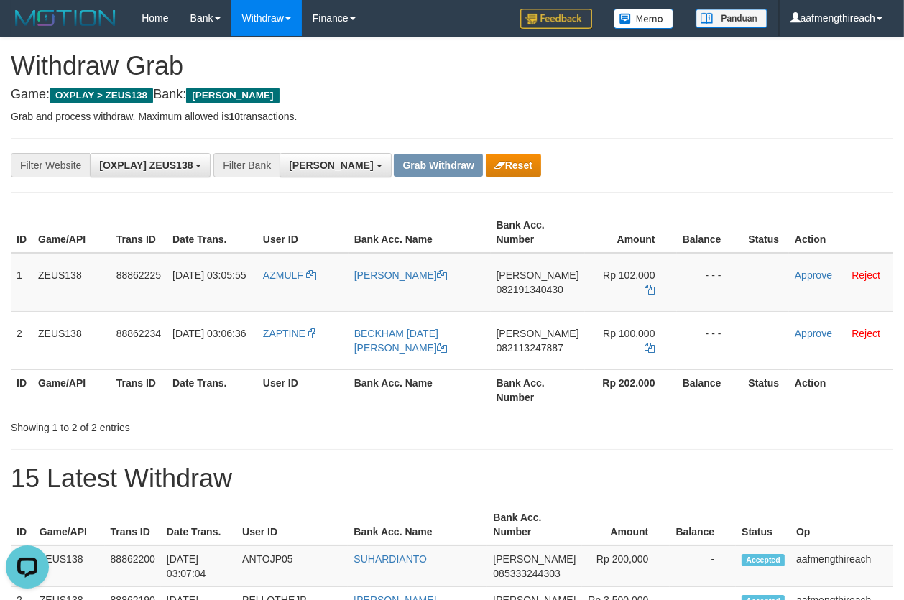
drag, startPoint x: 321, startPoint y: 446, endPoint x: 336, endPoint y: 437, distance: 17.8
click at [505, 291] on span "082191340430" at bounding box center [530, 290] width 67 height 12
click at [514, 306] on td "DANA 082191340430" at bounding box center [538, 282] width 94 height 59
click at [514, 305] on td "DANA 082191340430" at bounding box center [538, 282] width 94 height 59
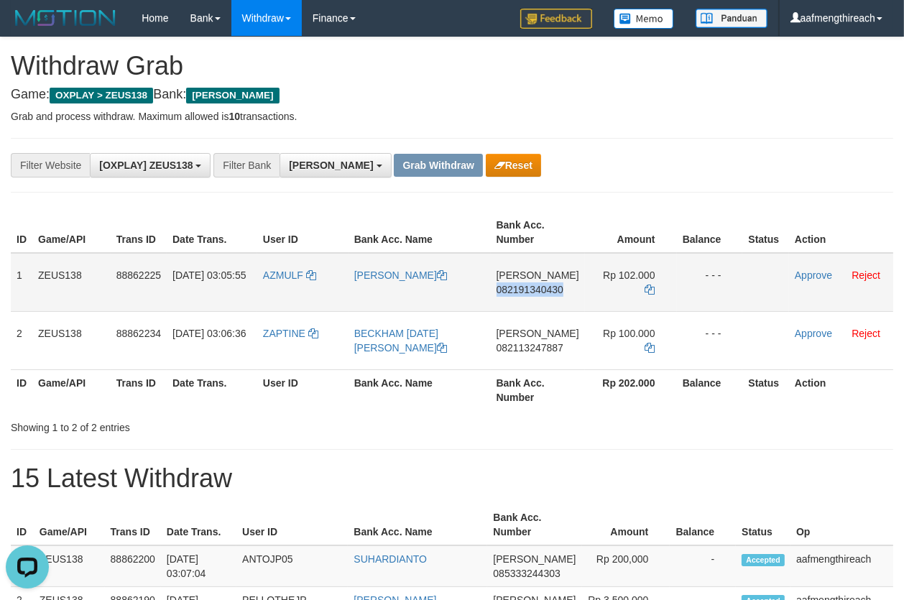
copy span "082191340430"
click at [648, 285] on icon at bounding box center [650, 290] width 10 height 10
click at [799, 270] on link "Approve" at bounding box center [813, 276] width 37 height 12
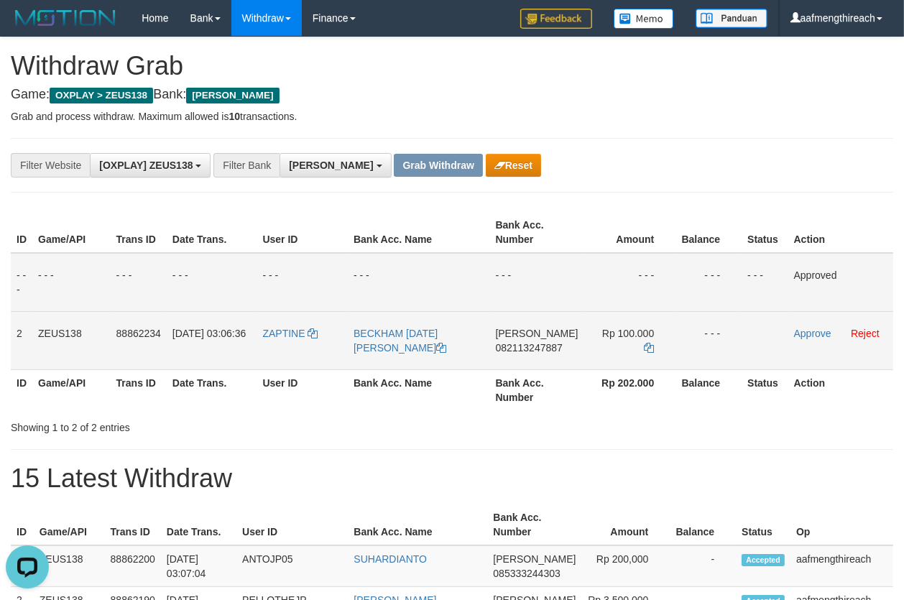
click at [551, 364] on td "DANA 082113247887" at bounding box center [537, 340] width 94 height 58
click at [551, 363] on td "DANA 082113247887" at bounding box center [537, 340] width 94 height 58
copy span "082113247887"
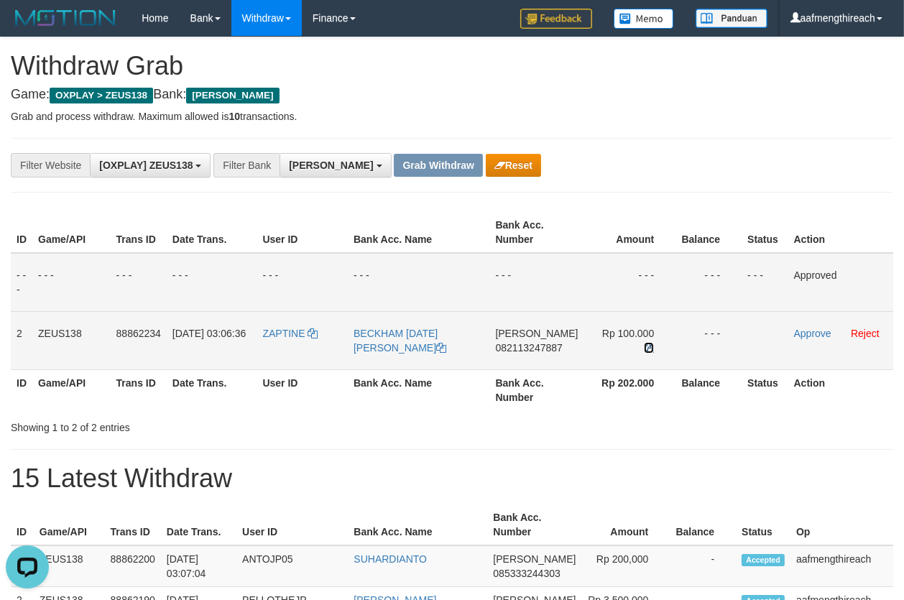
click at [645, 343] on icon at bounding box center [649, 348] width 10 height 10
click at [799, 336] on link "Approve" at bounding box center [812, 334] width 37 height 12
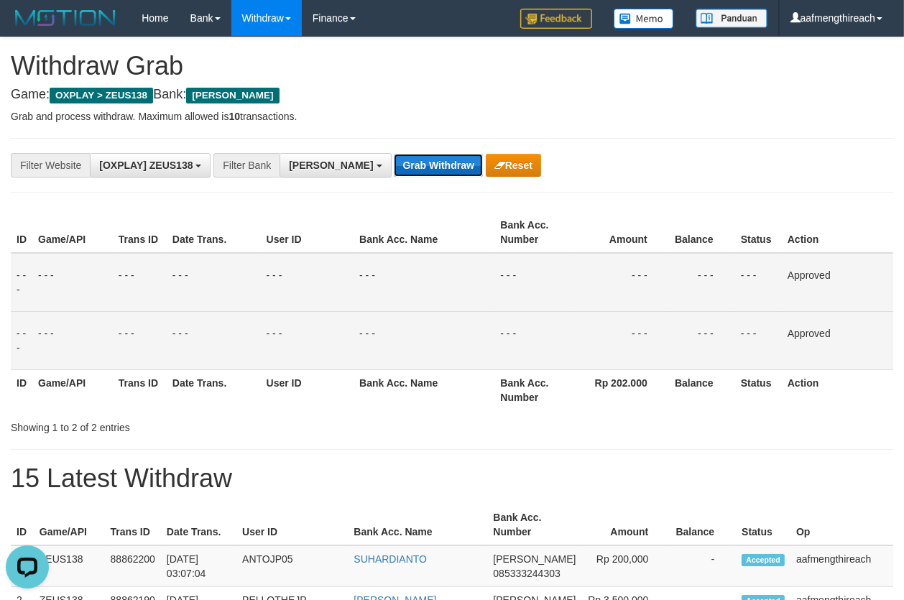
click at [394, 165] on button "Grab Withdraw" at bounding box center [438, 165] width 88 height 23
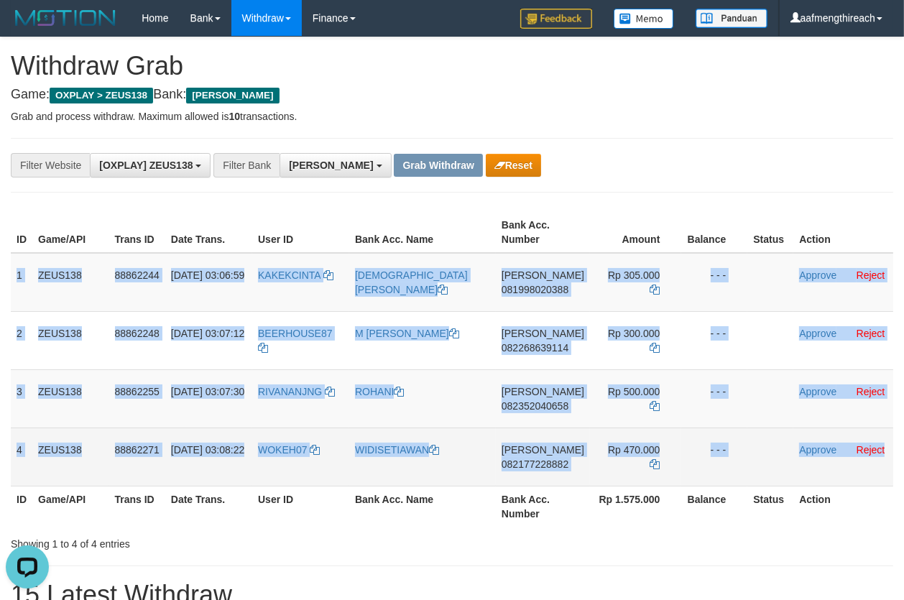
drag, startPoint x: 14, startPoint y: 273, endPoint x: 891, endPoint y: 459, distance: 895.6
click at [891, 459] on tbody "1 ZEUS138 88862244 [DATE] 03:06:59 KAKEKCINTA [DEMOGRAPHIC_DATA][PERSON_NAME] 0…" at bounding box center [452, 370] width 883 height 234
copy tbody "1 ZEUS138 88862244 01/10/2025 03:06:59 KAKEKCINTA SYAMSUL HADI DANA 08199802038…"
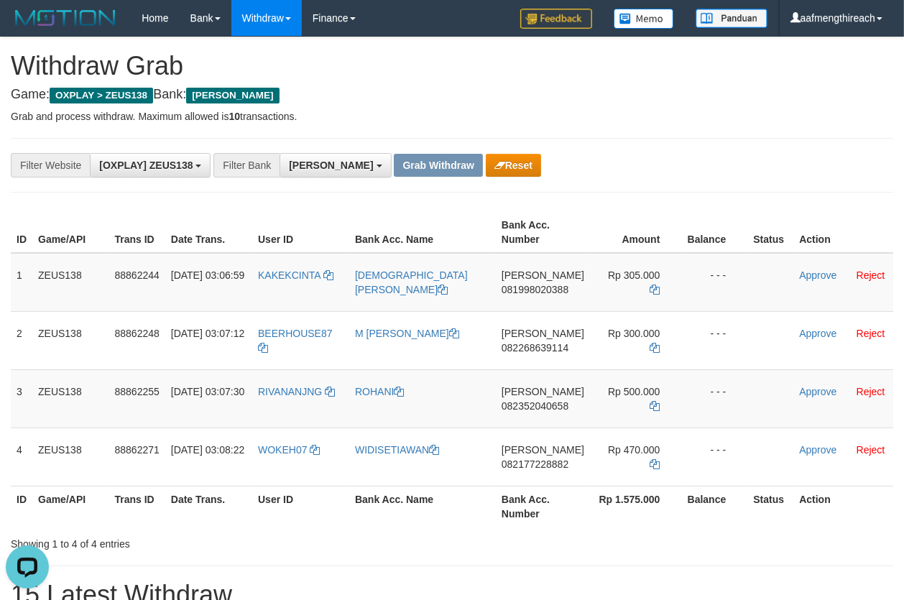
click at [306, 291] on td "KAKEKCINTA" at bounding box center [300, 282] width 97 height 59
copy link "KAKEKCINTA"
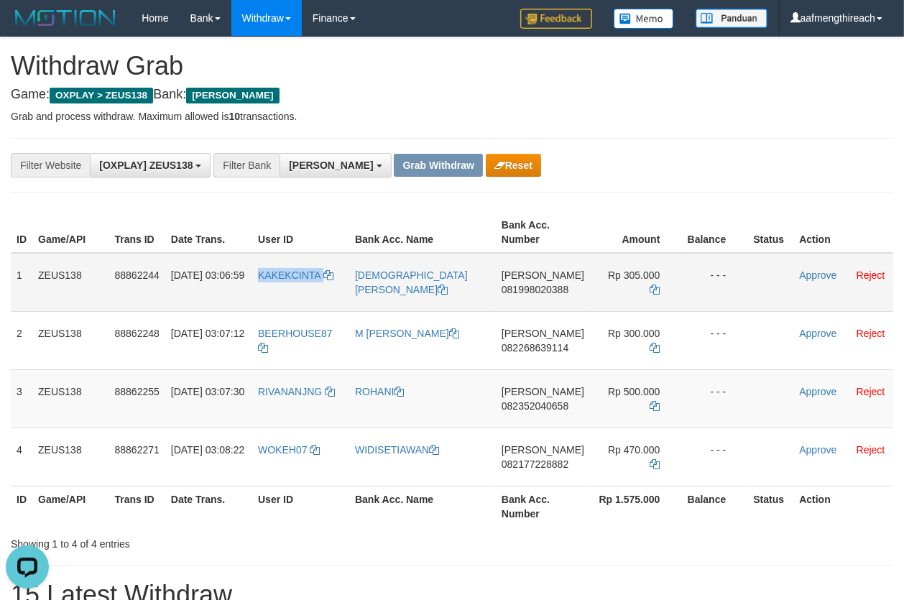
click at [290, 288] on td "KAKEKCINTA" at bounding box center [300, 282] width 97 height 59
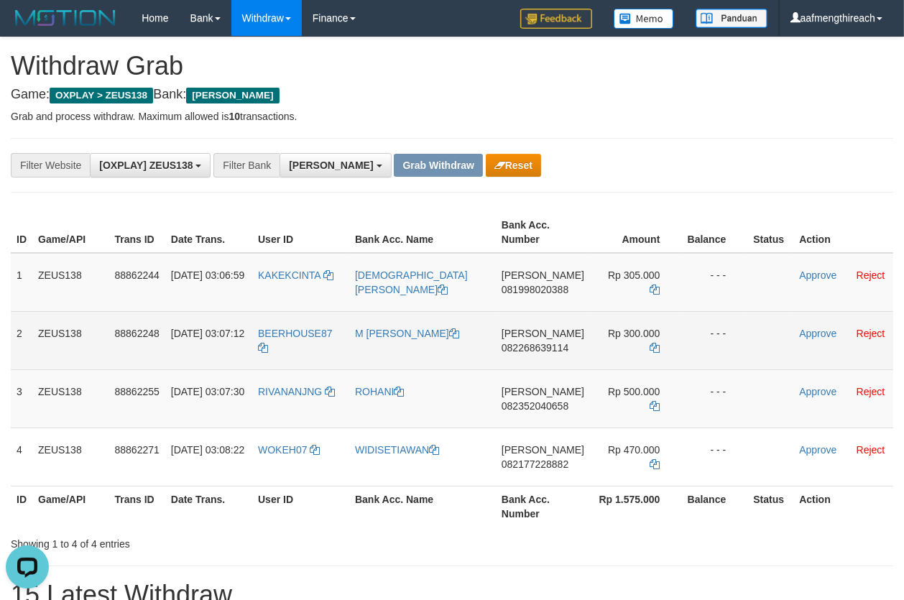
click at [296, 349] on td "BEERHOUSE87" at bounding box center [300, 340] width 97 height 58
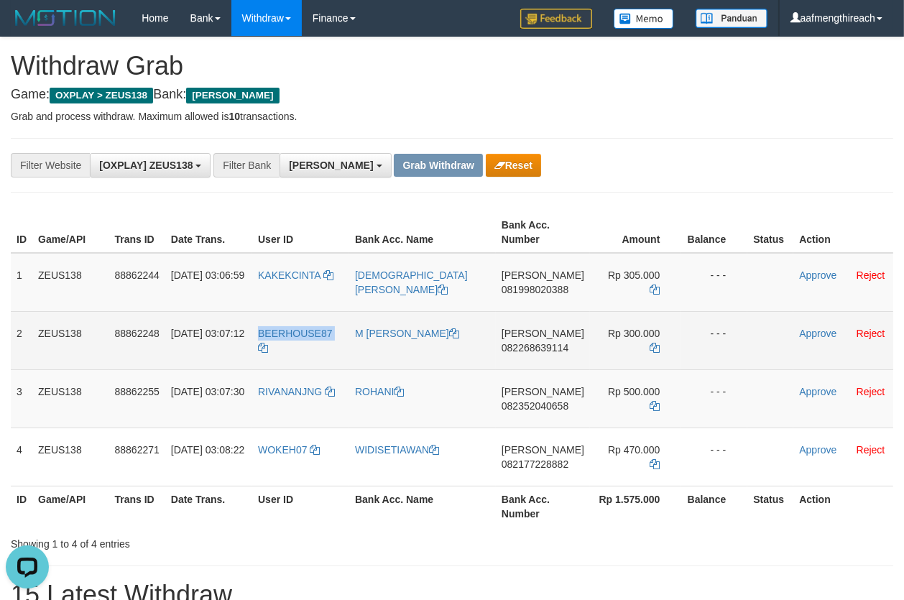
copy tr "BEERHOUSE87"
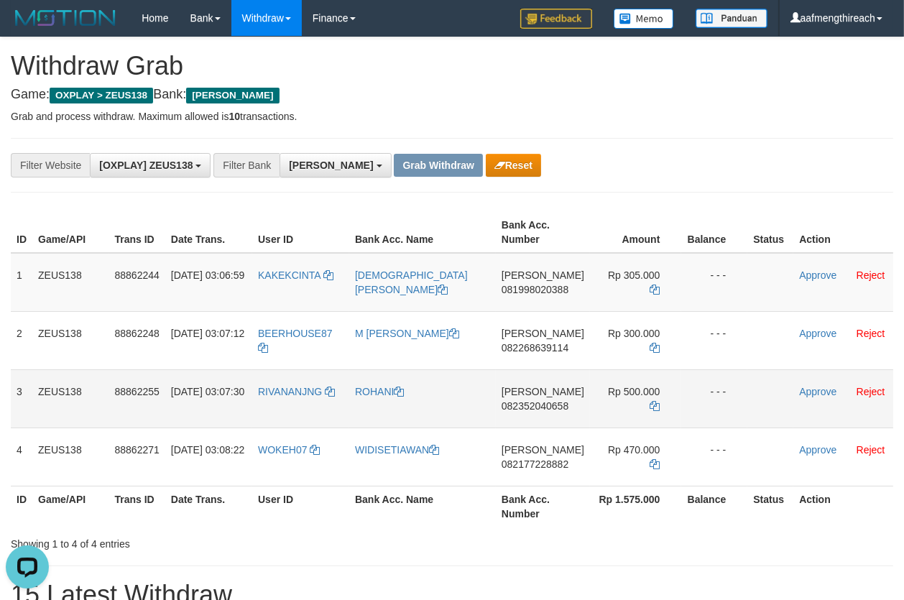
click at [313, 405] on td "RIVANANJNG" at bounding box center [300, 398] width 97 height 58
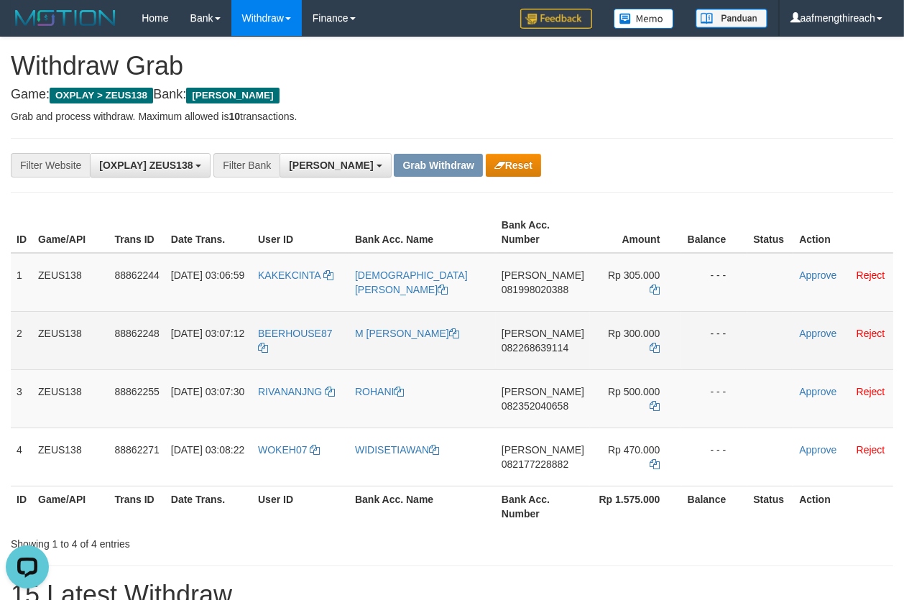
click at [305, 343] on td "BEERHOUSE87" at bounding box center [300, 340] width 97 height 58
copy tr "BEERHOUSE87"
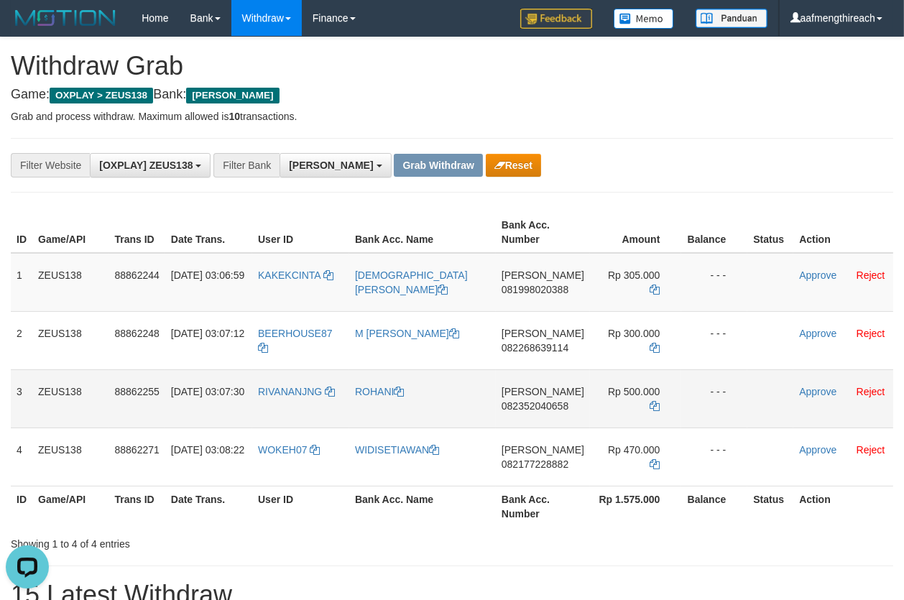
click at [263, 394] on td "RIVANANJNG" at bounding box center [300, 398] width 97 height 58
copy link "RIVANANJNG"
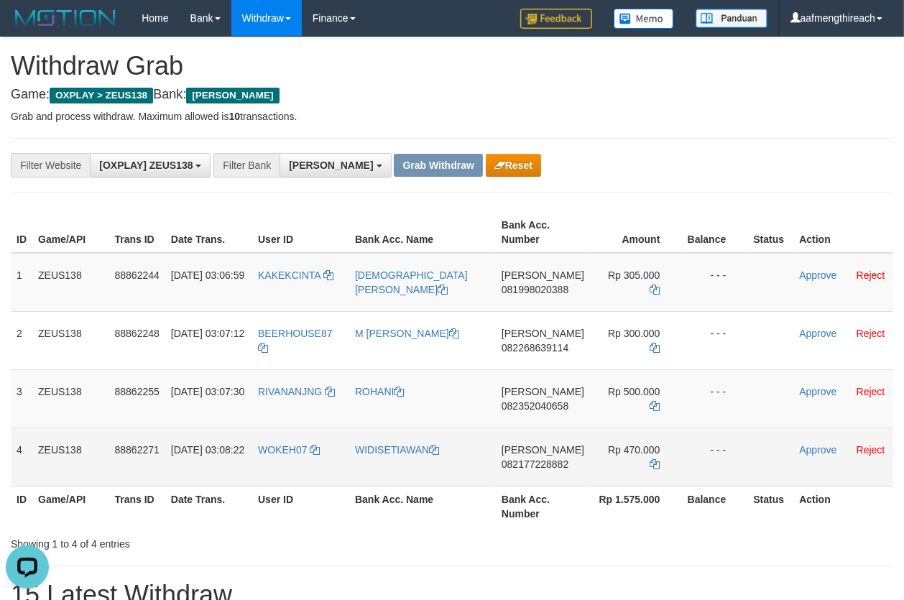
click at [277, 461] on td "WOKEH07" at bounding box center [300, 457] width 97 height 58
copy link "WOKEH07"
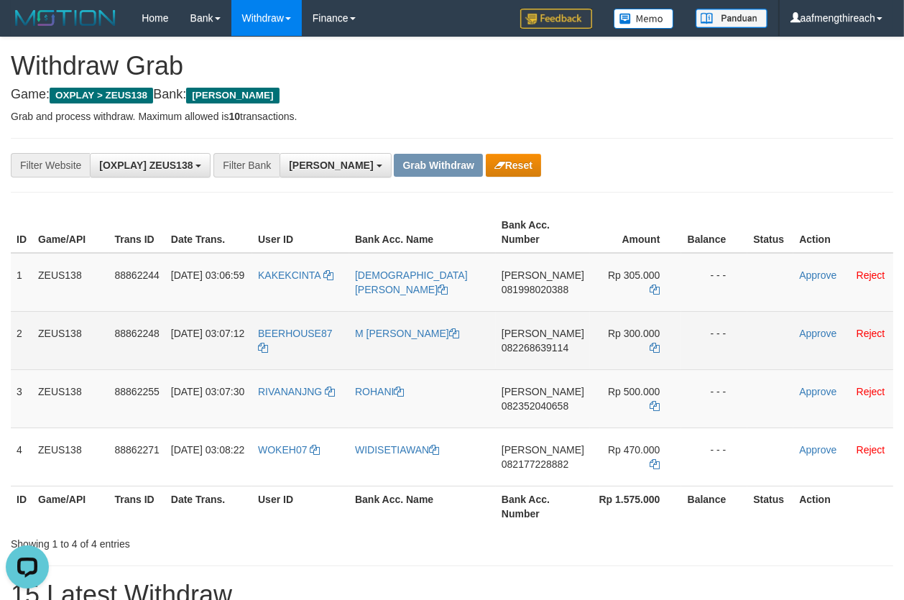
click at [523, 356] on td "DANA 082268639114" at bounding box center [543, 340] width 94 height 58
copy span "082268639114"
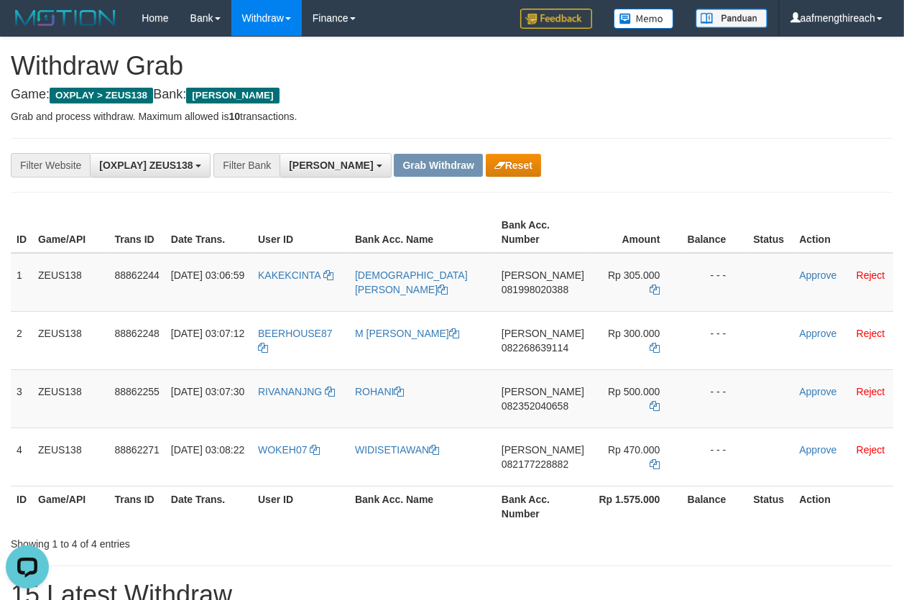
click at [682, 122] on p "Grab and process withdraw. Maximum allowed is 10 transactions." at bounding box center [452, 116] width 883 height 14
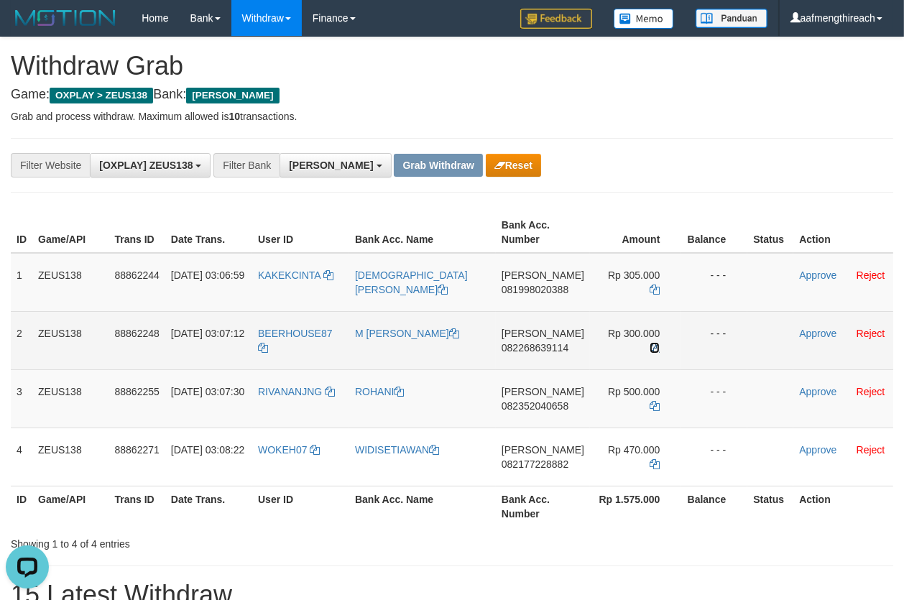
click at [650, 343] on icon at bounding box center [655, 348] width 10 height 10
drag, startPoint x: 35, startPoint y: 332, endPoint x: 718, endPoint y: 350, distance: 683.8
click at [718, 350] on tr "2 ZEUS138 88862248 01/10/2025 03:07:12 BEERHOUSE87 M UZAIFAH ROBBANJ DANA 08226…" at bounding box center [452, 340] width 883 height 58
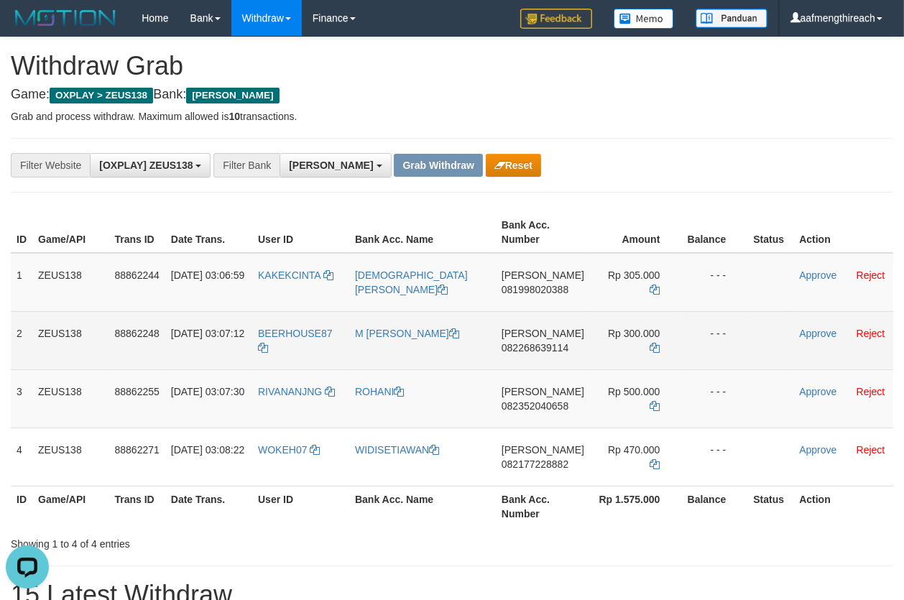
copy tr "2 ZEUS138 88862248 01/10/2025 03:07:12 BEERHOUSE87 M UZAIFAH ROBBANJ DANA 08226…"
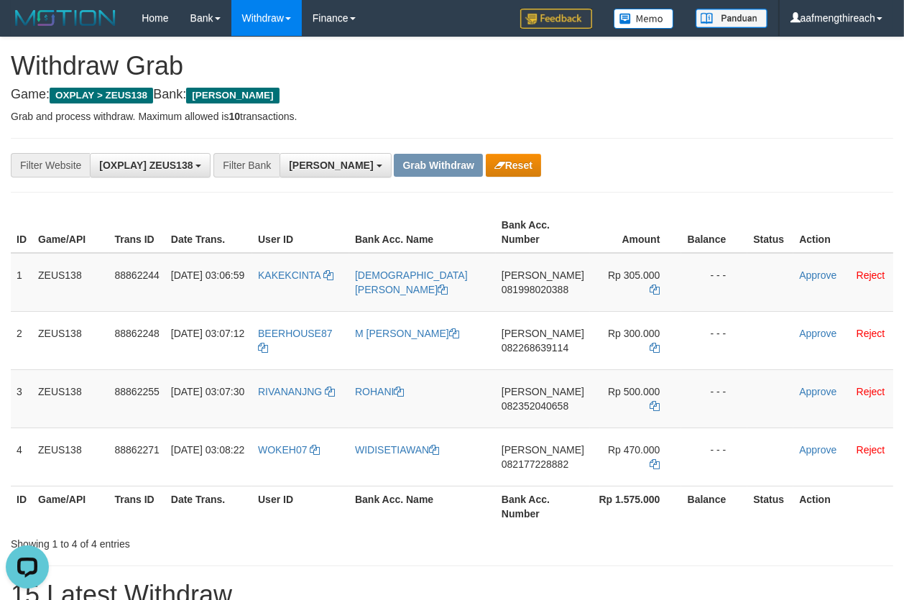
click at [687, 122] on p "Grab and process withdraw. Maximum allowed is 10 transactions." at bounding box center [452, 116] width 883 height 14
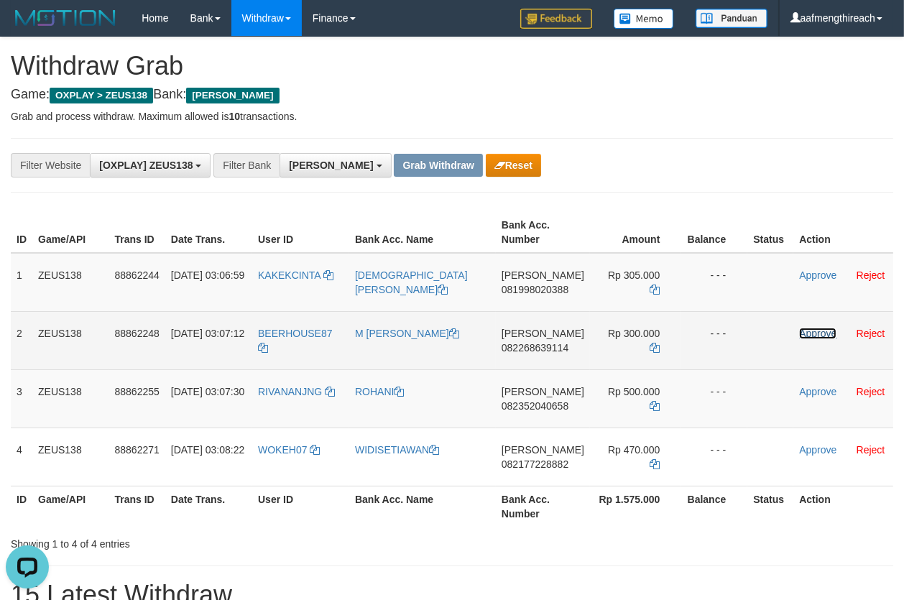
click at [809, 335] on link "Approve" at bounding box center [817, 334] width 37 height 12
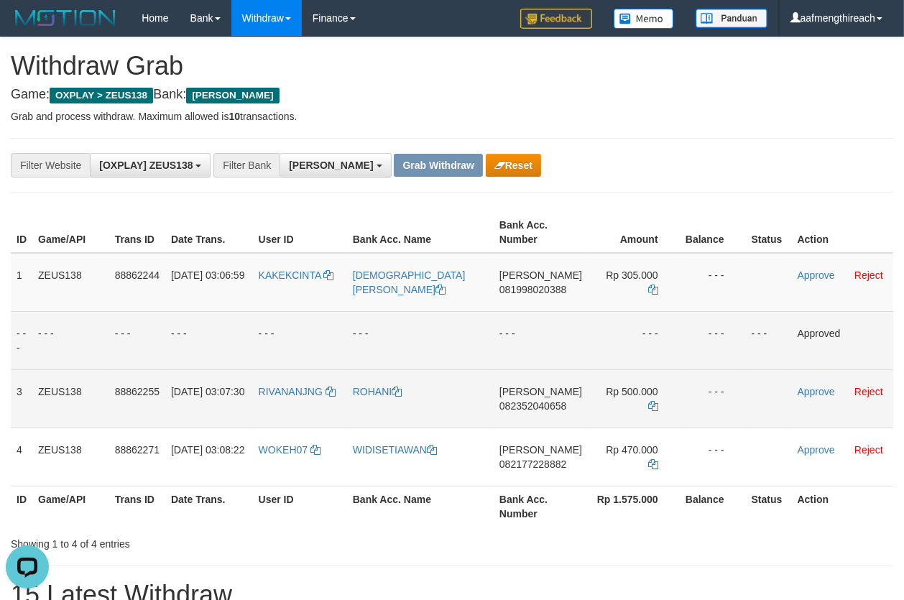
click at [535, 418] on td "DANA 082352040658" at bounding box center [541, 398] width 94 height 58
click at [761, 101] on h4 "Game: OXPLAY > ZEUS138 Bank: DANA" at bounding box center [452, 95] width 883 height 14
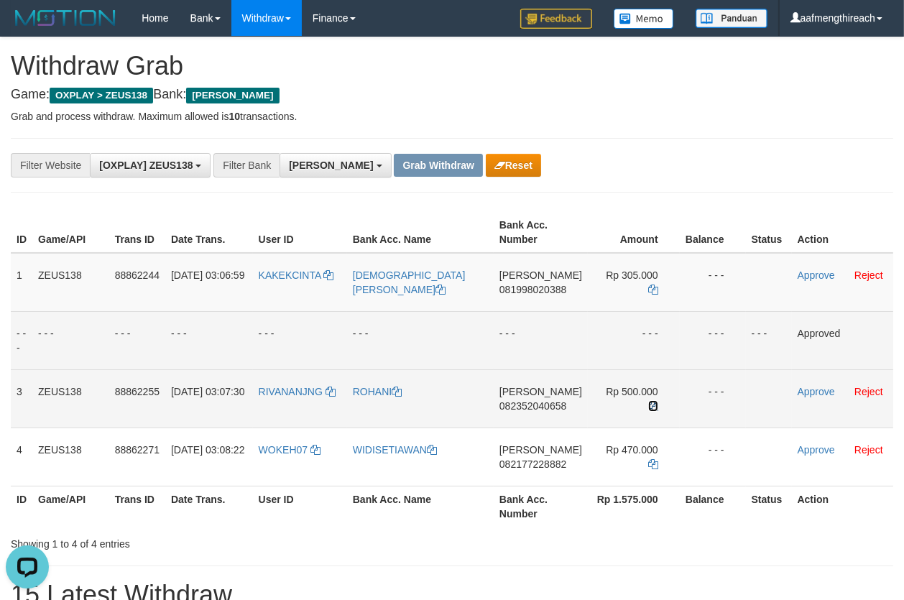
click at [650, 401] on icon at bounding box center [653, 406] width 10 height 10
click at [290, 408] on td "RIVANANJNG" at bounding box center [300, 398] width 94 height 58
copy link "RIVANANJNG"
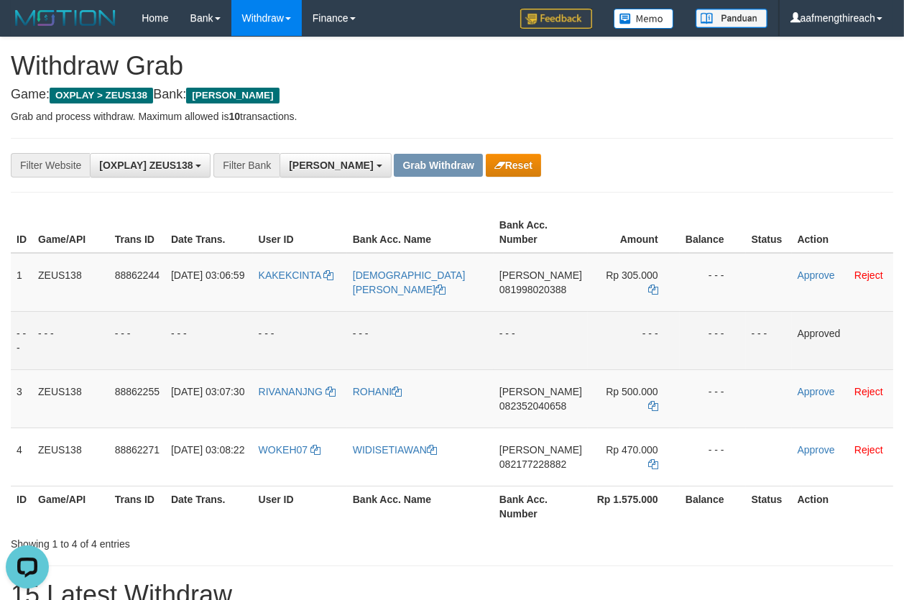
click at [622, 147] on div "**********" at bounding box center [452, 165] width 883 height 55
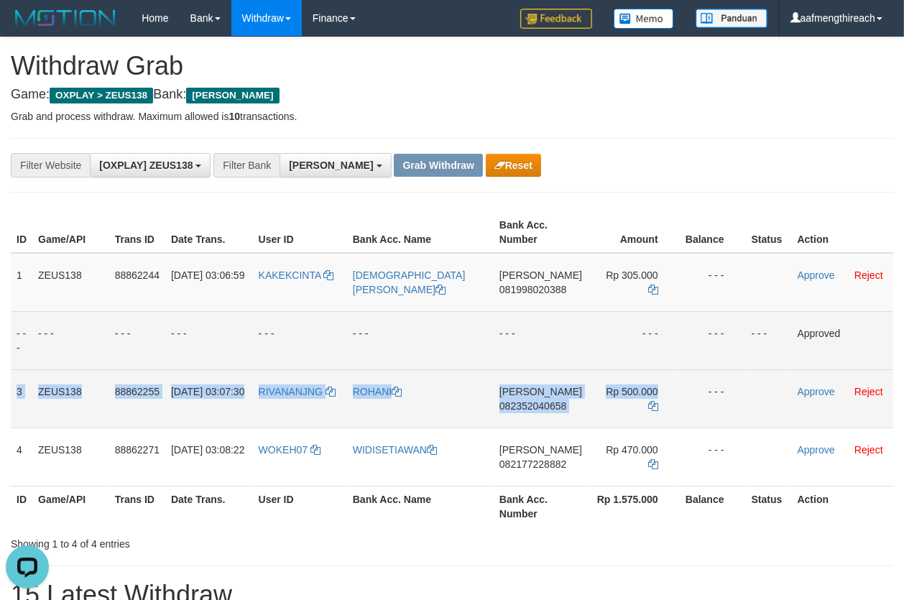
drag, startPoint x: 14, startPoint y: 392, endPoint x: 704, endPoint y: 410, distance: 689.6
click at [704, 410] on tr "3 ZEUS138 88862255 01/10/2025 03:07:30 RIVANANJNG ROHANI DANA 082352040658 Rp 5…" at bounding box center [452, 398] width 883 height 58
copy tr "3 ZEUS138 88862255 01/10/2025 03:07:30 RIVANANJNG ROHANI DANA 082352040658 Rp 5…"
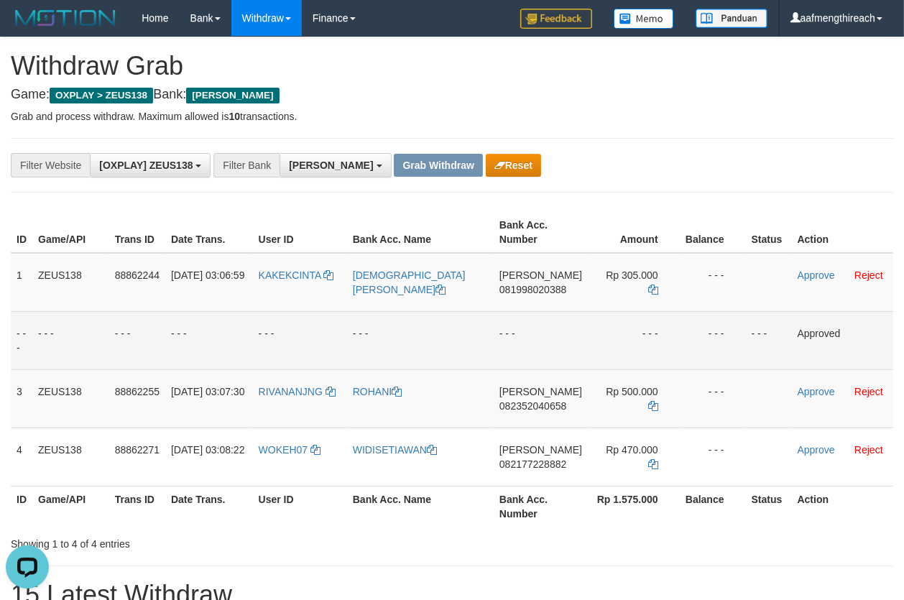
click at [810, 391] on link "Approve" at bounding box center [816, 392] width 37 height 12
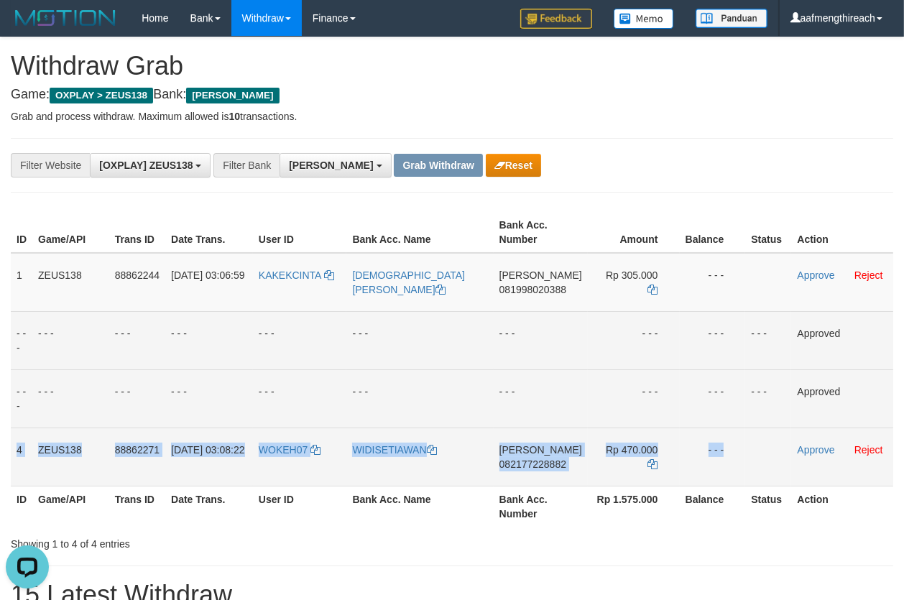
drag, startPoint x: 14, startPoint y: 454, endPoint x: 771, endPoint y: 466, distance: 756.3
click at [771, 466] on tr "4 ZEUS138 88862271 01/10/2025 03:08:22 WOKEH07 WIDISETIAWAN DANA 082177228882 R…" at bounding box center [452, 457] width 883 height 58
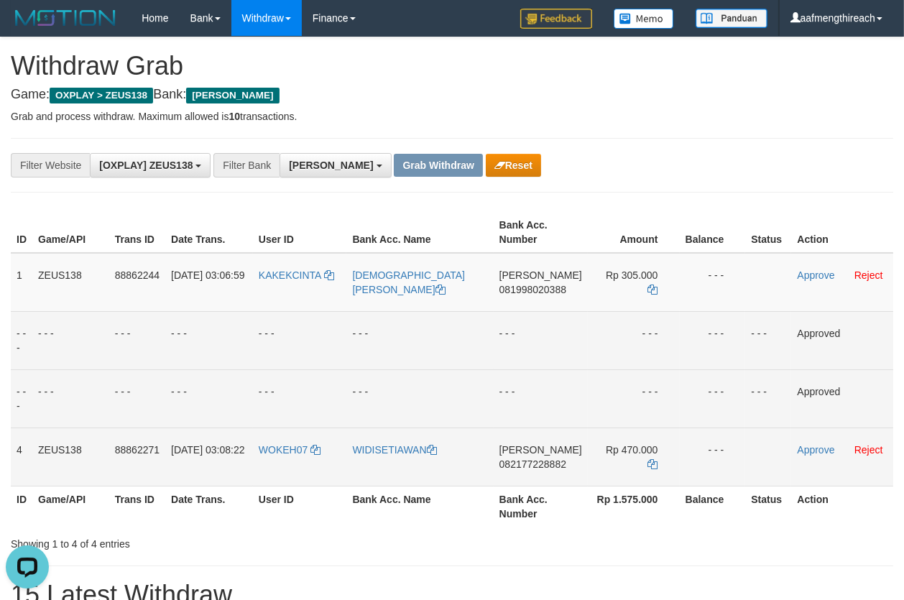
click at [284, 455] on td "WOKEH07" at bounding box center [300, 457] width 94 height 58
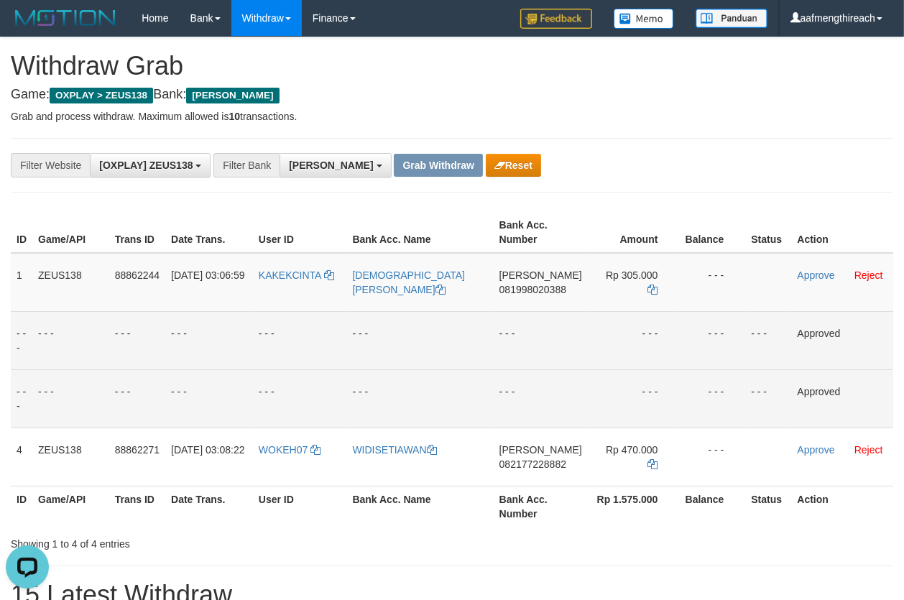
click at [308, 349] on td "- - -" at bounding box center [300, 340] width 94 height 58
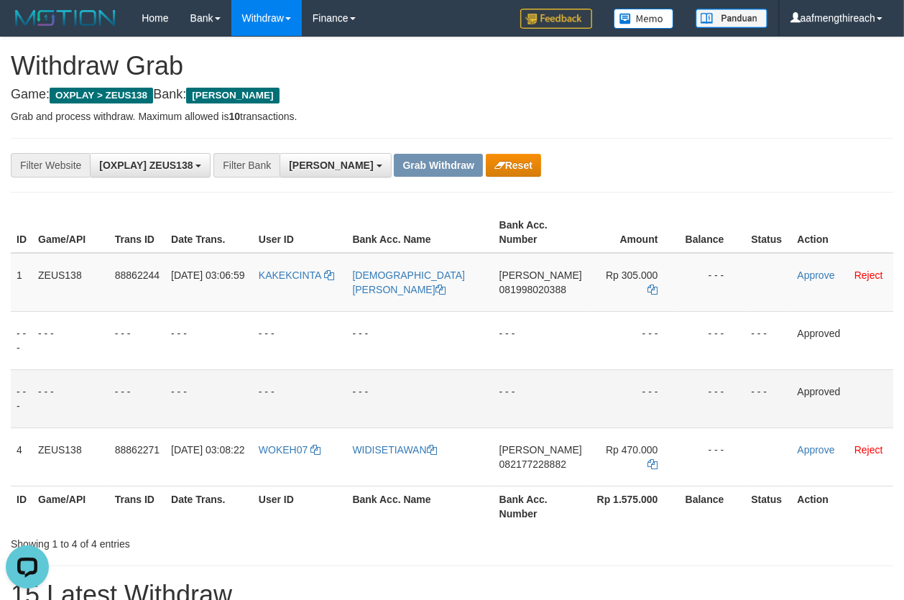
click at [812, 88] on h4 "Game: OXPLAY > ZEUS138 Bank: DANA" at bounding box center [452, 95] width 883 height 14
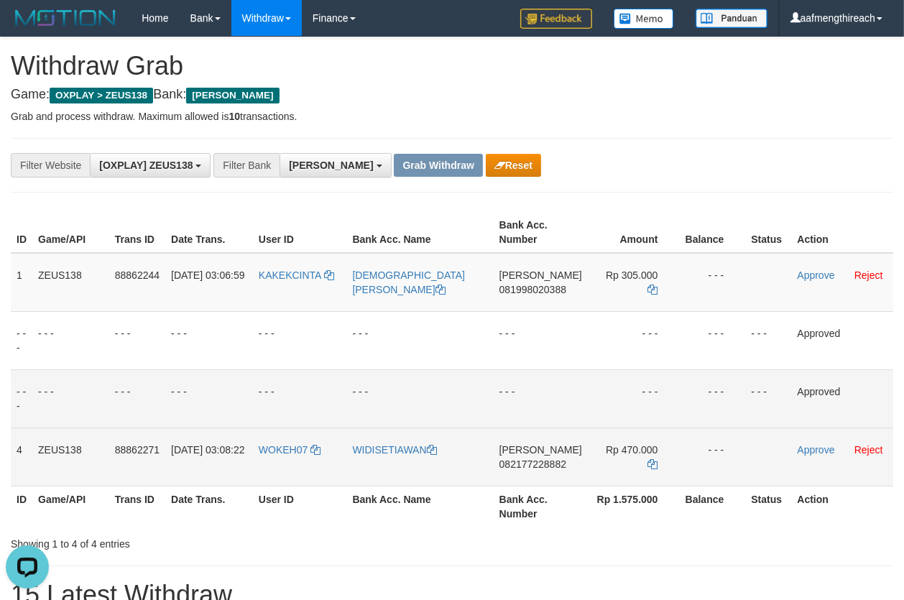
click at [544, 475] on td "DANA 082177228882" at bounding box center [541, 457] width 94 height 58
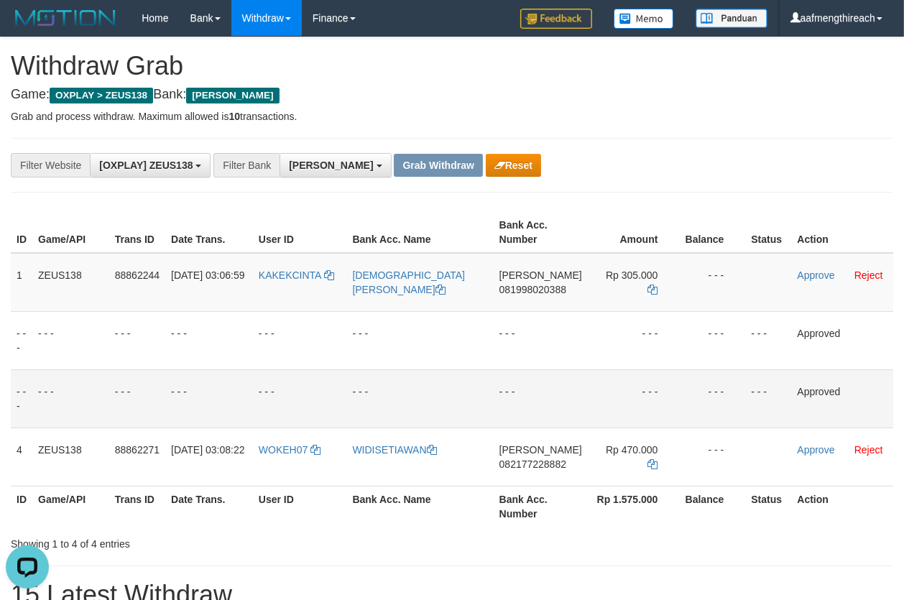
click at [753, 121] on p "Grab and process withdraw. Maximum allowed is 10 transactions." at bounding box center [452, 116] width 883 height 14
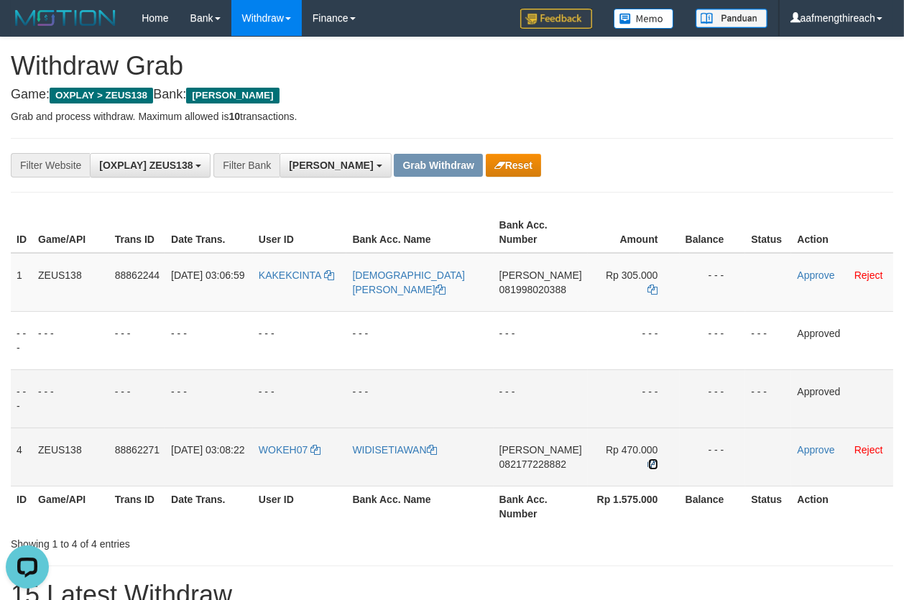
click at [648, 459] on icon at bounding box center [653, 464] width 10 height 10
click at [804, 450] on link "Approve" at bounding box center [815, 450] width 37 height 12
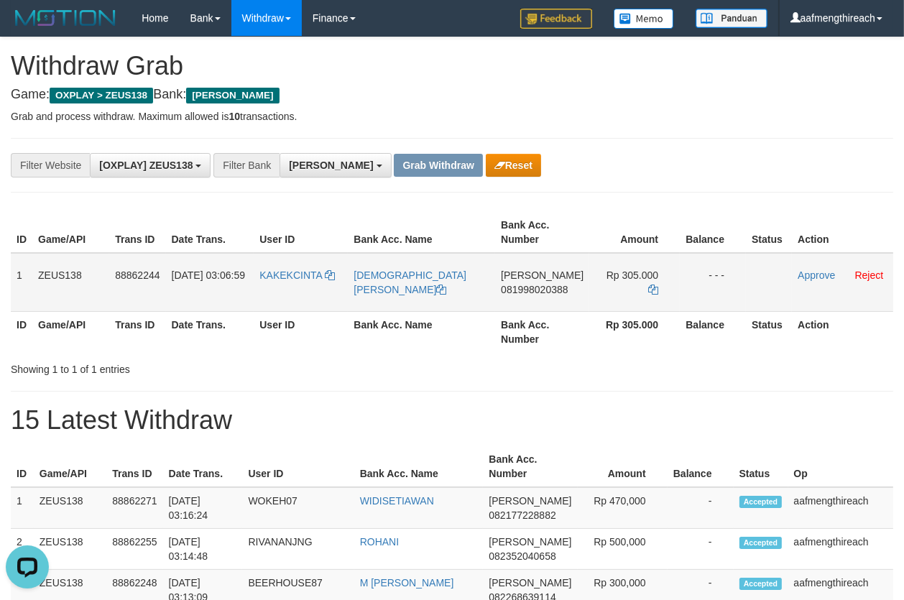
drag, startPoint x: 16, startPoint y: 277, endPoint x: 709, endPoint y: 289, distance: 693.8
click at [707, 290] on tr "1 ZEUS138 88862244 [DATE] 03:06:59 KAKEKCINTA [DEMOGRAPHIC_DATA][PERSON_NAME] 0…" at bounding box center [452, 282] width 883 height 59
copy tr "1 ZEUS138 88862244 [DATE] 03:06:59 KAKEKCINTA SYAMSUL [PERSON_NAME] 08199802038…"
click at [766, 151] on div "**********" at bounding box center [452, 165] width 883 height 55
click at [516, 300] on td "[PERSON_NAME] 081998020388" at bounding box center [542, 282] width 94 height 59
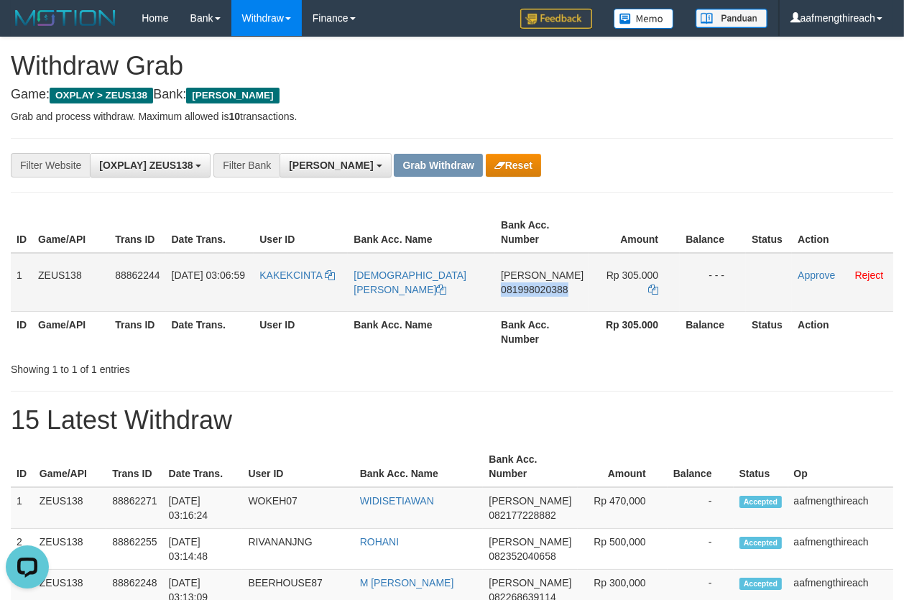
click at [516, 300] on td "[PERSON_NAME] 081998020388" at bounding box center [542, 282] width 94 height 59
copy span "081998020388"
click at [677, 88] on h4 "Game: OXPLAY > ZEUS138 Bank: [PERSON_NAME]" at bounding box center [452, 95] width 883 height 14
click at [649, 285] on icon at bounding box center [653, 290] width 10 height 10
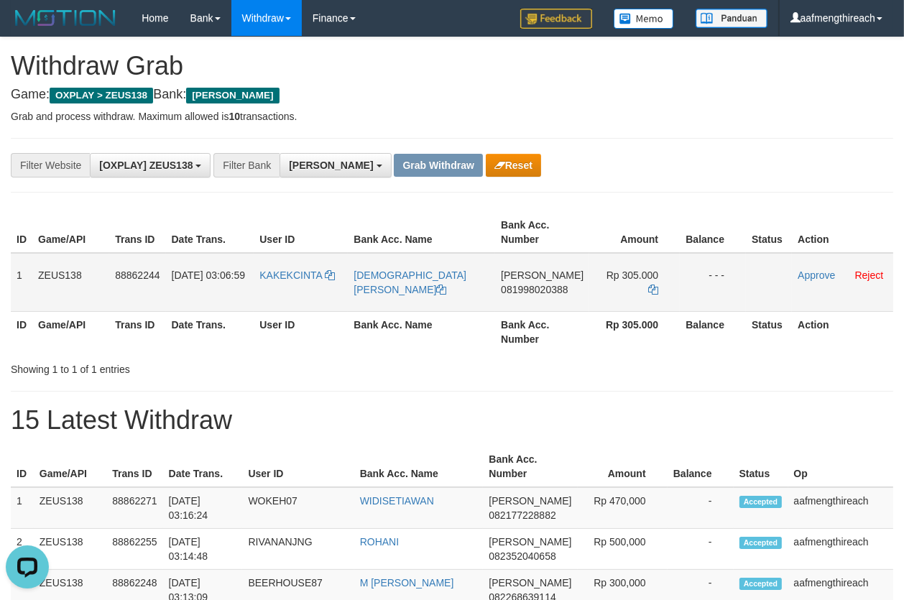
click at [792, 275] on td "Approve Reject" at bounding box center [842, 282] width 101 height 59
click at [798, 272] on link "Approve" at bounding box center [816, 276] width 37 height 12
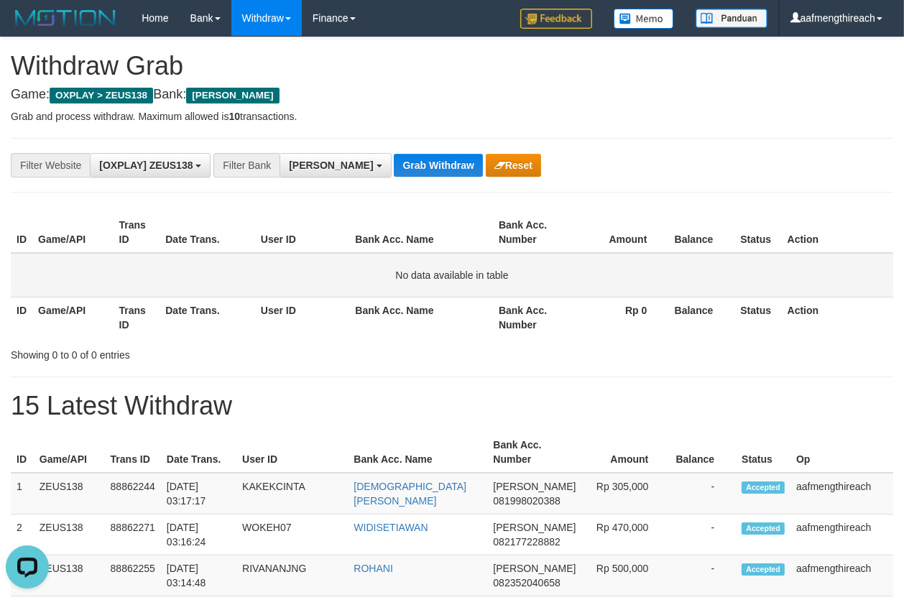
click at [244, 270] on td "No data available in table" at bounding box center [452, 275] width 883 height 45
click at [328, 208] on div "ID Game/API Trans ID Date Trans. User ID Bank Acc. Name Bank Acc. Number Amount…" at bounding box center [452, 275] width 904 height 134
click at [179, 279] on td "No data available in table" at bounding box center [452, 275] width 883 height 45
click at [394, 161] on button "Grab Withdraw" at bounding box center [438, 165] width 88 height 23
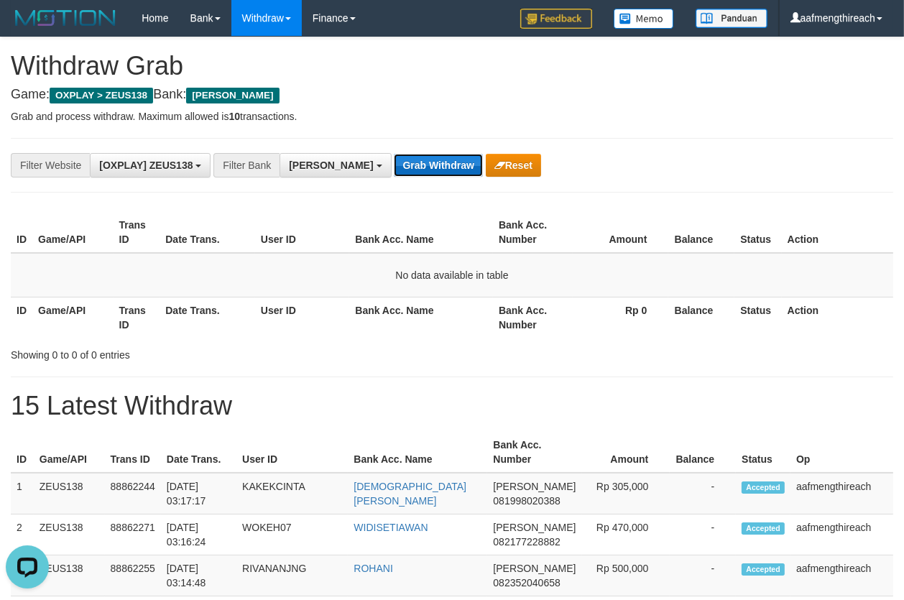
click at [394, 161] on button "Grab Withdraw" at bounding box center [438, 165] width 88 height 23
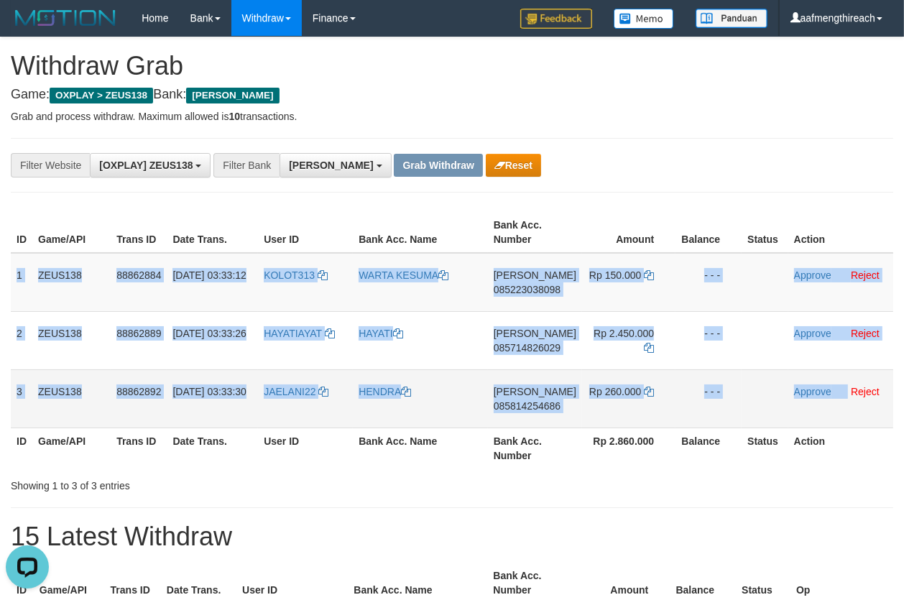
drag, startPoint x: 14, startPoint y: 266, endPoint x: 846, endPoint y: 402, distance: 842.7
click at [845, 402] on tbody "1 ZEUS138 88862884 [DATE] 03:33:12 KOLOT313 [PERSON_NAME] KESUMA [PERSON_NAME] …" at bounding box center [452, 340] width 883 height 175
copy tbody "1 ZEUS138 88862884 [DATE] 03:33:12 KOLOT313 [PERSON_NAME] KESUMA [PERSON_NAME] …"
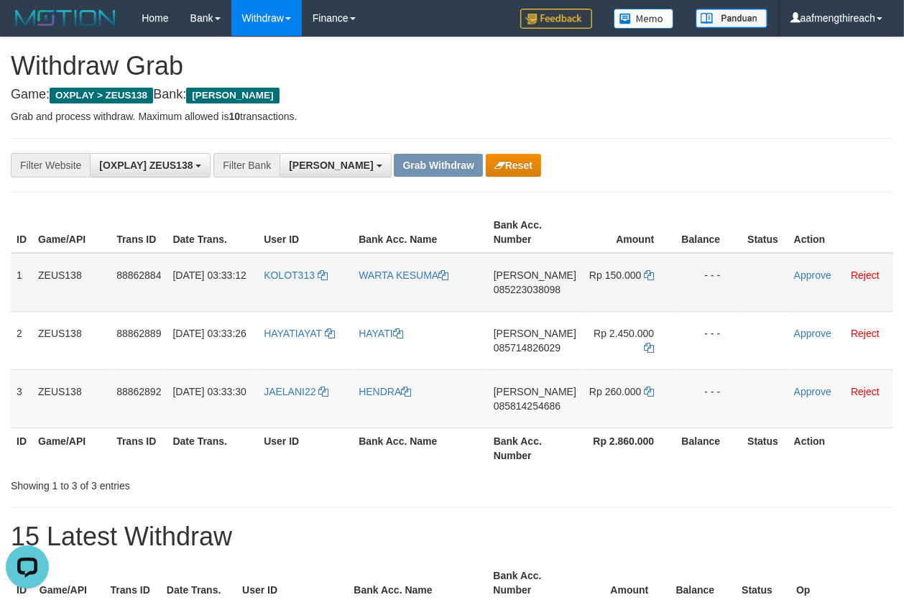
drag, startPoint x: 637, startPoint y: 165, endPoint x: 262, endPoint y: 276, distance: 390.5
click at [625, 172] on div "**********" at bounding box center [376, 165] width 753 height 24
drag, startPoint x: 19, startPoint y: 276, endPoint x: 735, endPoint y: 280, distance: 716.7
click at [735, 280] on tr "1 ZEUS138 88862884 [DATE] 03:33:12 KOLOT313 [PERSON_NAME] KESUMA [PERSON_NAME] …" at bounding box center [452, 282] width 883 height 59
copy tr "1 ZEUS138 88862884 [DATE] 03:33:12 KOLOT313 [PERSON_NAME] KESUMA [PERSON_NAME] …"
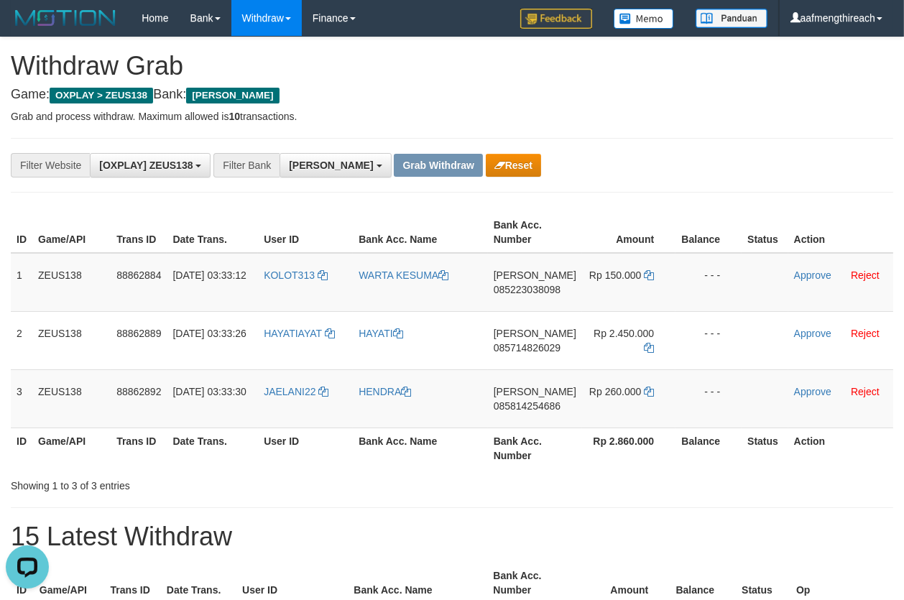
click at [600, 157] on div "**********" at bounding box center [376, 165] width 753 height 24
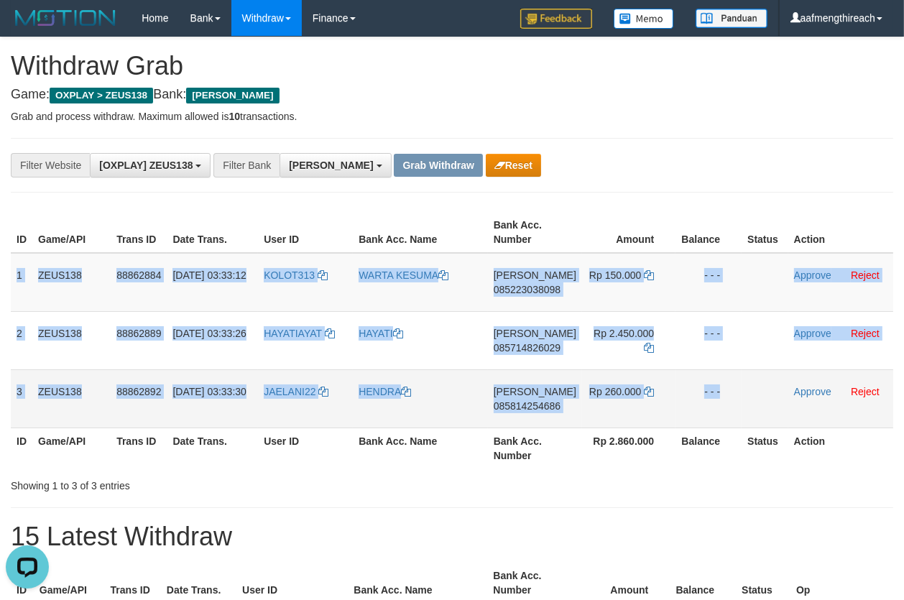
drag, startPoint x: 14, startPoint y: 275, endPoint x: 819, endPoint y: 396, distance: 814.2
click at [798, 400] on tbody "1 ZEUS138 88862884 01/10/2025 03:33:12 KOLOT313 WARTA KESUMA DANA 085223038098 …" at bounding box center [452, 340] width 883 height 175
copy tbody "1 ZEUS138 88862884 01/10/2025 03:33:12 KOLOT313 WARTA KESUMA DANA 085223038098 …"
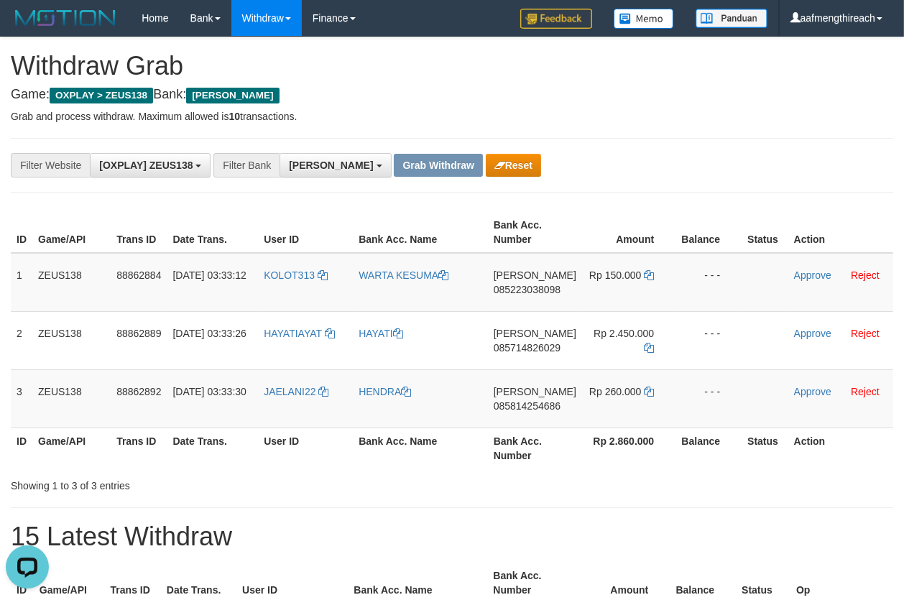
click at [693, 141] on div "**********" at bounding box center [452, 165] width 883 height 55
click at [300, 285] on td "KOLOT313" at bounding box center [305, 282] width 95 height 59
copy link "KOLOT313"
click at [292, 288] on td "KOLOT313" at bounding box center [305, 282] width 95 height 59
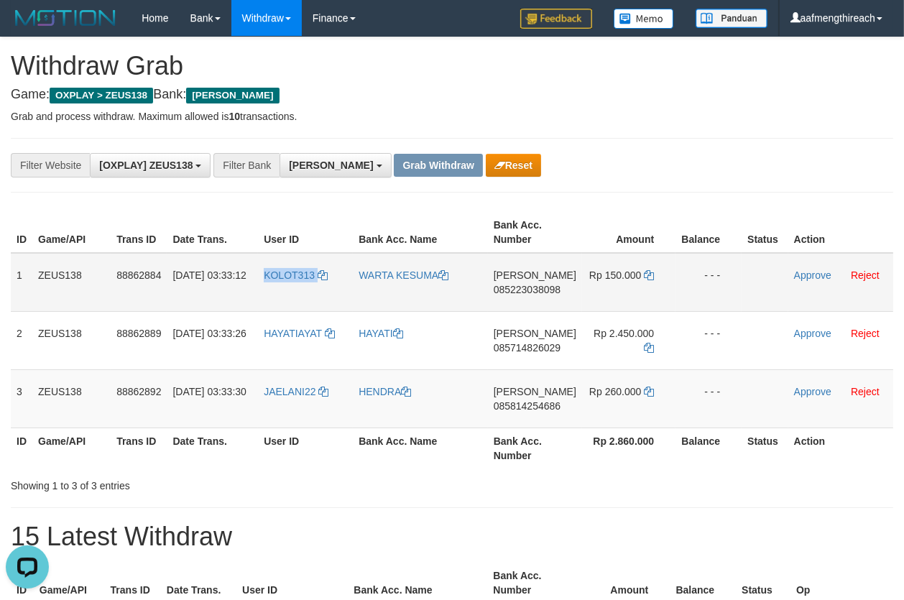
click at [292, 288] on td "KOLOT313" at bounding box center [305, 282] width 95 height 59
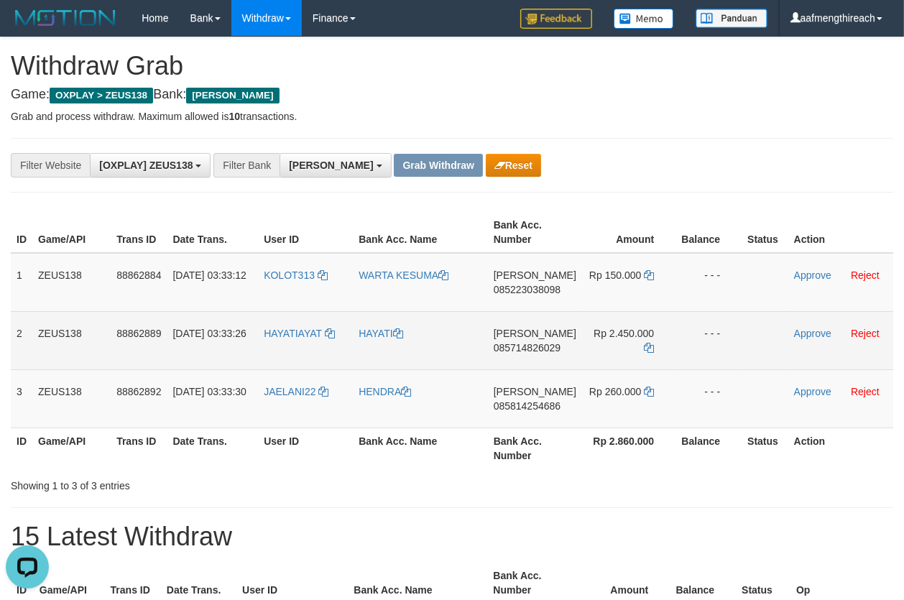
click at [265, 355] on td "HAYATIAYAT" at bounding box center [305, 340] width 95 height 58
click at [264, 355] on td "HAYATIAYAT" at bounding box center [305, 340] width 95 height 58
copy link "HAYATIAYAT"
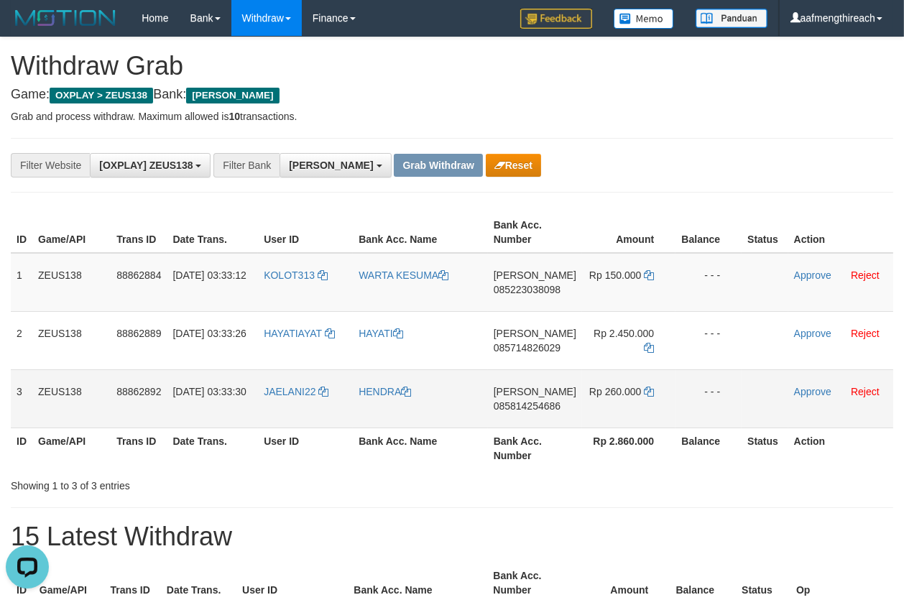
click at [310, 403] on td "JAELANI22" at bounding box center [305, 398] width 95 height 58
copy link "JAELANI22"
click at [766, 75] on h1 "Withdraw Grab" at bounding box center [452, 66] width 883 height 29
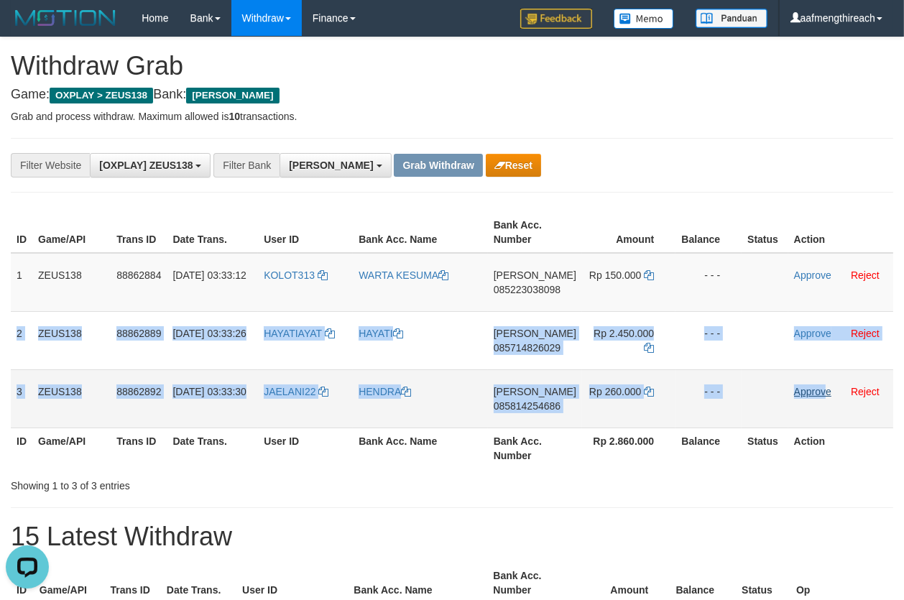
drag, startPoint x: 13, startPoint y: 327, endPoint x: 826, endPoint y: 390, distance: 815.4
click at [826, 390] on tbody "1 ZEUS138 88862884 01/10/2025 03:33:12 KOLOT313 WARTA KESUMA DANA 085223038098 …" at bounding box center [452, 340] width 883 height 175
copy tbody "2 ZEUS138 88862889 01/10/2025 03:33:26 HAYATIAYAT HAYATI DANA 085714826029 Rp 2…"
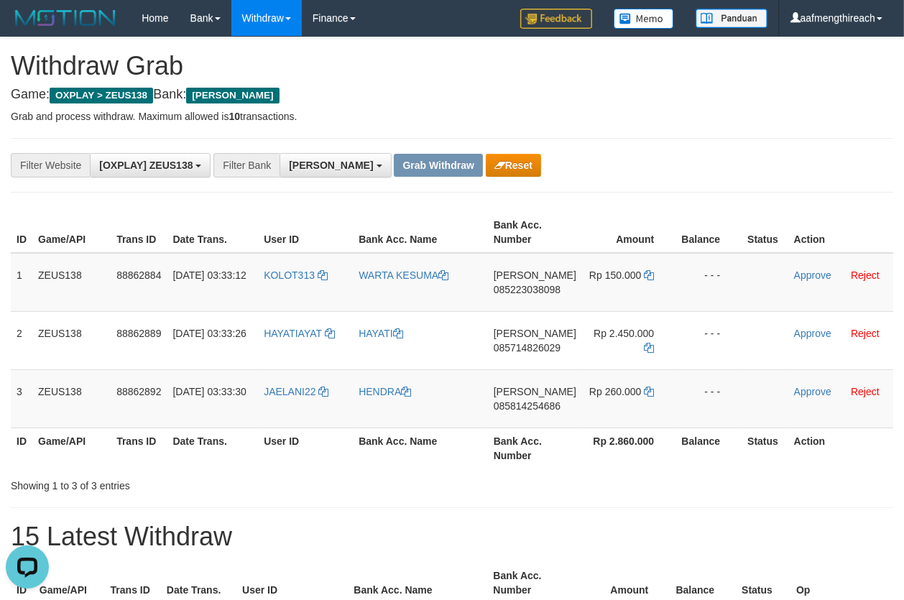
click at [670, 148] on div "**********" at bounding box center [452, 165] width 883 height 55
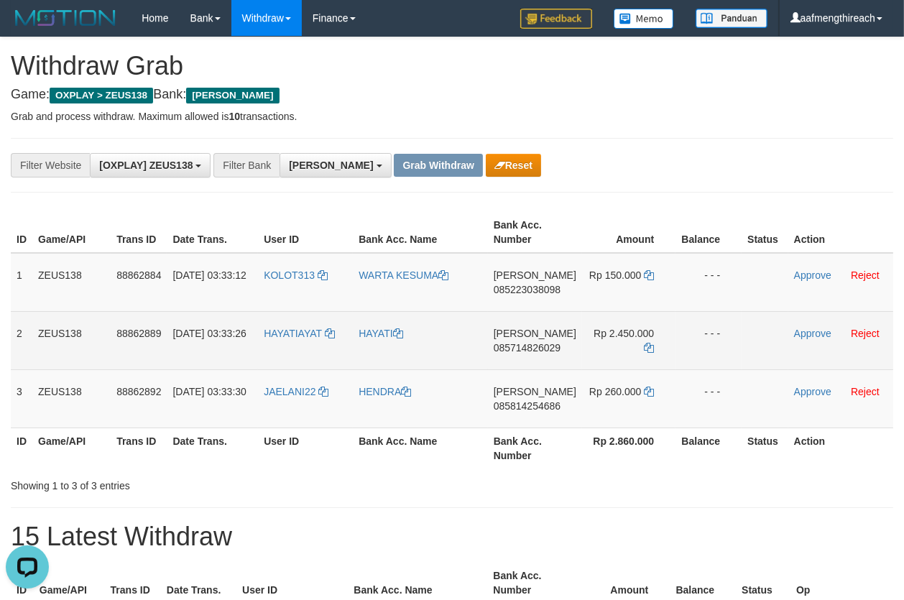
click at [533, 355] on td "DANA 085714826029" at bounding box center [535, 340] width 94 height 58
click at [534, 355] on td "DANA 085714826029" at bounding box center [535, 340] width 94 height 58
copy span "085714826029"
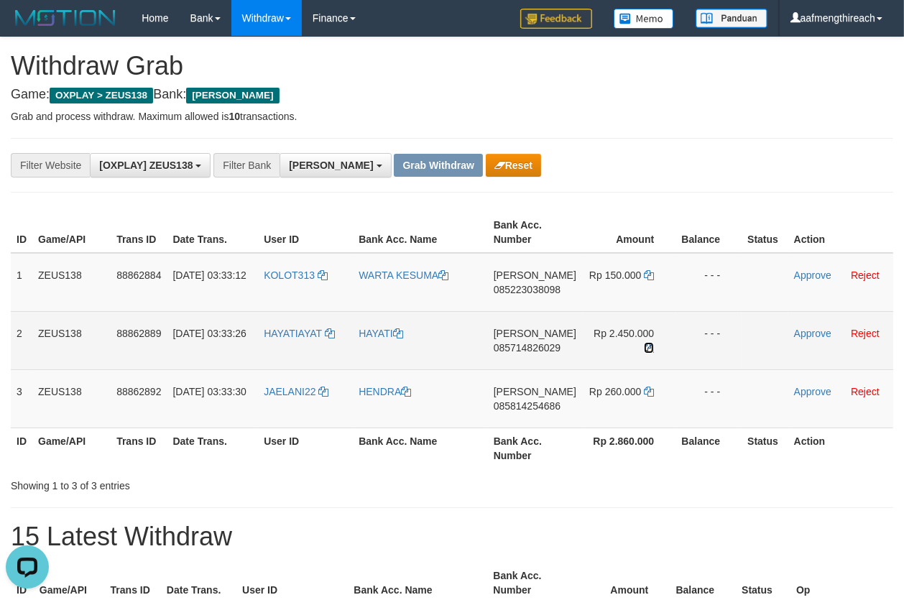
click at [644, 343] on icon at bounding box center [649, 348] width 10 height 10
click at [799, 334] on link "Approve" at bounding box center [812, 334] width 37 height 12
click at [529, 413] on td "DANA 085814254686" at bounding box center [534, 398] width 94 height 58
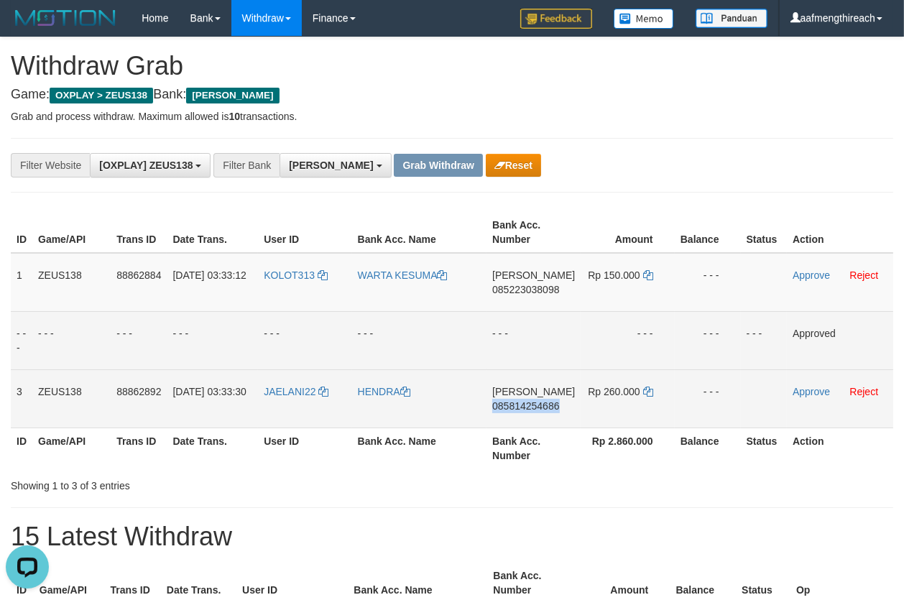
click at [529, 413] on td "DANA 085814254686" at bounding box center [534, 398] width 94 height 58
copy span "085814254686"
click at [802, 139] on div "**********" at bounding box center [452, 165] width 883 height 55
click at [646, 390] on icon at bounding box center [648, 392] width 10 height 10
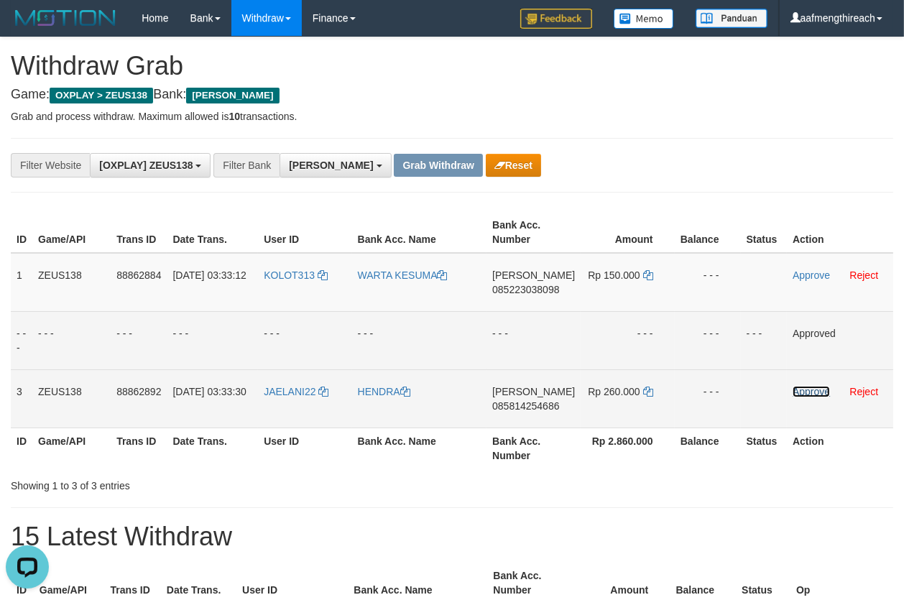
click at [794, 392] on link "Approve" at bounding box center [811, 392] width 37 height 12
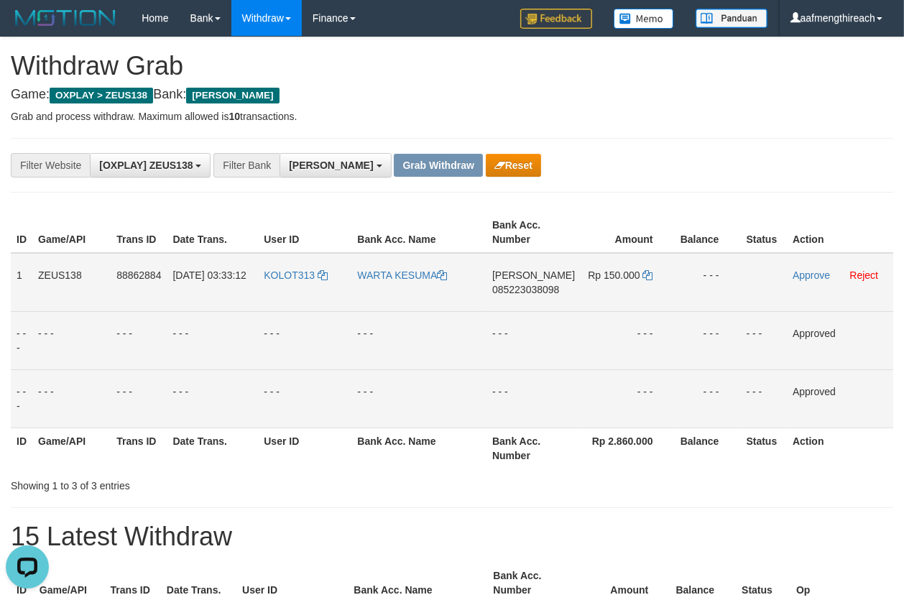
drag, startPoint x: 15, startPoint y: 271, endPoint x: 704, endPoint y: 289, distance: 688.8
click at [704, 289] on tr "1 ZEUS138 88862884 01/10/2025 03:33:12 KOLOT313 WARTA KESUMA DANA 085223038098 …" at bounding box center [452, 282] width 883 height 59
copy tr "1 ZEUS138 88862884 01/10/2025 03:33:12 KOLOT313 WARTA KESUMA DANA 085223038098 …"
click at [749, 94] on h4 "Game: OXPLAY > ZEUS138 Bank: DANA" at bounding box center [452, 95] width 883 height 14
click at [552, 301] on td "DANA 085223038098" at bounding box center [534, 282] width 94 height 59
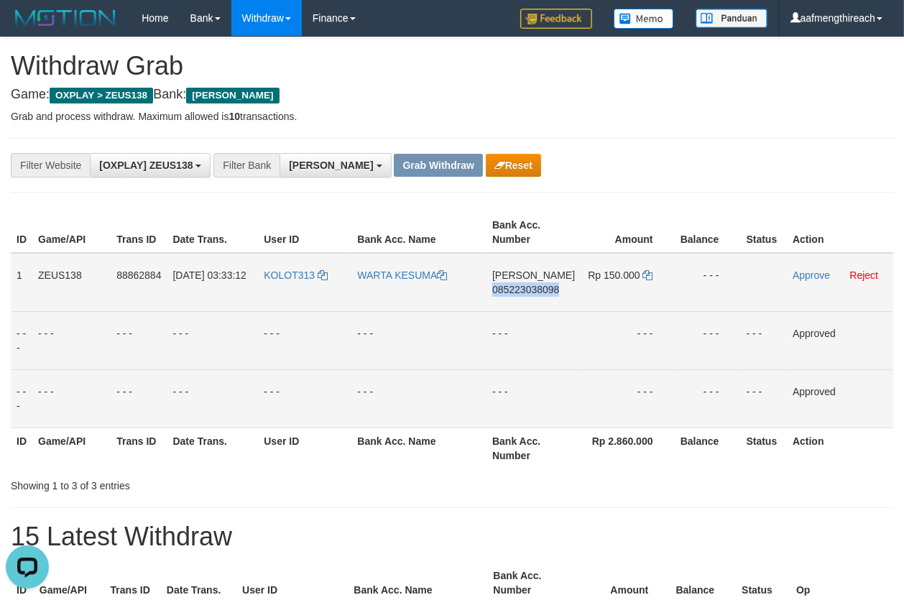
click at [552, 301] on td "DANA 085223038098" at bounding box center [534, 282] width 94 height 59
click at [649, 276] on icon at bounding box center [648, 275] width 10 height 10
click at [649, 275] on icon at bounding box center [648, 275] width 10 height 10
click at [799, 273] on link "Approve" at bounding box center [811, 276] width 37 height 12
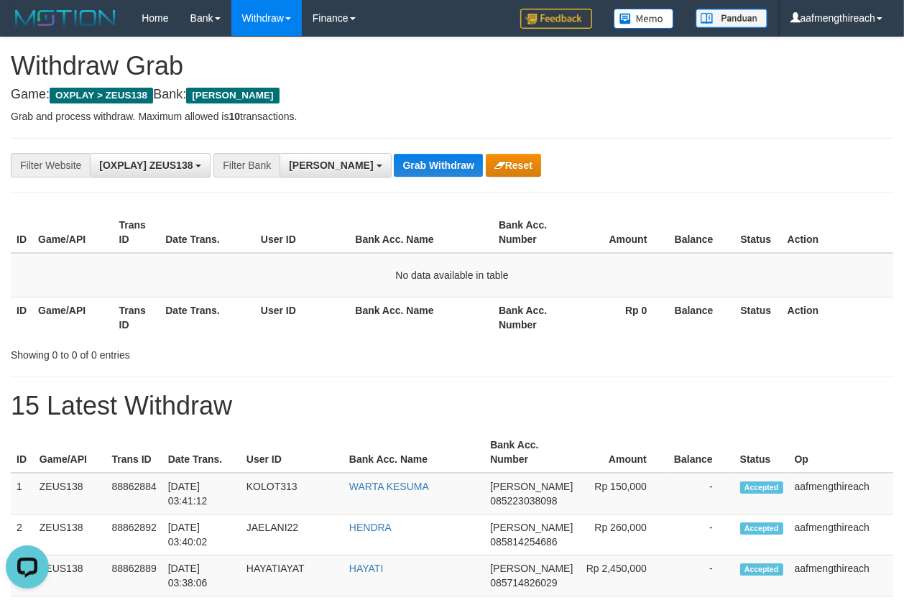
click at [801, 435] on th "Op" at bounding box center [841, 452] width 104 height 41
click at [394, 160] on button "Grab Withdraw" at bounding box center [438, 165] width 88 height 23
click at [396, 162] on button "Grab Withdraw" at bounding box center [438, 165] width 88 height 23
click at [394, 163] on button "Grab Withdraw" at bounding box center [438, 165] width 88 height 23
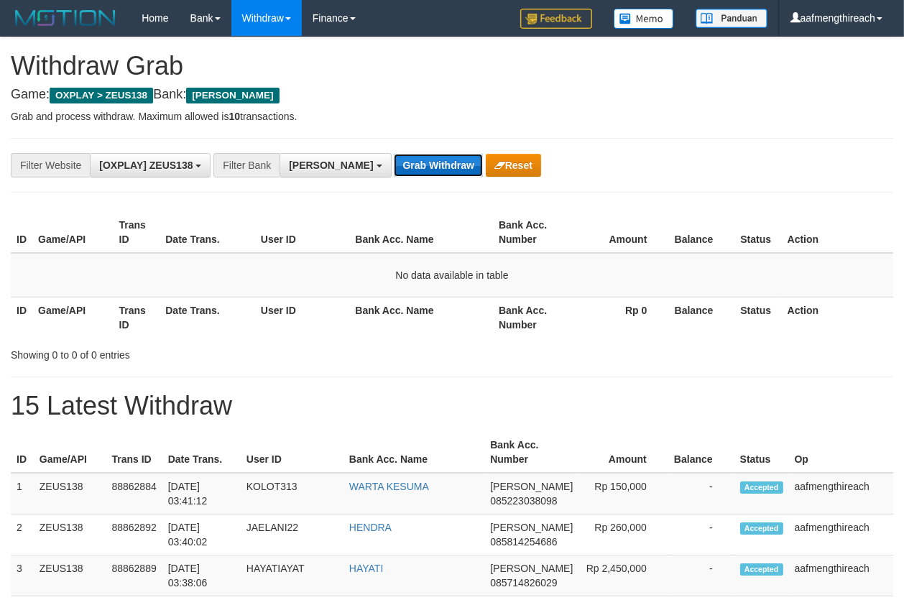
click at [394, 163] on button "Grab Withdraw" at bounding box center [438, 165] width 88 height 23
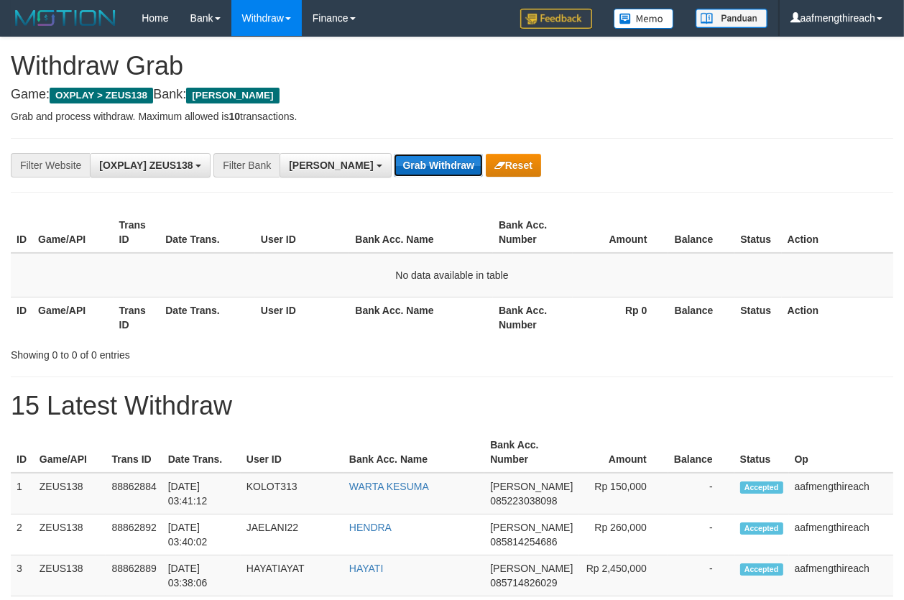
click at [394, 163] on button "Grab Withdraw" at bounding box center [438, 165] width 88 height 23
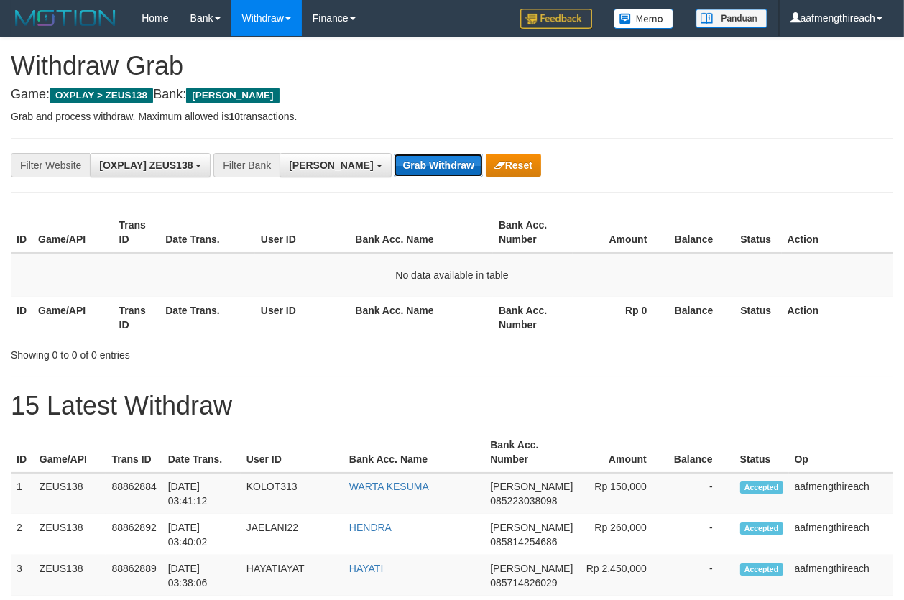
click at [394, 163] on button "Grab Withdraw" at bounding box center [438, 165] width 88 height 23
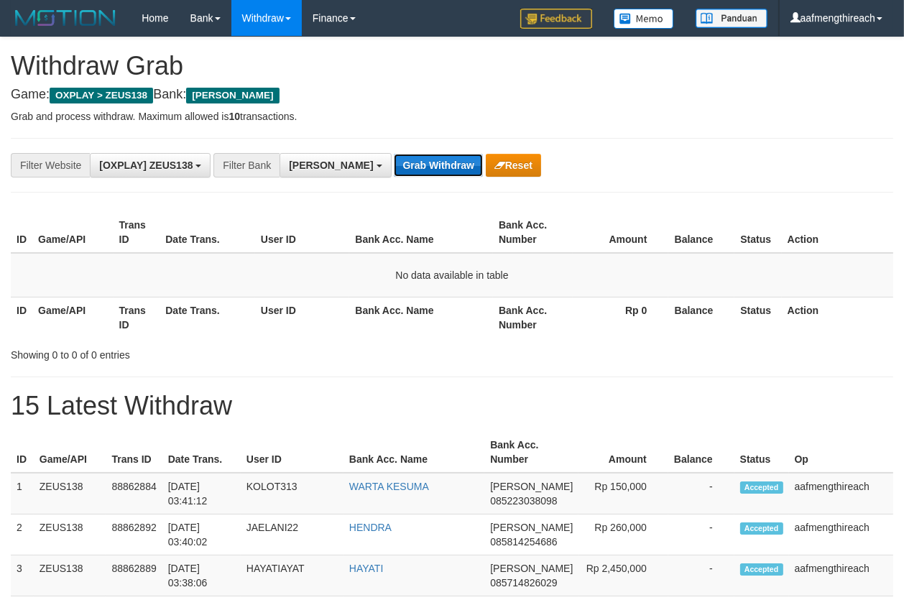
click at [394, 163] on button "Grab Withdraw" at bounding box center [438, 165] width 88 height 23
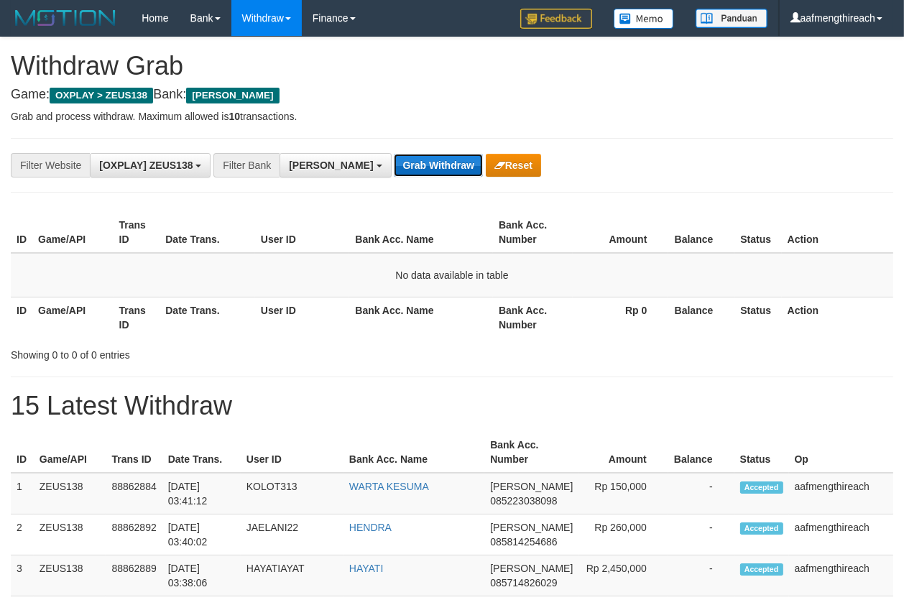
click at [394, 163] on button "Grab Withdraw" at bounding box center [438, 165] width 88 height 23
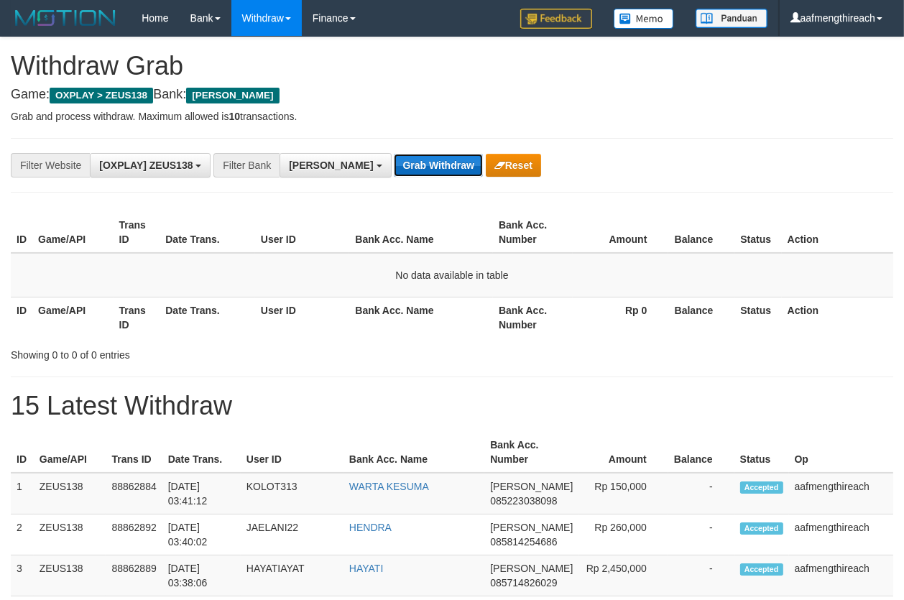
click at [394, 163] on button "Grab Withdraw" at bounding box center [438, 165] width 88 height 23
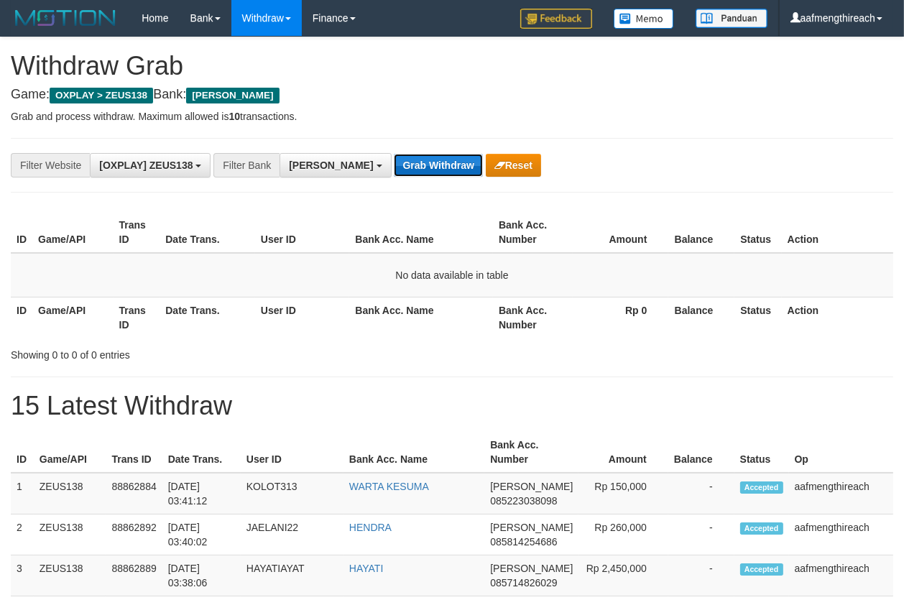
click at [394, 163] on button "Grab Withdraw" at bounding box center [438, 165] width 88 height 23
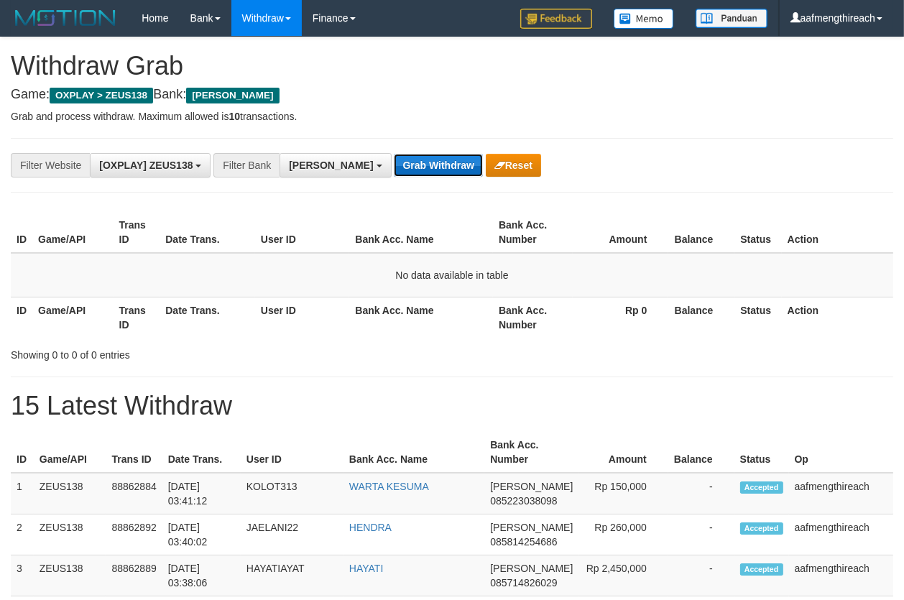
click at [394, 163] on button "Grab Withdraw" at bounding box center [438, 165] width 88 height 23
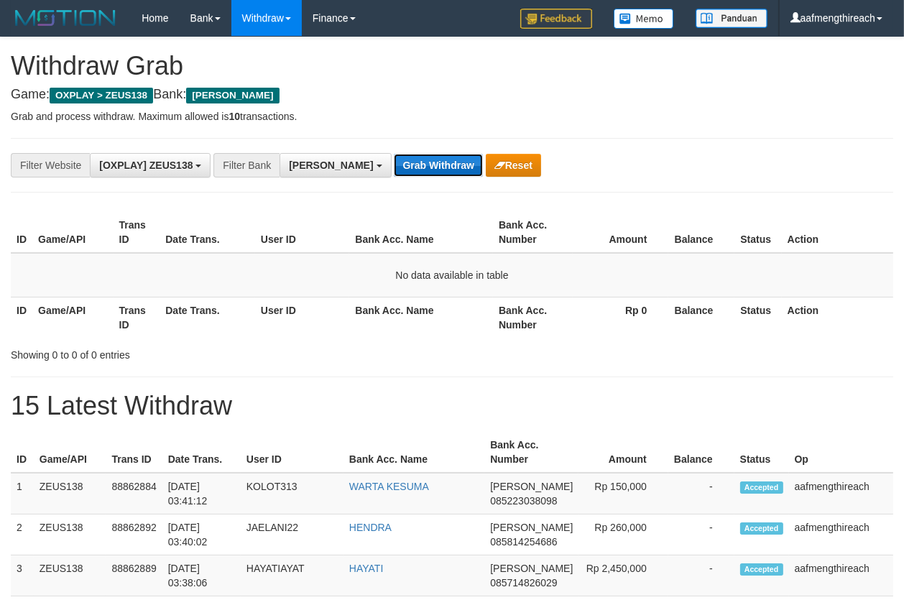
click at [394, 163] on button "Grab Withdraw" at bounding box center [438, 165] width 88 height 23
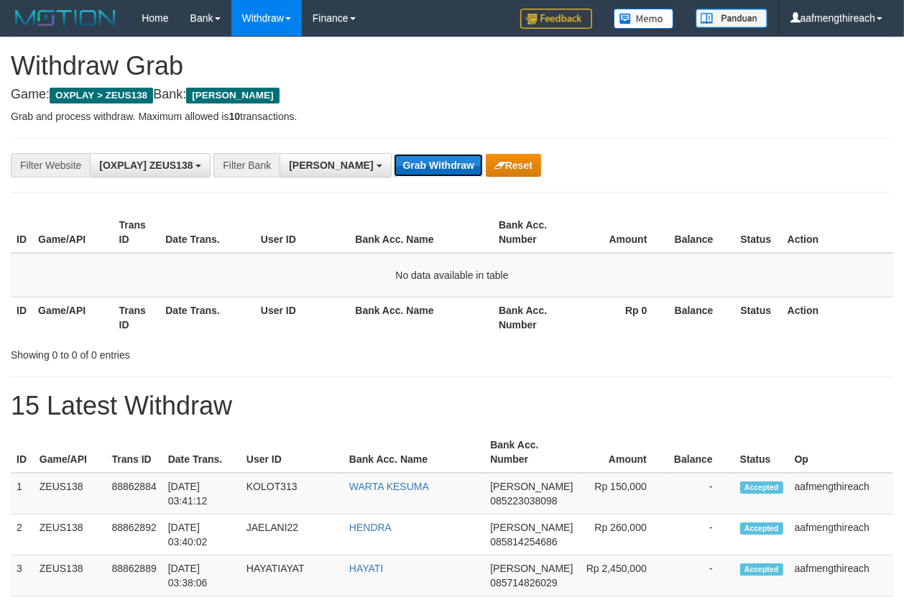
click at [394, 163] on button "Grab Withdraw" at bounding box center [438, 165] width 88 height 23
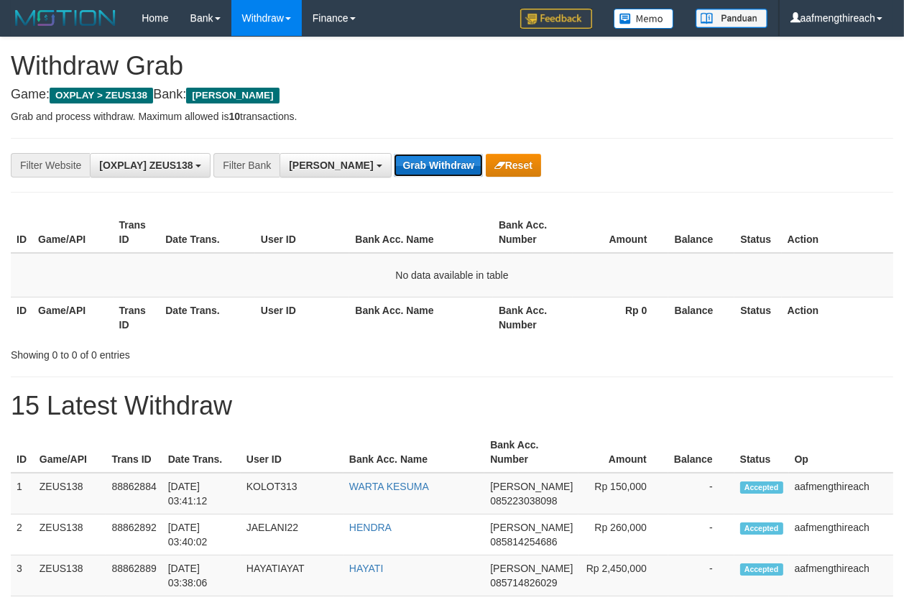
click at [394, 163] on button "Grab Withdraw" at bounding box center [438, 165] width 88 height 23
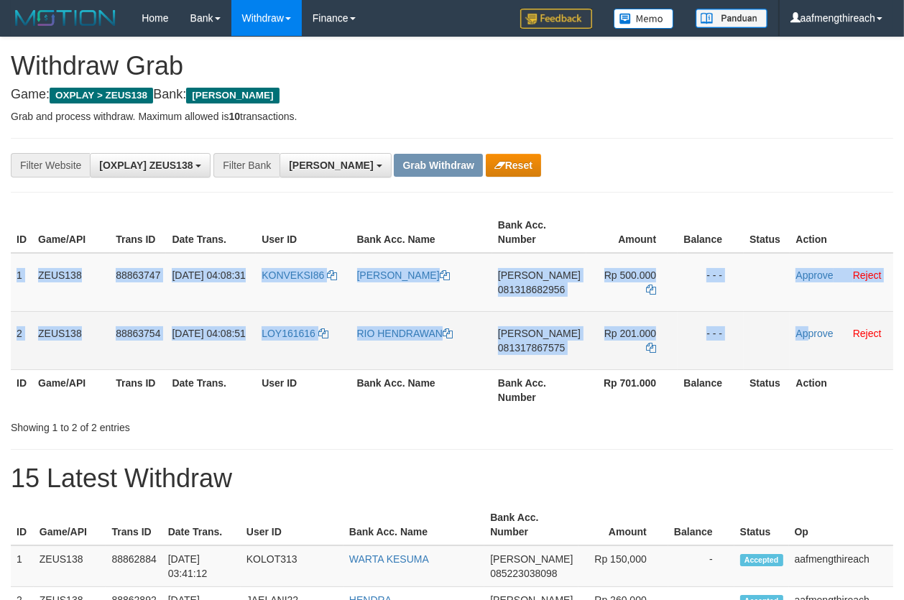
drag, startPoint x: 14, startPoint y: 270, endPoint x: 822, endPoint y: 346, distance: 810.8
click at [812, 349] on tbody "1 ZEUS138 88863747 01/10/2025 04:08:31 KONVEKSI86 ASEP NURPALAH DANA 0813186829…" at bounding box center [452, 311] width 883 height 117
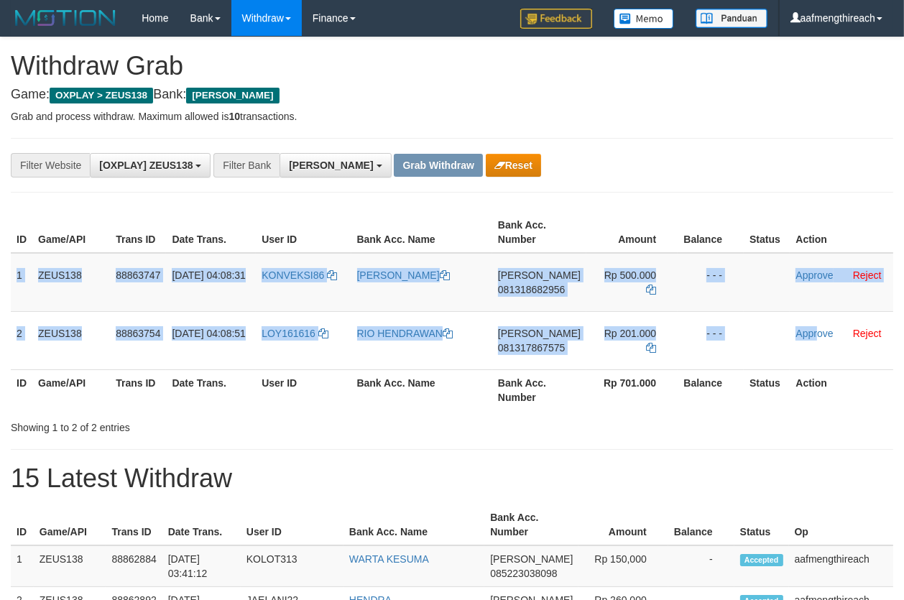
copy tbody "1 ZEUS138 88863747 01/10/2025 04:08:31 KONVEKSI86 ASEP NURPALAH DANA 0813186829…"
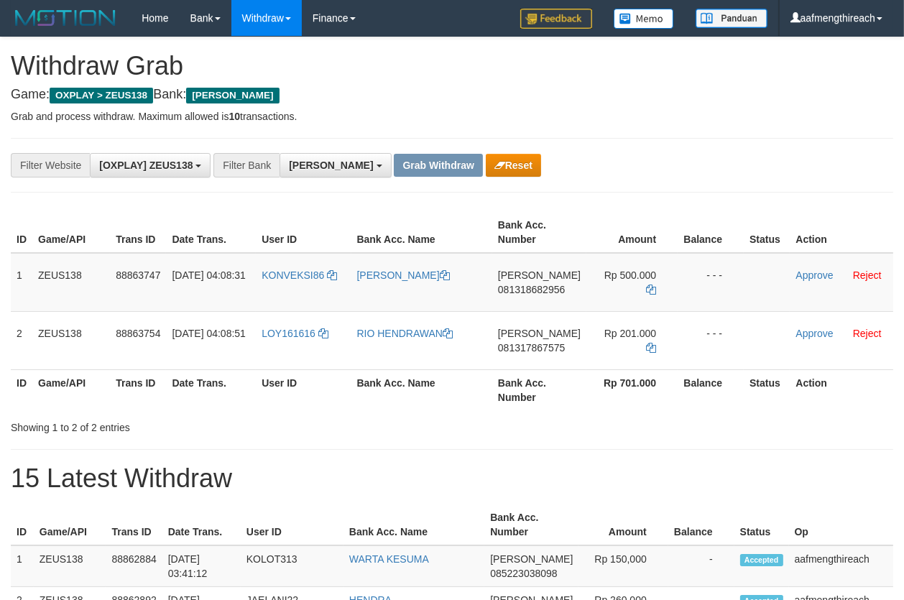
drag, startPoint x: 584, startPoint y: 115, endPoint x: 579, endPoint y: 137, distance: 22.8
click at [584, 116] on p "Grab and process withdraw. Maximum allowed is 10 transactions." at bounding box center [452, 116] width 883 height 14
click at [305, 285] on td "KONVEKSI86" at bounding box center [303, 282] width 95 height 59
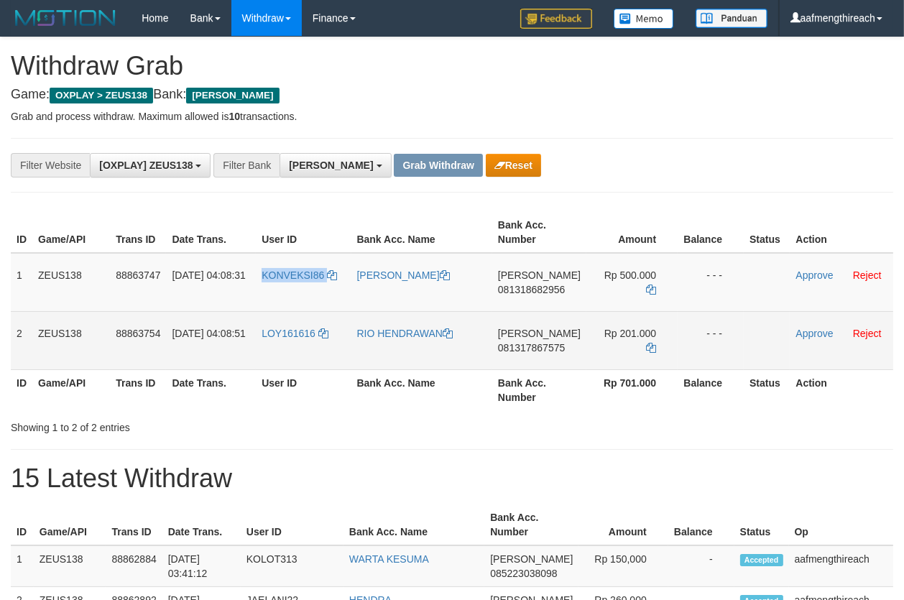
copy link "KONVEKSI86"
click at [307, 348] on td "LOY161616" at bounding box center [303, 340] width 95 height 58
copy link "LOY161616"
click at [281, 344] on td "LOY161616" at bounding box center [303, 340] width 95 height 58
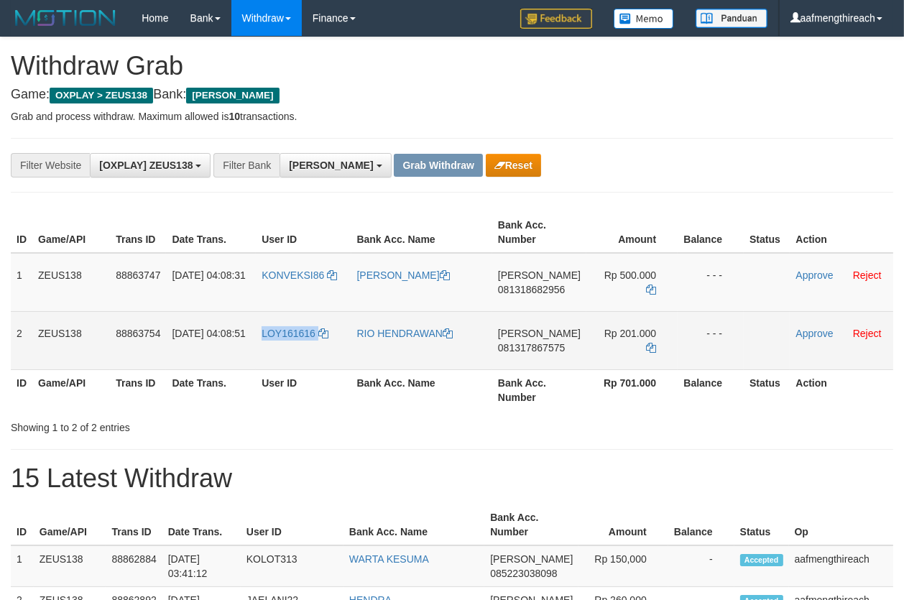
click at [282, 344] on td "LOY161616" at bounding box center [303, 340] width 95 height 58
copy link "LOY161616"
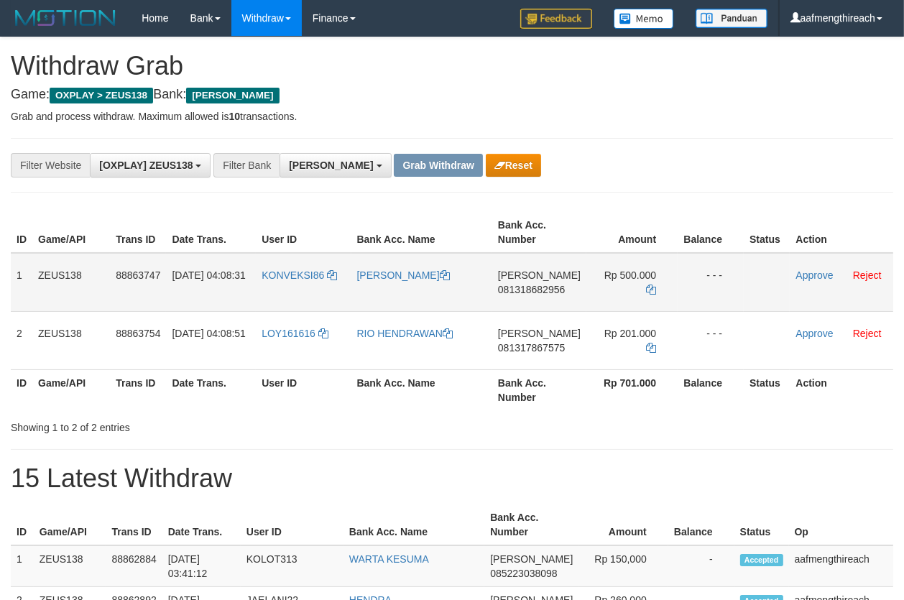
click at [528, 301] on td "DANA 081318682956" at bounding box center [539, 282] width 94 height 59
copy span "081318682956"
click at [650, 285] on icon at bounding box center [651, 290] width 10 height 10
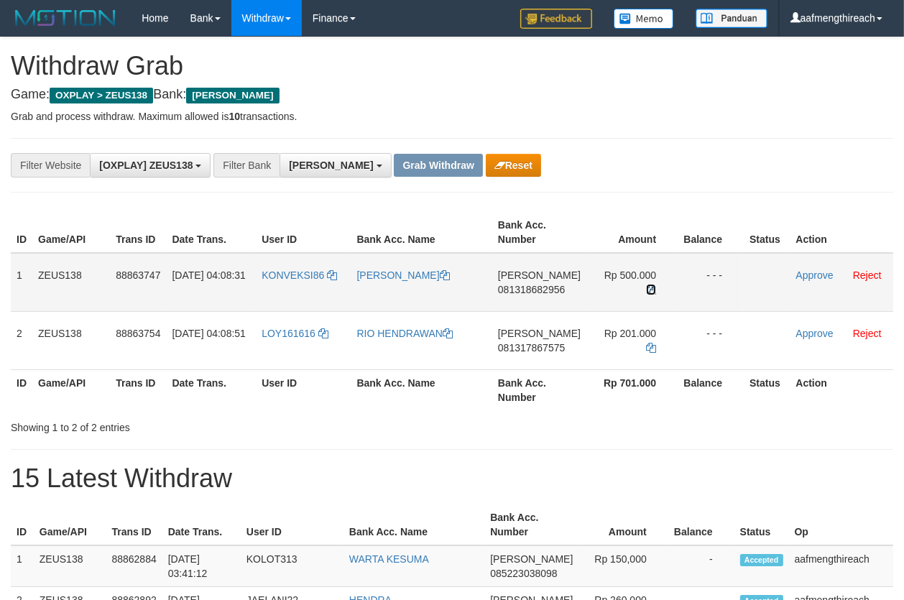
click at [650, 285] on icon at bounding box center [651, 290] width 10 height 10
click at [805, 270] on link "Approve" at bounding box center [814, 276] width 37 height 12
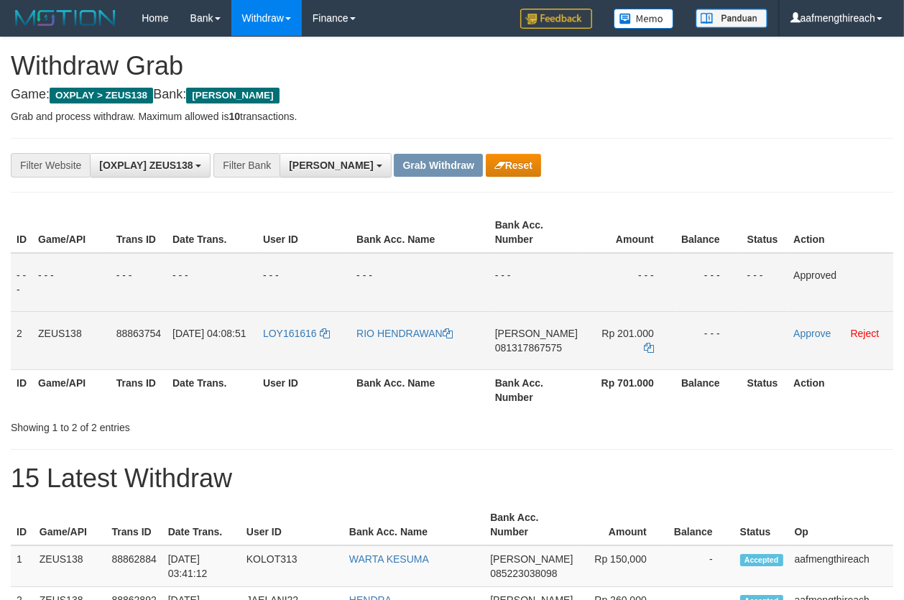
click at [525, 357] on td "DANA 081317867575" at bounding box center [537, 340] width 94 height 58
copy span "081317867575"
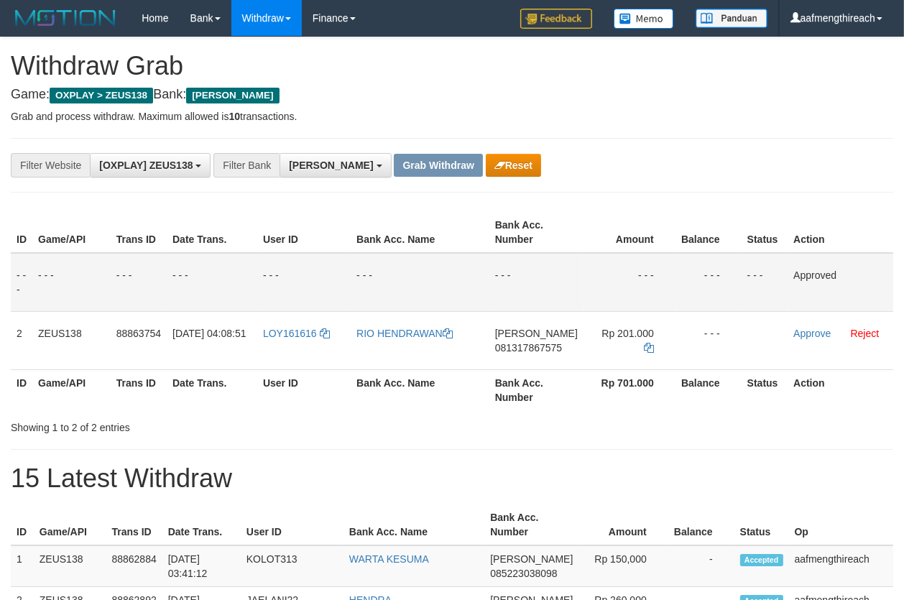
click at [696, 109] on p "Grab and process withdraw. Maximum allowed is 10 transactions." at bounding box center [452, 116] width 883 height 14
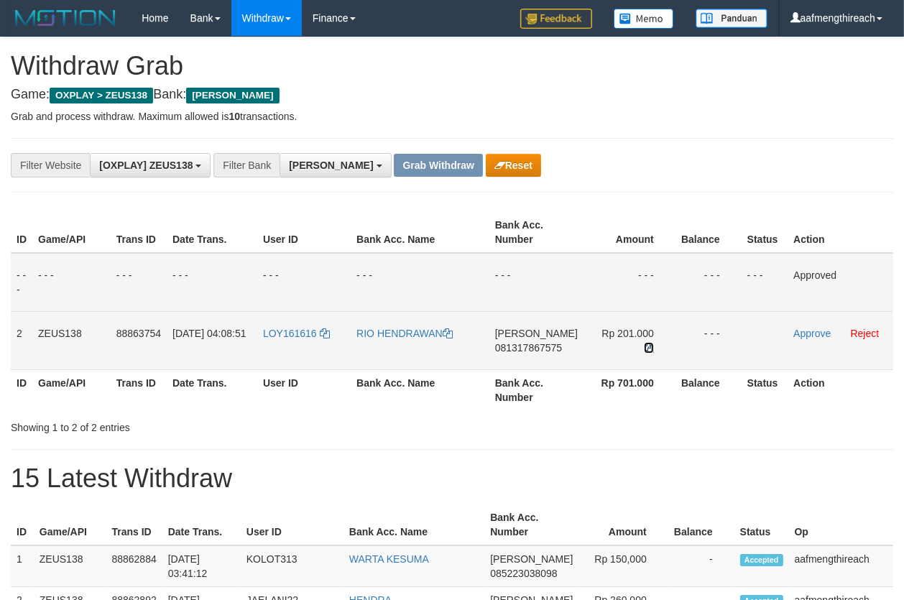
click at [648, 343] on icon at bounding box center [649, 348] width 10 height 10
click at [800, 333] on link "Approve" at bounding box center [812, 334] width 37 height 12
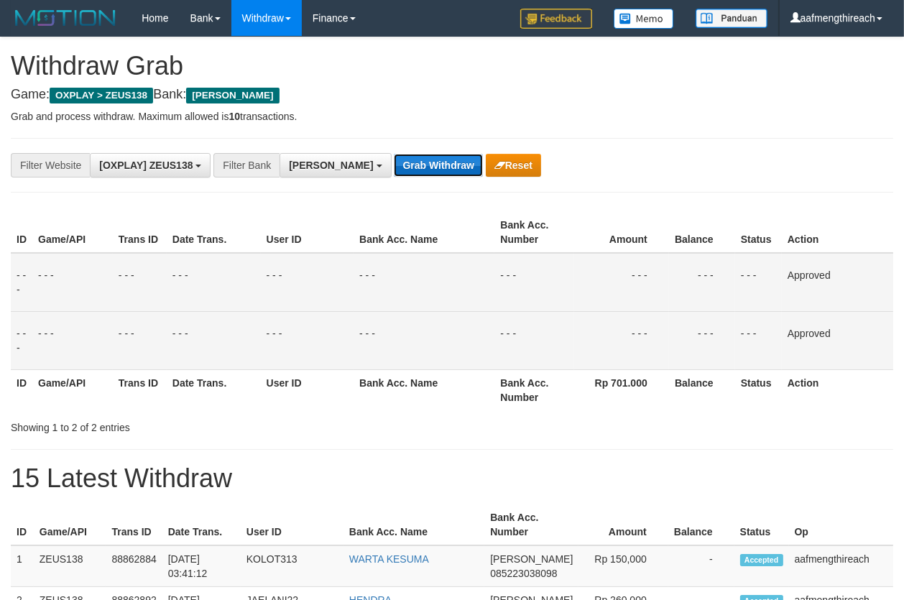
click at [394, 162] on button "Grab Withdraw" at bounding box center [438, 165] width 88 height 23
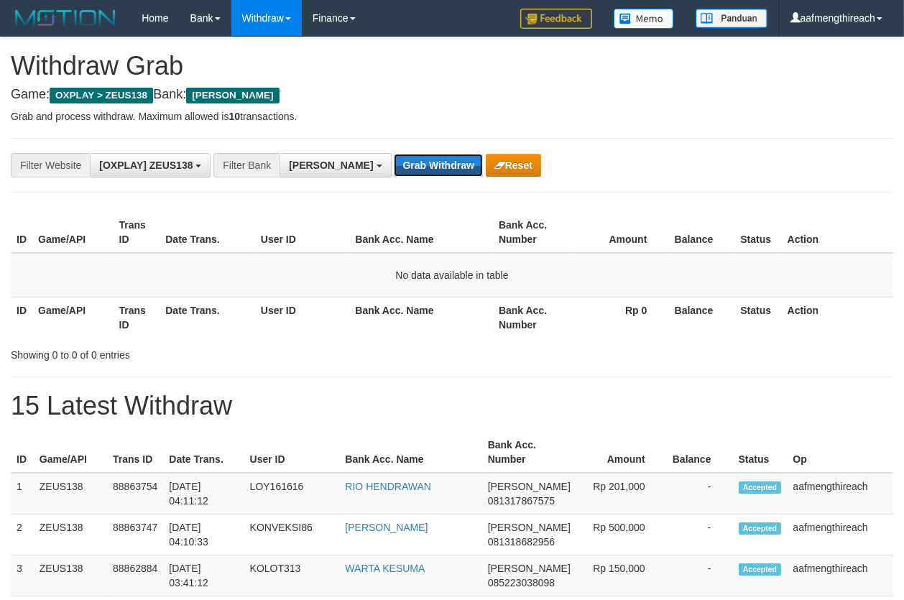
click at [394, 162] on button "Grab Withdraw" at bounding box center [438, 165] width 88 height 23
click at [170, 250] on th "Date Trans." at bounding box center [208, 232] width 96 height 41
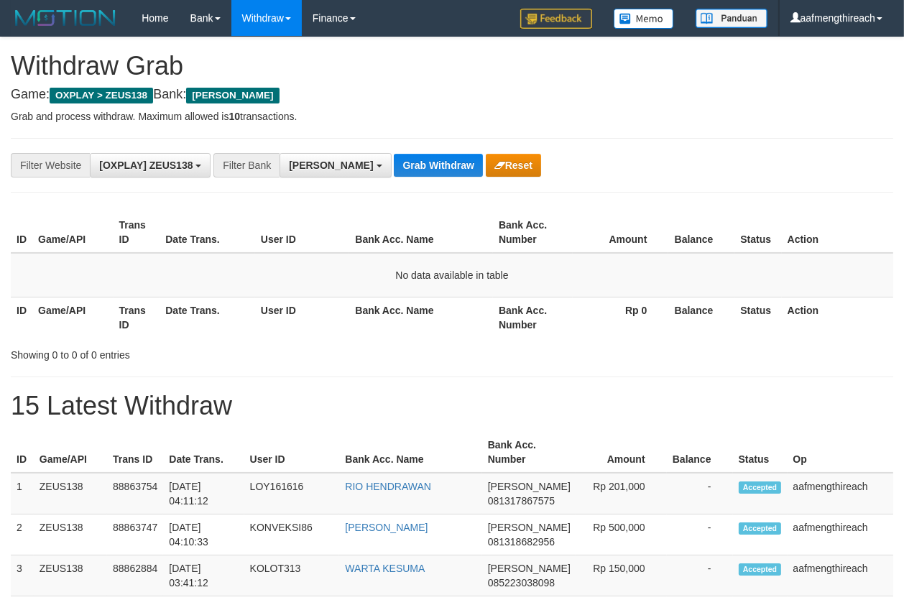
click at [372, 151] on div "**********" at bounding box center [452, 165] width 883 height 55
click at [394, 161] on button "Grab Withdraw" at bounding box center [438, 165] width 88 height 23
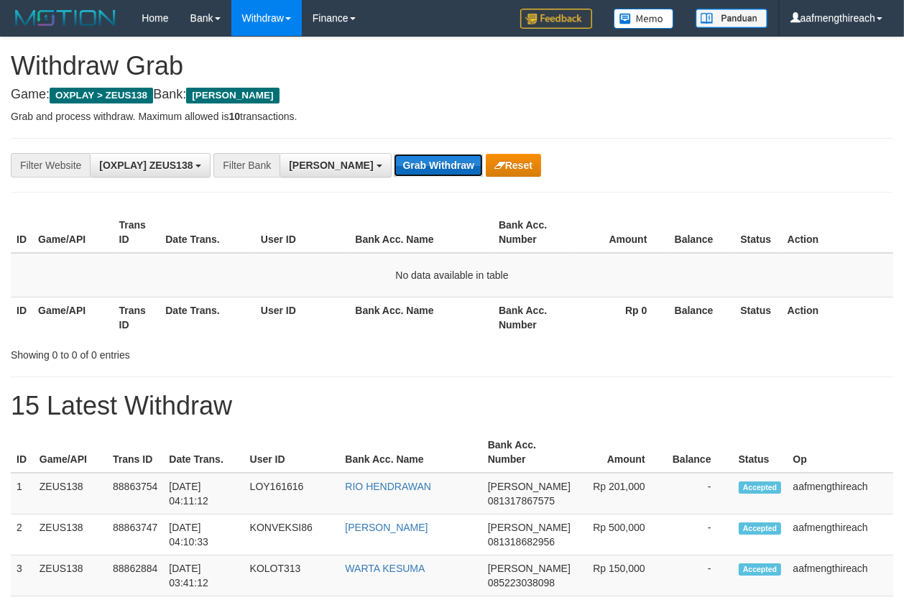
click at [394, 161] on button "Grab Withdraw" at bounding box center [438, 165] width 88 height 23
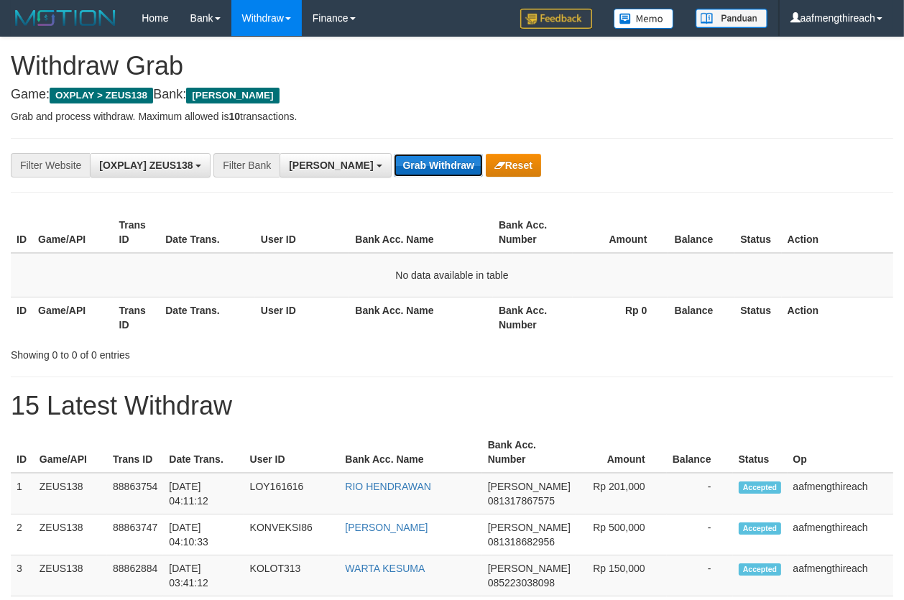
click at [394, 161] on button "Grab Withdraw" at bounding box center [438, 165] width 88 height 23
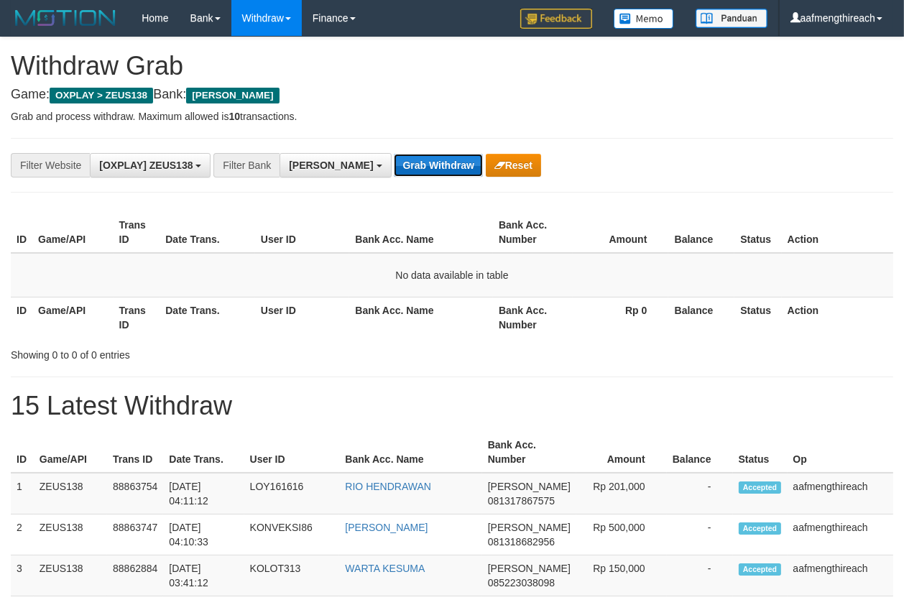
click at [394, 161] on button "Grab Withdraw" at bounding box center [438, 165] width 88 height 23
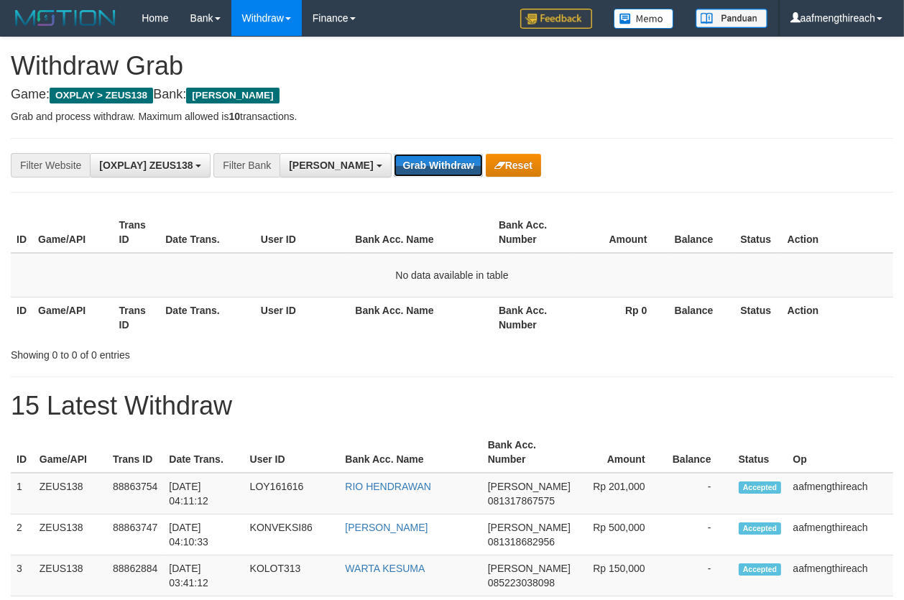
click at [394, 161] on button "Grab Withdraw" at bounding box center [438, 165] width 88 height 23
click at [251, 270] on td "No data available in table" at bounding box center [452, 275] width 883 height 45
click at [394, 159] on button "Grab Withdraw" at bounding box center [438, 165] width 88 height 23
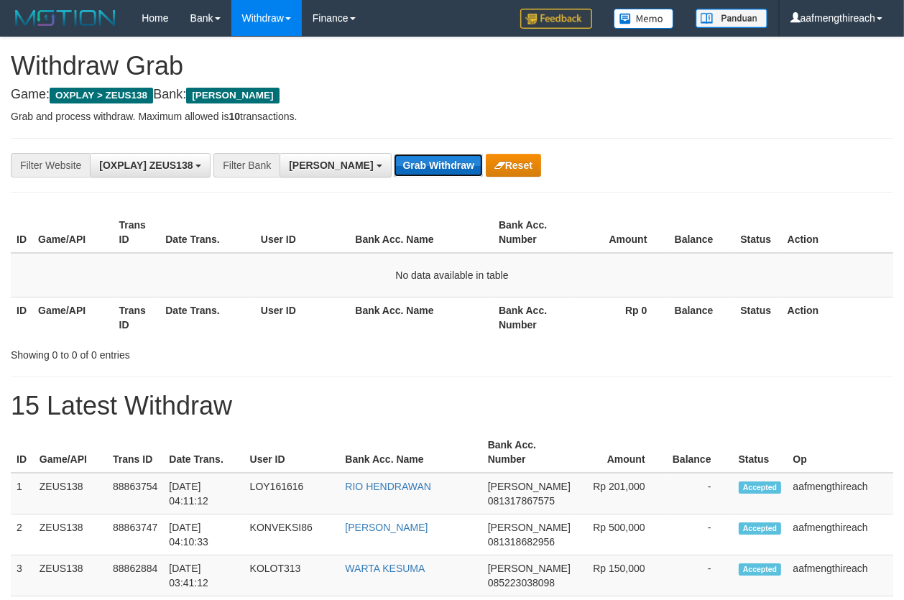
click at [394, 159] on button "Grab Withdraw" at bounding box center [438, 165] width 88 height 23
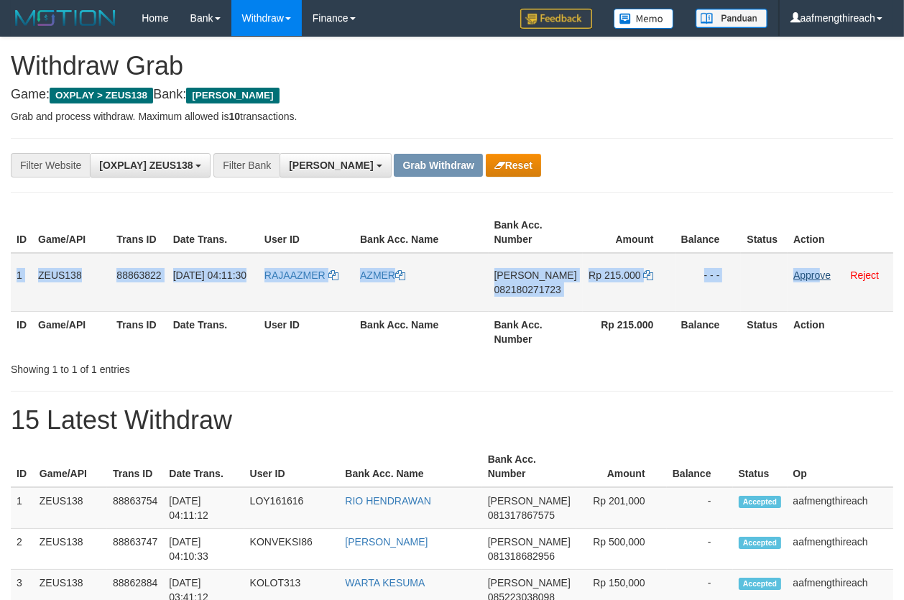
drag, startPoint x: 14, startPoint y: 275, endPoint x: 819, endPoint y: 272, distance: 804.3
click at [819, 272] on tr "1 ZEUS138 88863822 01/10/2025 04:11:30 RAJAAZMER AZMER DANA 082180271723 Rp 215…" at bounding box center [452, 282] width 883 height 59
copy tr "1 ZEUS138 88863822 01/10/2025 04:11:30 RAJAAZMER AZMER DANA 082180271723 Rp 215…"
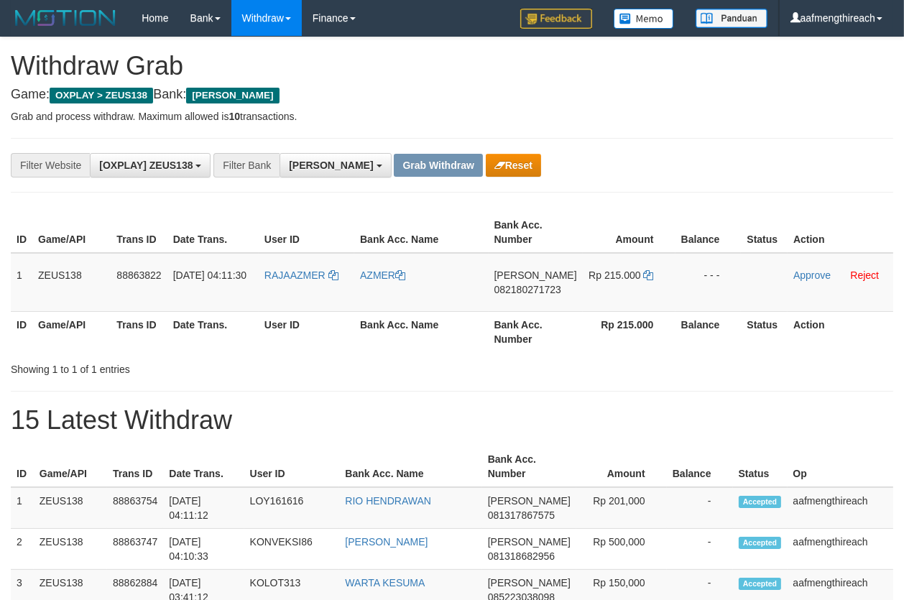
click at [737, 164] on div "**********" at bounding box center [376, 165] width 753 height 24
click at [295, 290] on td "RAJAAZMER" at bounding box center [307, 282] width 96 height 59
copy link "RAJAAZMER"
click at [289, 362] on div "Showing 1 to 1 of 1 entries" at bounding box center [188, 367] width 355 height 20
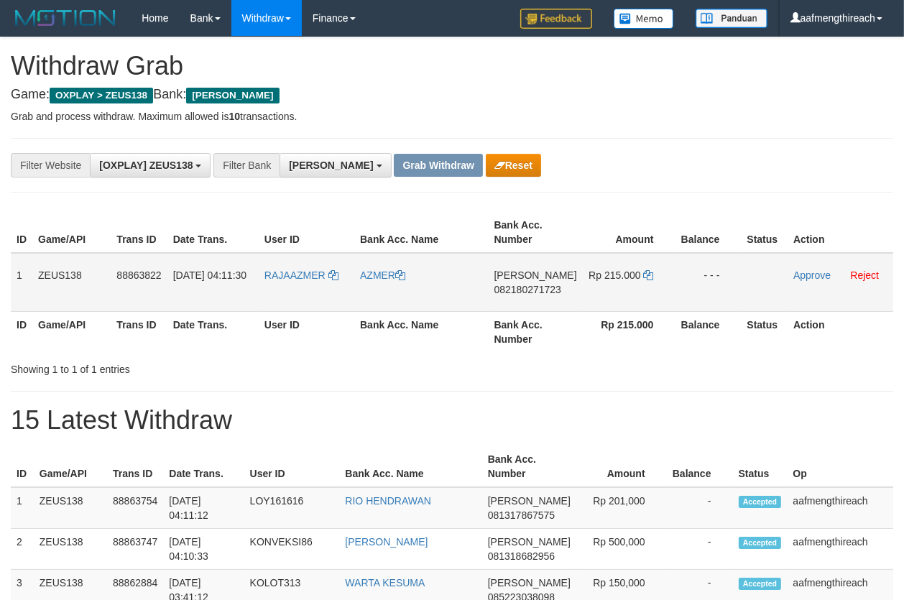
click at [529, 300] on td "DANA 082180271723" at bounding box center [536, 282] width 94 height 59
copy span "082180271723"
click at [644, 270] on icon at bounding box center [649, 275] width 10 height 10
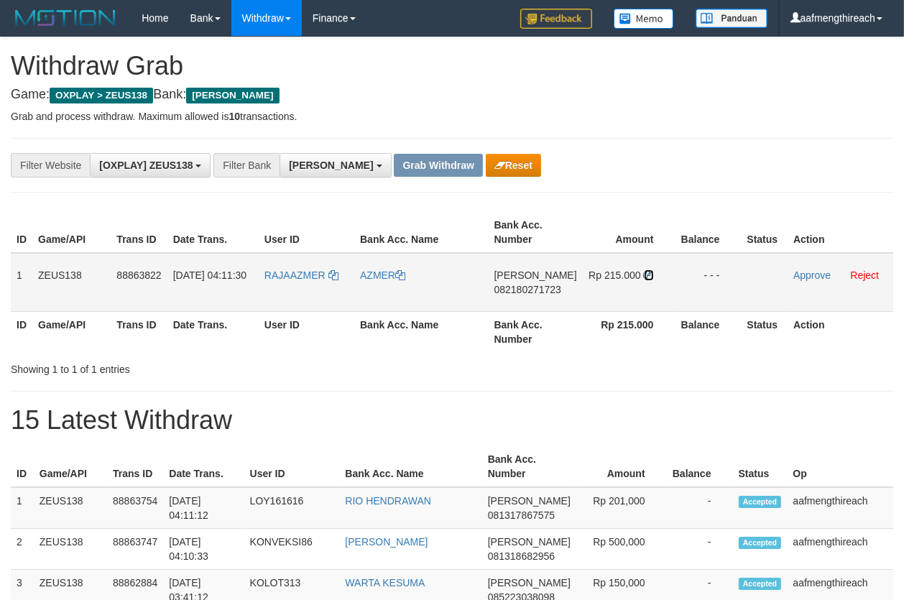
click at [644, 270] on icon at bounding box center [649, 275] width 10 height 10
click at [804, 275] on link "Approve" at bounding box center [812, 276] width 37 height 12
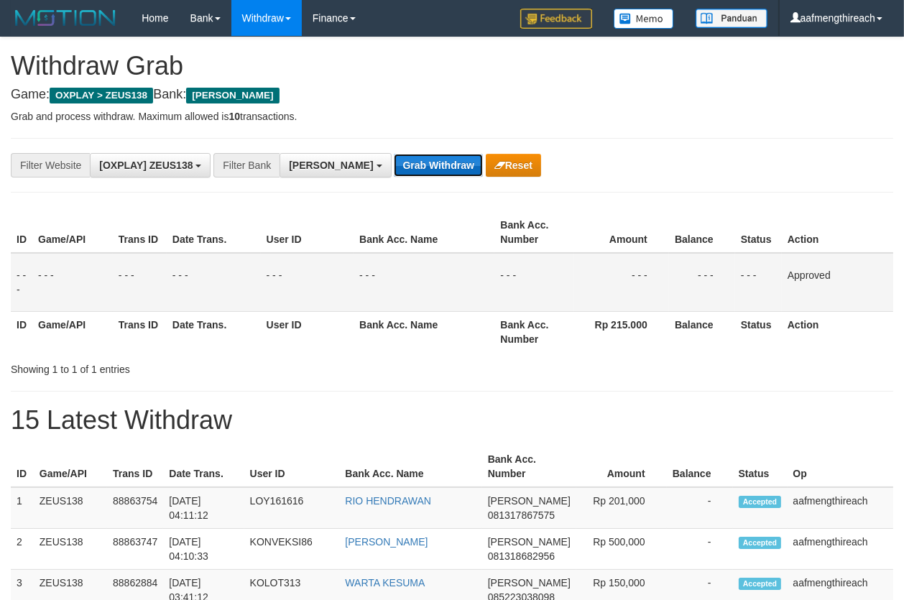
click at [410, 167] on button "Grab Withdraw" at bounding box center [438, 165] width 88 height 23
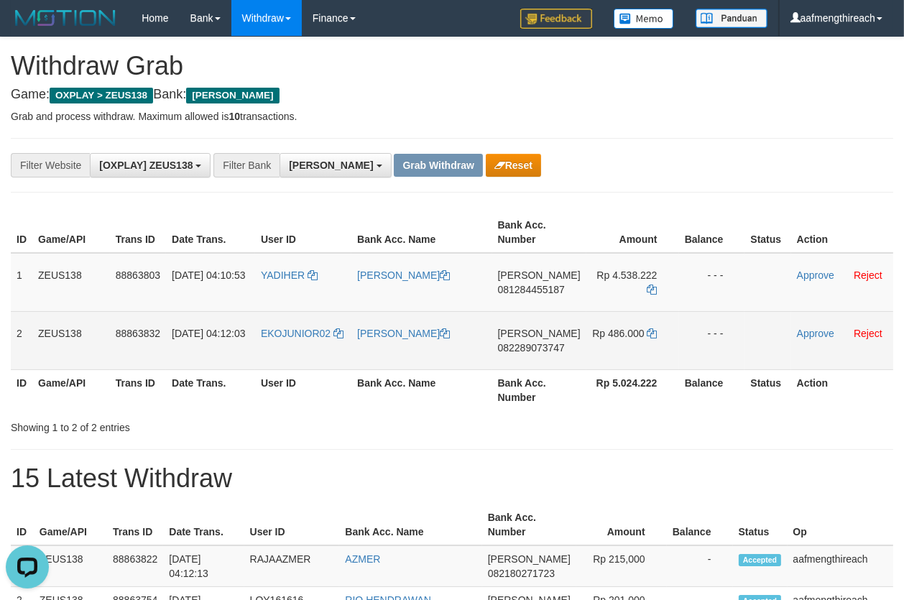
click at [301, 342] on td "EKOJUNIOR02" at bounding box center [303, 340] width 96 height 58
copy link "EKOJUNIOR02"
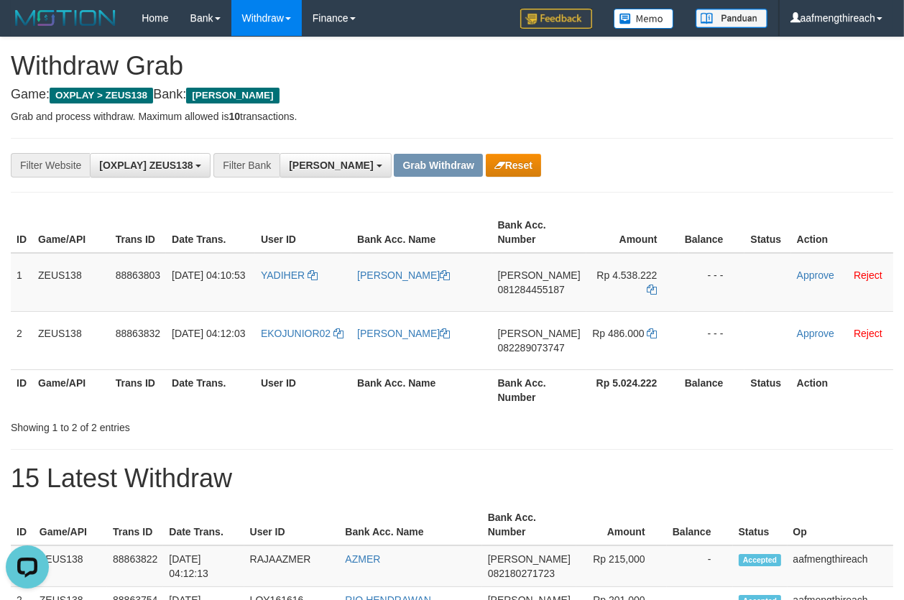
drag, startPoint x: 323, startPoint y: 427, endPoint x: 188, endPoint y: 395, distance: 138.8
click at [321, 428] on div "Showing 1 to 2 of 2 entries" at bounding box center [188, 425] width 355 height 20
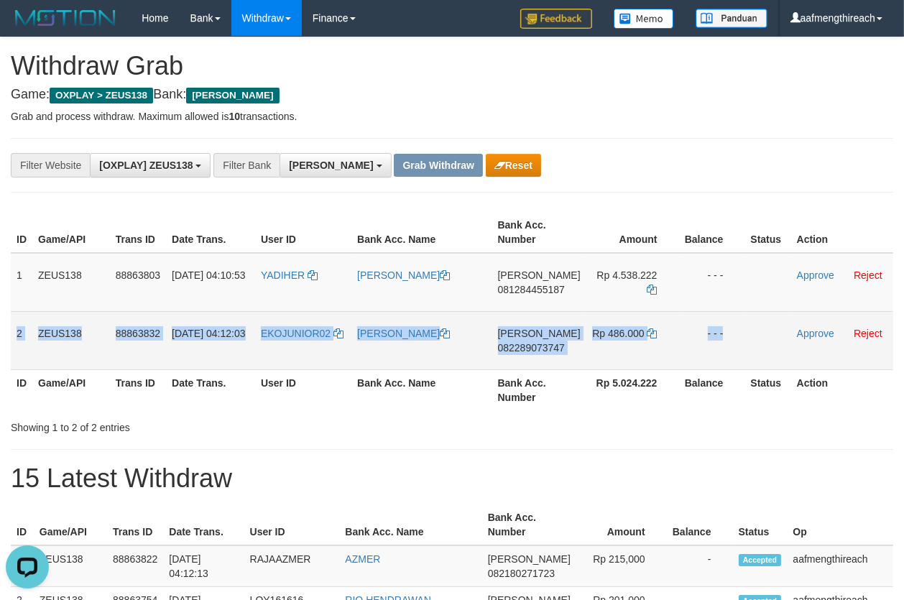
drag, startPoint x: 14, startPoint y: 338, endPoint x: 764, endPoint y: 344, distance: 750.5
click at [763, 344] on tr "2 ZEUS138 88863832 01/10/2025 04:12:03 EKOJUNIOR02 EKO SAPUTRA DANA 08228907374…" at bounding box center [452, 340] width 883 height 58
copy tr "2 ZEUS138 88863832 01/10/2025 04:12:03 EKOJUNIOR02 EKO SAPUTRA DANA 08228907374…"
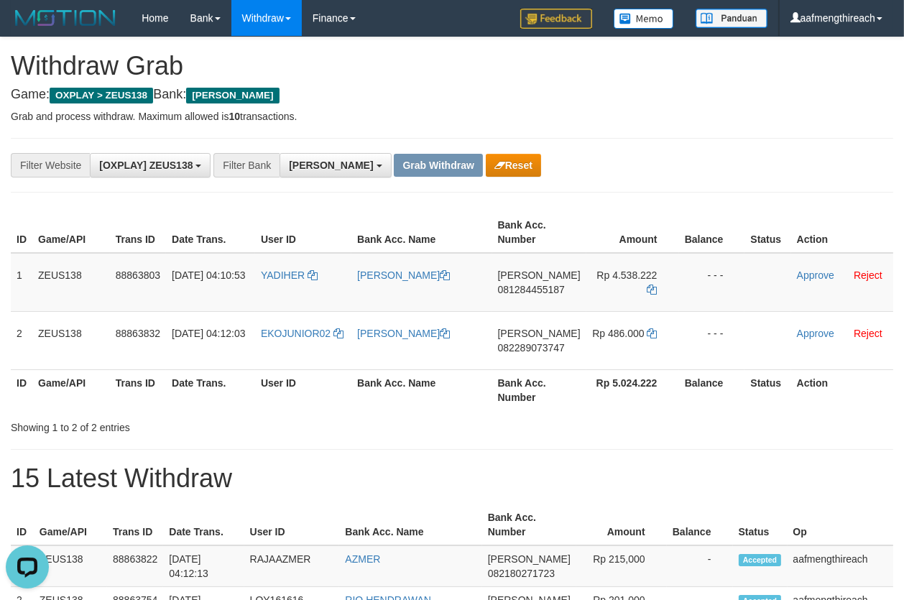
click at [605, 144] on div "**********" at bounding box center [452, 165] width 883 height 55
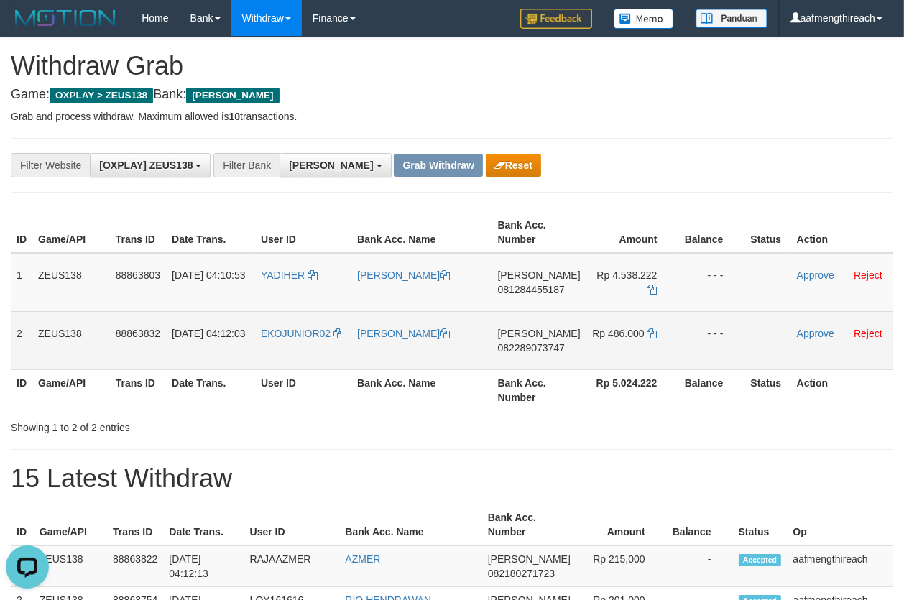
click at [535, 360] on td "DANA 082289073747" at bounding box center [539, 340] width 94 height 58
copy span "082289073747"
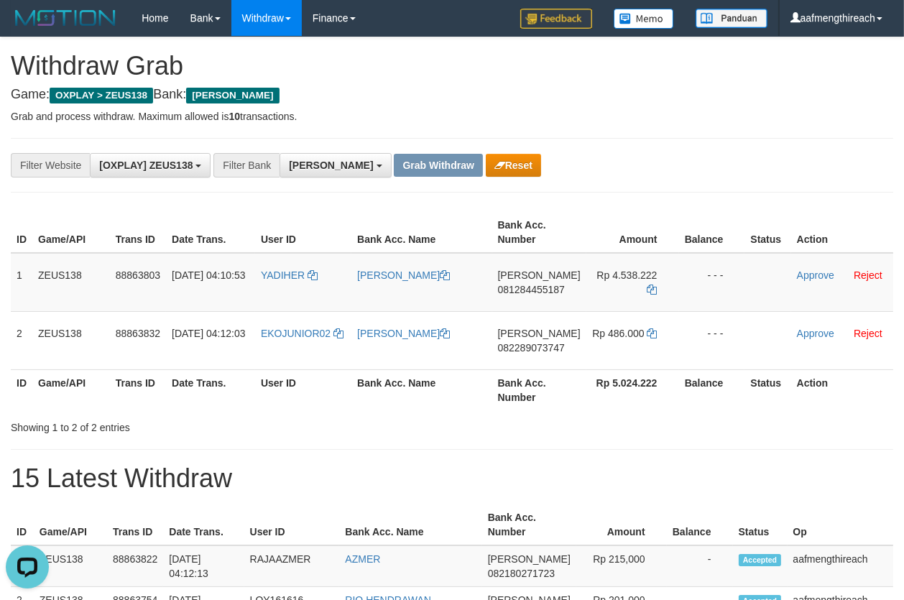
click at [643, 117] on p "Grab and process withdraw. Maximum allowed is 10 transactions." at bounding box center [452, 116] width 883 height 14
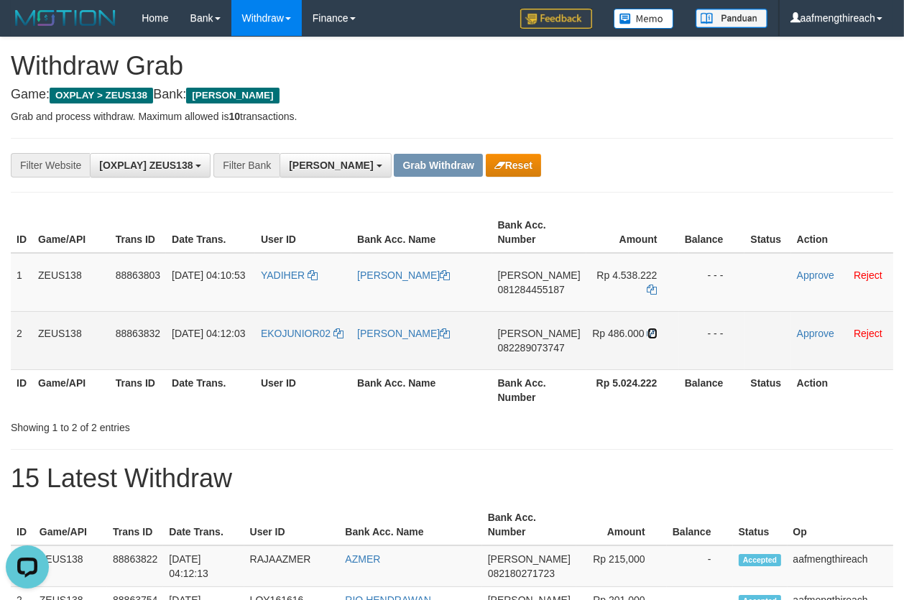
click at [648, 328] on icon at bounding box center [653, 333] width 10 height 10
click at [801, 328] on link "Approve" at bounding box center [815, 334] width 37 height 12
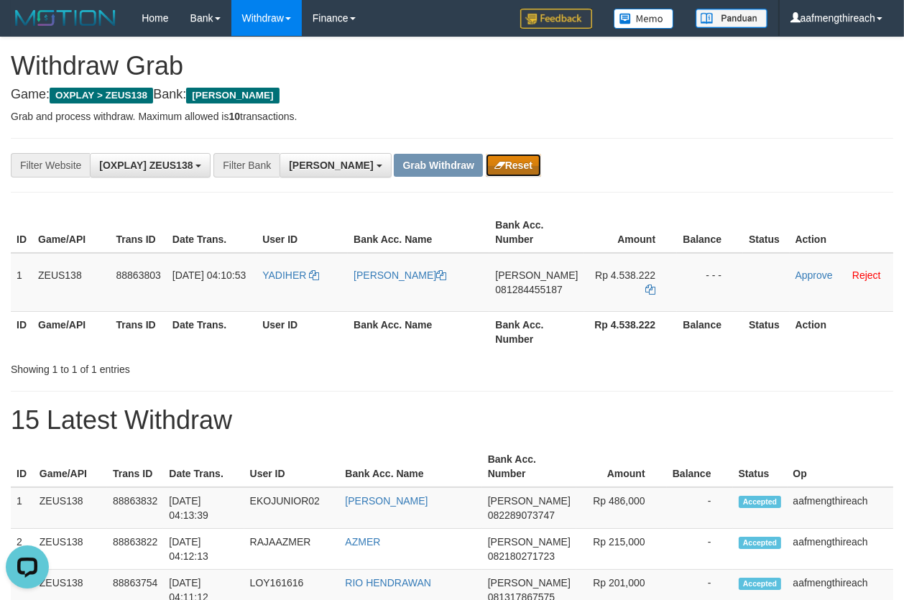
click at [486, 158] on button "Reset" at bounding box center [513, 165] width 55 height 23
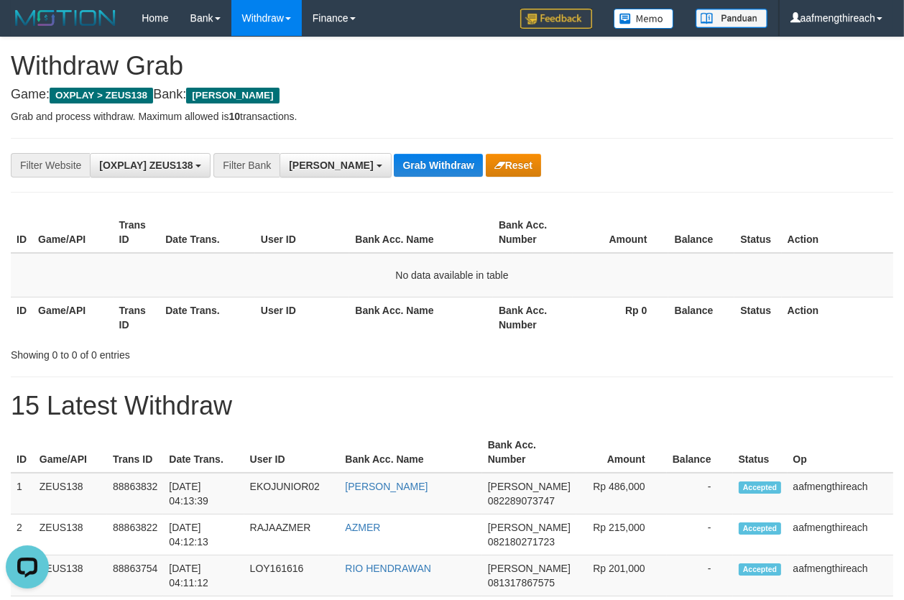
click at [207, 243] on th "Date Trans." at bounding box center [208, 232] width 96 height 41
click at [223, 279] on td "No data available in table" at bounding box center [452, 275] width 883 height 45
click at [282, 270] on td "No data available in table" at bounding box center [452, 275] width 883 height 45
click at [273, 280] on td "No data available in table" at bounding box center [452, 275] width 883 height 45
drag, startPoint x: 313, startPoint y: 215, endPoint x: 346, endPoint y: 188, distance: 42.9
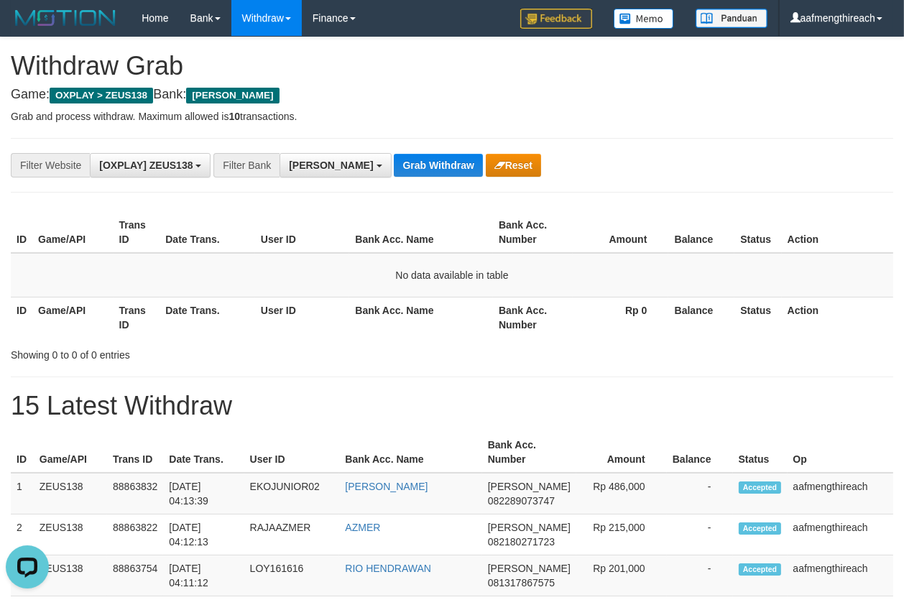
click at [316, 214] on th "User ID" at bounding box center [302, 232] width 95 height 41
click at [394, 165] on button "Grab Withdraw" at bounding box center [438, 165] width 88 height 23
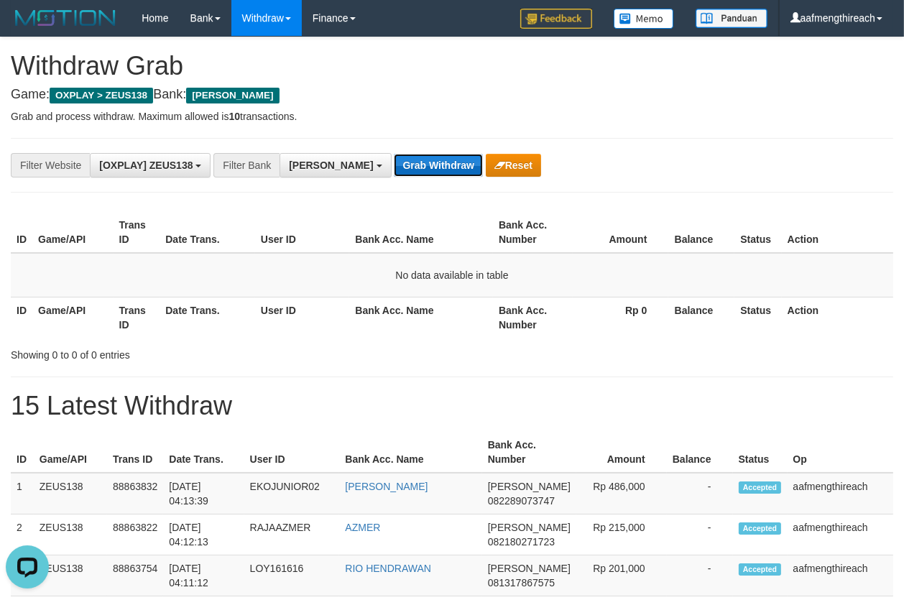
click at [394, 165] on button "Grab Withdraw" at bounding box center [438, 165] width 88 height 23
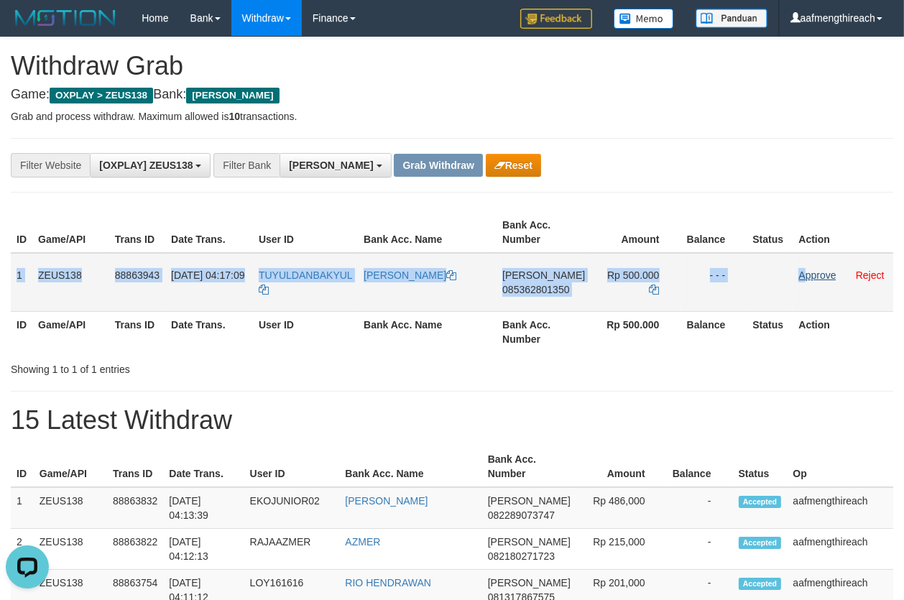
drag, startPoint x: 41, startPoint y: 274, endPoint x: 801, endPoint y: 280, distance: 760.5
click at [801, 280] on tr "1 ZEUS138 88863943 [DATE] 04:17:09 [GEOGRAPHIC_DATA] [PERSON_NAME] [PERSON_NAME…" at bounding box center [452, 282] width 883 height 59
copy tr "1 ZEUS138 88863943 [DATE] 04:17:09 TUYULDANBAKYUL [PERSON_NAME] [PERSON_NAME] 0…"
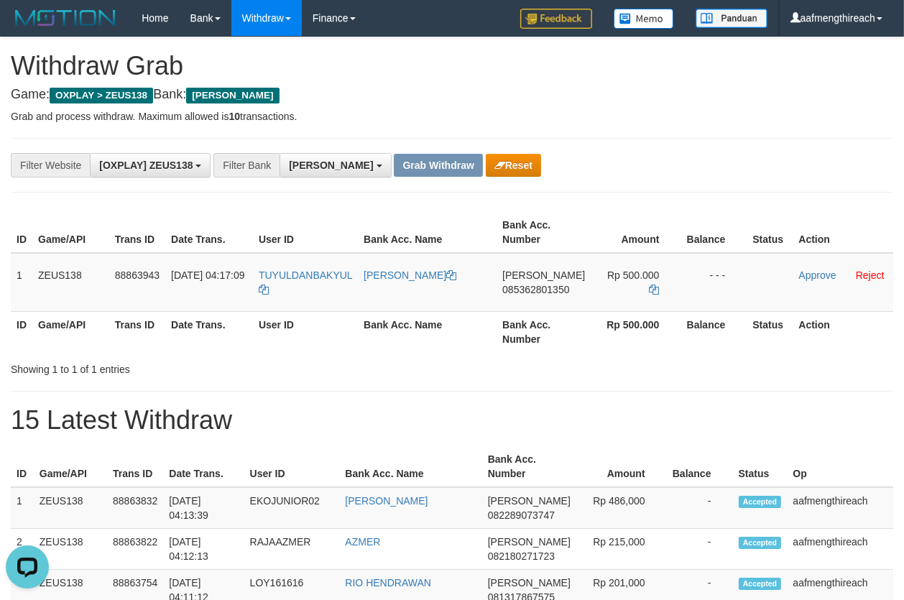
drag, startPoint x: 652, startPoint y: 162, endPoint x: 646, endPoint y: 167, distance: 8.1
click at [652, 162] on div "**********" at bounding box center [376, 165] width 753 height 24
click at [308, 289] on td "TUYULDANBAKYUL" at bounding box center [305, 282] width 105 height 59
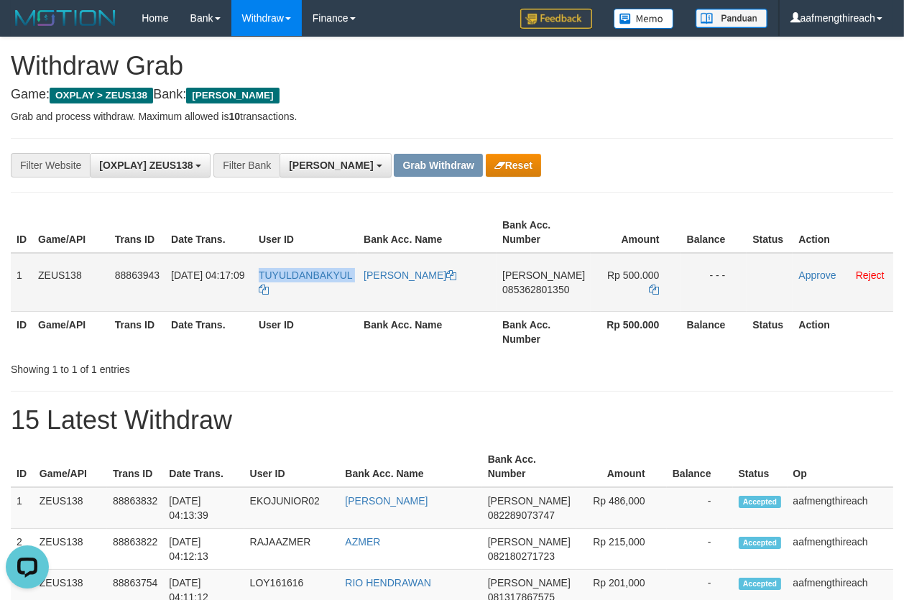
copy tr "TUYULDANBAKYUL"
drag, startPoint x: 303, startPoint y: 390, endPoint x: 380, endPoint y: 354, distance: 84.6
click at [303, 391] on hr at bounding box center [452, 391] width 883 height 1
click at [523, 302] on td "[PERSON_NAME] 085362801350" at bounding box center [544, 282] width 94 height 59
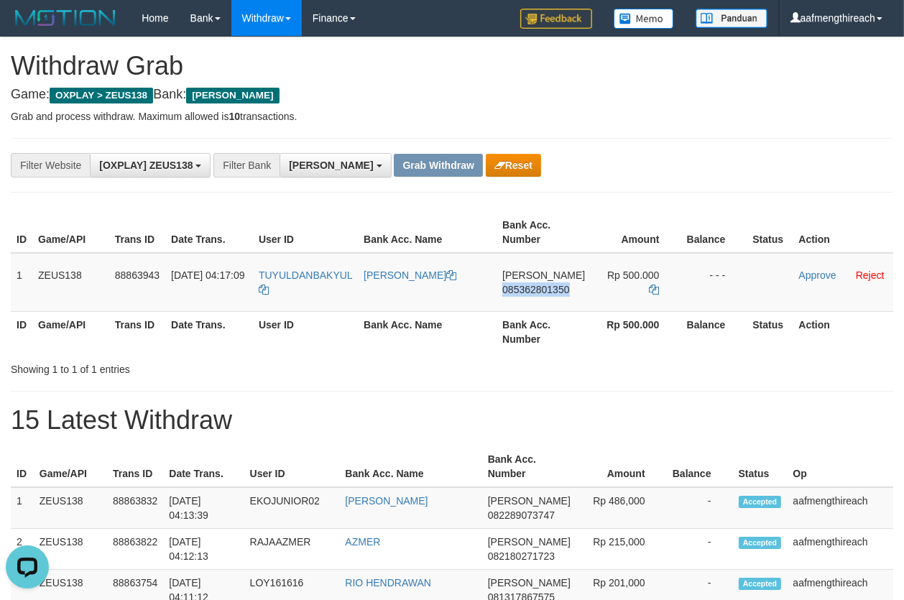
copy span "085362801350"
click at [681, 117] on p "Grab and process withdraw. Maximum allowed is 10 transactions." at bounding box center [452, 116] width 883 height 14
click at [651, 288] on icon at bounding box center [655, 290] width 10 height 10
click at [804, 276] on link "Approve" at bounding box center [817, 276] width 37 height 12
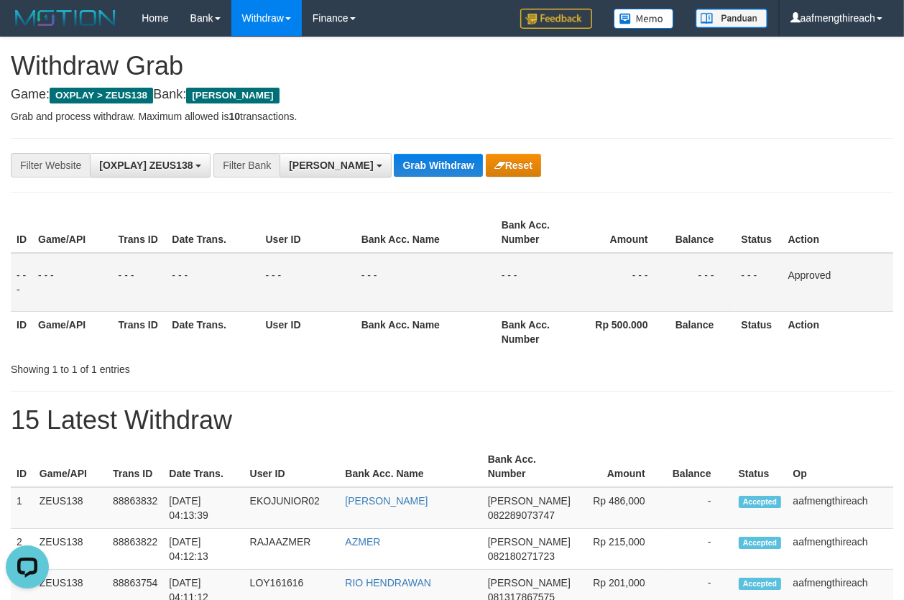
click at [202, 297] on td "- - -" at bounding box center [212, 282] width 93 height 59
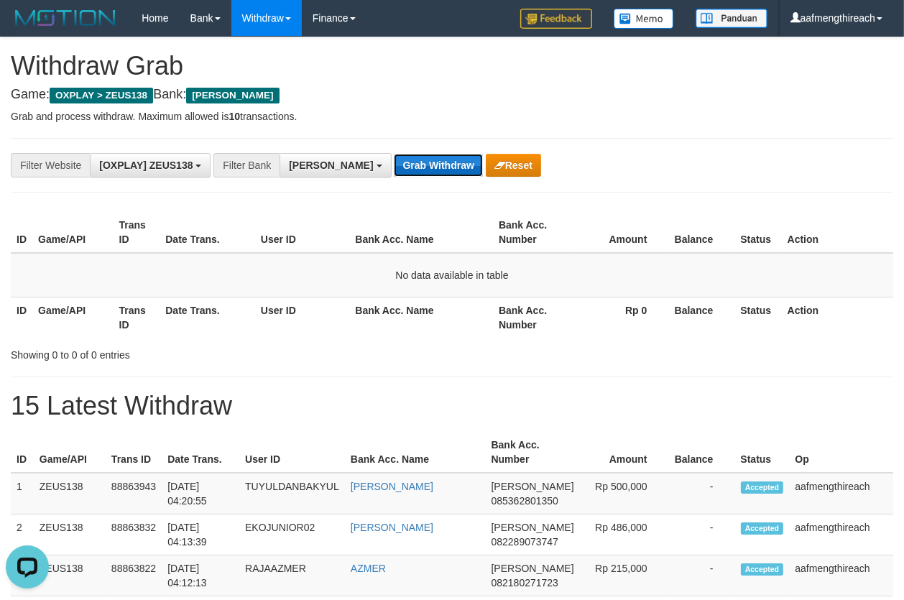
click at [394, 155] on button "Grab Withdraw" at bounding box center [438, 165] width 88 height 23
click at [394, 162] on button "Grab Withdraw" at bounding box center [438, 165] width 88 height 23
click at [394, 163] on button "Grab Withdraw" at bounding box center [438, 165] width 88 height 23
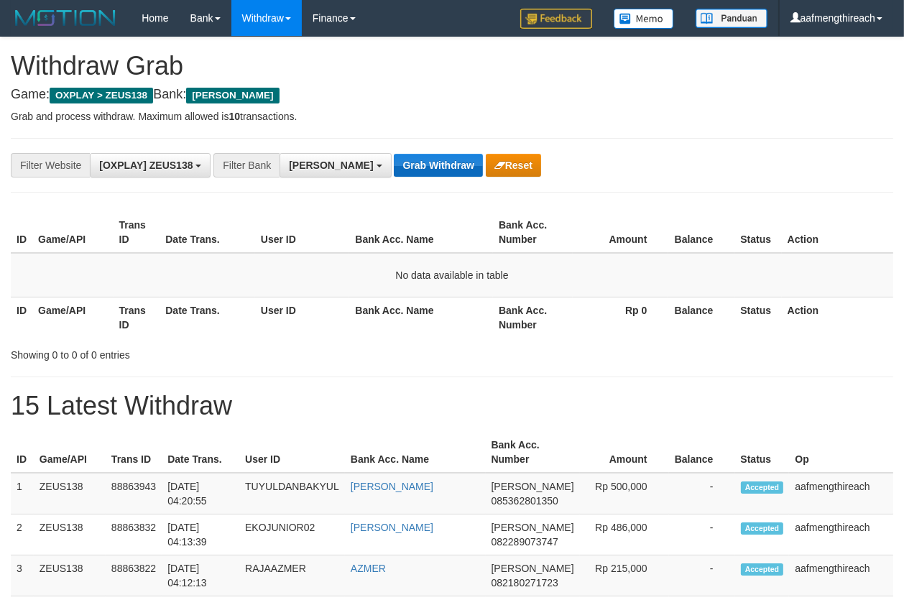
click at [394, 163] on button "Grab Withdraw" at bounding box center [438, 165] width 88 height 23
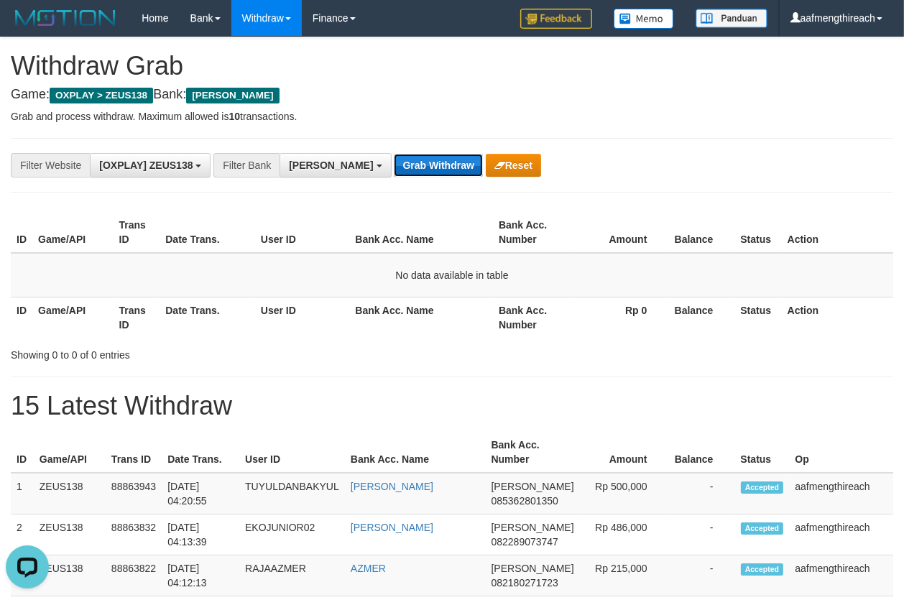
click at [394, 165] on button "Grab Withdraw" at bounding box center [438, 165] width 88 height 23
drag, startPoint x: 328, startPoint y: 259, endPoint x: 332, endPoint y: 244, distance: 15.5
click at [328, 259] on td "No data available in table" at bounding box center [452, 275] width 883 height 45
click at [396, 164] on button "Grab Withdraw" at bounding box center [438, 165] width 88 height 23
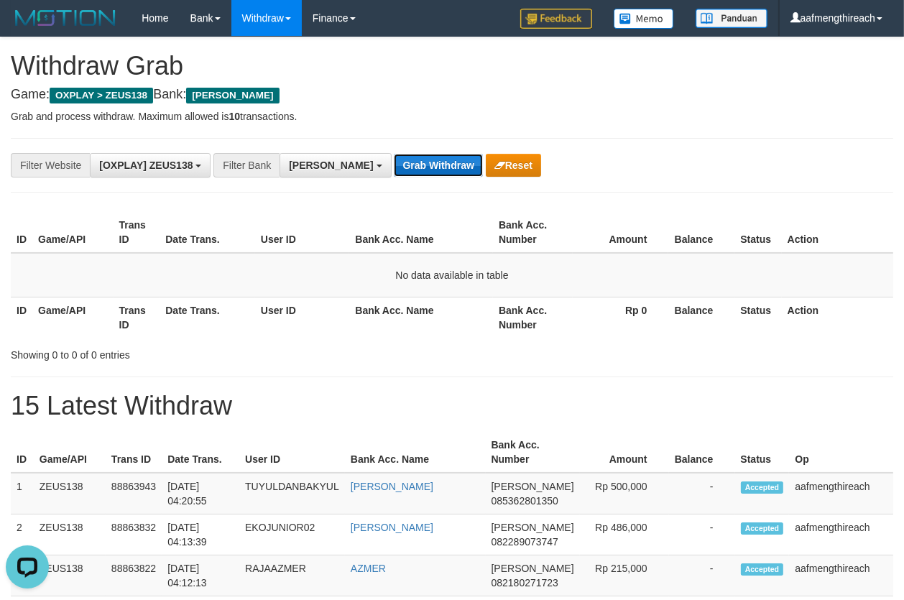
click at [396, 164] on button "Grab Withdraw" at bounding box center [438, 165] width 88 height 23
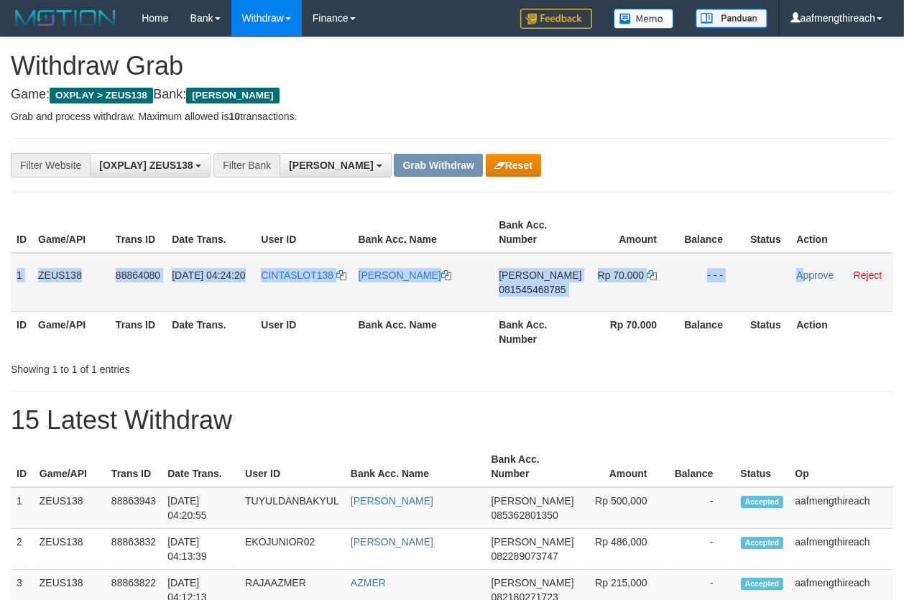
drag, startPoint x: 18, startPoint y: 278, endPoint x: 805, endPoint y: 266, distance: 787.2
click at [805, 266] on tr "1 ZEUS138 88864080 [DATE] 04:24:20 CINTASLOT138 [PERSON_NAME] [PERSON_NAME] 081…" at bounding box center [452, 282] width 883 height 59
copy tr "1 ZEUS138 88864080 01/10/2025 04:24:20 CINTASLOT138 YOGI PRAYAMA DANA 081545468…"
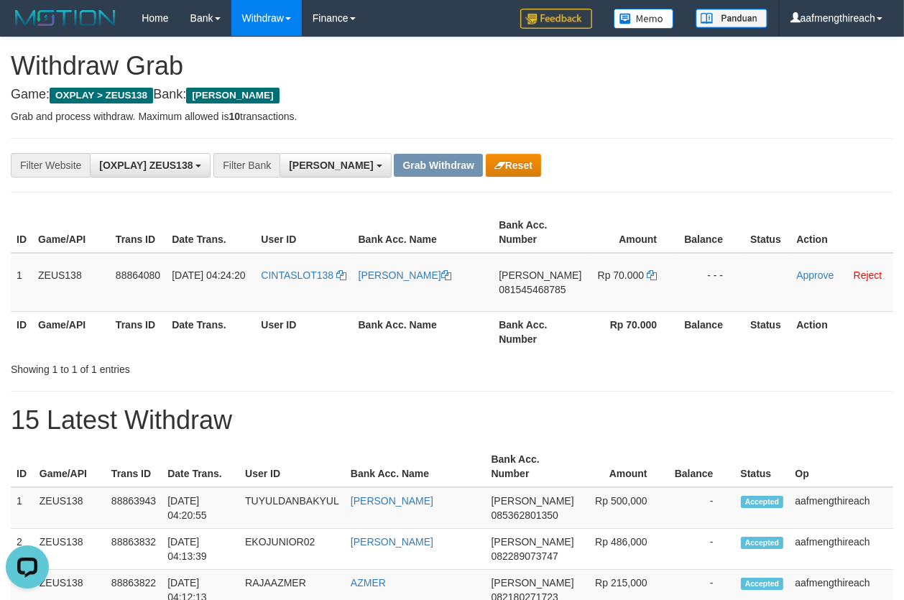
click at [736, 154] on div "**********" at bounding box center [376, 165] width 753 height 24
click at [302, 290] on td "CINTASLOT138" at bounding box center [303, 282] width 97 height 59
copy link "CINTASLOT138"
drag, startPoint x: 413, startPoint y: 339, endPoint x: 431, endPoint y: 323, distance: 24.4
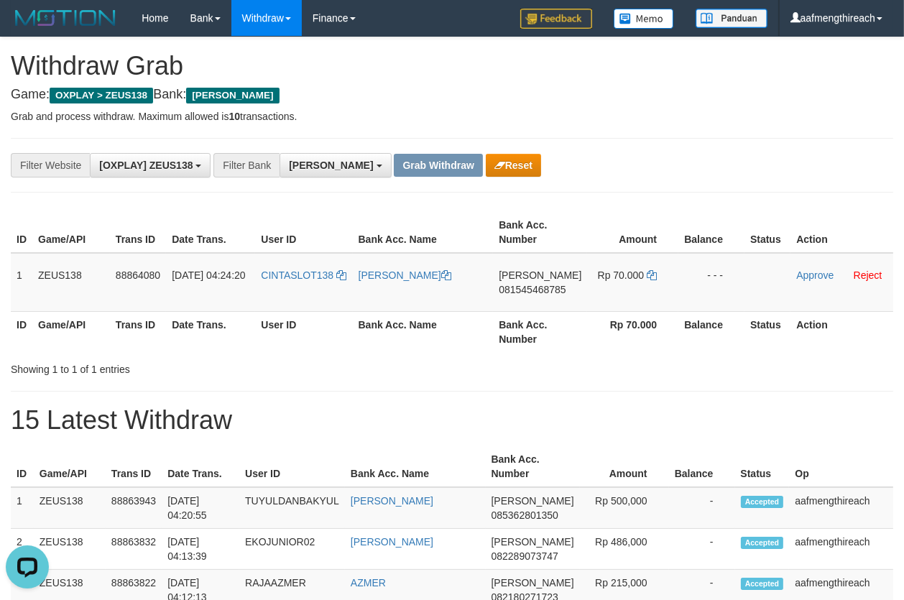
click at [413, 339] on th "Bank Acc. Name" at bounding box center [423, 331] width 141 height 41
click at [525, 286] on span "081545468785" at bounding box center [532, 290] width 67 height 12
click at [526, 294] on span "081545468785" at bounding box center [532, 290] width 67 height 12
click at [527, 294] on span "081545468785" at bounding box center [532, 290] width 67 height 12
click at [533, 298] on td "DANA 081545468785" at bounding box center [540, 282] width 94 height 59
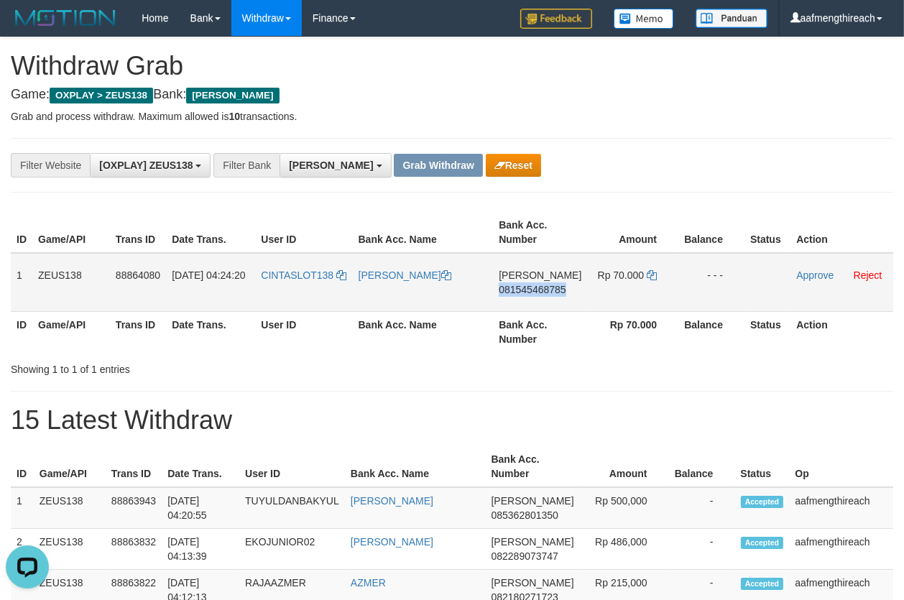
click at [533, 298] on td "DANA 081545468785" at bounding box center [540, 282] width 94 height 59
copy span "081545468785"
click at [647, 271] on icon at bounding box center [652, 275] width 10 height 10
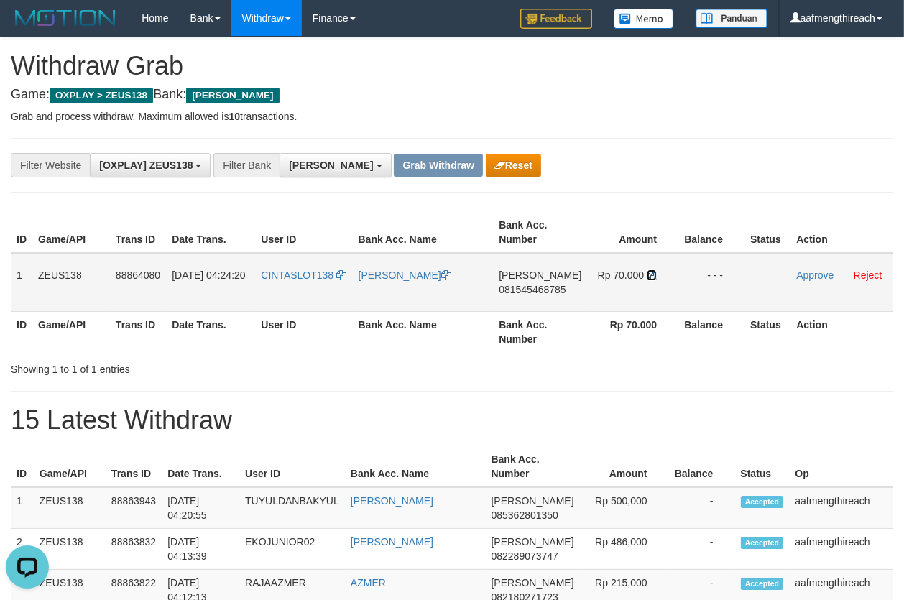
click at [647, 271] on icon at bounding box center [652, 275] width 10 height 10
click at [801, 276] on link "Approve" at bounding box center [814, 276] width 37 height 12
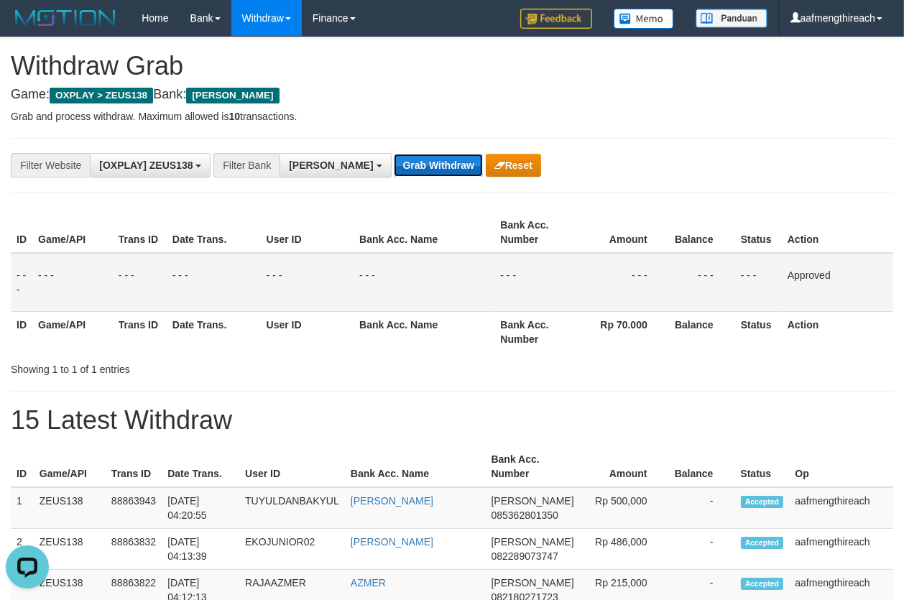
click at [394, 173] on button "Grab Withdraw" at bounding box center [438, 165] width 88 height 23
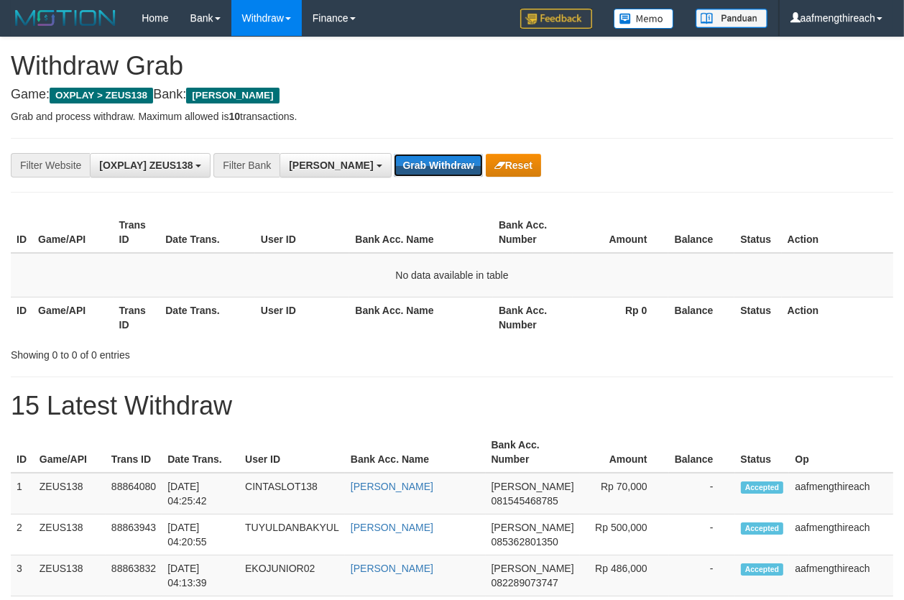
click at [394, 173] on button "Grab Withdraw" at bounding box center [438, 165] width 88 height 23
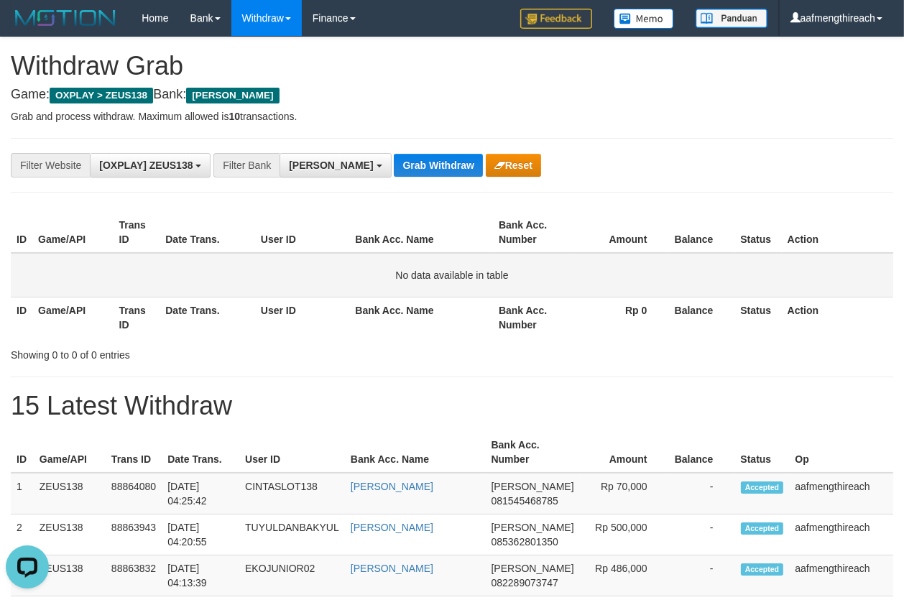
click at [203, 261] on td "No data available in table" at bounding box center [452, 275] width 883 height 45
click at [394, 160] on button "Grab Withdraw" at bounding box center [438, 165] width 88 height 23
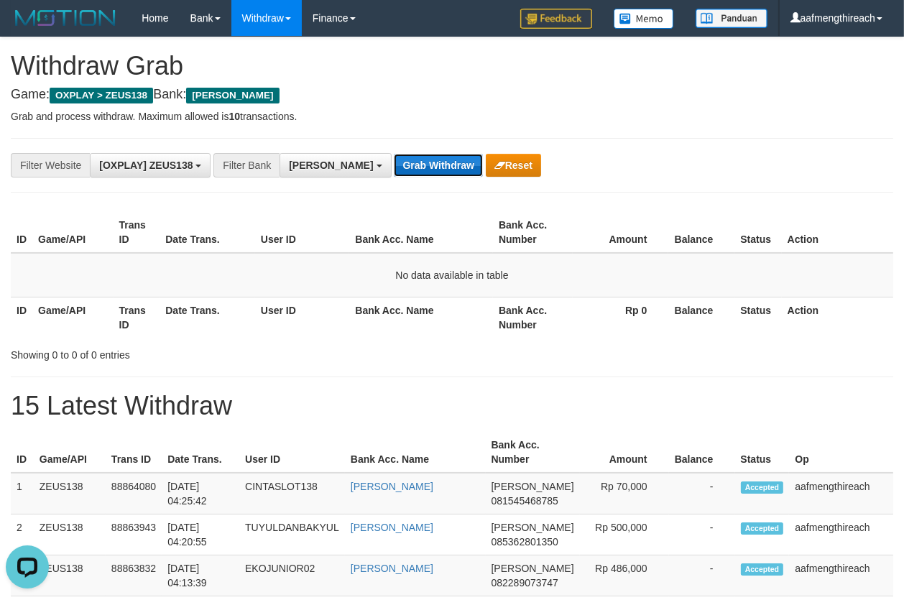
click at [395, 162] on button "Grab Withdraw" at bounding box center [438, 165] width 88 height 23
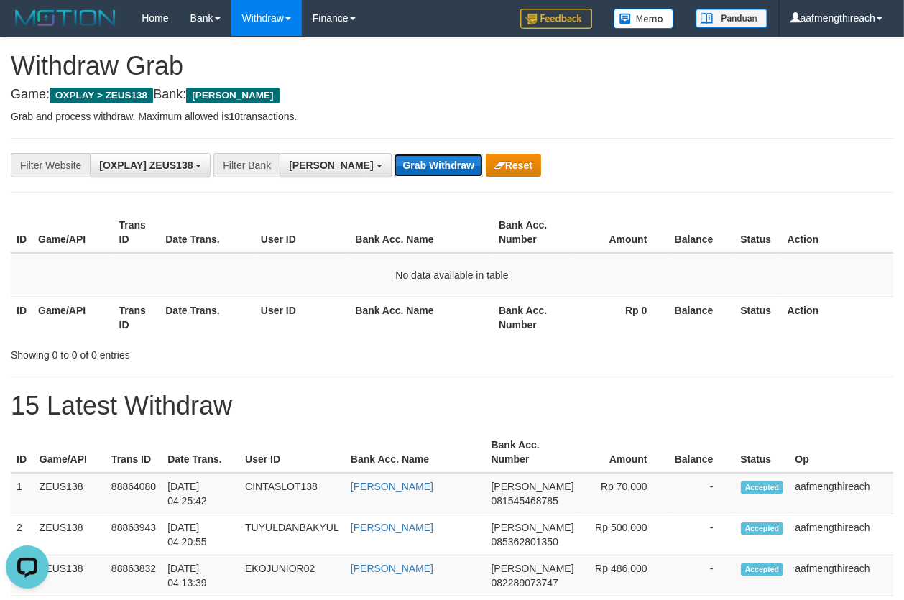
click at [395, 162] on button "Grab Withdraw" at bounding box center [438, 165] width 88 height 23
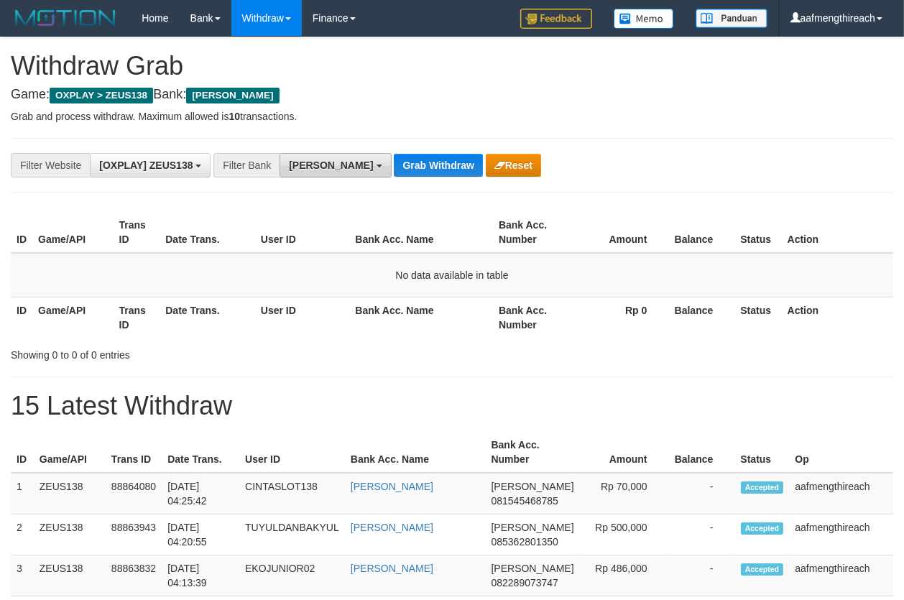
click at [299, 157] on button "[PERSON_NAME]" at bounding box center [335, 165] width 111 height 24
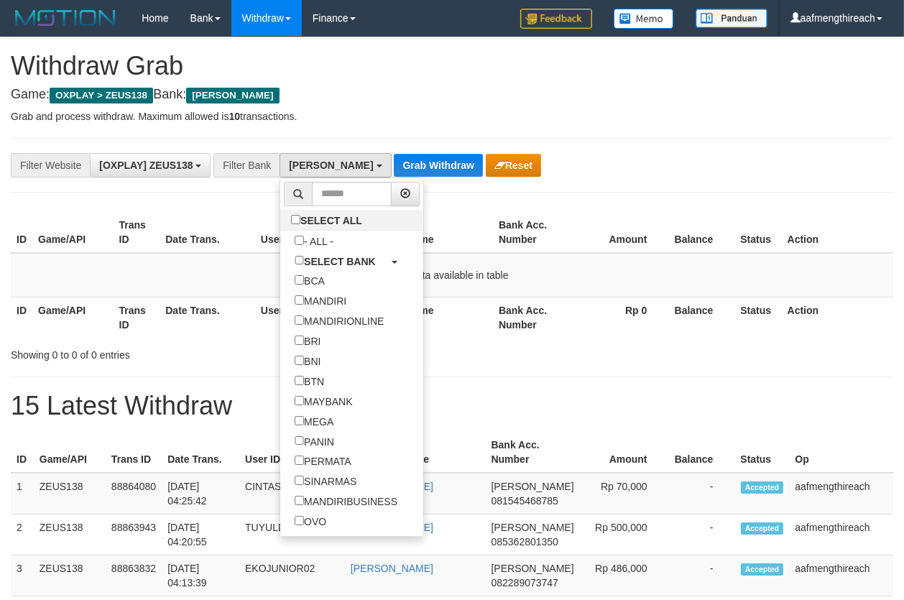
click at [403, 116] on p "Grab and process withdraw. Maximum allowed is 10 transactions." at bounding box center [452, 116] width 883 height 14
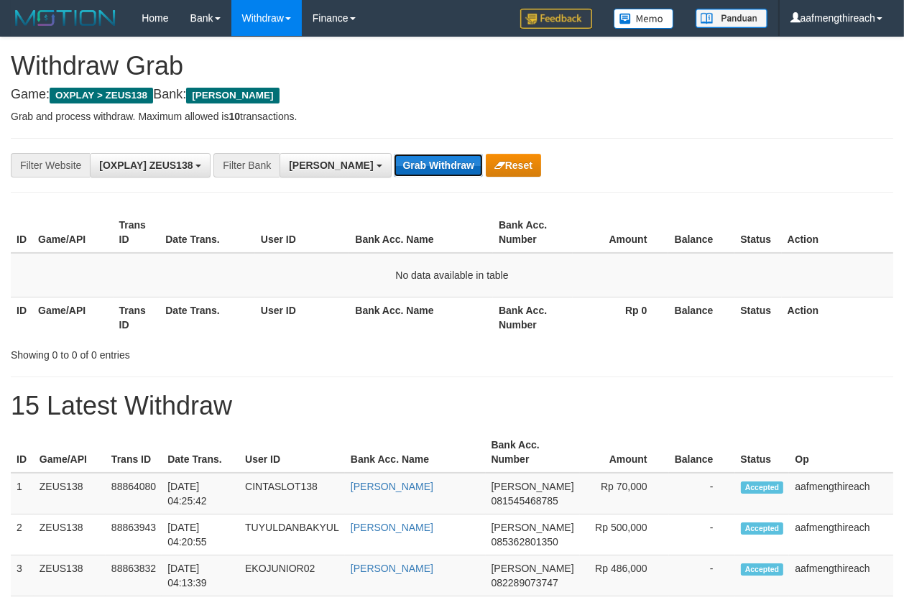
click at [394, 164] on button "Grab Withdraw" at bounding box center [438, 165] width 88 height 23
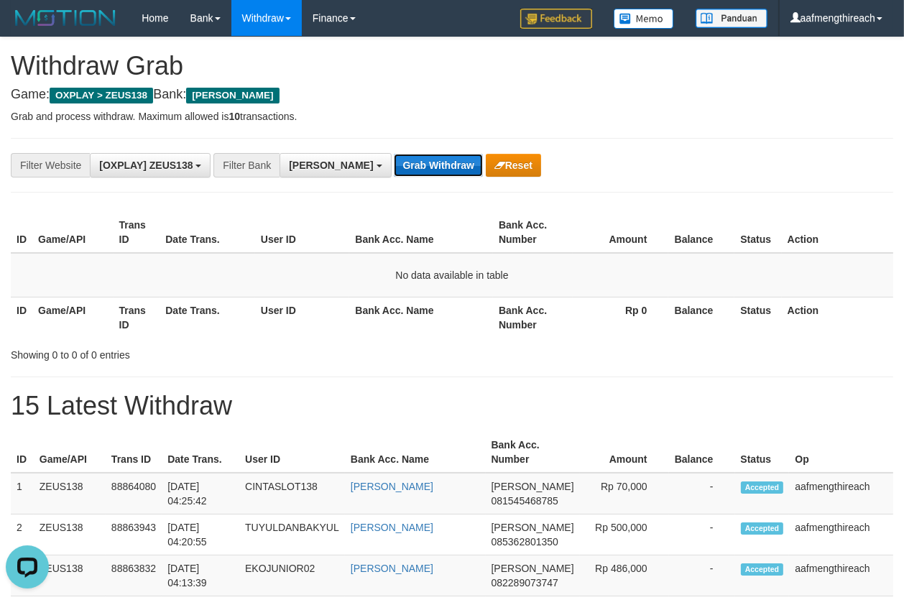
click at [395, 162] on button "Grab Withdraw" at bounding box center [438, 165] width 88 height 23
click at [394, 165] on button "Grab Withdraw" at bounding box center [438, 165] width 88 height 23
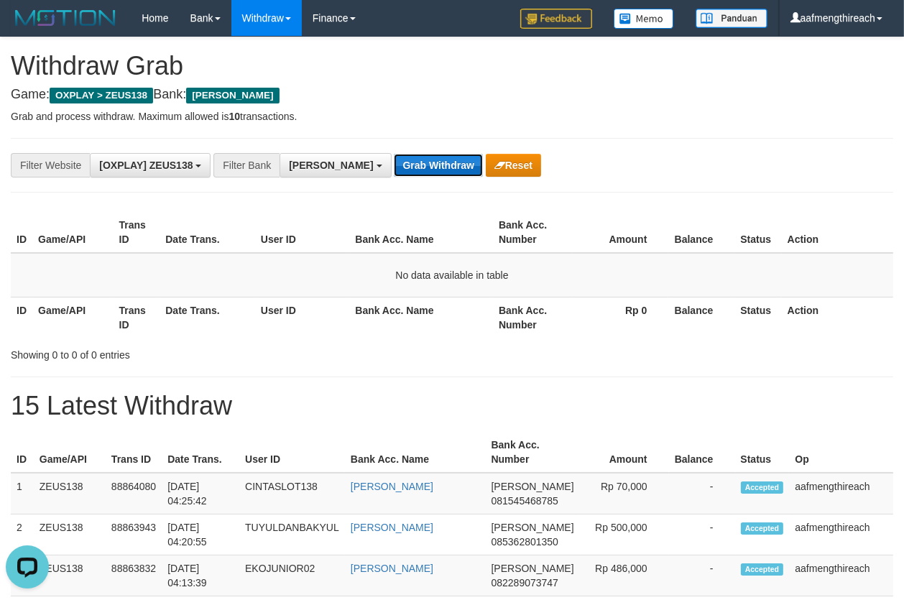
click at [394, 165] on button "Grab Withdraw" at bounding box center [438, 165] width 88 height 23
click at [400, 169] on button "Grab Withdraw" at bounding box center [438, 165] width 88 height 23
click at [400, 168] on button "Grab Withdraw" at bounding box center [438, 165] width 88 height 23
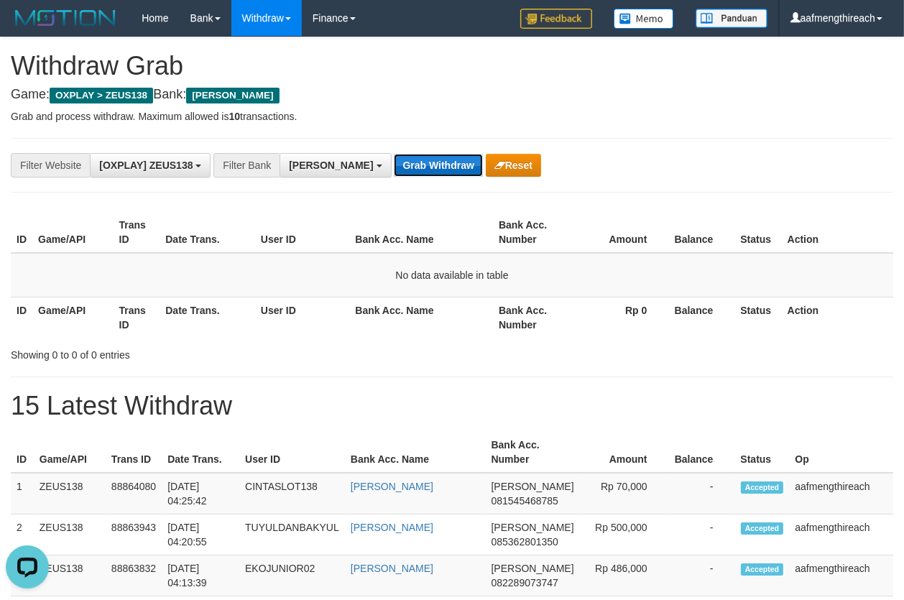
click at [400, 168] on button "Grab Withdraw" at bounding box center [438, 165] width 88 height 23
click at [394, 155] on button "Grab Withdraw" at bounding box center [438, 165] width 88 height 23
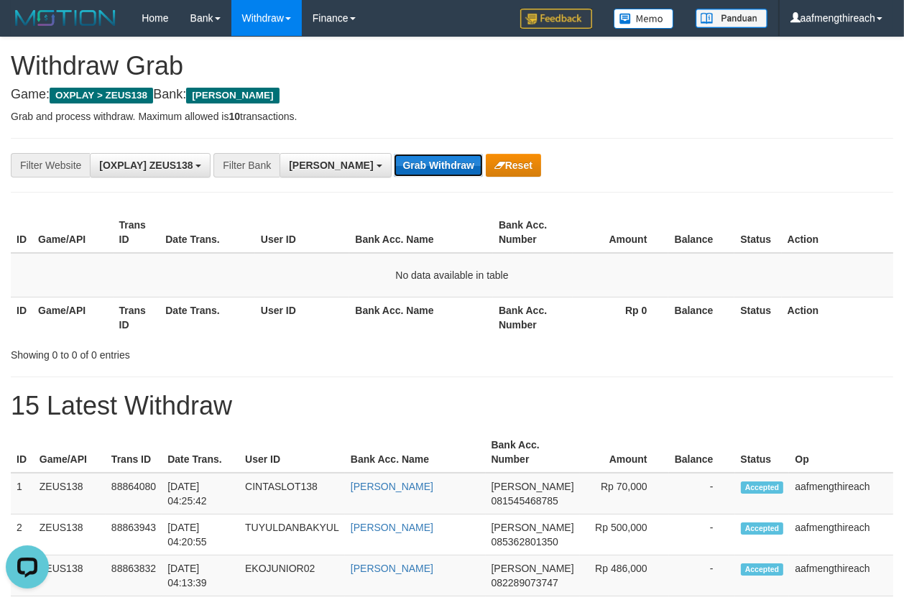
click at [394, 155] on button "Grab Withdraw" at bounding box center [438, 165] width 88 height 23
click at [394, 157] on button "Grab Withdraw" at bounding box center [438, 165] width 88 height 23
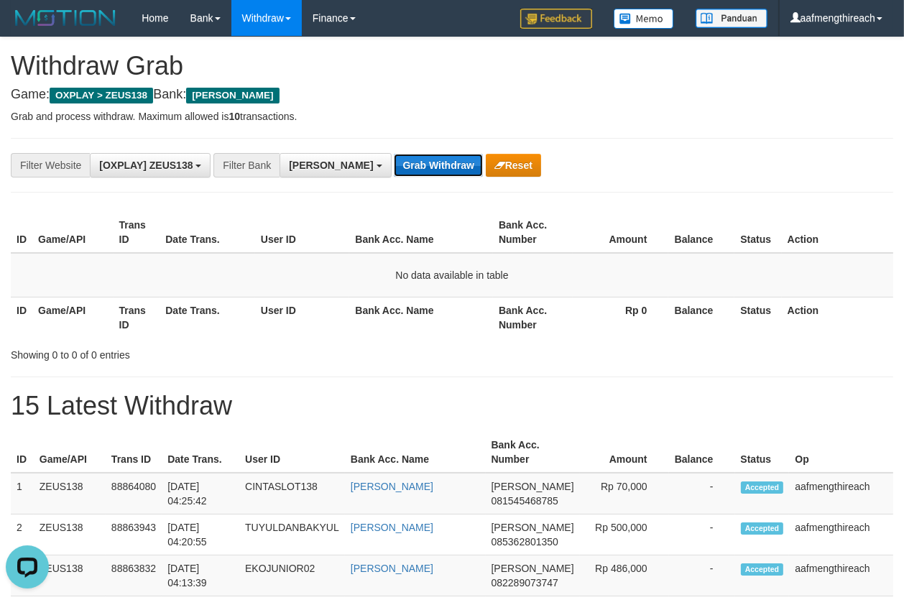
click at [400, 161] on button "Grab Withdraw" at bounding box center [438, 165] width 88 height 23
click at [394, 160] on button "Grab Withdraw" at bounding box center [438, 165] width 88 height 23
click at [394, 165] on button "Grab Withdraw" at bounding box center [438, 165] width 88 height 23
click at [394, 163] on button "Grab Withdraw" at bounding box center [438, 165] width 88 height 23
click at [394, 162] on button "Grab Withdraw" at bounding box center [438, 165] width 88 height 23
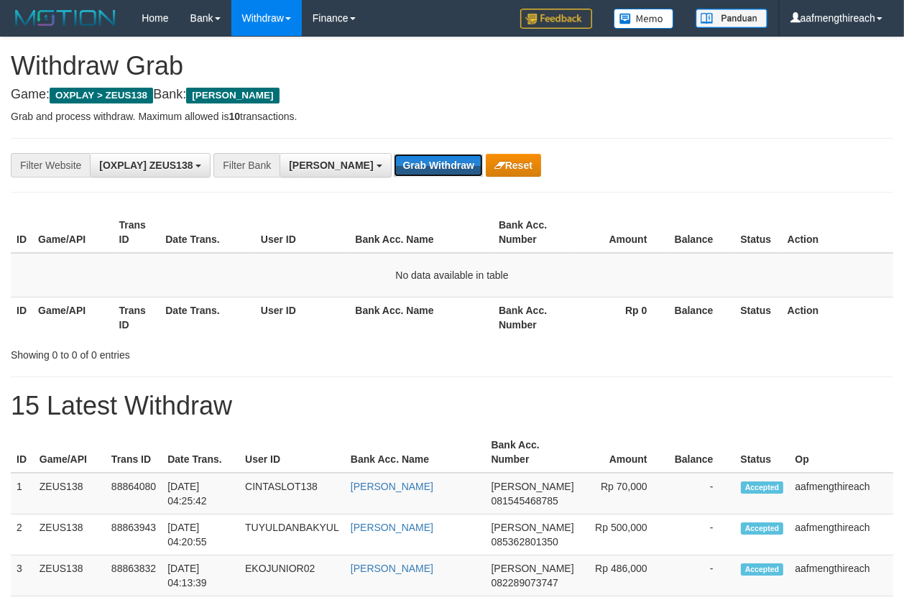
click at [394, 162] on button "Grab Withdraw" at bounding box center [438, 165] width 88 height 23
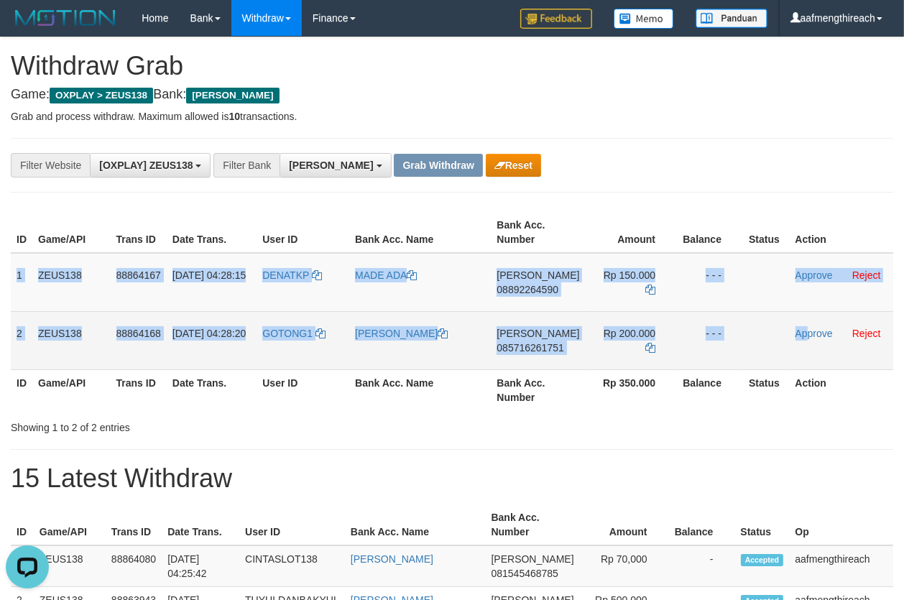
drag, startPoint x: 14, startPoint y: 273, endPoint x: 805, endPoint y: 323, distance: 792.3
click at [805, 323] on tbody "1 ZEUS138 88864167 [DATE] 04:28:15 DENATKP MADE [PERSON_NAME] 08892264590 Rp 15…" at bounding box center [452, 311] width 883 height 117
copy tbody "1 ZEUS138 88864167 [DATE] 04:28:15 DENATKP MADE [PERSON_NAME] 08892264590 Rp 15…"
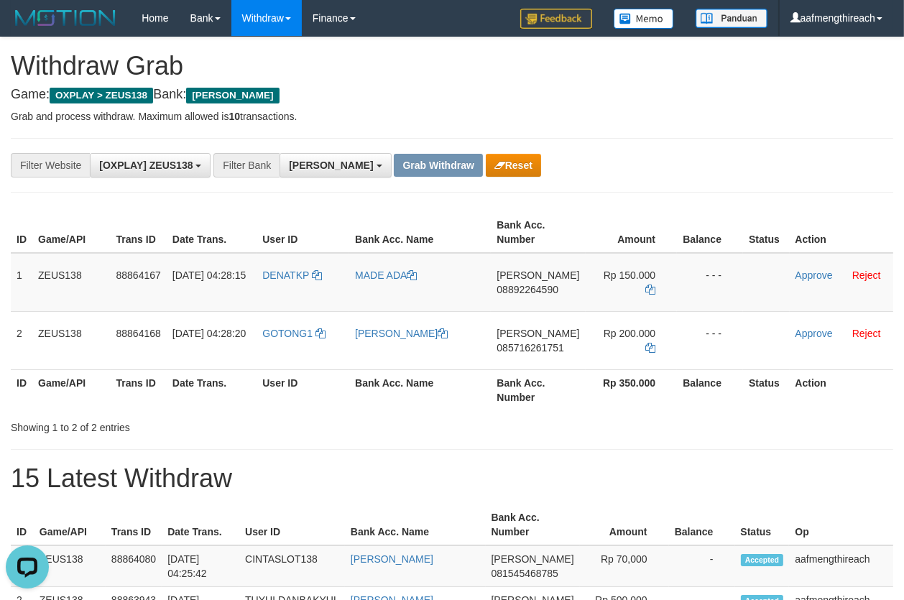
click at [278, 286] on td "DENATKP" at bounding box center [303, 282] width 93 height 59
copy link "DENATKP"
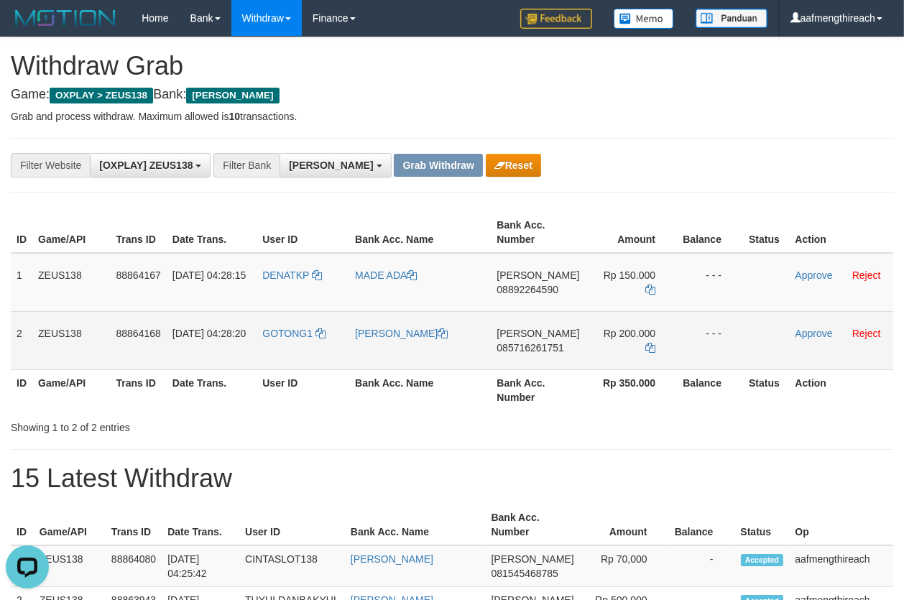
click at [295, 349] on td "GOTONG1" at bounding box center [303, 340] width 93 height 58
copy link "GOTONG1"
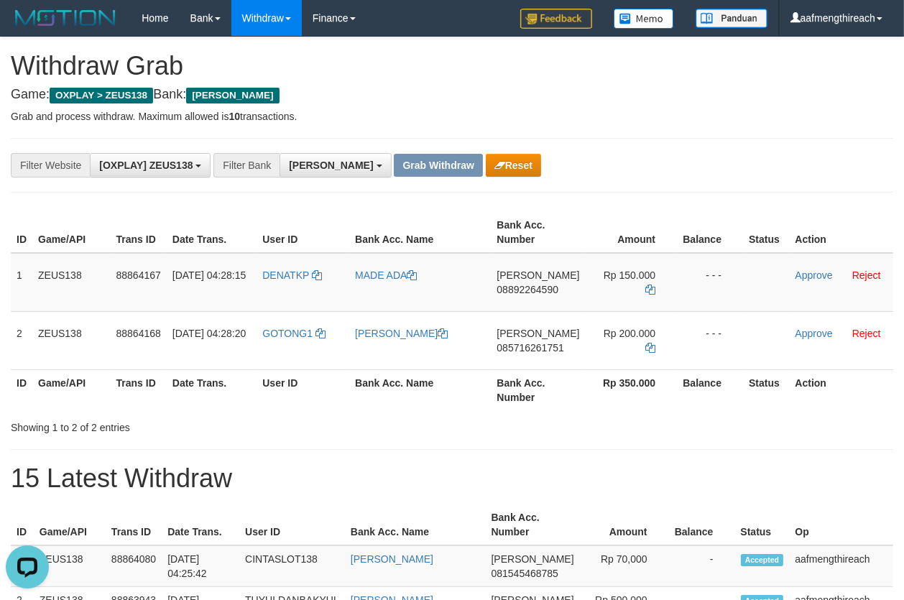
drag, startPoint x: 399, startPoint y: 465, endPoint x: 403, endPoint y: 456, distance: 9.3
click at [533, 293] on span "08892264590" at bounding box center [528, 290] width 62 height 12
click at [534, 298] on td "DANA 08892264590" at bounding box center [538, 282] width 94 height 59
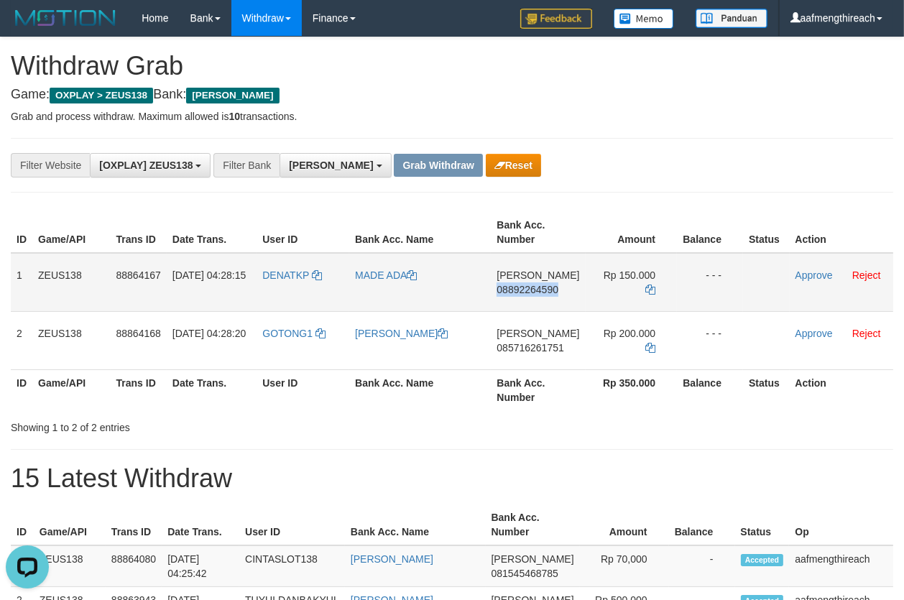
click at [534, 298] on td "DANA 08892264590" at bounding box center [538, 282] width 94 height 59
copy span "08892264590"
click at [648, 285] on icon at bounding box center [650, 290] width 10 height 10
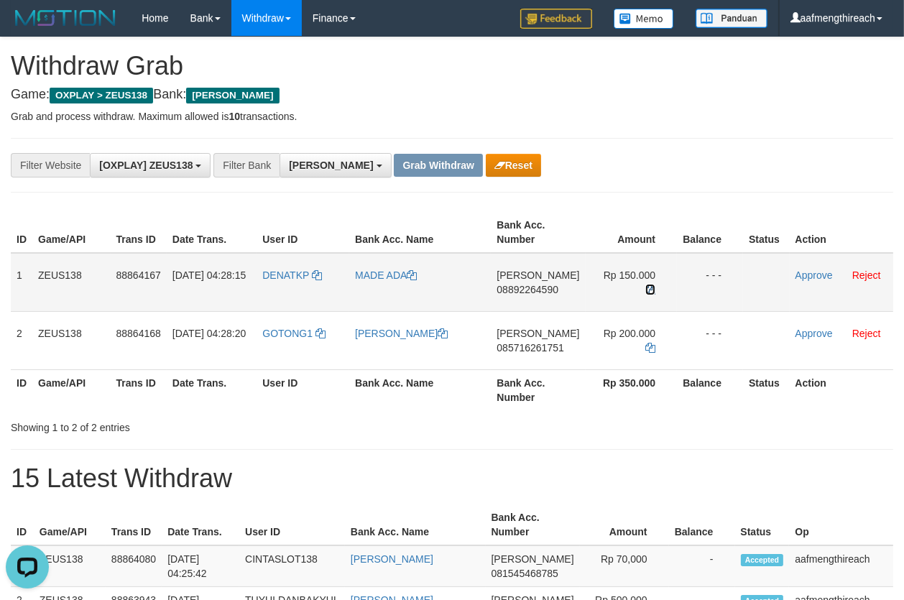
click at [648, 285] on icon at bounding box center [650, 290] width 10 height 10
click at [809, 272] on link "Approve" at bounding box center [814, 276] width 37 height 12
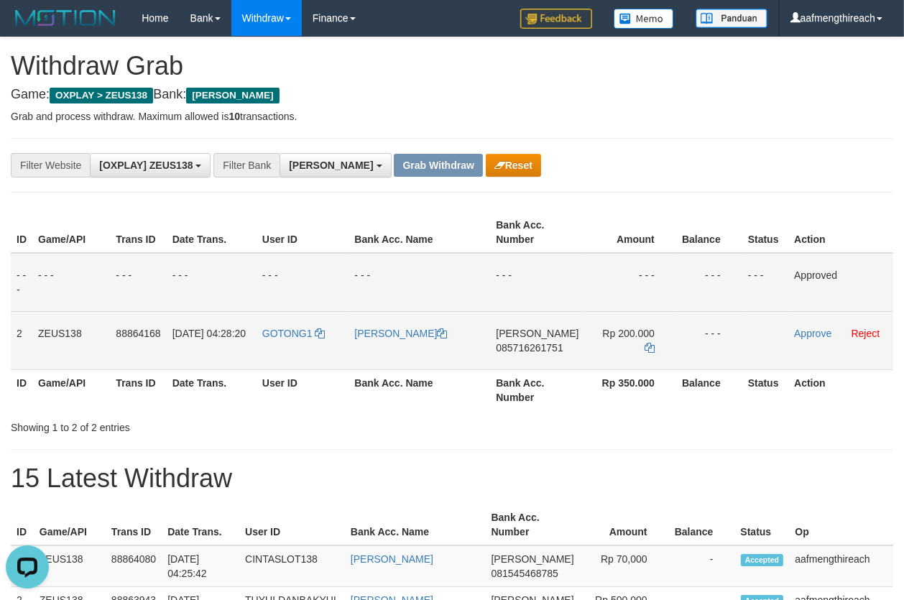
click at [537, 359] on td "DANA 085716261751" at bounding box center [537, 340] width 94 height 58
copy span "085716261751"
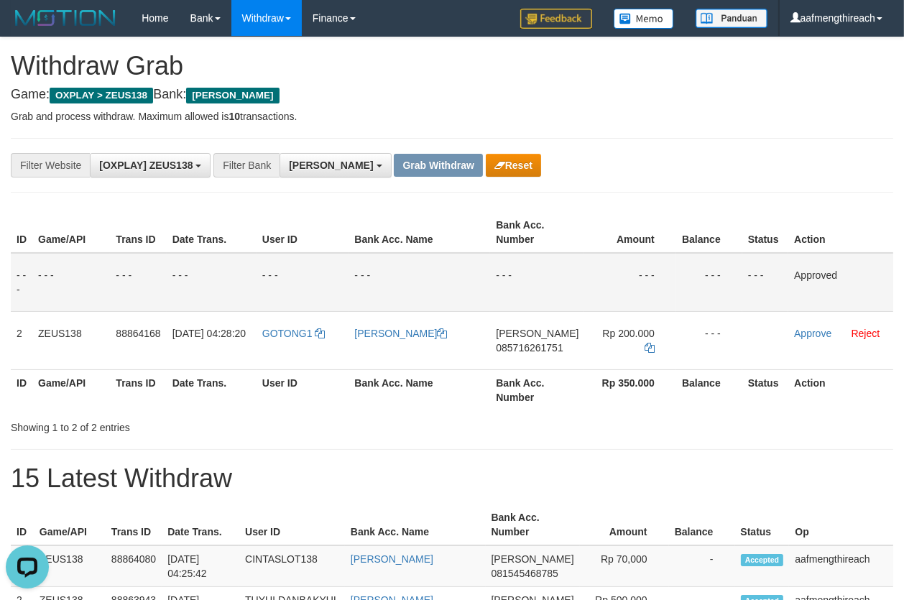
click at [732, 170] on div "**********" at bounding box center [376, 165] width 753 height 24
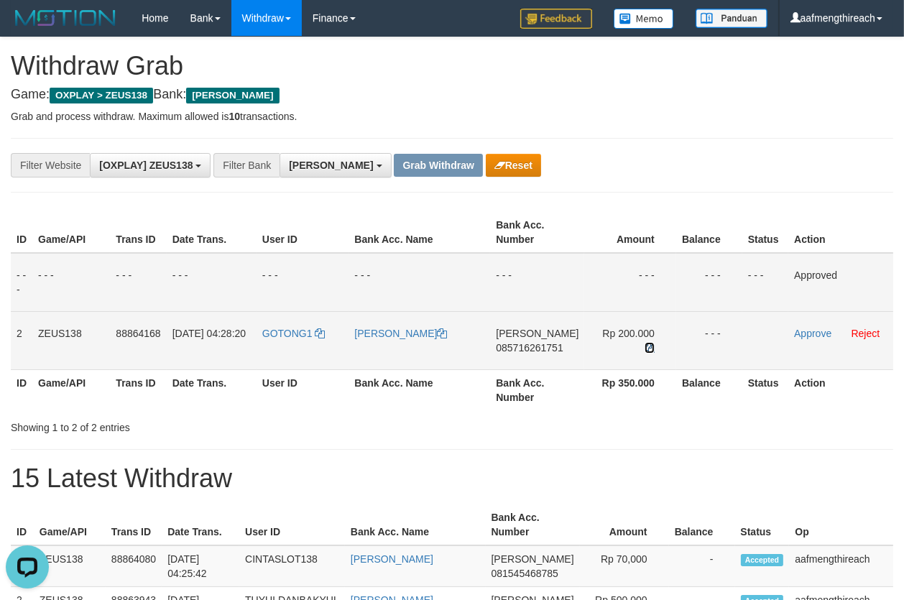
click at [646, 343] on icon at bounding box center [650, 348] width 10 height 10
click at [800, 334] on link "Approve" at bounding box center [812, 334] width 37 height 12
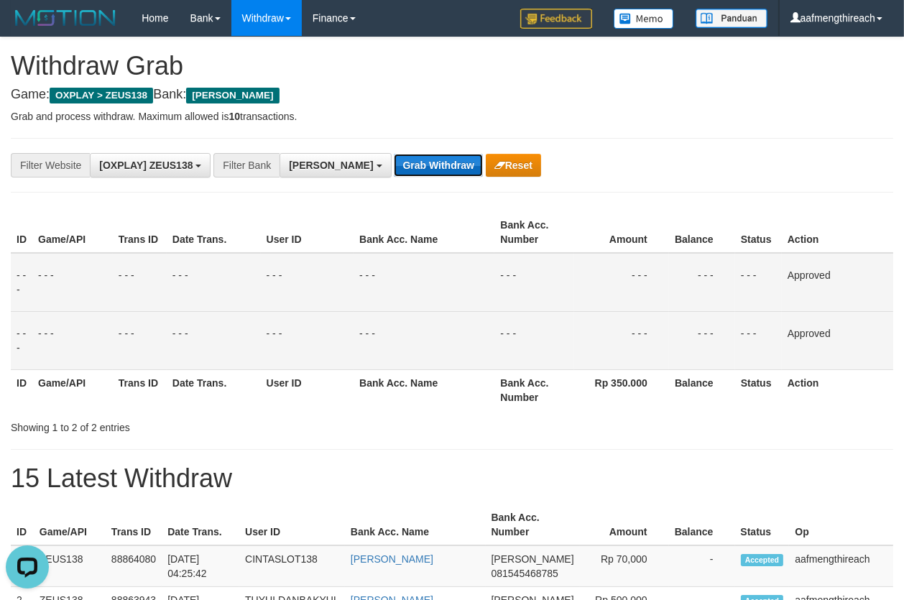
click at [394, 157] on button "Grab Withdraw" at bounding box center [438, 165] width 88 height 23
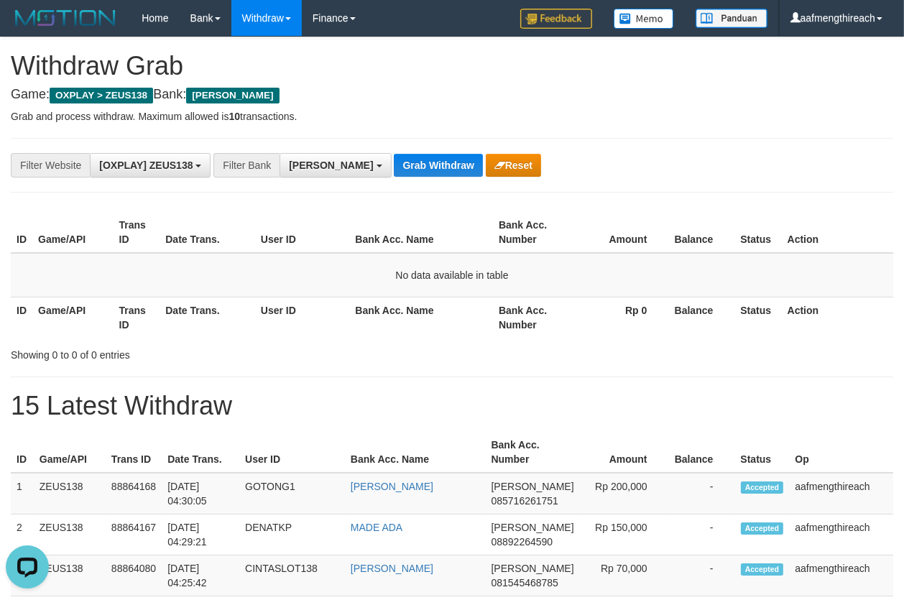
click at [334, 334] on th "User ID" at bounding box center [302, 317] width 95 height 41
click at [394, 164] on button "Grab Withdraw" at bounding box center [438, 165] width 88 height 23
click at [403, 165] on button "Grab Withdraw" at bounding box center [438, 165] width 88 height 23
click at [304, 266] on td "No data available in table" at bounding box center [452, 275] width 883 height 45
click at [394, 158] on button "Grab Withdraw" at bounding box center [438, 165] width 88 height 23
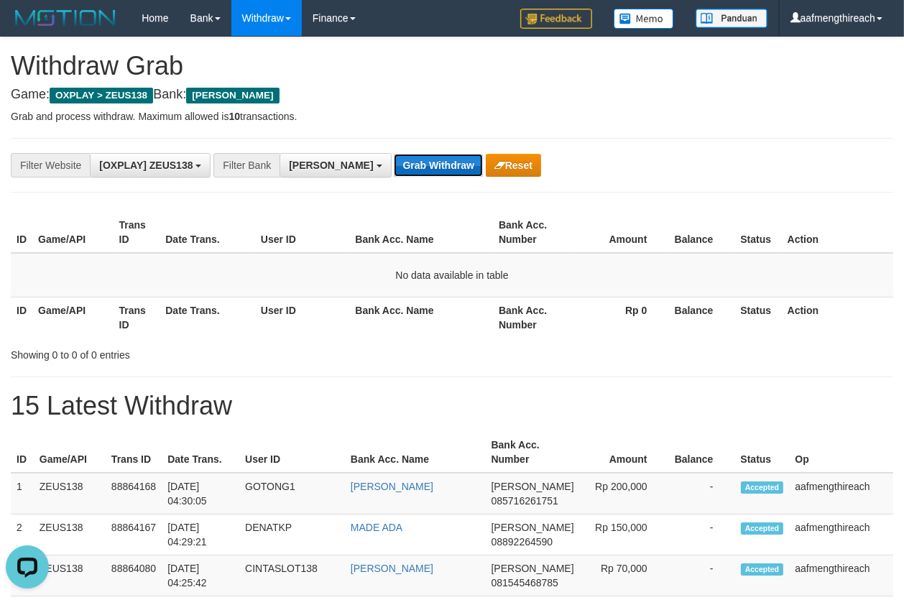
click at [394, 158] on button "Grab Withdraw" at bounding box center [438, 165] width 88 height 23
click at [395, 161] on button "Grab Withdraw" at bounding box center [438, 165] width 88 height 23
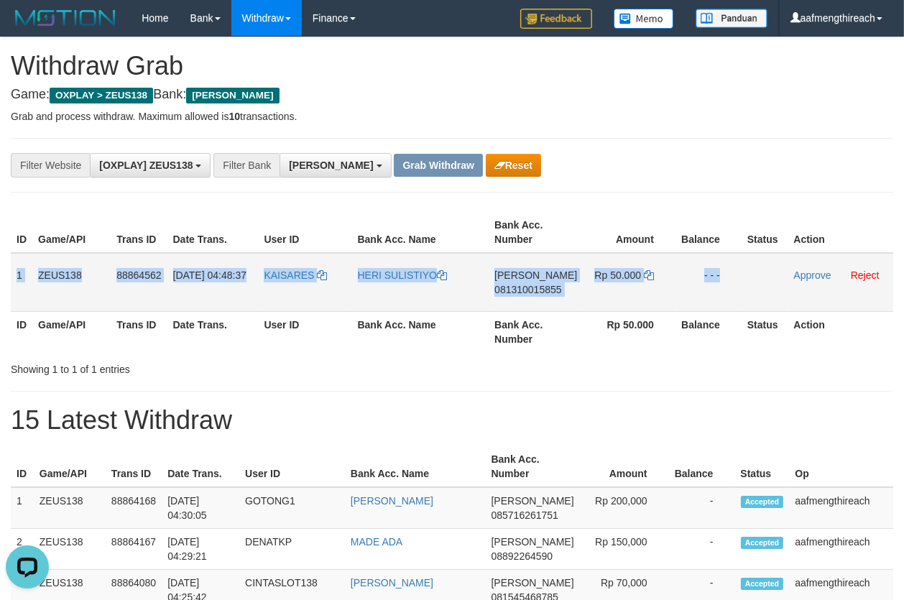
drag, startPoint x: 15, startPoint y: 277, endPoint x: 750, endPoint y: 271, distance: 734.6
click at [749, 271] on tr "1 ZEUS138 88864562 [DATE] 04:48:37 [GEOGRAPHIC_DATA] HERI [PERSON_NAME] 0813100…" at bounding box center [452, 282] width 883 height 59
copy tr "1 ZEUS138 88864562 [DATE] 04:48:37 KAISARES HERI [PERSON_NAME] 081310015855 Rp …"
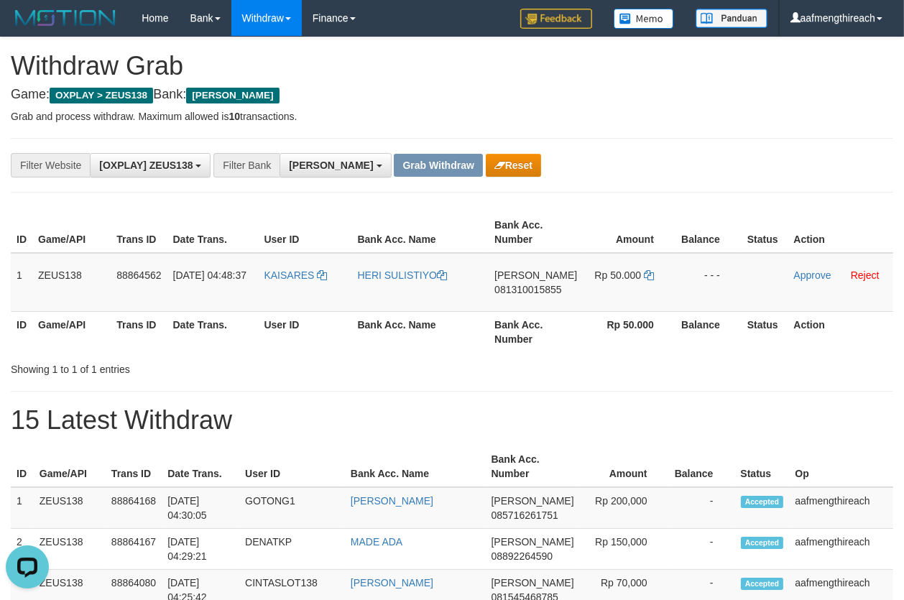
click at [546, 153] on div "**********" at bounding box center [376, 165] width 753 height 24
click at [286, 291] on td "KAISARES" at bounding box center [304, 282] width 93 height 59
copy link "KAISARES"
click at [433, 307] on td "HERI SULISTIYO" at bounding box center [420, 282] width 137 height 59
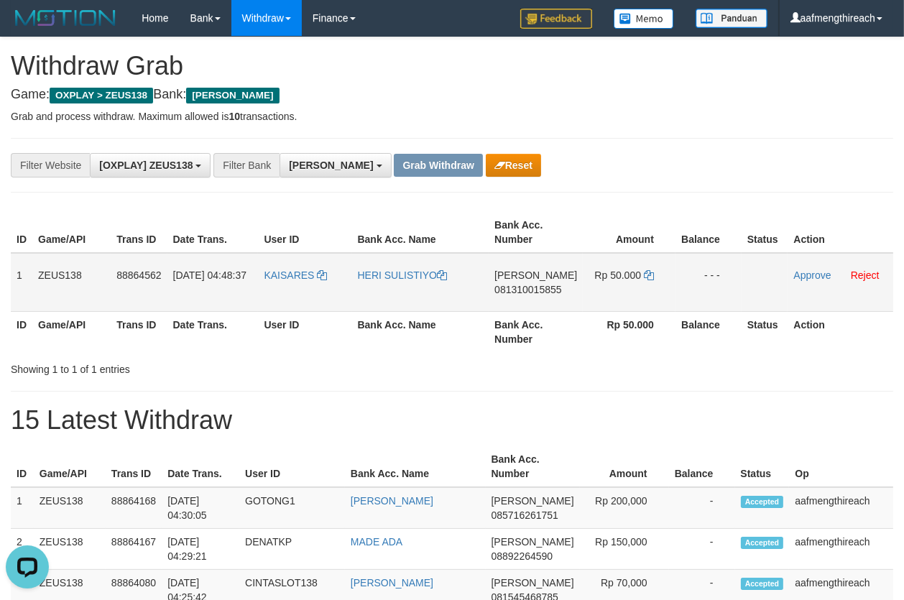
click at [518, 297] on td "DANA 081310015855" at bounding box center [536, 282] width 94 height 59
copy span "081310015855"
click at [665, 167] on div "**********" at bounding box center [376, 165] width 753 height 24
click at [646, 275] on icon at bounding box center [649, 275] width 10 height 10
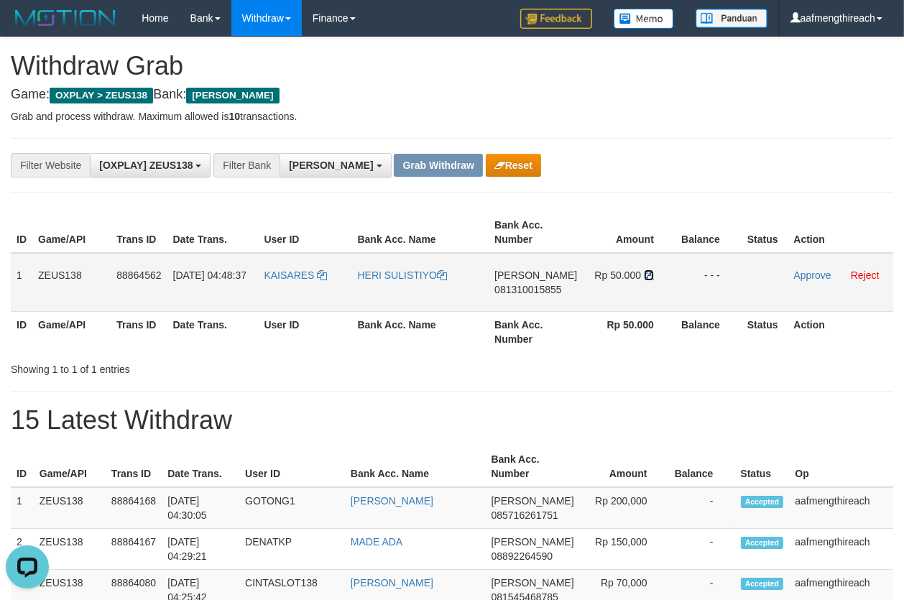
click at [646, 275] on icon at bounding box center [649, 275] width 10 height 10
click at [799, 277] on link "Approve" at bounding box center [812, 276] width 37 height 12
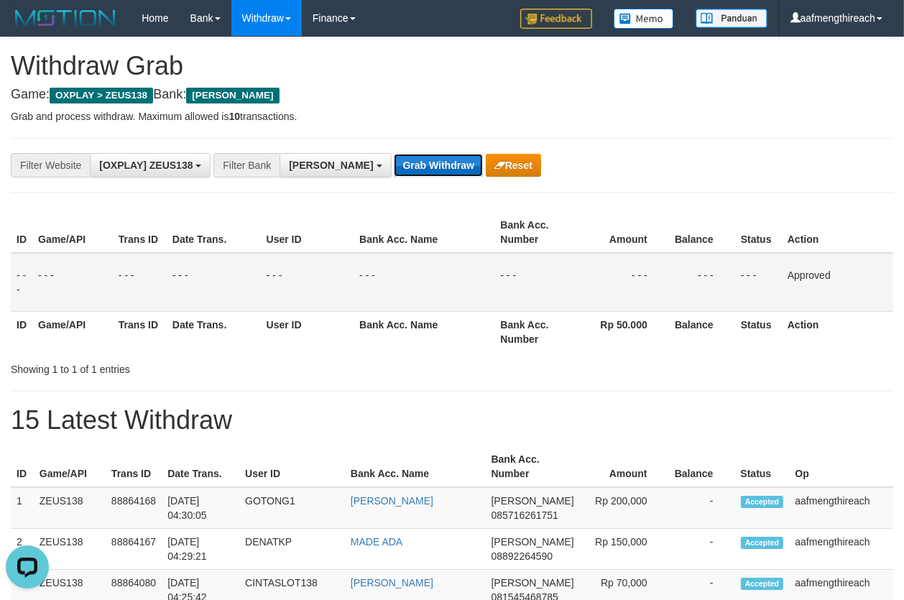
click at [403, 162] on button "Grab Withdraw" at bounding box center [438, 165] width 88 height 23
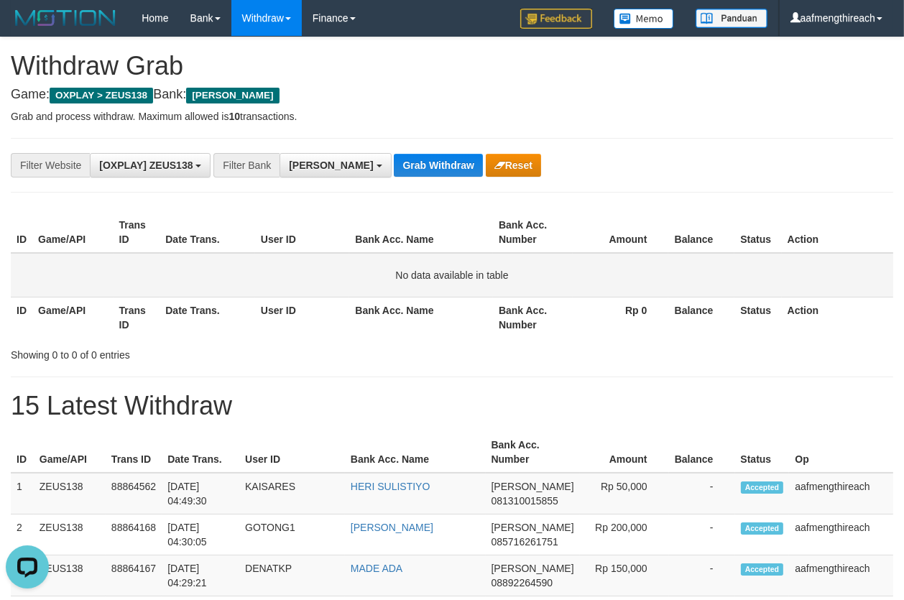
click at [302, 288] on td "No data available in table" at bounding box center [452, 275] width 883 height 45
click at [394, 163] on button "Grab Withdraw" at bounding box center [438, 165] width 88 height 23
click at [394, 159] on button "Grab Withdraw" at bounding box center [438, 165] width 88 height 23
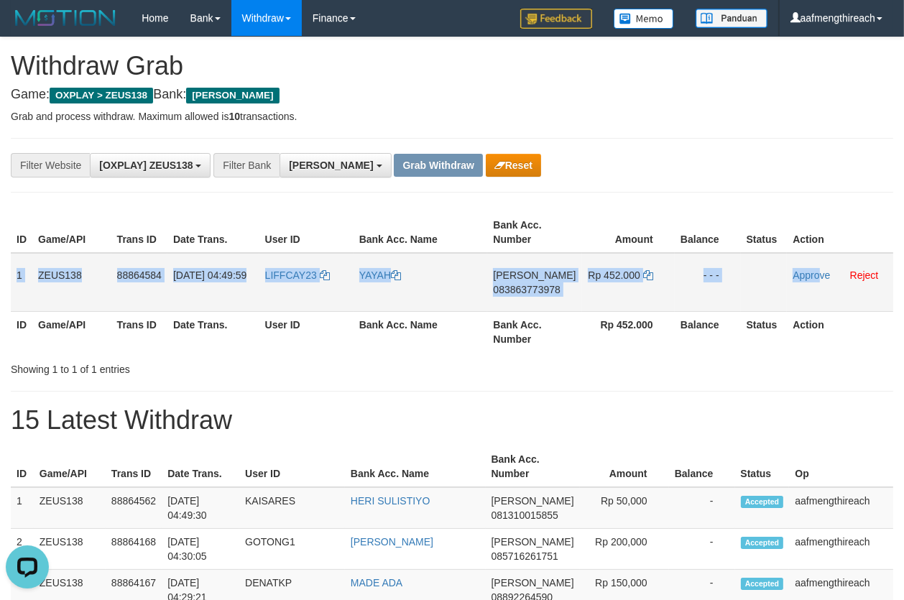
drag, startPoint x: 14, startPoint y: 275, endPoint x: 824, endPoint y: 282, distance: 809.4
click at [824, 282] on tr "1 ZEUS138 88864584 01/10/2025 04:49:59 LIFFCAY23 YAYAH DANA 083863773978 Rp 452…" at bounding box center [452, 282] width 883 height 59
copy tr "1 ZEUS138 88864584 01/10/2025 04:49:59 LIFFCAY23 YAYAH DANA 083863773978 Rp 452…"
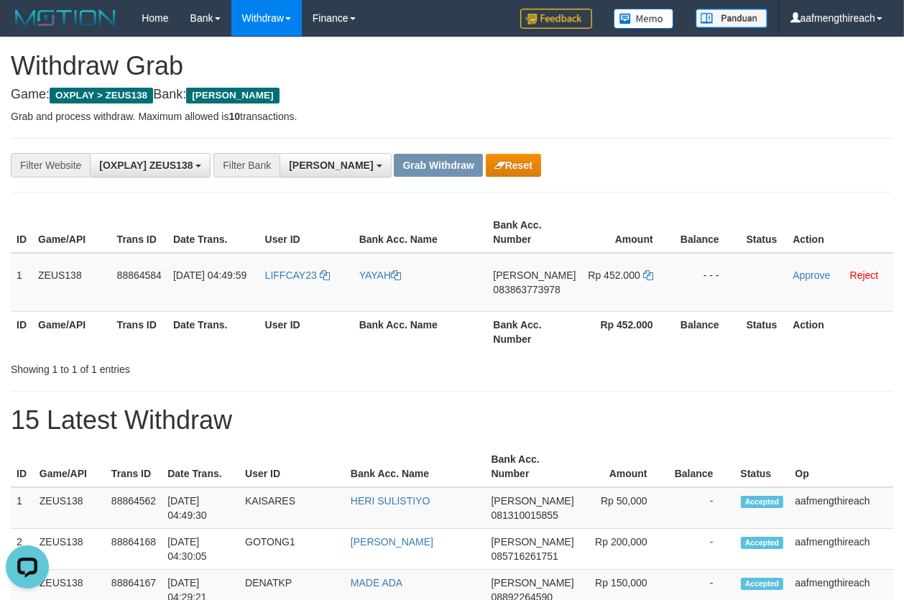
click at [694, 154] on div "**********" at bounding box center [376, 165] width 753 height 24
click at [295, 286] on td "LIFFCAY23" at bounding box center [306, 282] width 94 height 59
copy link "LIFFCAY23"
click at [330, 364] on div "Showing 1 to 1 of 1 entries" at bounding box center [188, 367] width 355 height 20
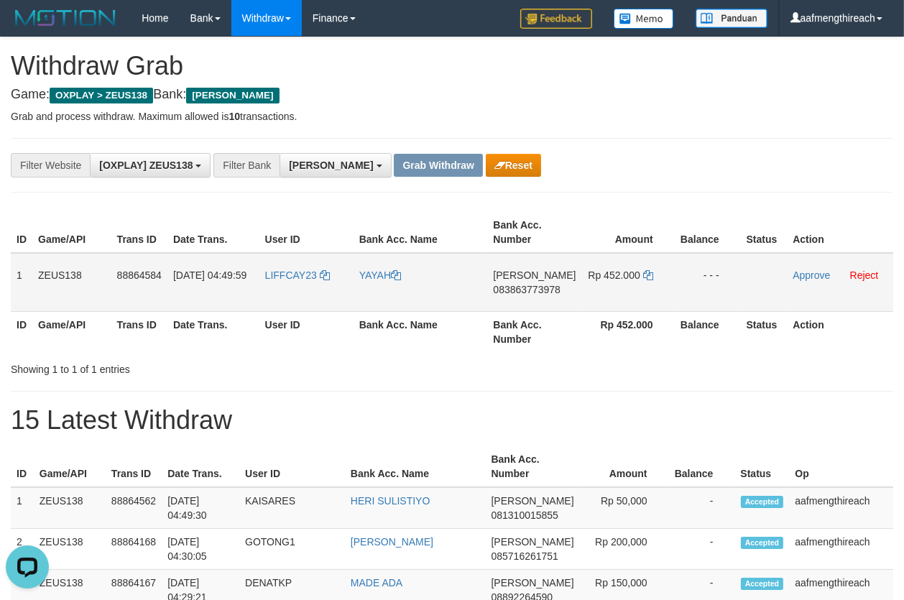
click at [528, 301] on td "DANA 083863773978" at bounding box center [534, 282] width 94 height 59
copy span "083863773978"
click at [709, 151] on div "**********" at bounding box center [452, 165] width 883 height 55
click at [651, 271] on td "Rp 452.000" at bounding box center [628, 282] width 93 height 59
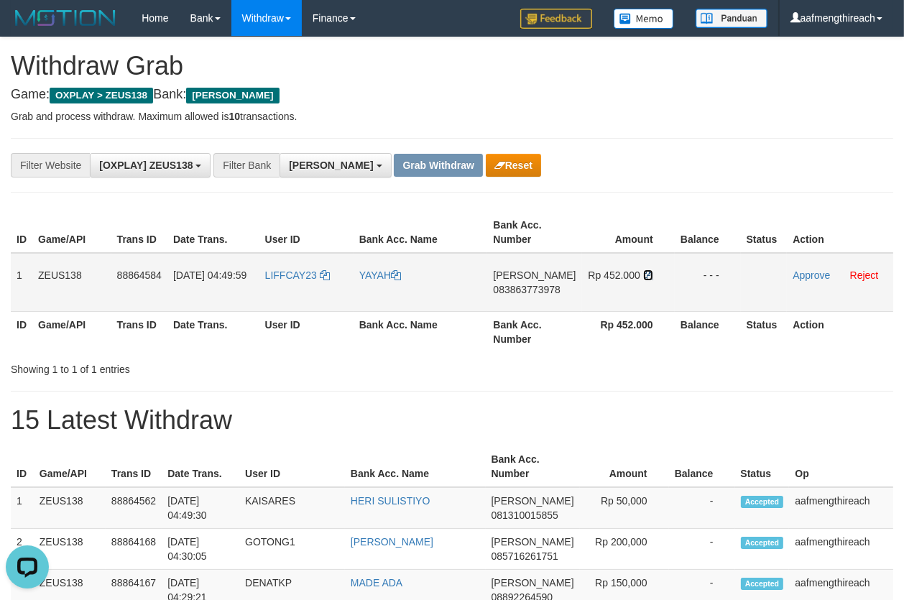
click at [646, 271] on icon at bounding box center [648, 275] width 10 height 10
click at [794, 273] on link "Approve" at bounding box center [811, 276] width 37 height 12
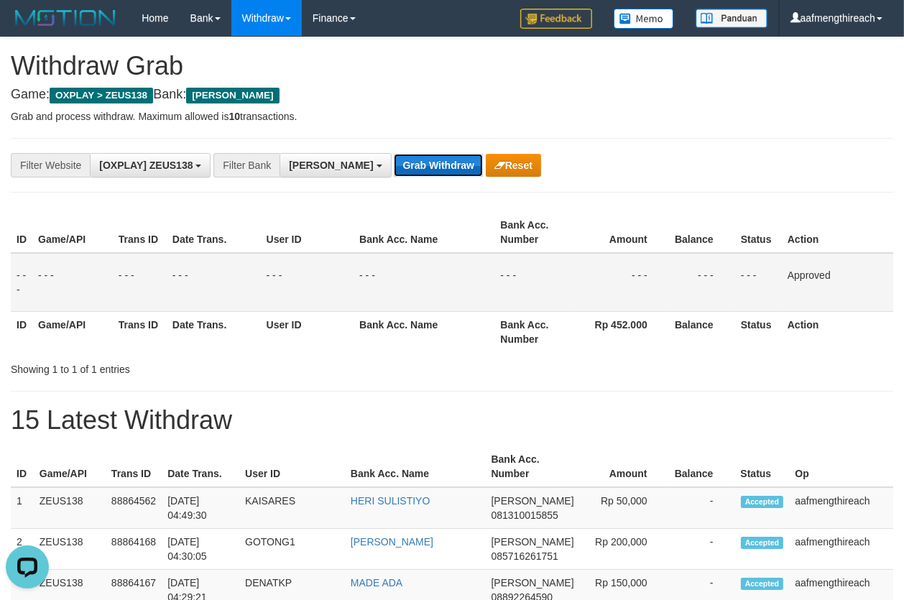
click at [394, 164] on button "Grab Withdraw" at bounding box center [438, 165] width 88 height 23
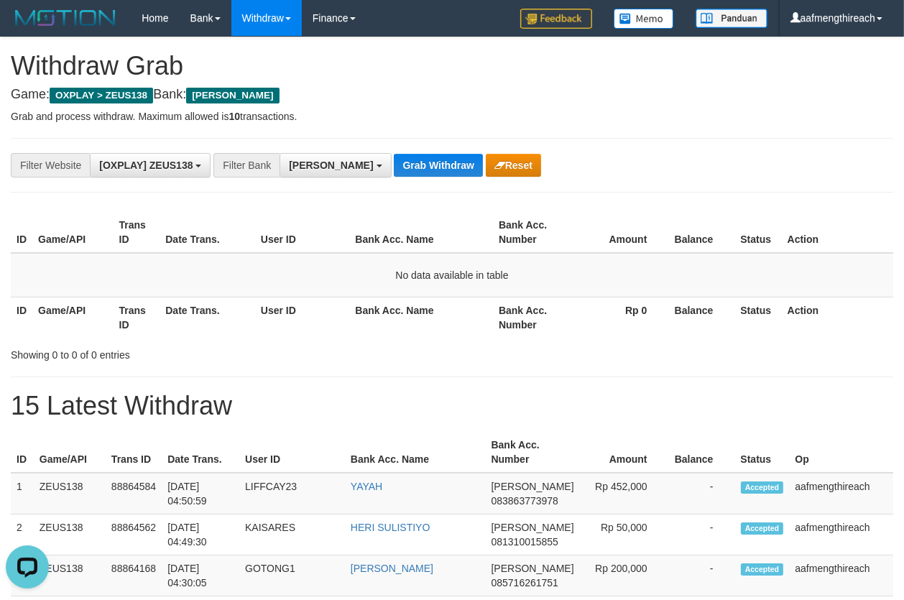
click at [201, 300] on th "Date Trans." at bounding box center [208, 317] width 96 height 41
click at [394, 166] on button "Grab Withdraw" at bounding box center [438, 165] width 88 height 23
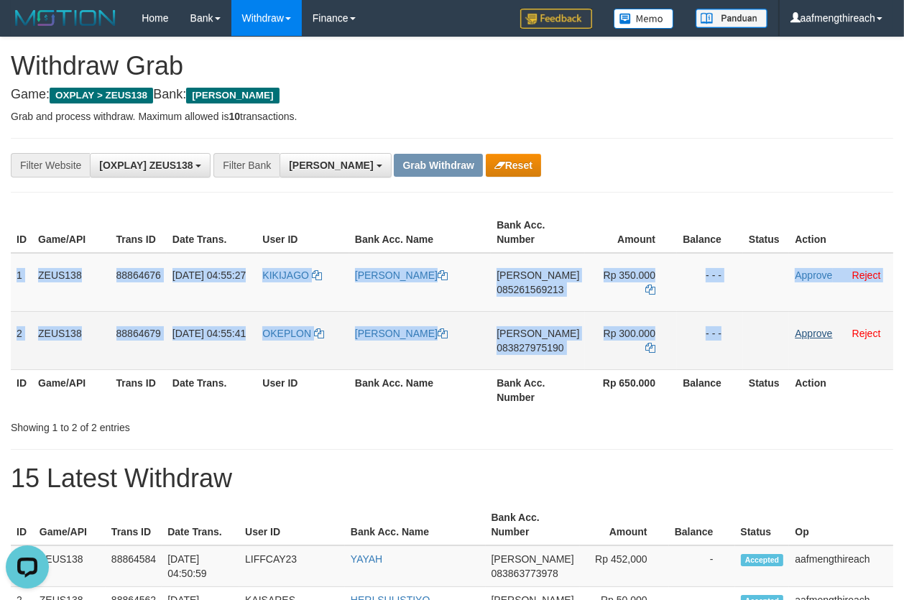
drag, startPoint x: 17, startPoint y: 270, endPoint x: 803, endPoint y: 331, distance: 788.7
click at [798, 332] on tbody "1 ZEUS138 88864676 01/10/2025 04:55:27 KIKIJAGO SARMADAN RIZKY NASUTION DANA 08…" at bounding box center [452, 311] width 883 height 117
copy tbody "1 ZEUS138 88864676 01/10/2025 04:55:27 KIKIJAGO SARMADAN RIZKY NASUTION DANA 08…"
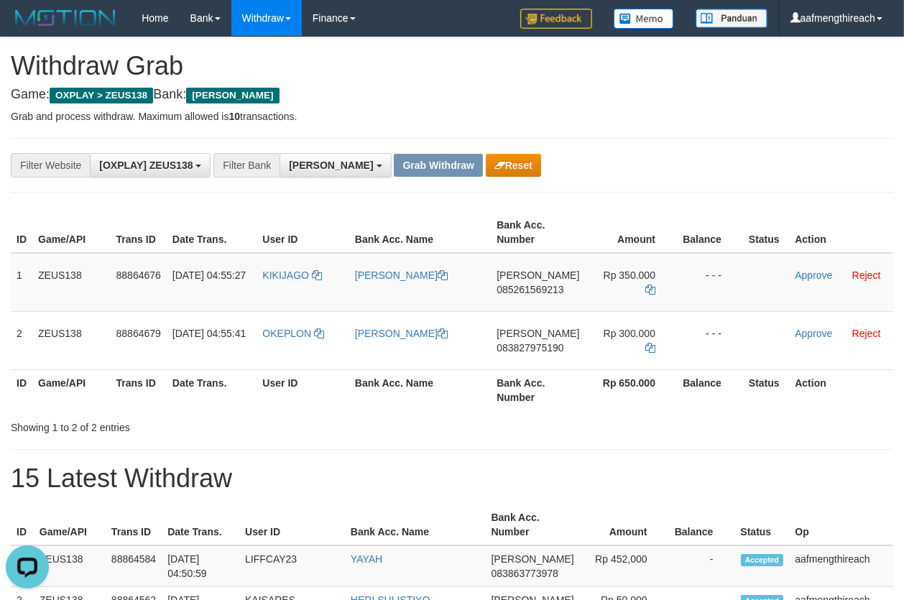
drag, startPoint x: 745, startPoint y: 141, endPoint x: 687, endPoint y: 177, distance: 67.8
click at [743, 142] on div "**********" at bounding box center [452, 165] width 883 height 55
click at [288, 285] on td "KIKIJAGO" at bounding box center [303, 282] width 92 height 59
copy link "KIKIJAGO"
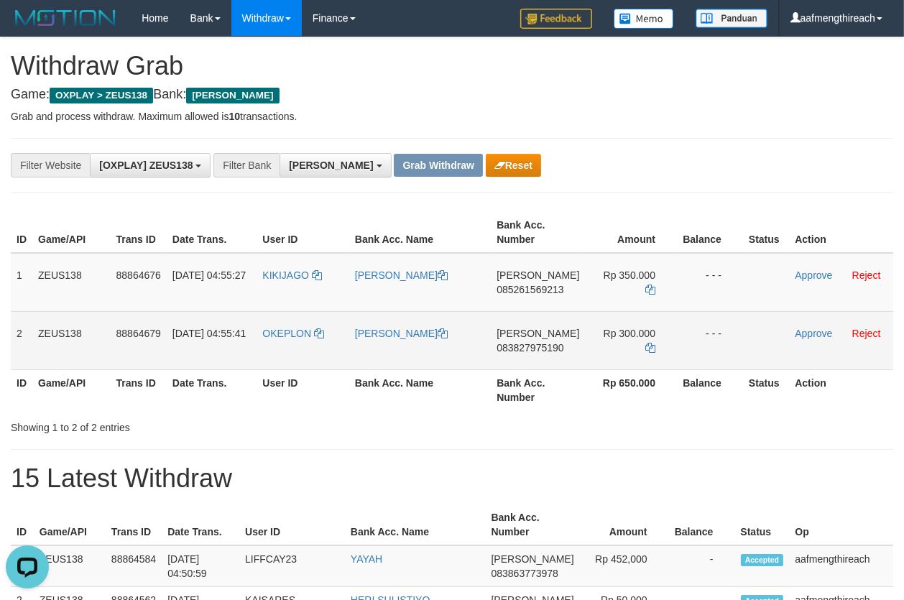
click at [208, 339] on span "01/10/2025 04:55:41" at bounding box center [209, 334] width 73 height 12
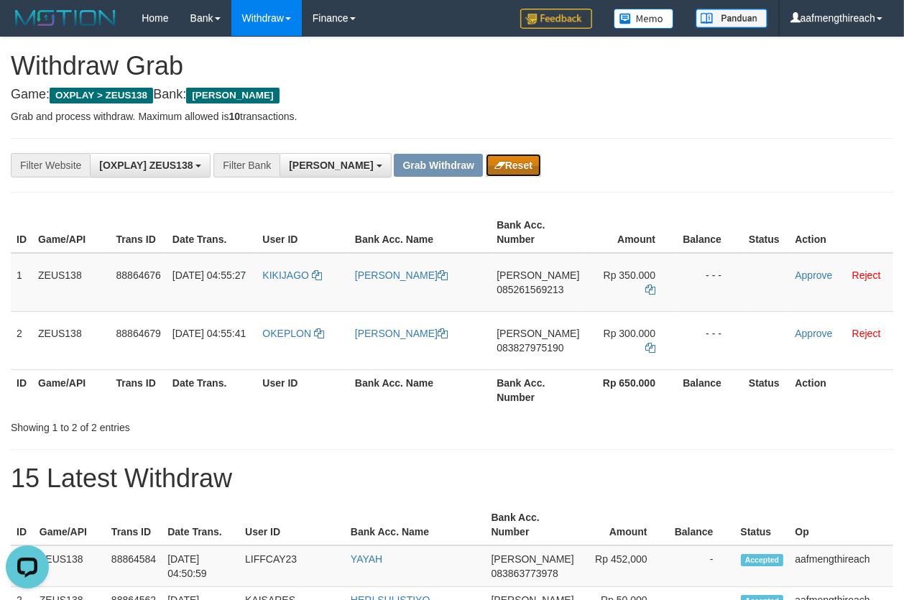
click at [486, 158] on button "Reset" at bounding box center [513, 165] width 55 height 23
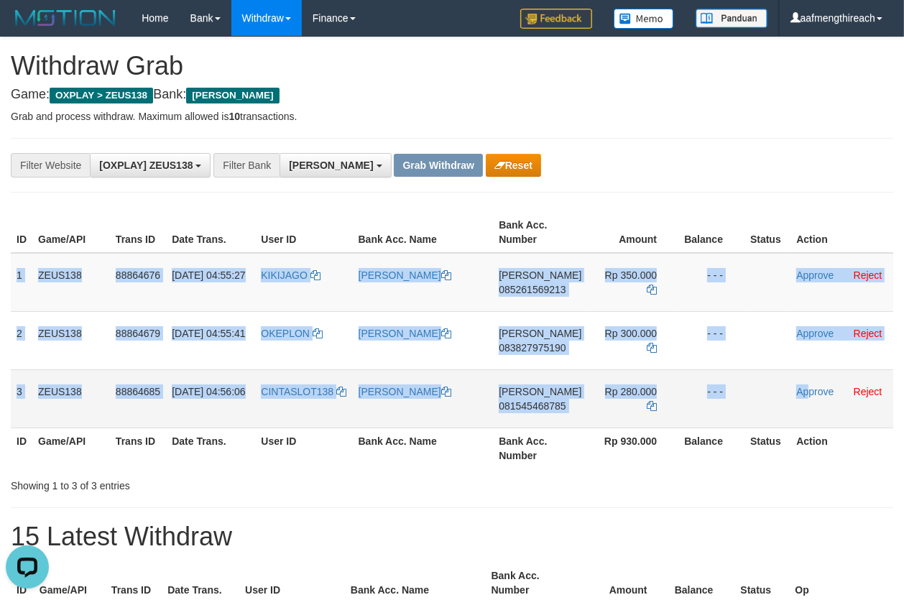
drag, startPoint x: 15, startPoint y: 266, endPoint x: 809, endPoint y: 411, distance: 807.4
click at [809, 411] on tbody "1 ZEUS138 88864676 [DATE] 04:55:27 [GEOGRAPHIC_DATA] [PERSON_NAME] 085261569213…" at bounding box center [452, 340] width 883 height 175
copy tbody "1 ZEUS138 88864676 [DATE] 04:55:27 KIKIJAGO SARMADAN RIZKY [PERSON_NAME] 085261…"
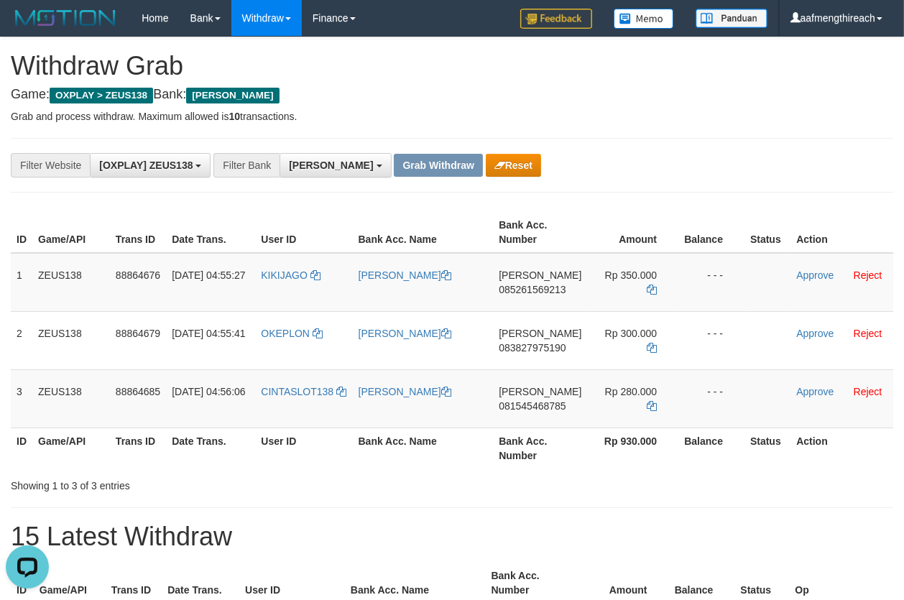
click at [689, 144] on div "**********" at bounding box center [452, 165] width 883 height 55
click at [290, 285] on td "KIKIJAGO" at bounding box center [303, 282] width 97 height 59
copy link "KIKIJAGO"
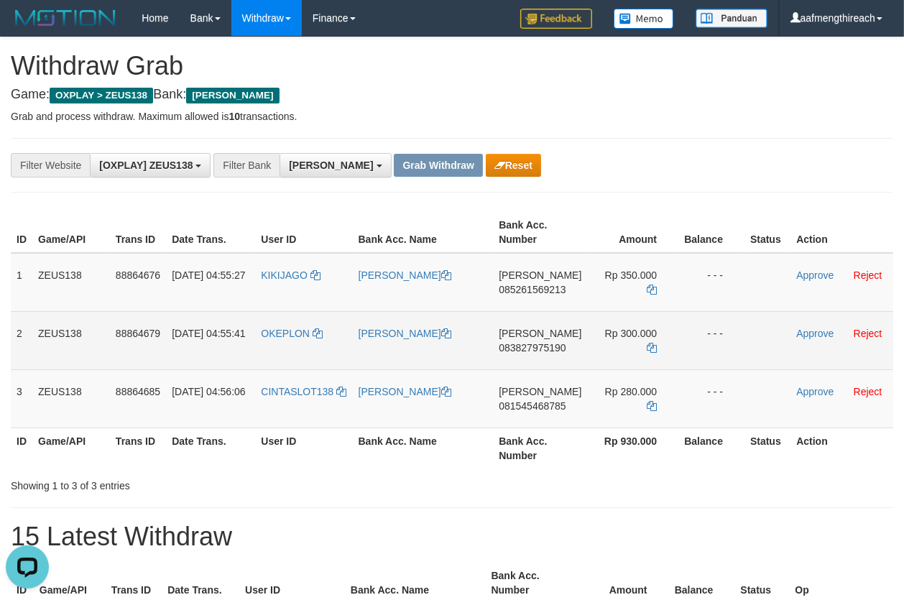
click at [288, 344] on td "OKEPLON" at bounding box center [303, 340] width 97 height 58
copy span "OKEPLON"
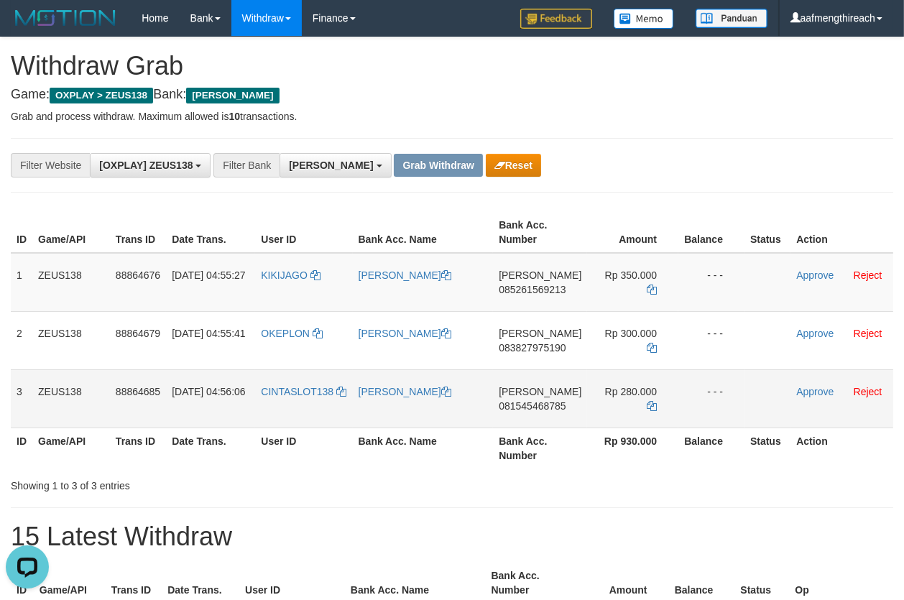
click at [302, 408] on td "CINTASLOT138" at bounding box center [303, 398] width 97 height 58
copy link "CINTASLOT138"
click at [391, 212] on th "Bank Acc. Name" at bounding box center [423, 232] width 141 height 41
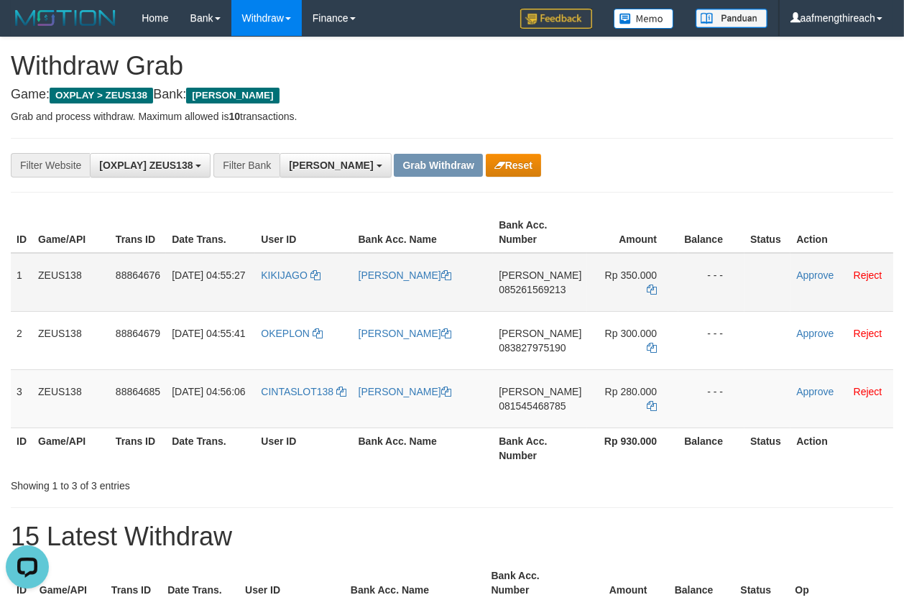
click at [542, 308] on td "DANA 085261569213" at bounding box center [540, 282] width 94 height 59
copy span "085261569213"
click at [755, 139] on div "**********" at bounding box center [452, 165] width 883 height 55
click at [651, 285] on icon at bounding box center [652, 290] width 10 height 10
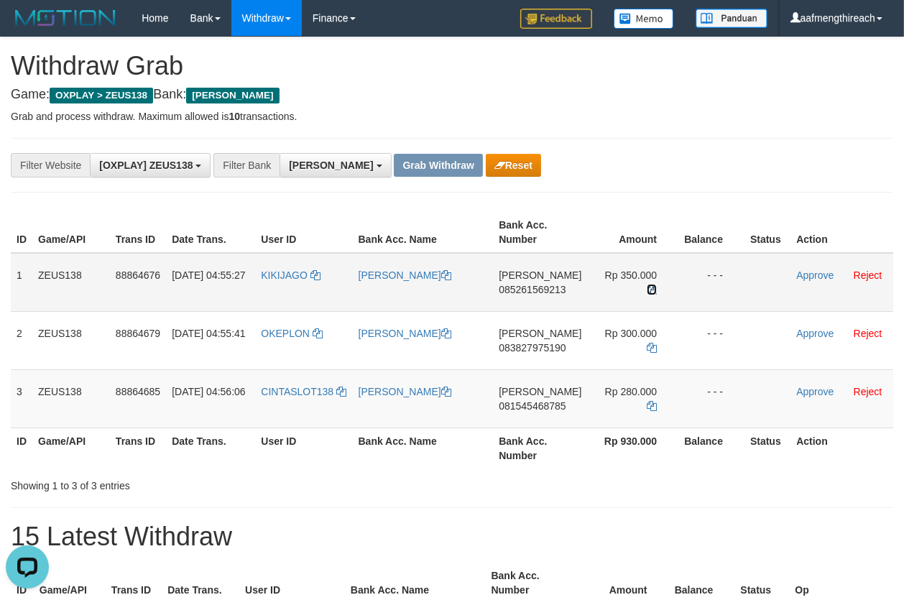
drag, startPoint x: 651, startPoint y: 273, endPoint x: 675, endPoint y: 266, distance: 25.5
click at [653, 285] on icon at bounding box center [652, 290] width 10 height 10
click at [803, 272] on link "Approve" at bounding box center [814, 276] width 37 height 12
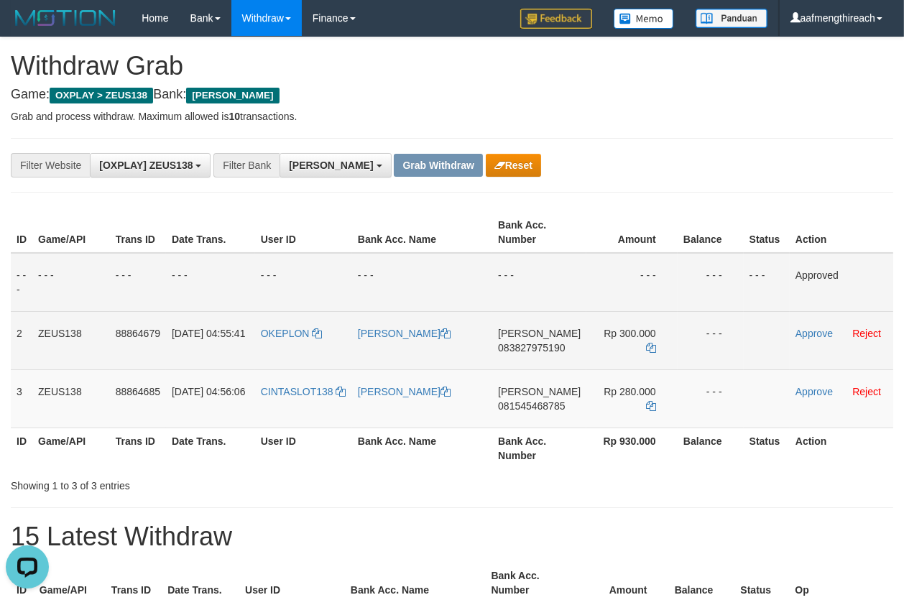
click at [532, 362] on td "DANA 083827975190" at bounding box center [539, 340] width 94 height 58
copy span "083827975190"
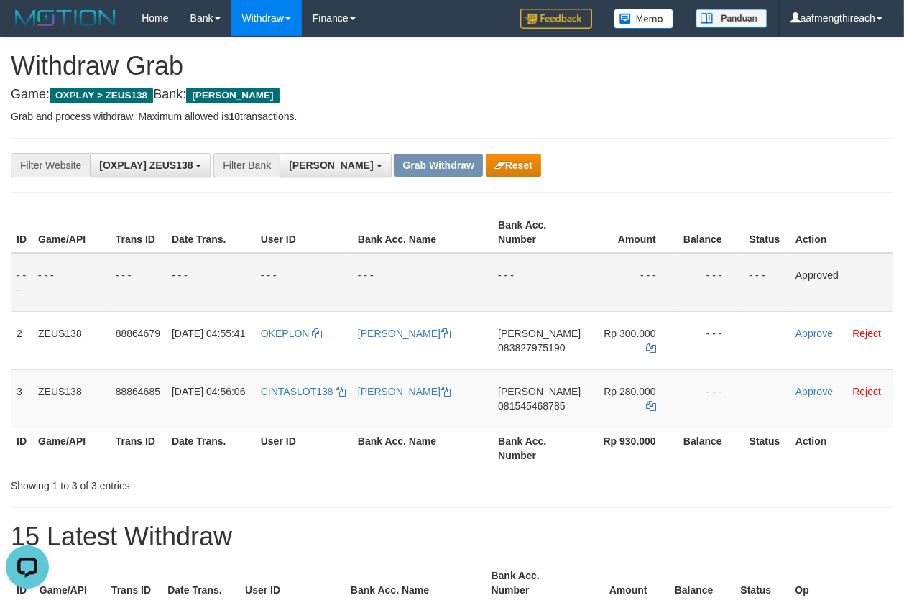
click at [720, 147] on div "**********" at bounding box center [452, 165] width 883 height 55
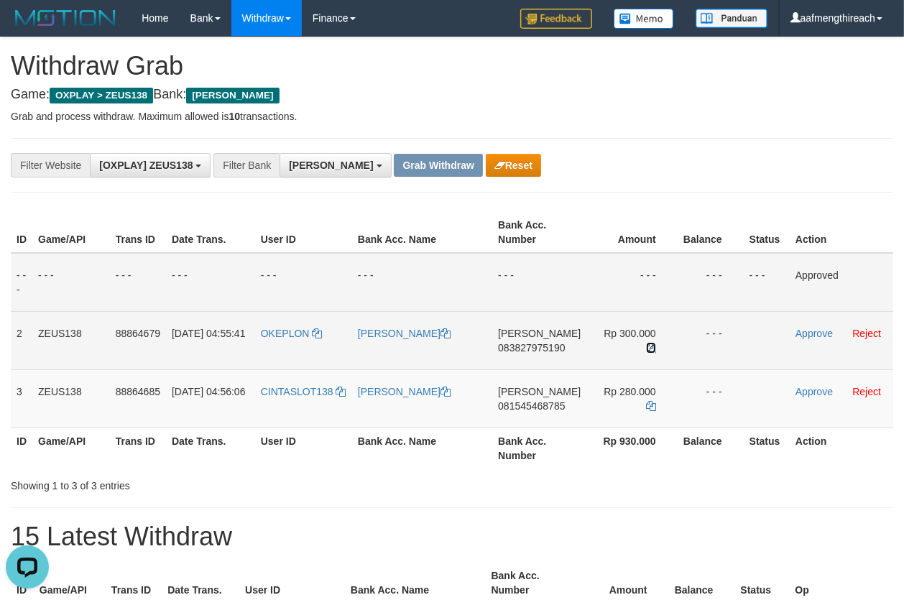
click at [649, 343] on icon at bounding box center [651, 348] width 10 height 10
click at [648, 343] on icon at bounding box center [651, 348] width 10 height 10
click at [803, 334] on link "Approve" at bounding box center [814, 334] width 37 height 12
click at [525, 419] on td "DANA 081545468785" at bounding box center [539, 398] width 94 height 58
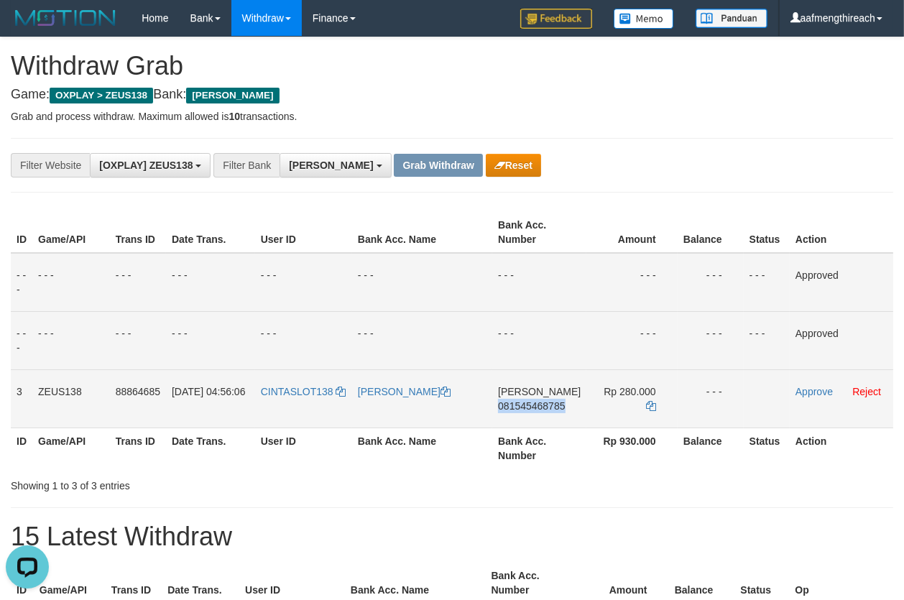
click at [525, 420] on td "DANA 081545468785" at bounding box center [539, 398] width 94 height 58
copy span "081545468785"
click at [587, 93] on h4 "Game: OXPLAY > ZEUS138 Bank: DANA" at bounding box center [452, 95] width 883 height 14
click at [646, 401] on icon at bounding box center [651, 406] width 10 height 10
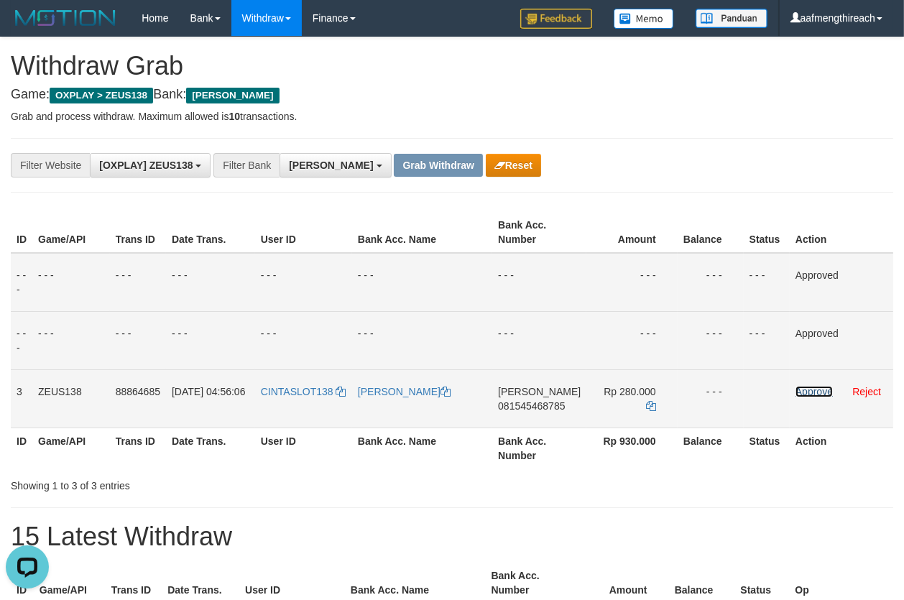
click at [796, 393] on link "Approve" at bounding box center [814, 392] width 37 height 12
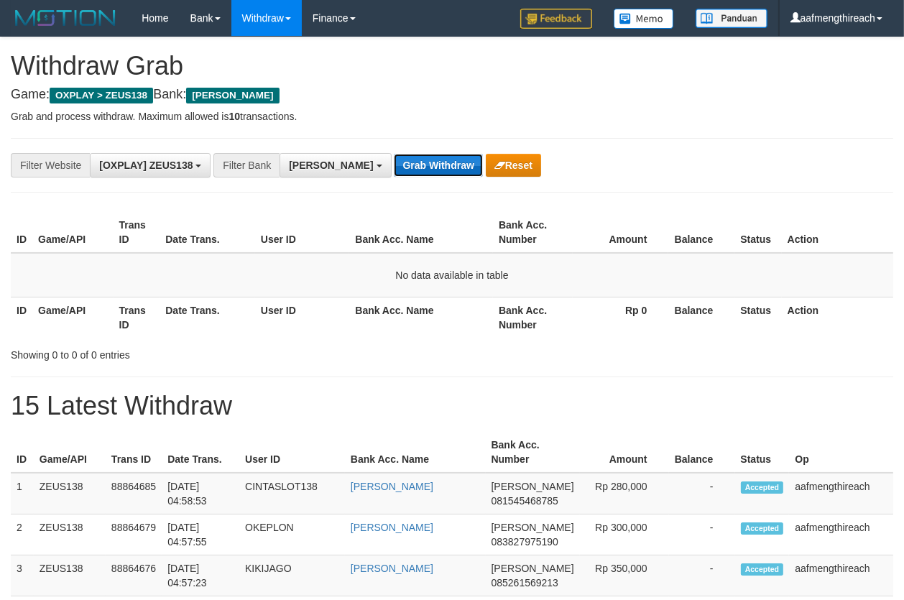
click at [394, 159] on button "Grab Withdraw" at bounding box center [438, 165] width 88 height 23
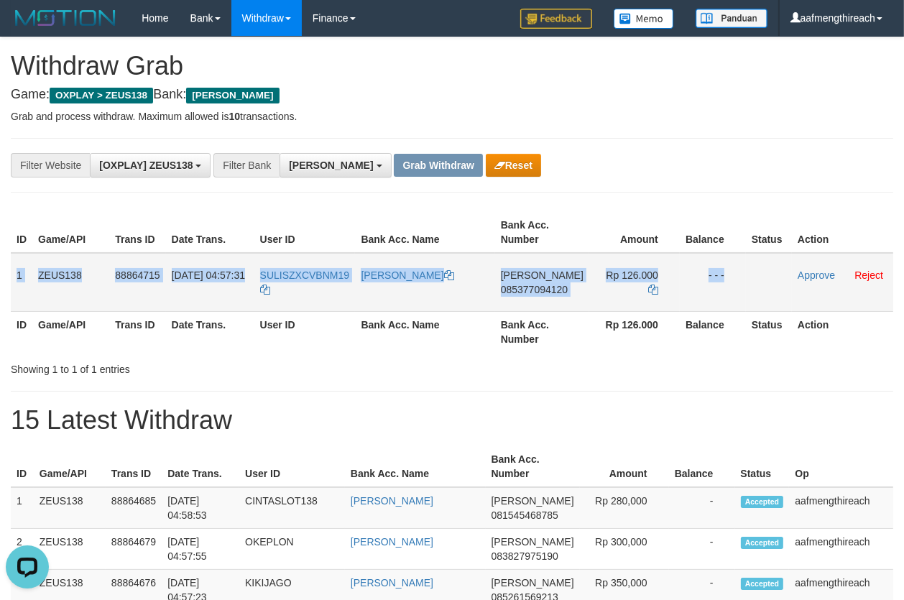
drag, startPoint x: 13, startPoint y: 275, endPoint x: 760, endPoint y: 287, distance: 746.9
click at [758, 287] on tr "1 ZEUS138 88864715 [DATE] 04:57:31 SULISZXCVBNM19 [PERSON_NAME] [PERSON_NAME] 0…" at bounding box center [452, 282] width 883 height 59
copy tr "1 ZEUS138 88864715 [DATE] 04:57:31 SULISZXCVBNM19 DIMAS [PERSON_NAME] 085377094…"
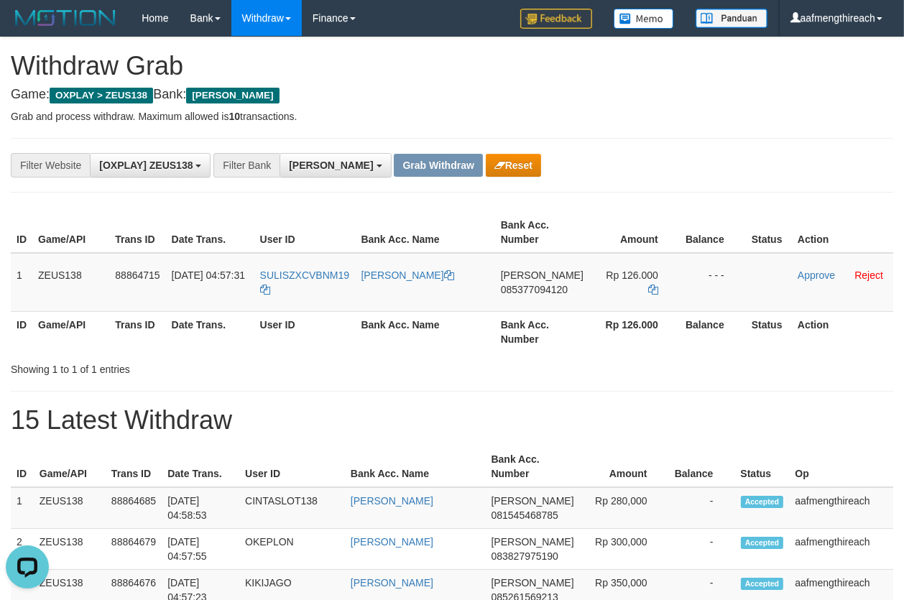
click at [607, 180] on div "**********" at bounding box center [452, 165] width 883 height 55
click at [308, 293] on td "SULISZXCVBNM19" at bounding box center [304, 282] width 101 height 59
copy tr "SULISZXCVBNM19"
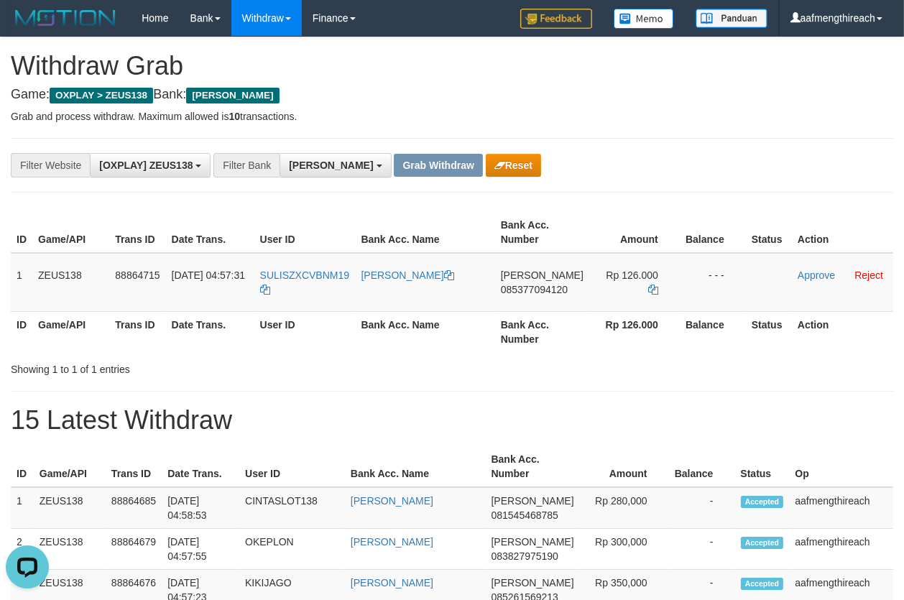
click at [401, 371] on div "Showing 1 to 1 of 1 entries" at bounding box center [452, 367] width 904 height 20
click at [538, 308] on td "DANA 085377094120" at bounding box center [542, 282] width 94 height 59
copy span "085377094120"
click at [694, 116] on p "Grab and process withdraw. Maximum allowed is 10 transactions." at bounding box center [452, 116] width 883 height 14
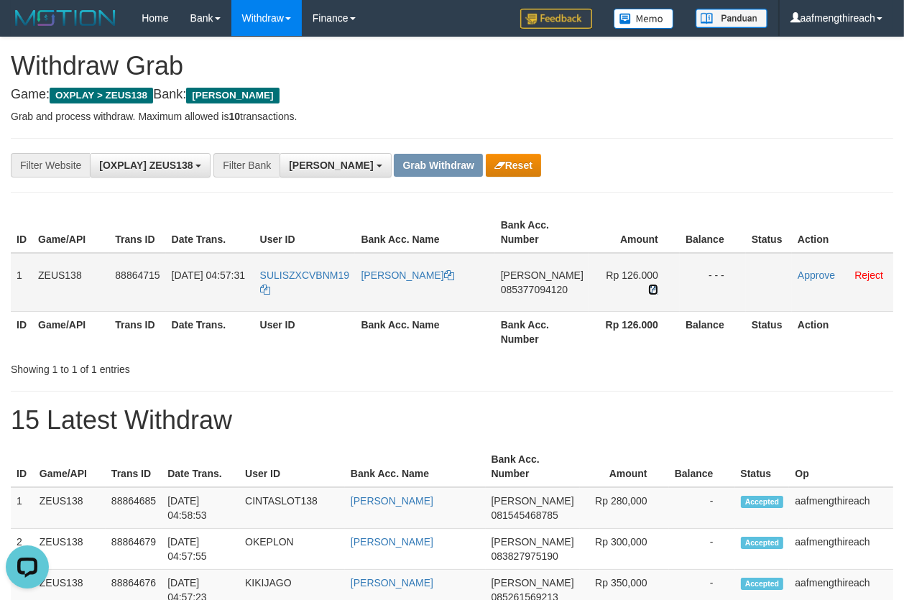
click at [648, 285] on icon at bounding box center [653, 290] width 10 height 10
click at [798, 273] on link "Approve" at bounding box center [816, 276] width 37 height 12
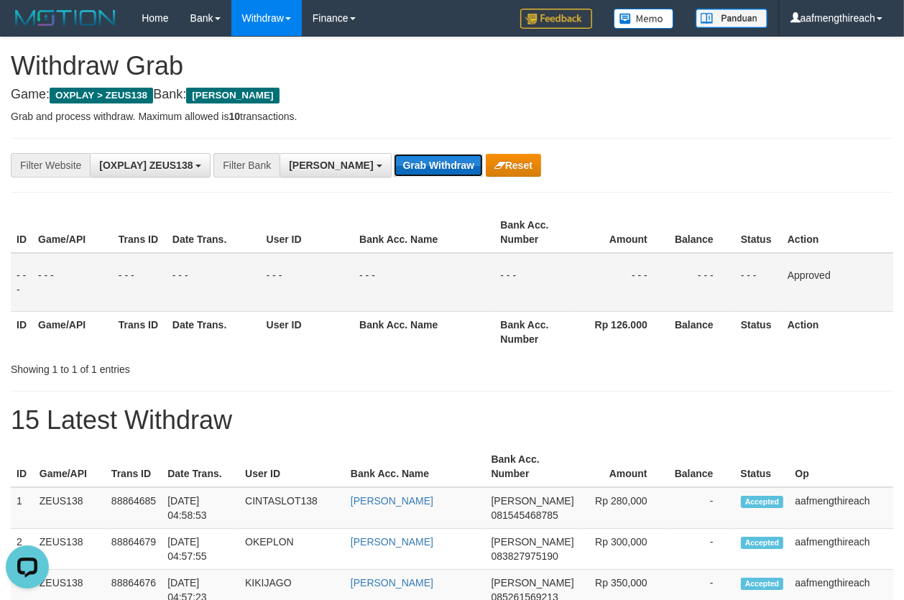
click at [394, 159] on button "Grab Withdraw" at bounding box center [438, 165] width 88 height 23
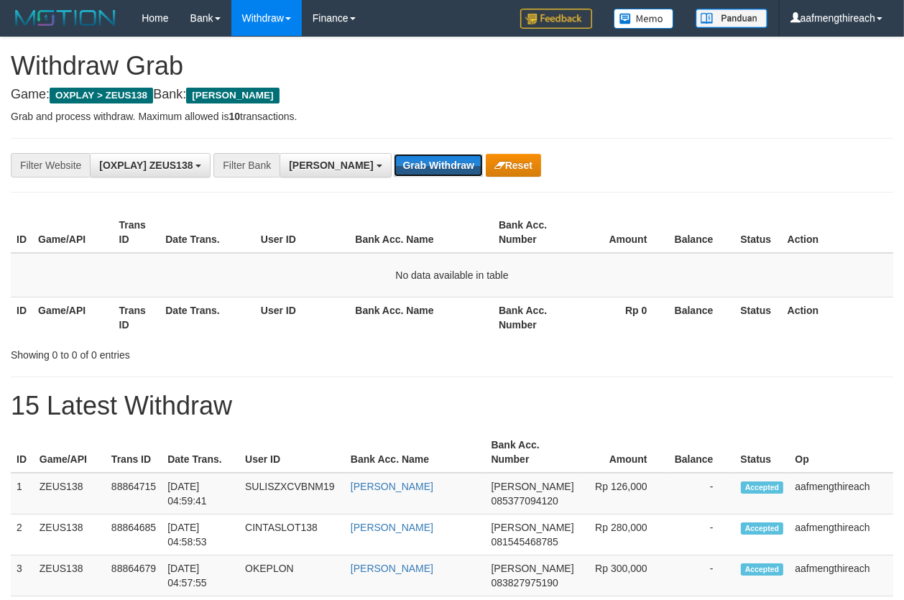
click at [394, 159] on button "Grab Withdraw" at bounding box center [438, 165] width 88 height 23
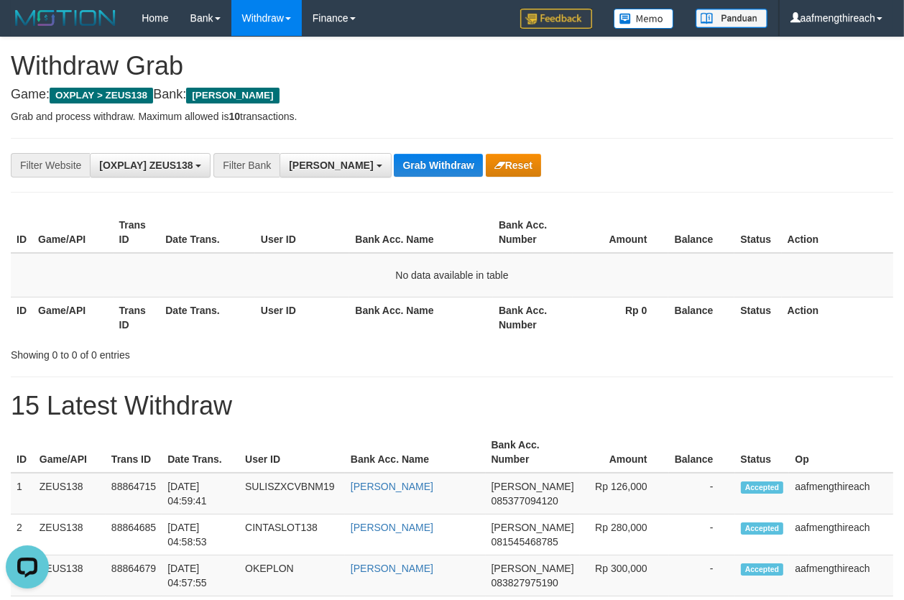
click at [315, 249] on th "User ID" at bounding box center [302, 232] width 95 height 41
click at [394, 165] on button "Grab Withdraw" at bounding box center [438, 165] width 88 height 23
